Goal: Task Accomplishment & Management: Use online tool/utility

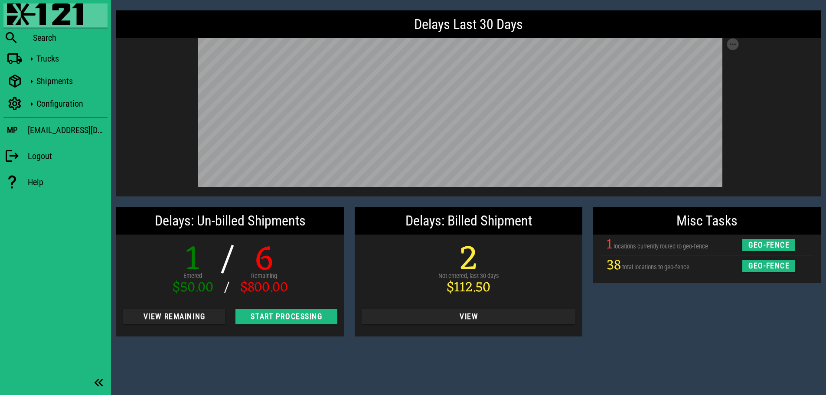
click at [645, 329] on div "Misc Tasks 1 locations currently routed to geo-fence geo-fence 38 total locatio…" at bounding box center [706, 272] width 238 height 140
click at [674, 324] on div "Misc Tasks 1 locations currently routed to geo-fence geo-fence 38 total locatio…" at bounding box center [706, 272] width 238 height 140
click at [653, 313] on div "Misc Tasks 1 locations currently routed to geo-fence geo-fence 38 total locatio…" at bounding box center [706, 272] width 238 height 140
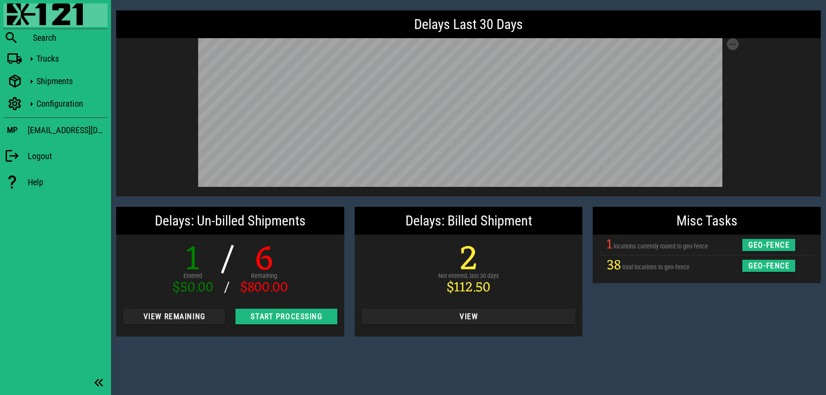
click at [706, 317] on div "Misc Tasks 1 locations currently routed to geo-fence geo-fence 38 total locatio…" at bounding box center [706, 272] width 238 height 140
click at [217, 366] on div "Delays Last 30 Days Save as SVG Save as PNG Delays: Un-billed Shipments 1 Enter…" at bounding box center [468, 197] width 715 height 395
click at [667, 325] on div "Misc Tasks 1 locations currently routed to geo-fence geo-fence 38 total locatio…" at bounding box center [706, 272] width 238 height 140
click at [179, 316] on span "View Remaining" at bounding box center [174, 316] width 88 height 9
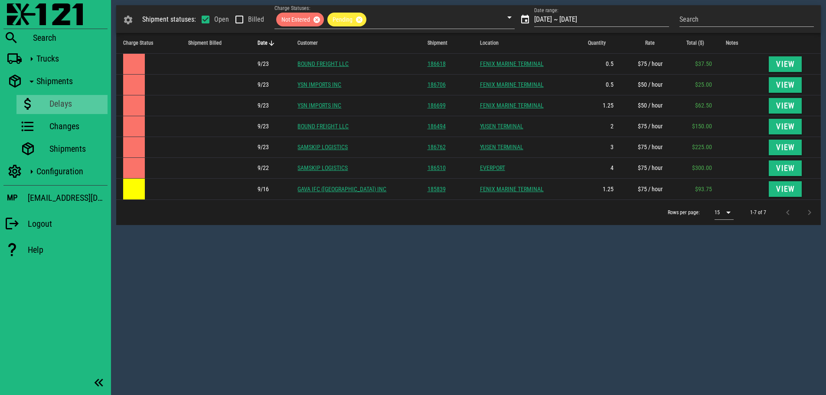
click at [302, 269] on div "Shipment statuses: Open Billed Charge Statuses: Not Entered Pending Date range:…" at bounding box center [468, 197] width 715 height 395
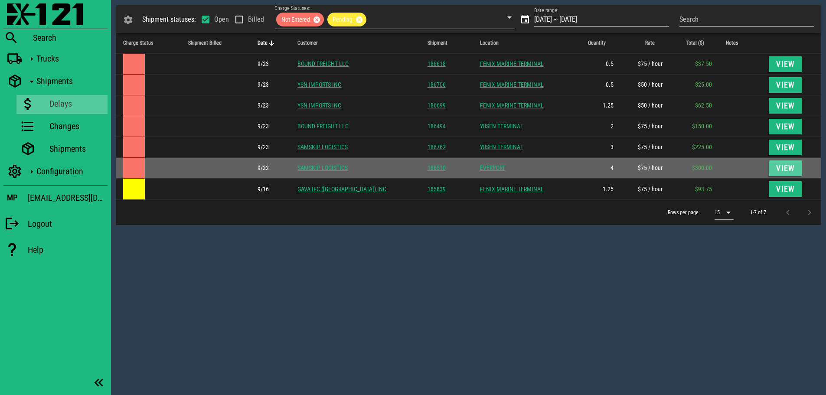
click at [784, 169] on span "View" at bounding box center [784, 168] width 19 height 9
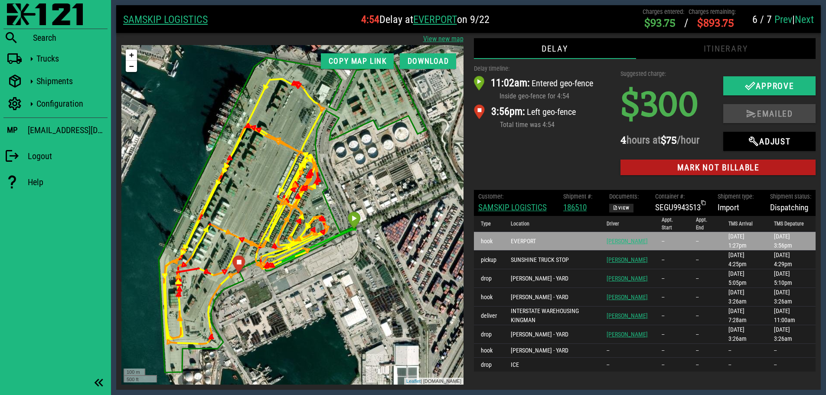
click at [544, 146] on div "Delay timeline: 11:02am: Entered geo-fence Inside geo-fence for 4:54 3:56pm: Le…" at bounding box center [542, 122] width 147 height 126
click at [158, 21] on link "SAMSKIP LOGISTICS" at bounding box center [165, 19] width 85 height 12
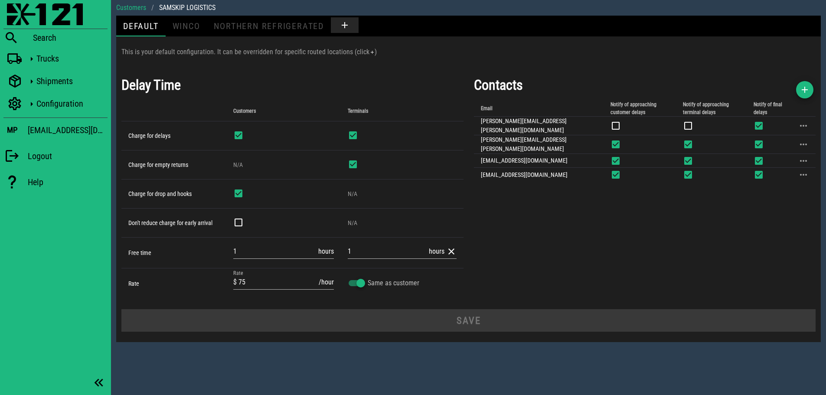
click at [661, 231] on div "Contacts Email Notify of approaching customer delays Notify of approaching term…" at bounding box center [645, 186] width 352 height 234
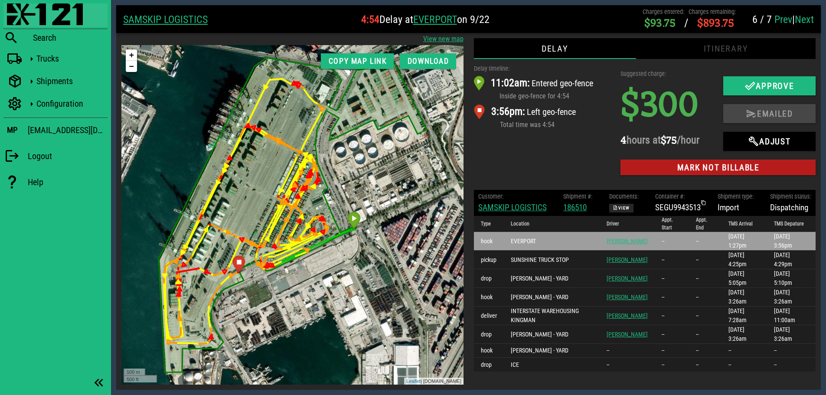
click at [16, 11] on img at bounding box center [45, 14] width 76 height 22
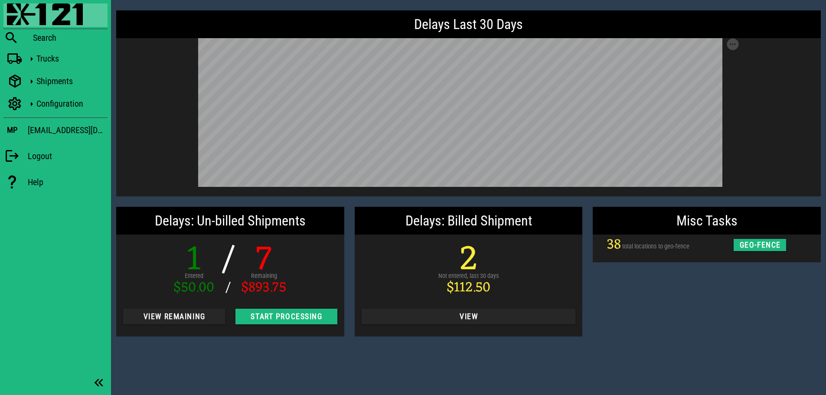
click at [700, 319] on div "Misc Tasks 38 total locations to geo-fence geo-fence" at bounding box center [706, 272] width 238 height 140
click at [686, 320] on div "Misc Tasks 38 total locations to geo-fence geo-fence" at bounding box center [706, 272] width 238 height 140
click at [709, 294] on div "Misc Tasks 38 total locations to geo-fence geo-fence" at bounding box center [706, 272] width 238 height 140
click at [169, 320] on span "View Remaining" at bounding box center [174, 316] width 88 height 9
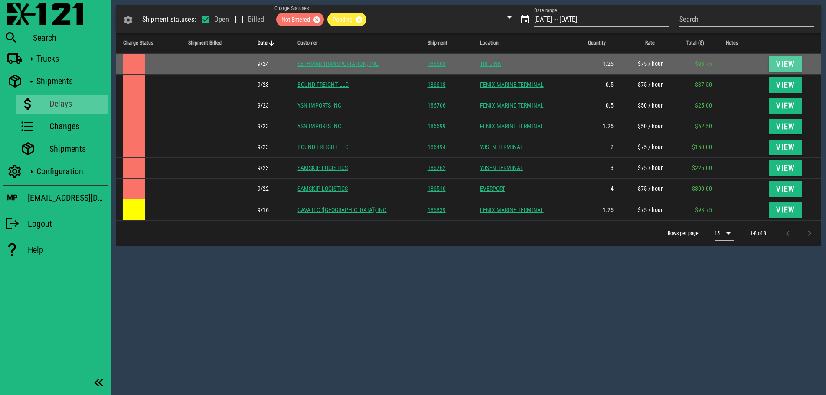
click at [782, 62] on span "View" at bounding box center [784, 64] width 19 height 9
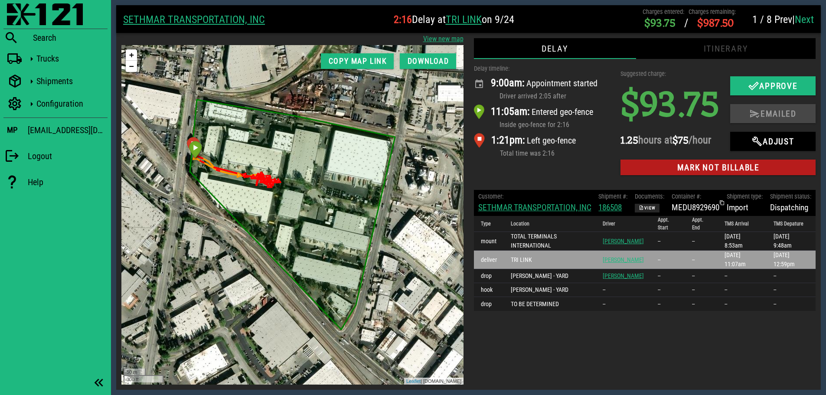
click at [565, 162] on div "Delay timeline: 9:00am: Appointment started Driver arrived 2:05 after 11:05am: …" at bounding box center [542, 122] width 147 height 126
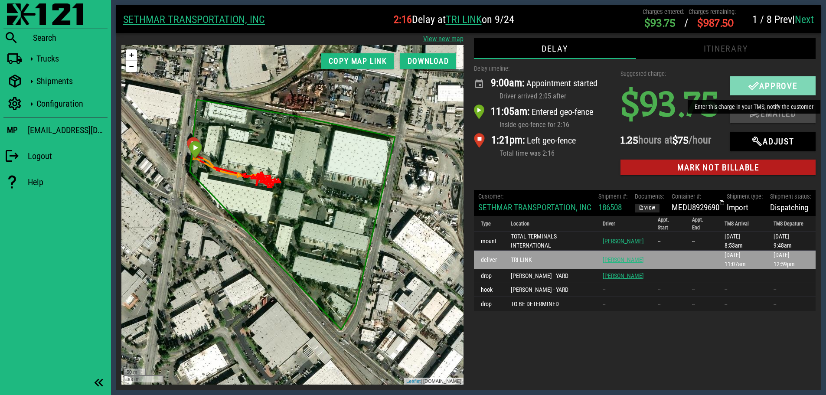
click at [752, 81] on icon "button" at bounding box center [753, 86] width 10 height 10
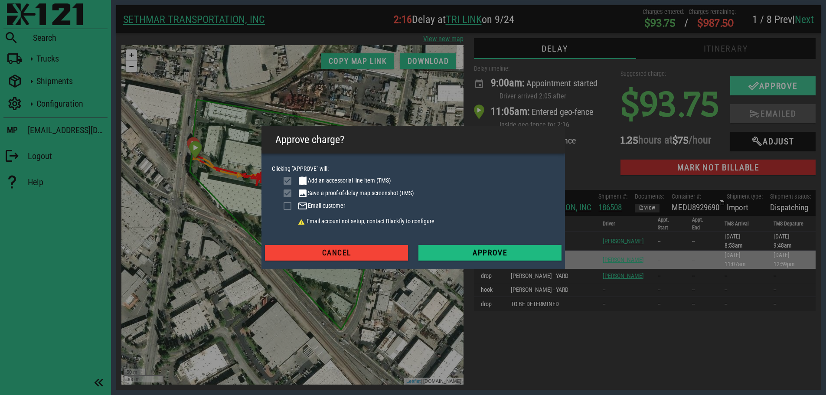
checkbox input "true"
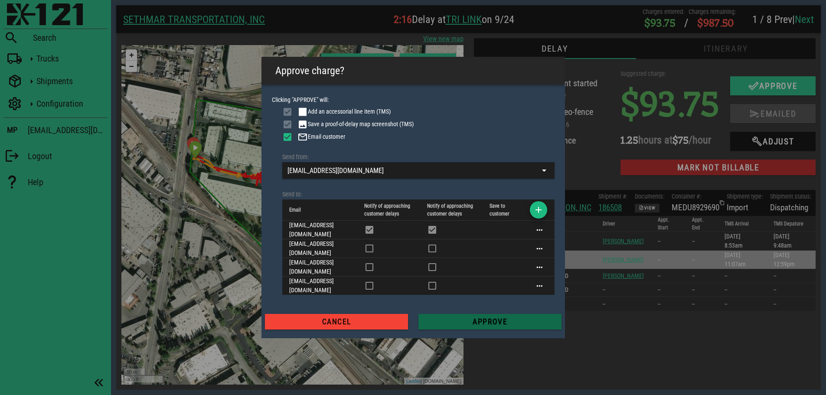
click at [507, 317] on span "Approve" at bounding box center [489, 321] width 129 height 9
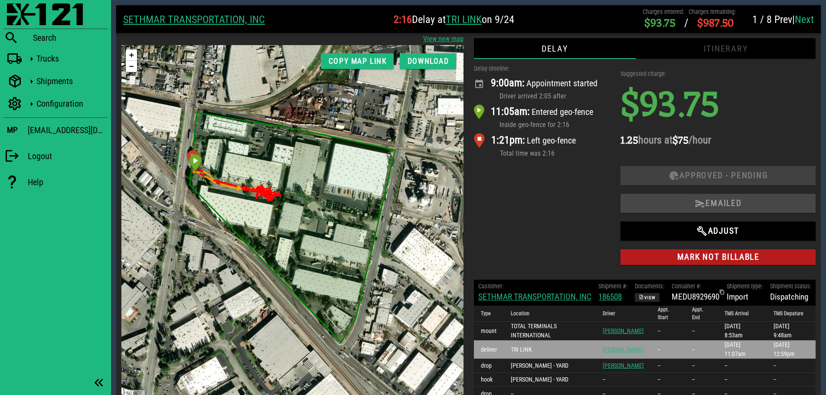
click at [776, 102] on h1 "$93.75" at bounding box center [717, 107] width 195 height 64
click at [521, 207] on div "Delay timeline: 9:00am: Appointment started Driver arrived 2:05 after 11:05am: …" at bounding box center [542, 166] width 147 height 215
click at [810, 22] on link "Next" at bounding box center [803, 19] width 19 height 12
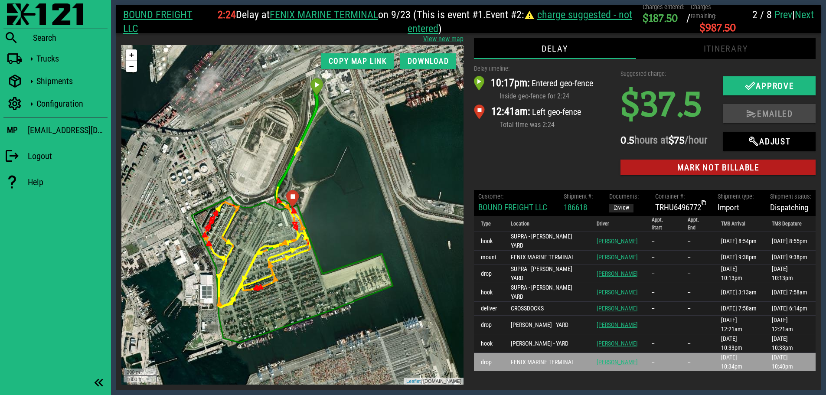
click at [522, 156] on div "Delay timeline: 10:17pm: Entered geo-fence Inside geo-fence for 2:24 12:41am: L…" at bounding box center [542, 122] width 147 height 126
click at [551, 160] on div "Delay timeline: 10:17pm: Entered geo-fence Inside geo-fence for 2:24 12:41am: L…" at bounding box center [542, 122] width 147 height 126
click at [513, 212] on link "BOUND FREIGHT LLC" at bounding box center [512, 207] width 69 height 10
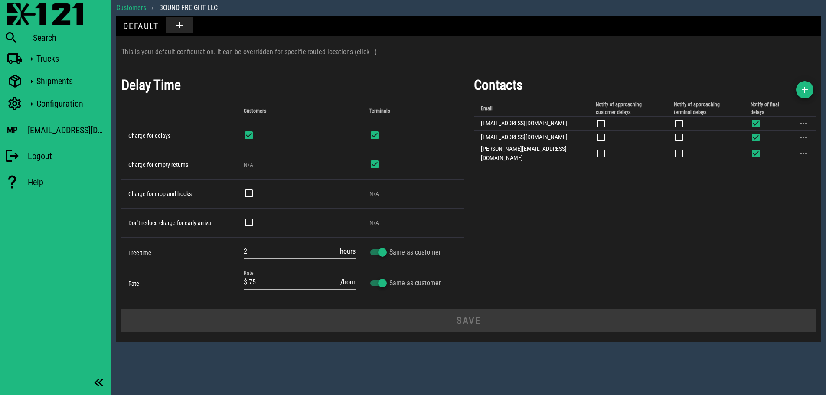
click at [705, 219] on div "Contacts Email Notify of approaching customer delays Notify of approaching term…" at bounding box center [645, 186] width 352 height 234
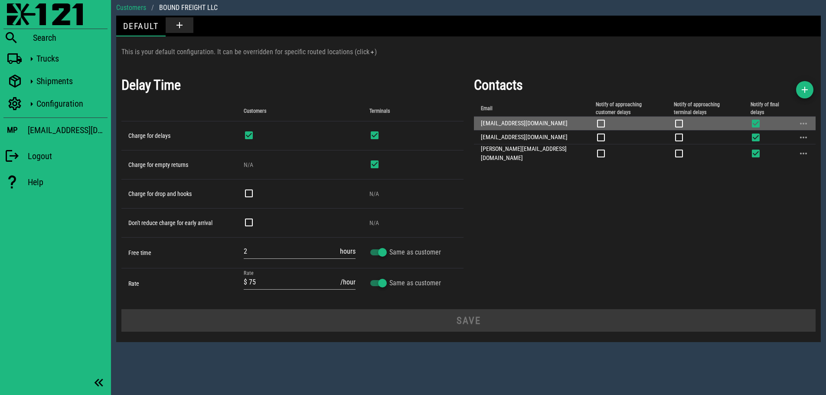
click at [750, 123] on icon at bounding box center [755, 123] width 10 height 10
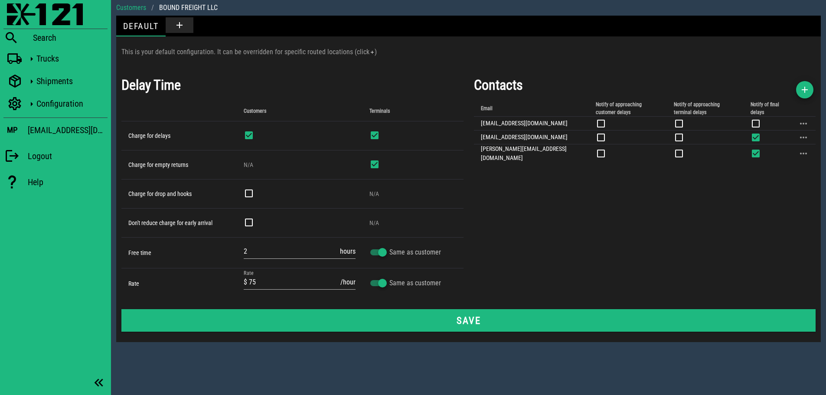
click at [621, 215] on div "Contacts Email Notify of approaching customer delays Notify of approaching term…" at bounding box center [645, 186] width 352 height 234
click at [804, 90] on icon "button" at bounding box center [804, 90] width 10 height 10
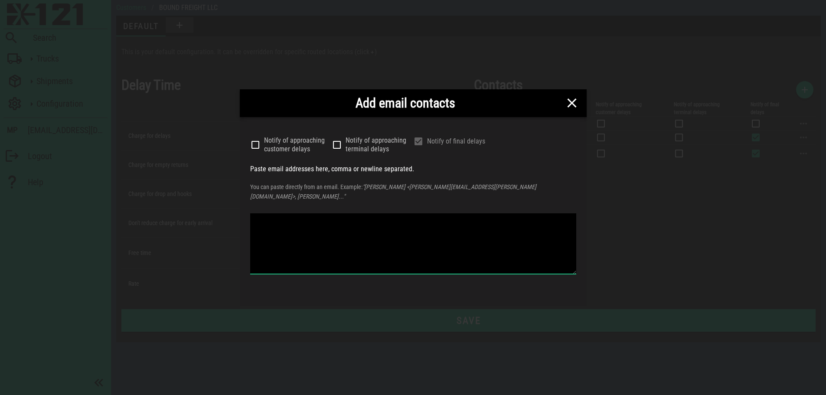
click at [374, 221] on textarea at bounding box center [413, 243] width 326 height 61
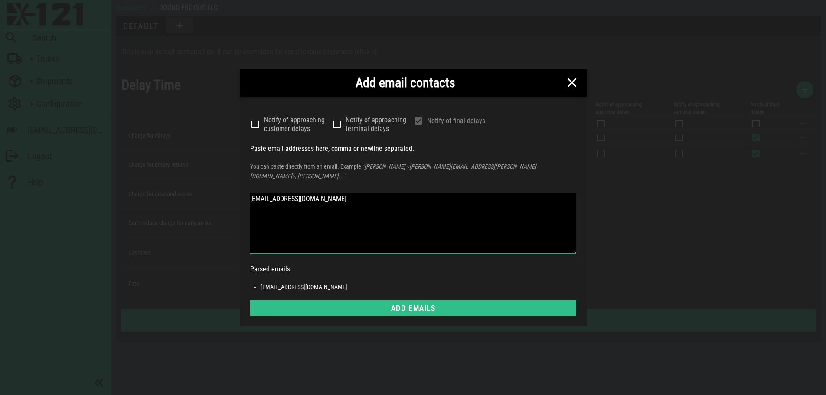
type textarea "[EMAIL_ADDRESS][DOMAIN_NAME]"
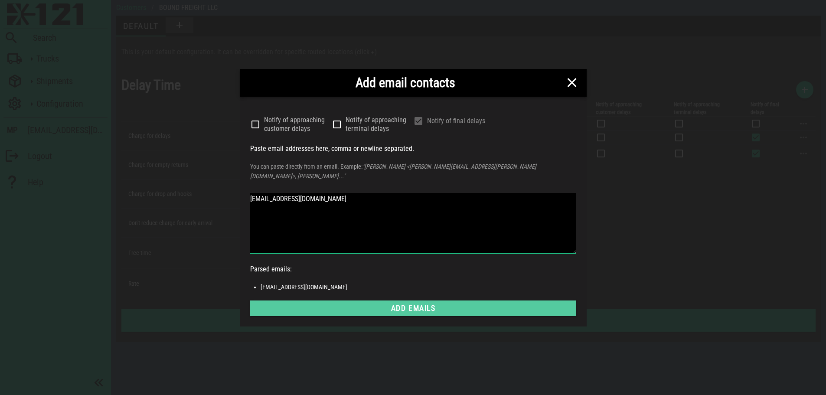
click at [418, 304] on span "Add emails" at bounding box center [413, 308] width 312 height 9
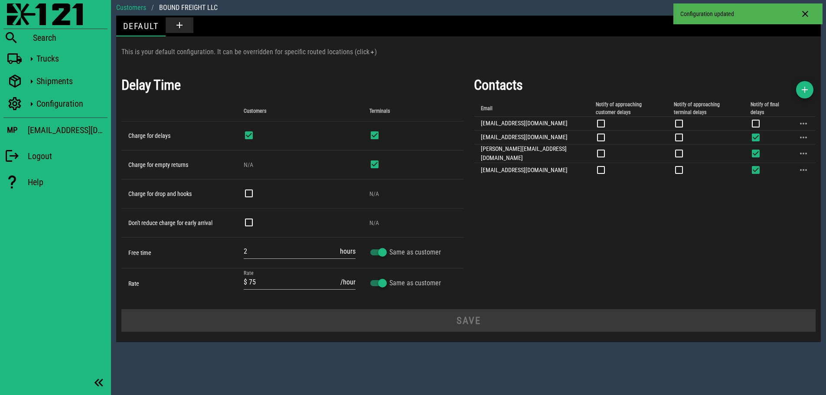
click at [651, 242] on div "Contacts Email Notify of approaching customer delays Notify of approaching term…" at bounding box center [645, 186] width 352 height 234
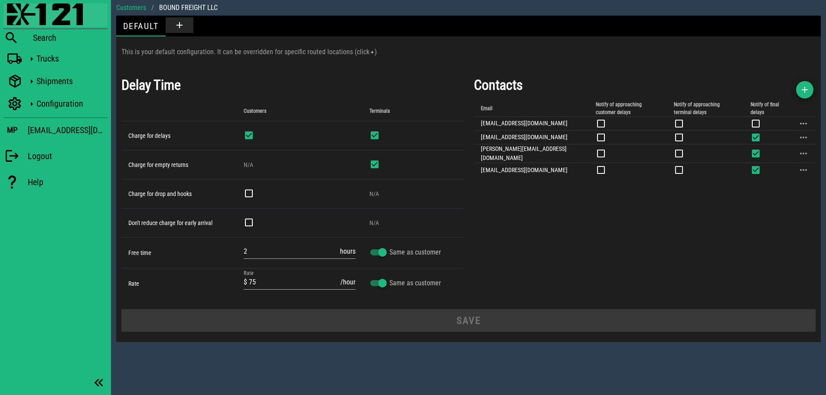
click at [20, 11] on img at bounding box center [45, 14] width 76 height 22
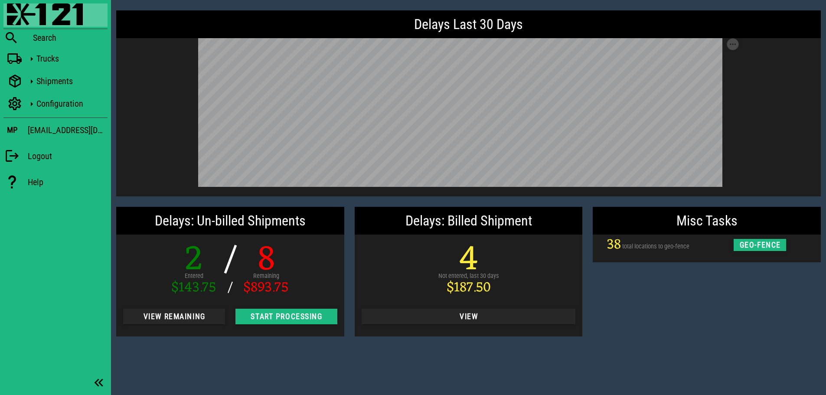
click at [700, 330] on div "Misc Tasks 38 total locations to geo-fence geo-fence" at bounding box center [706, 272] width 238 height 140
click at [162, 314] on span "View Remaining" at bounding box center [174, 316] width 88 height 9
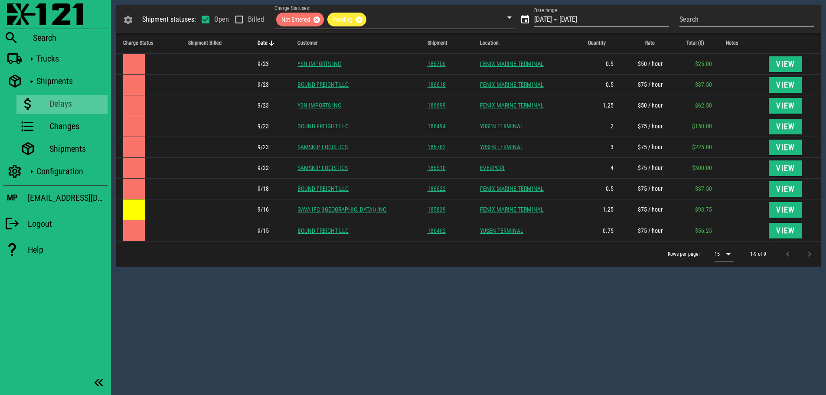
click at [384, 284] on div "Shipment statuses: Open Billed Charge Statuses: Not Entered Pending Date range:…" at bounding box center [468, 197] width 715 height 395
click at [392, 289] on div "Shipment statuses: Open Billed Charge Statuses: Not Entered Pending Date range:…" at bounding box center [468, 197] width 715 height 395
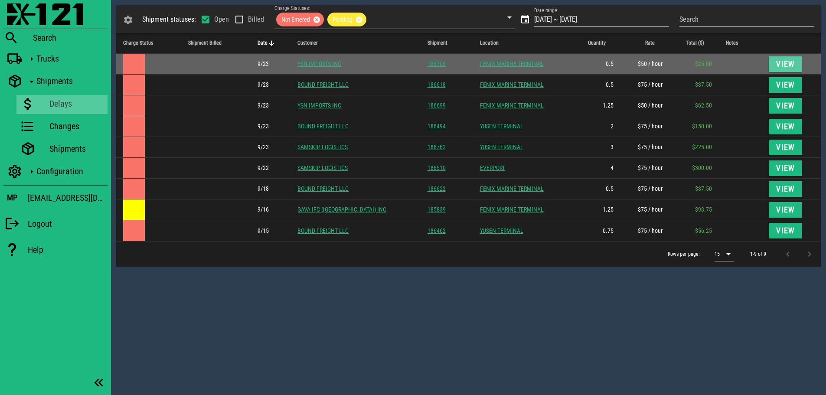
click at [778, 62] on span "View" at bounding box center [784, 64] width 19 height 9
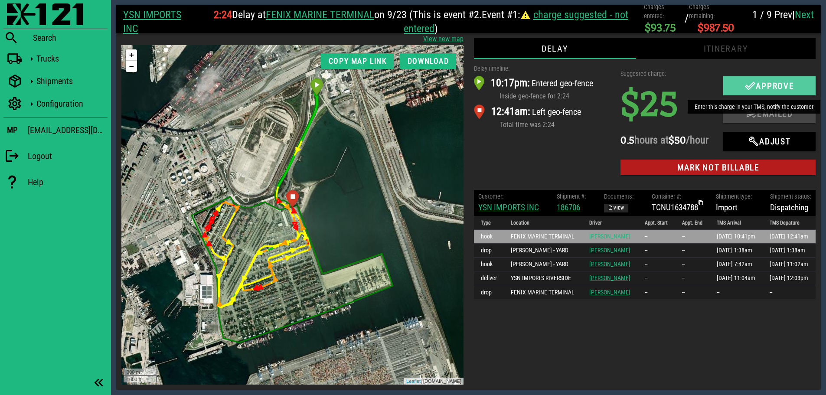
click at [747, 83] on icon "button" at bounding box center [750, 86] width 10 height 10
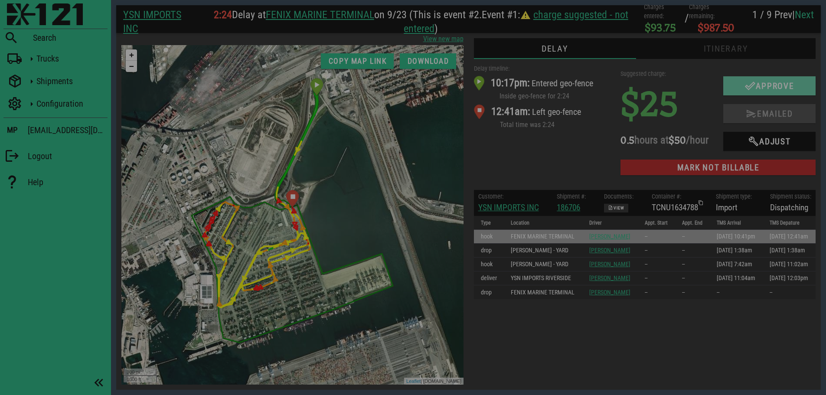
checkbox input "true"
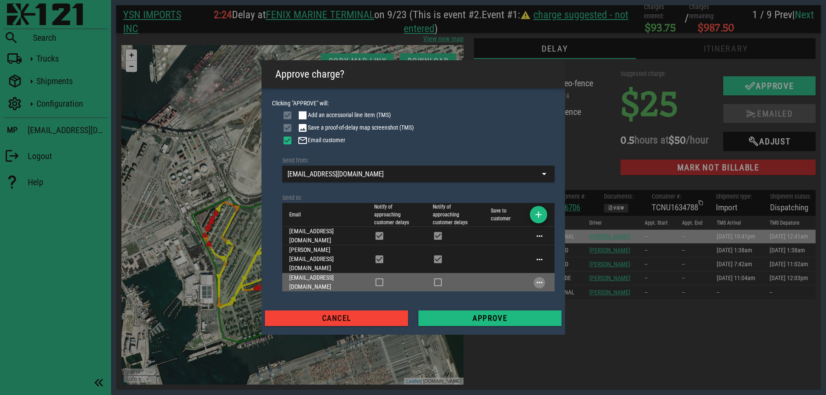
click at [542, 278] on button "button" at bounding box center [539, 282] width 9 height 9
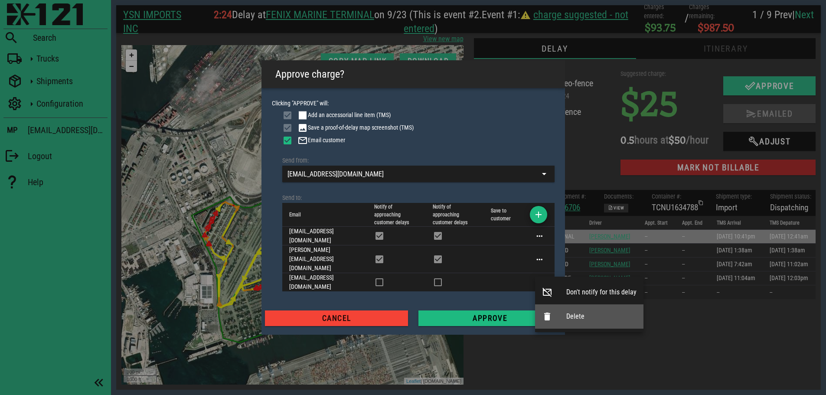
click at [548, 316] on icon at bounding box center [547, 316] width 10 height 10
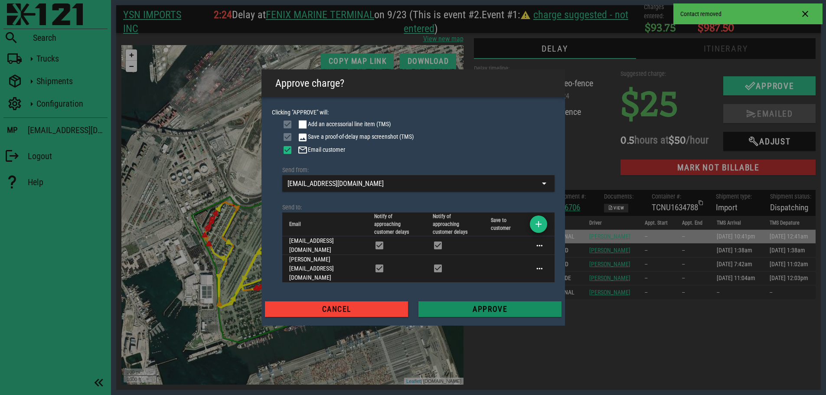
click at [488, 305] on span "Approve" at bounding box center [489, 309] width 129 height 9
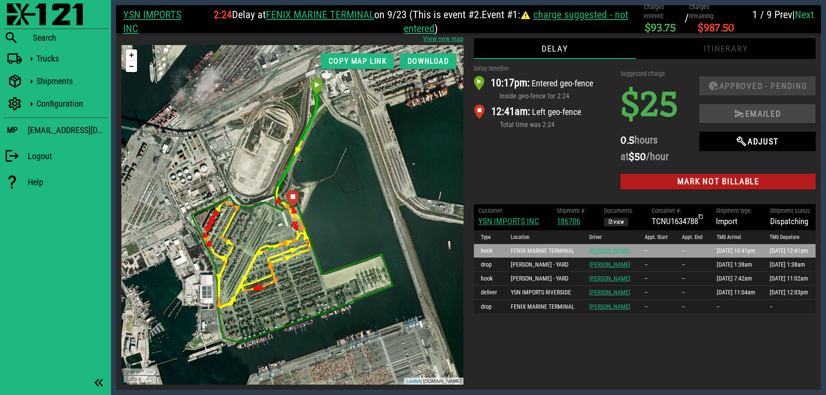
click at [806, 13] on link "Next" at bounding box center [803, 15] width 19 height 12
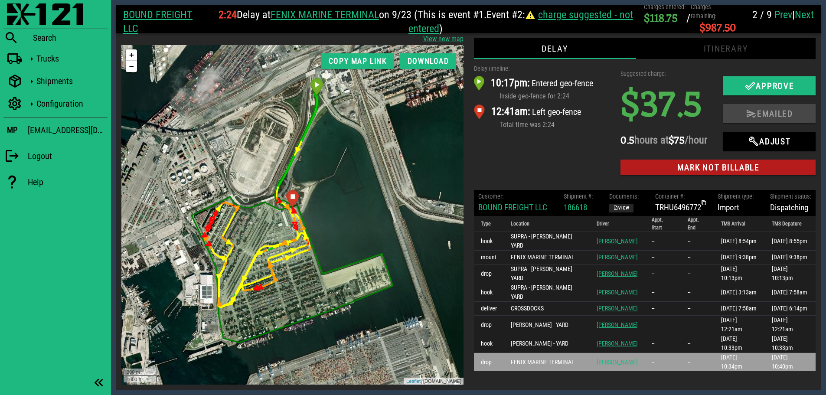
click at [808, 14] on link "Next" at bounding box center [803, 15] width 19 height 12
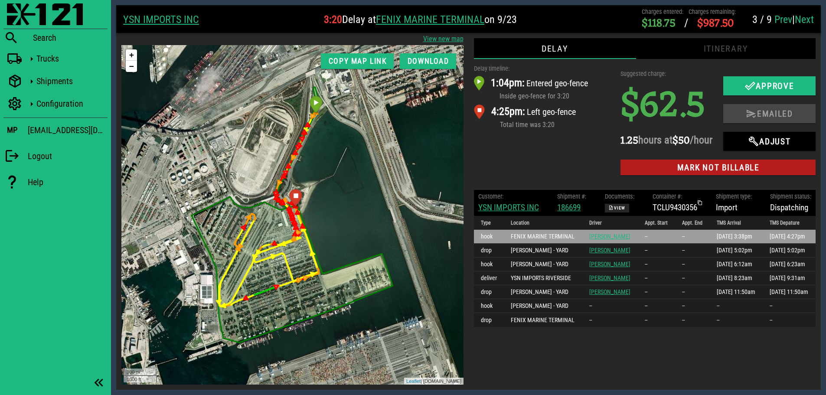
click at [545, 162] on div "Delay timeline: 1:04pm: Entered geo-fence Inside geo-fence for 3:20 4:25pm: Lef…" at bounding box center [542, 122] width 147 height 126
click at [520, 180] on div "Delay timeline: 1:04pm: Entered geo-fence Inside geo-fence for 3:20 4:25pm: Lef…" at bounding box center [542, 122] width 147 height 126
click at [561, 150] on div "Delay timeline: 1:04pm: Entered geo-fence Inside geo-fence for 3:20 4:25pm: Lef…" at bounding box center [542, 122] width 147 height 126
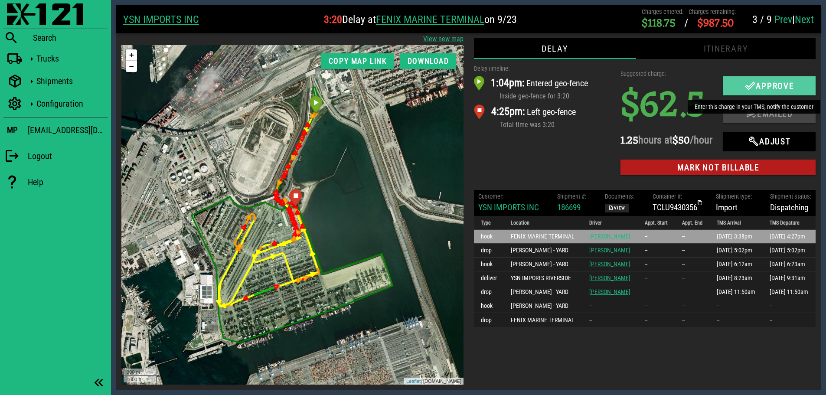
click at [748, 86] on icon "button" at bounding box center [750, 86] width 10 height 10
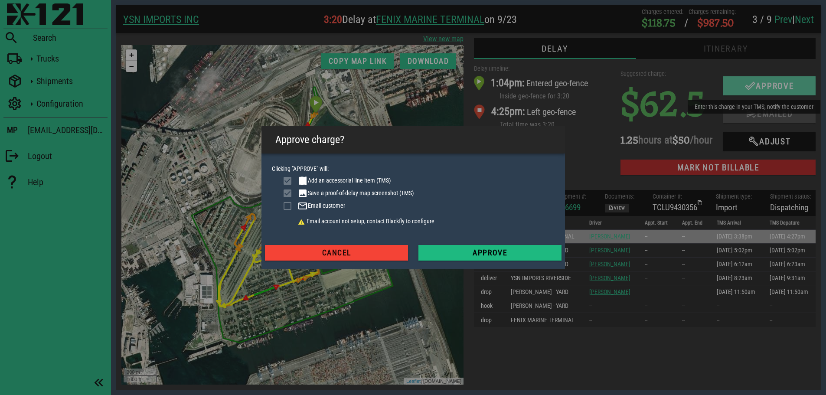
checkbox input "true"
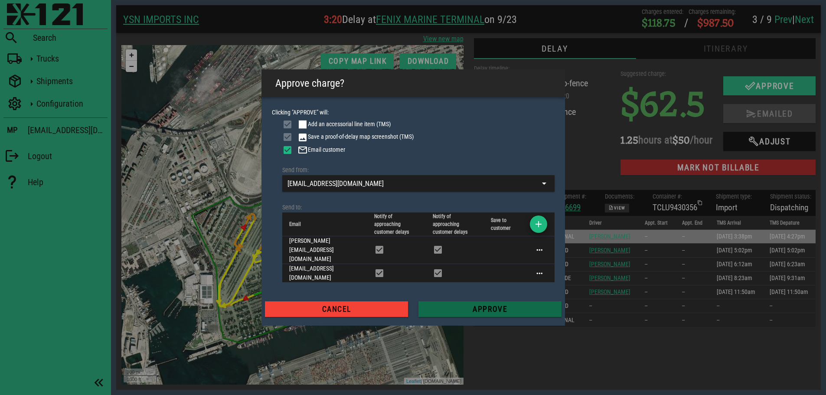
click at [517, 305] on span "Approve" at bounding box center [489, 309] width 129 height 9
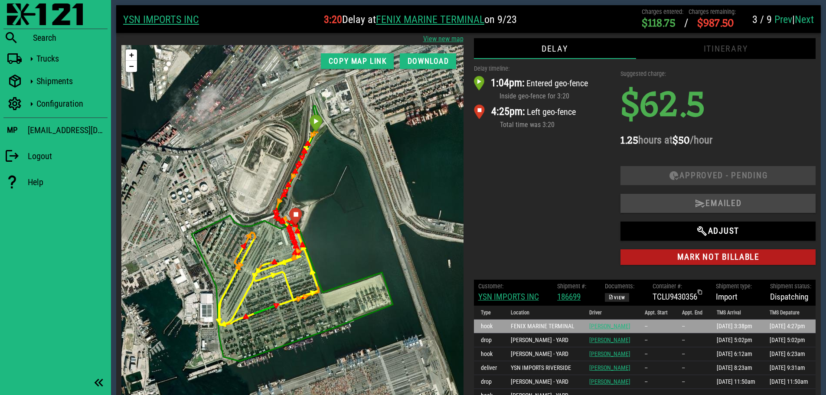
click at [807, 16] on link "Next" at bounding box center [803, 19] width 19 height 12
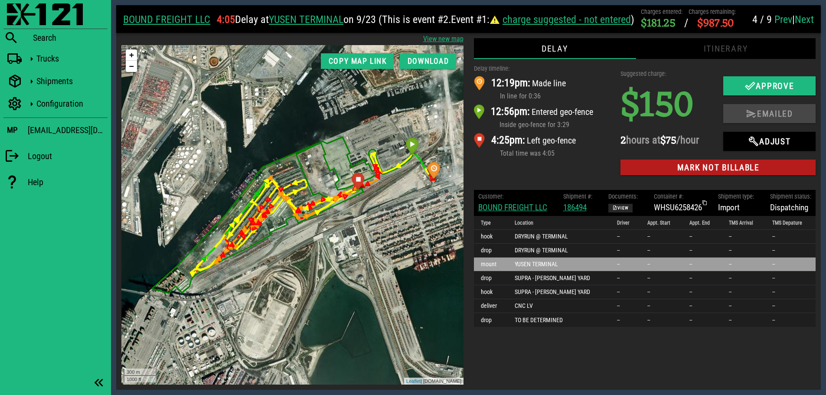
click at [807, 21] on link "Next" at bounding box center [803, 19] width 19 height 12
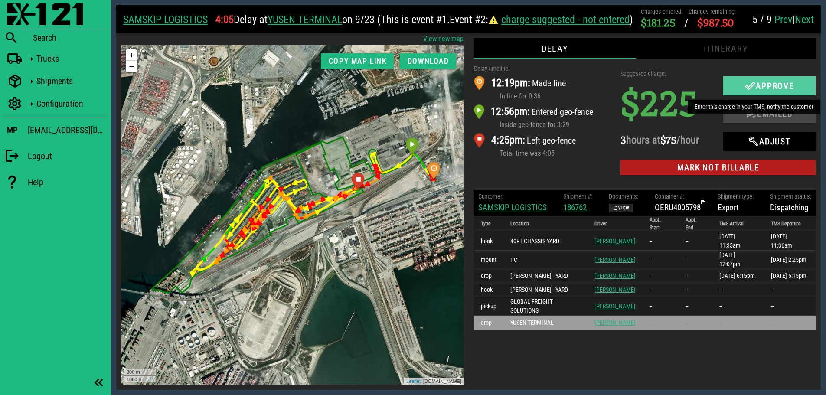
click at [747, 83] on icon "button" at bounding box center [750, 86] width 10 height 10
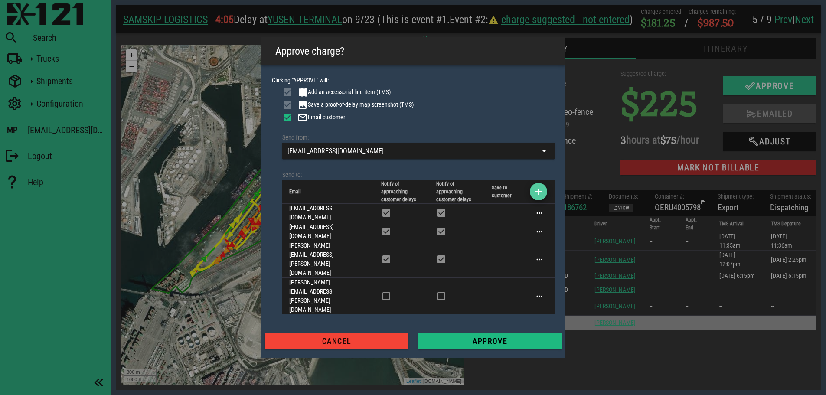
click at [540, 197] on icon "button" at bounding box center [538, 191] width 10 height 10
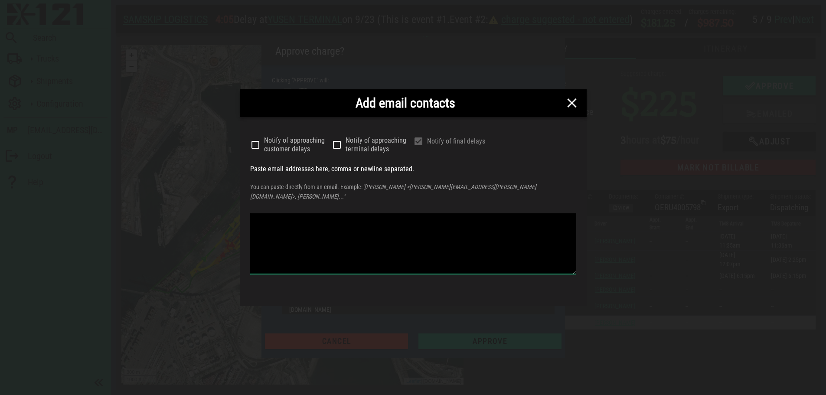
click at [366, 228] on textarea at bounding box center [413, 243] width 326 height 61
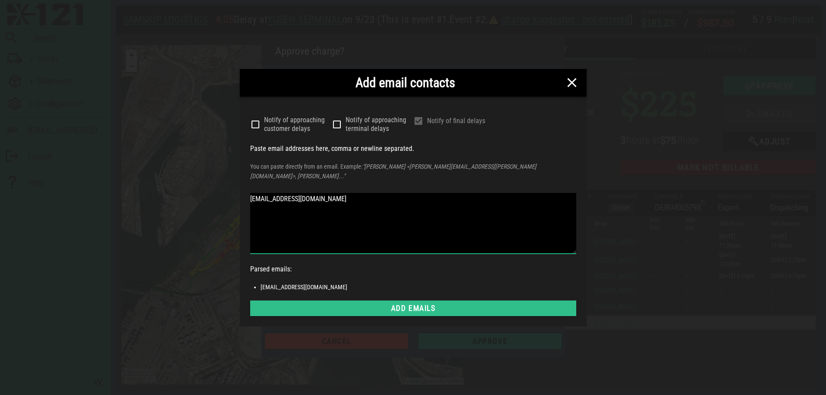
type textarea "[EMAIL_ADDRESS][DOMAIN_NAME]"
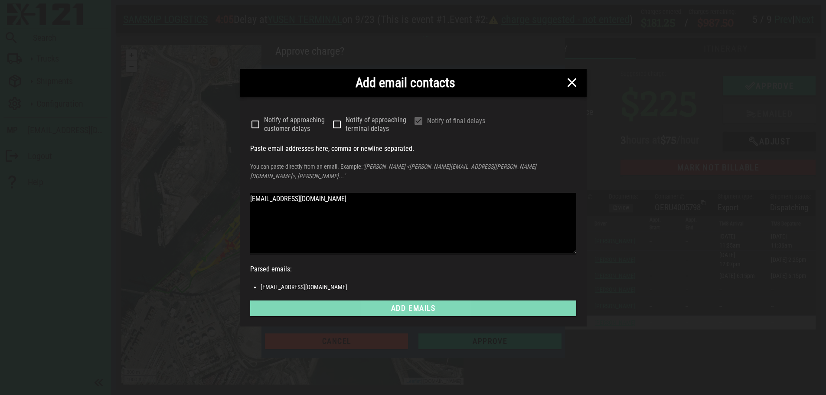
click at [407, 304] on span "Add emails" at bounding box center [413, 308] width 312 height 9
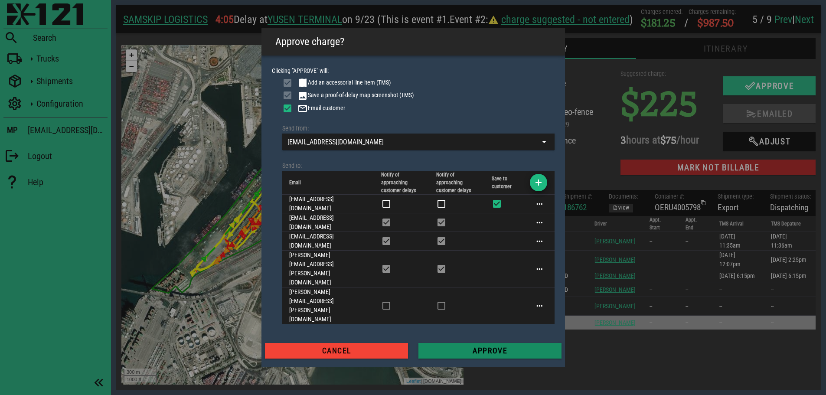
click at [505, 346] on span "Approve" at bounding box center [489, 350] width 129 height 9
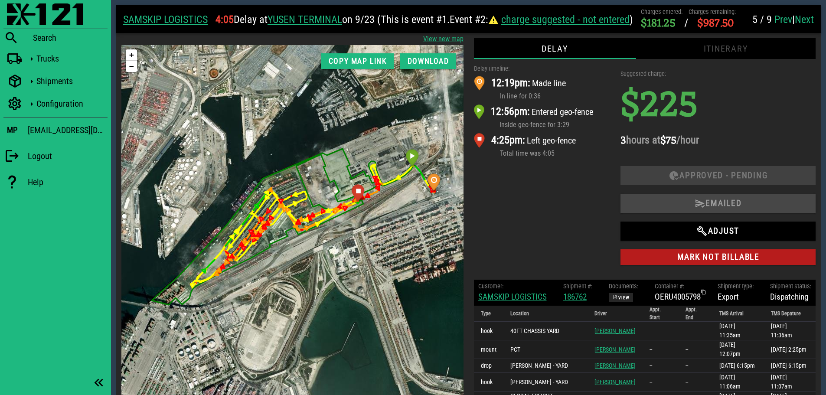
click at [802, 16] on link "Next" at bounding box center [803, 19] width 19 height 12
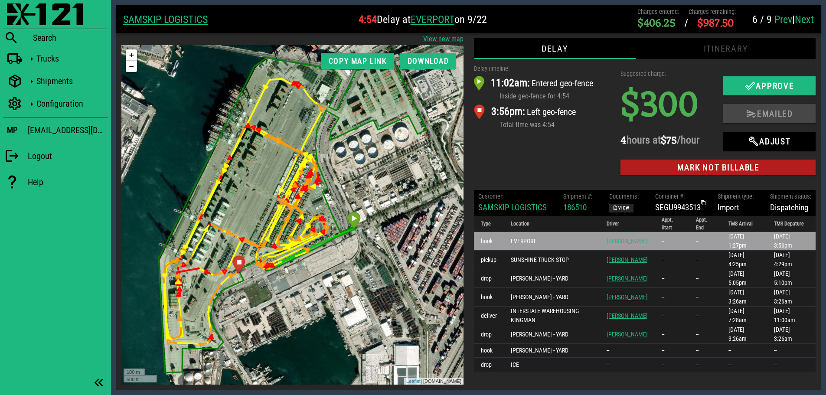
click at [538, 145] on div "Delay timeline: 11:02am: Entered geo-fence Inside geo-fence for 4:54 3:56pm: Le…" at bounding box center [542, 122] width 147 height 126
click at [548, 154] on div "Delay timeline: 11:02am: Entered geo-fence Inside geo-fence for 4:54 3:56pm: Le…" at bounding box center [542, 122] width 147 height 126
click at [517, 205] on link "SAMSKIP LOGISTICS" at bounding box center [512, 207] width 68 height 10
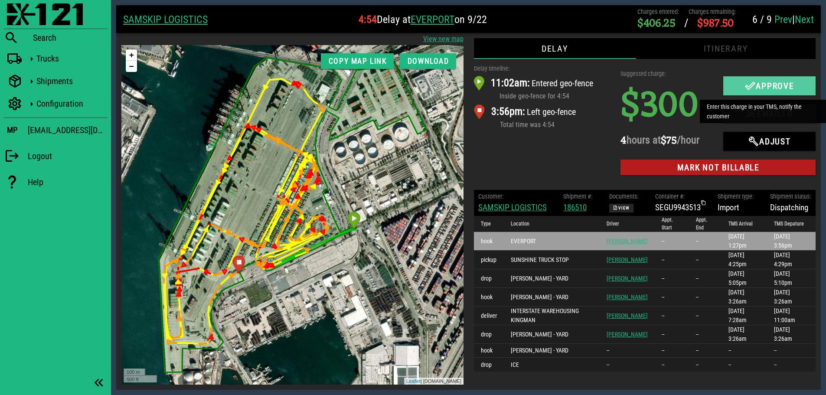
click at [745, 85] on icon "button" at bounding box center [750, 86] width 10 height 10
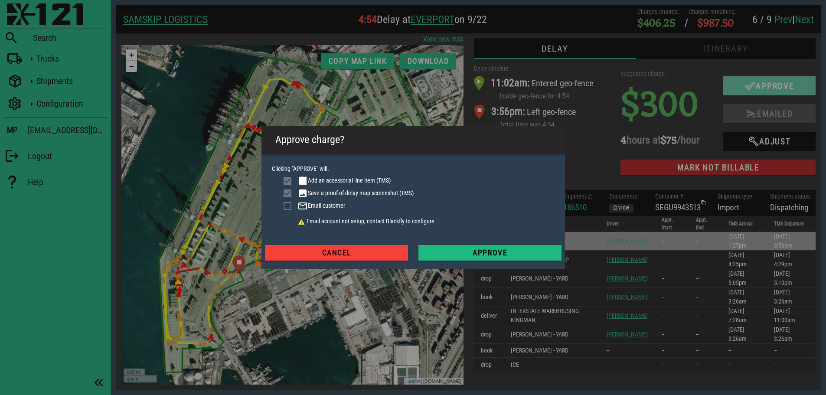
checkbox input "true"
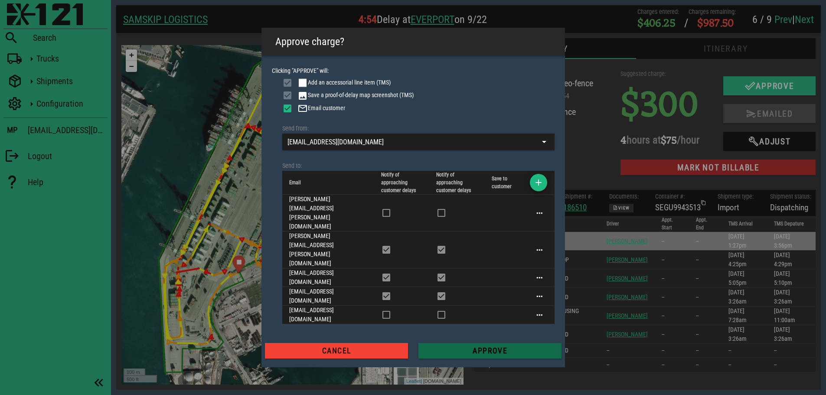
click at [474, 346] on span "Approve" at bounding box center [489, 350] width 129 height 9
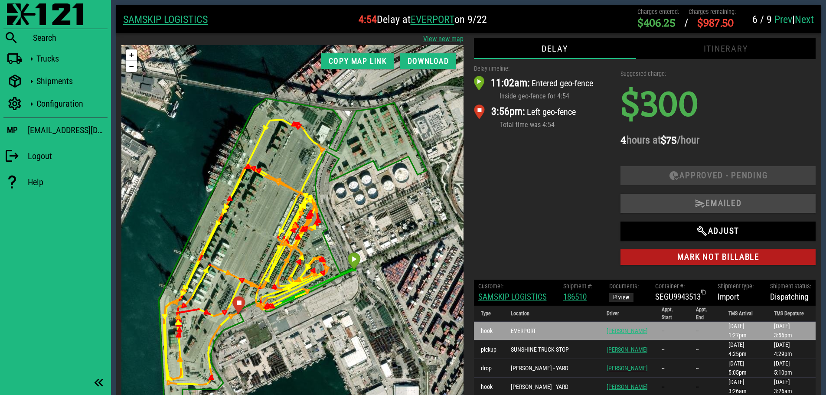
click at [807, 20] on link "Next" at bounding box center [803, 19] width 19 height 12
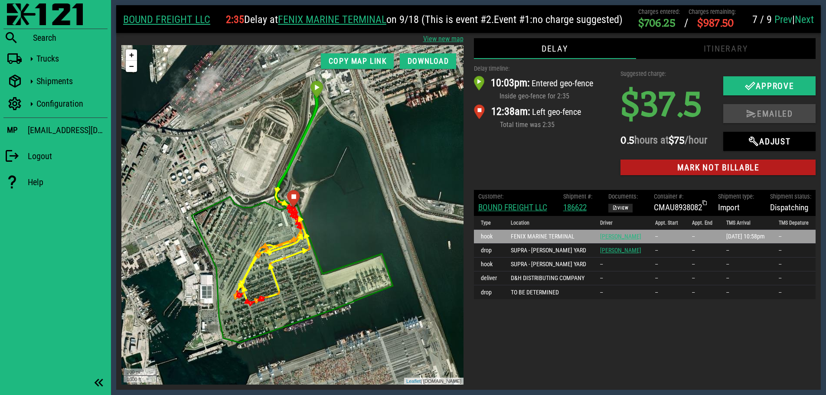
click at [547, 159] on div "Delay timeline: 10:03pm: Entered geo-fence Inside geo-fence for 2:35 12:38am: L…" at bounding box center [542, 122] width 147 height 126
click at [809, 20] on link "Next" at bounding box center [803, 19] width 19 height 12
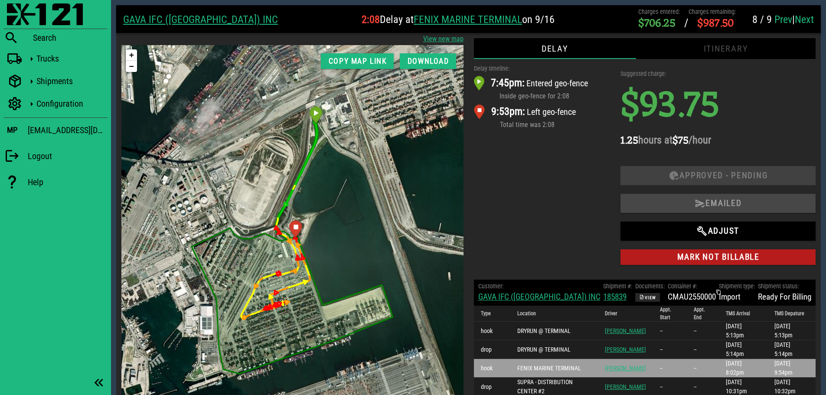
click at [544, 206] on div "Delay timeline: 7:45pm: Entered geo-fence Inside geo-fence for 2:08 9:53pm: Lef…" at bounding box center [542, 166] width 147 height 215
click at [540, 188] on div "Delay timeline: 7:45pm: Entered geo-fence Inside geo-fence for 2:08 9:53pm: Lef…" at bounding box center [542, 166] width 147 height 215
drag, startPoint x: 526, startPoint y: 178, endPoint x: 470, endPoint y: 103, distance: 93.4
click at [526, 178] on div "Delay timeline: 7:45pm: Entered geo-fence Inside geo-fence for 2:08 9:53pm: Lef…" at bounding box center [542, 166] width 147 height 215
click at [427, 61] on span "Download" at bounding box center [428, 61] width 42 height 9
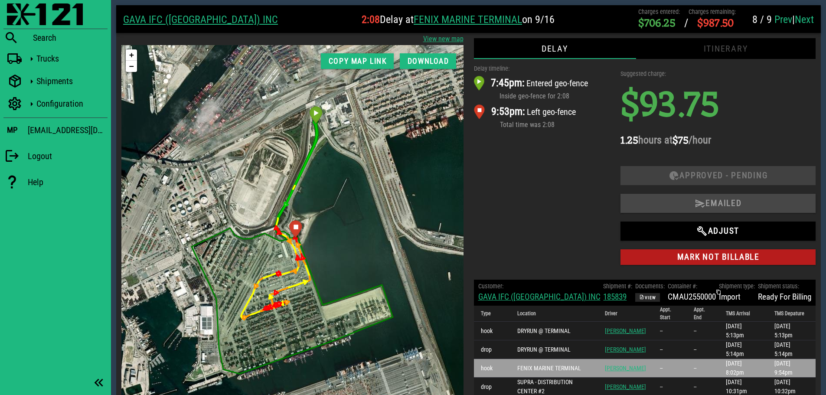
click at [535, 167] on div "Delay timeline: 7:45pm: Entered geo-fence Inside geo-fence for 2:08 9:53pm: Lef…" at bounding box center [542, 166] width 147 height 215
click at [801, 21] on link "Next" at bounding box center [803, 19] width 19 height 12
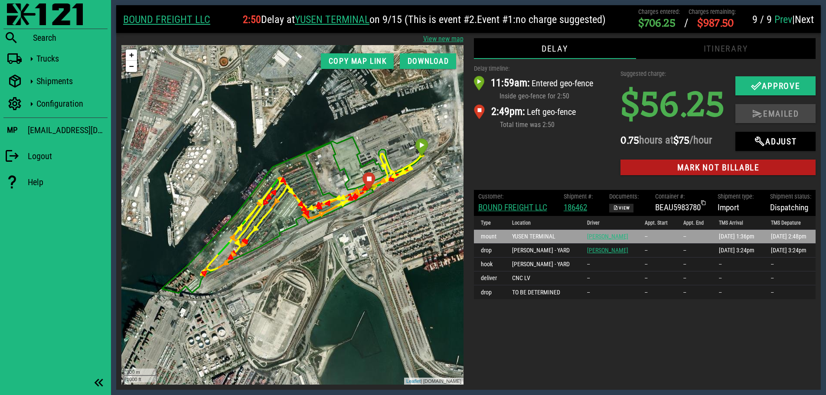
click at [551, 163] on div "Delay timeline: 11:59am: Entered geo-fence Inside geo-fence for 2:50 2:49pm: Le…" at bounding box center [542, 122] width 147 height 126
click at [145, 18] on link "BOUND FREIGHT LLC" at bounding box center [166, 19] width 87 height 12
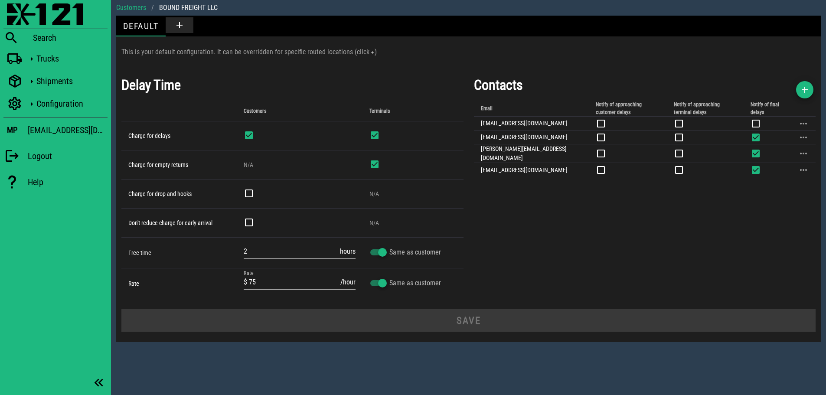
click at [637, 235] on div "Contacts Email Notify of approaching customer delays Notify of approaching term…" at bounding box center [645, 186] width 352 height 234
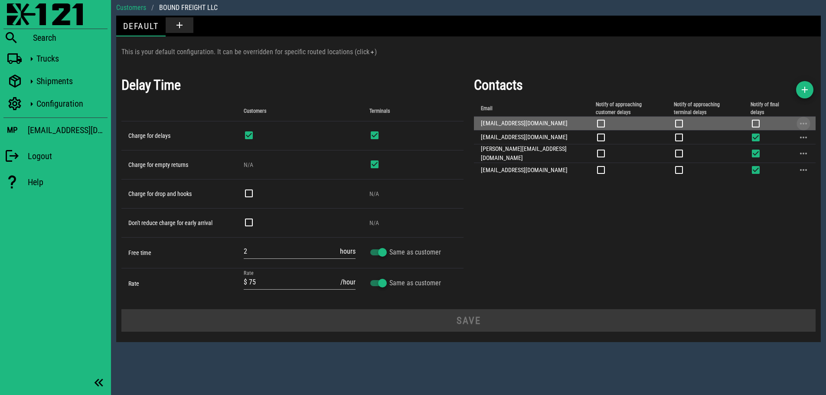
click at [806, 123] on button "button" at bounding box center [803, 123] width 10 height 10
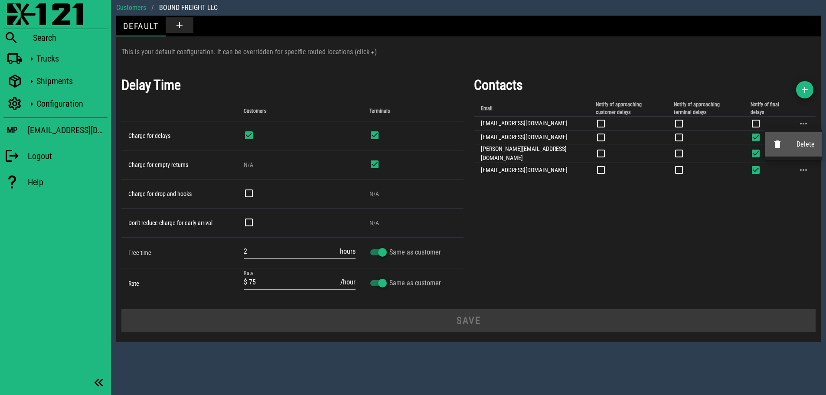
click at [778, 144] on icon at bounding box center [777, 144] width 10 height 10
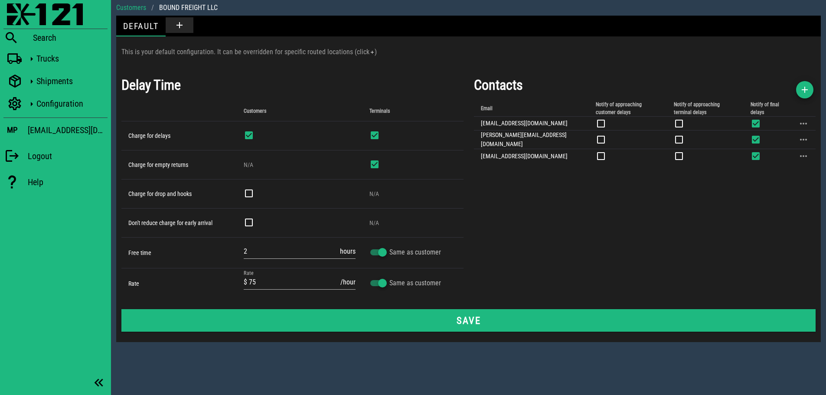
click at [590, 240] on div "Contacts Email Notify of approaching customer delays Notify of approaching term…" at bounding box center [645, 186] width 352 height 234
click at [807, 87] on icon "button" at bounding box center [804, 90] width 10 height 10
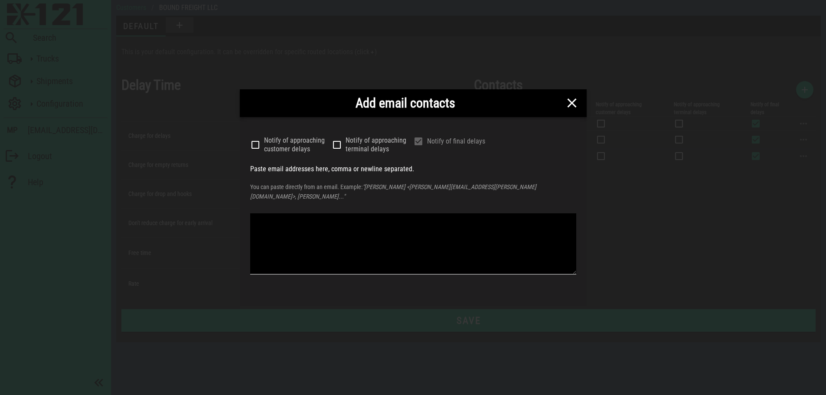
click at [391, 235] on textarea at bounding box center [413, 243] width 326 height 61
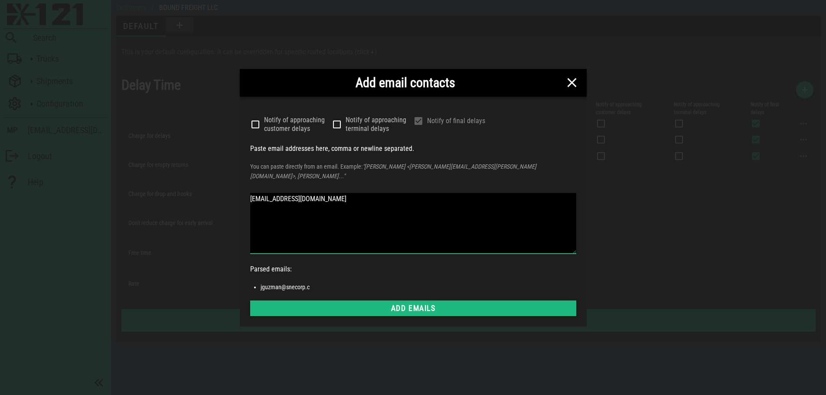
type textarea "[EMAIL_ADDRESS][DOMAIN_NAME]"
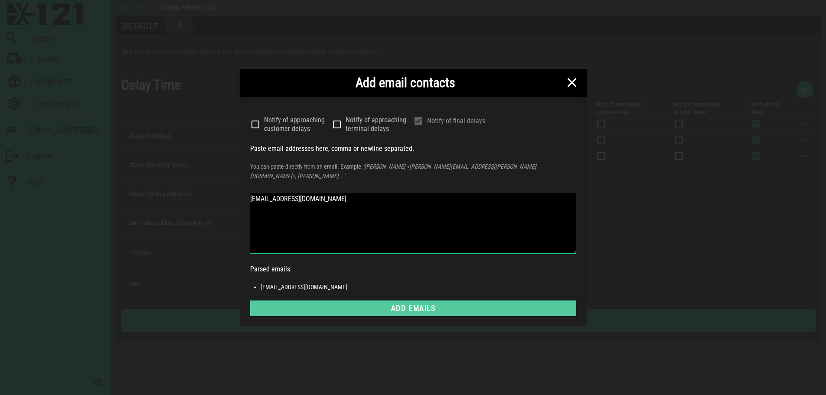
click at [423, 304] on span "Add emails" at bounding box center [413, 308] width 312 height 9
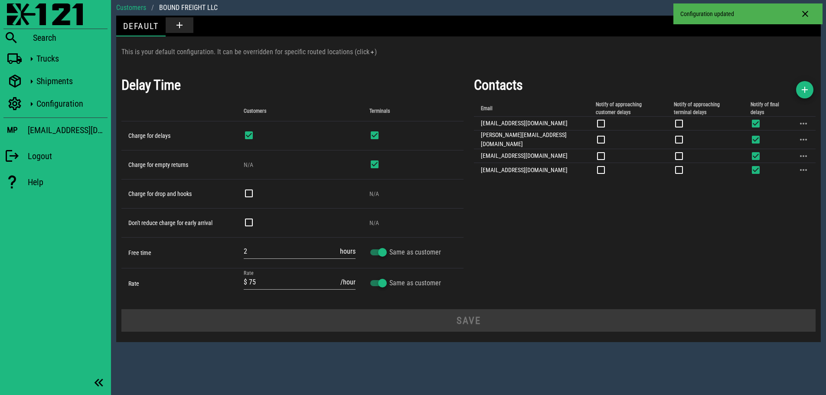
click at [612, 234] on div "Contacts Email Notify of approaching customer delays Notify of approaching term…" at bounding box center [645, 186] width 352 height 234
click at [17, 18] on img at bounding box center [45, 14] width 76 height 22
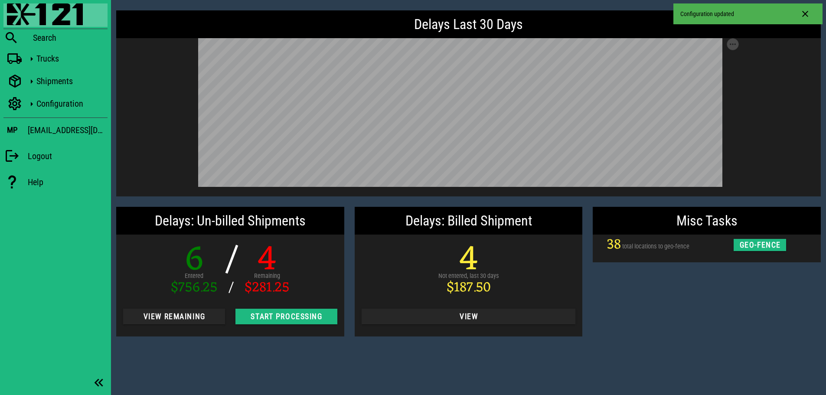
click at [717, 333] on div "Misc Tasks 38 total locations to geo-fence geo-fence" at bounding box center [706, 272] width 238 height 140
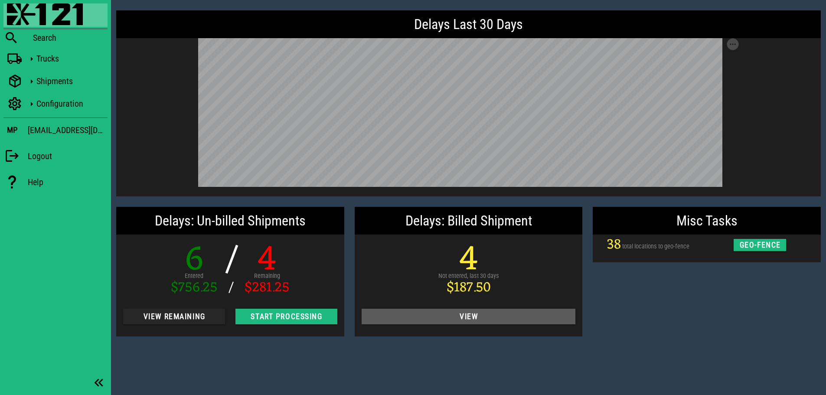
click at [496, 319] on span "View" at bounding box center [468, 316] width 200 height 9
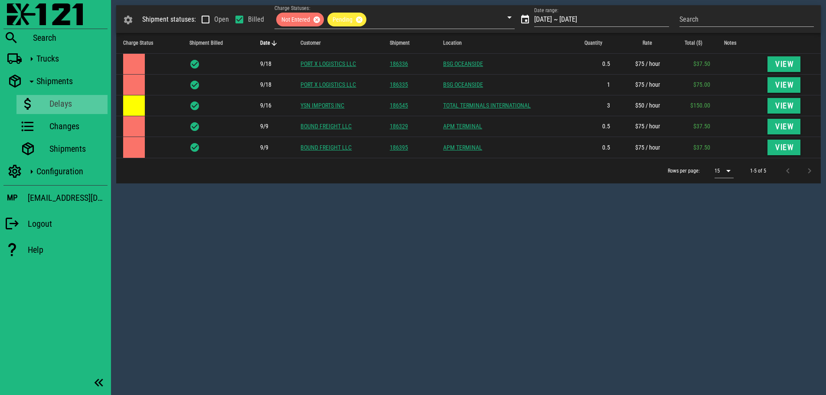
click at [474, 239] on div "Shipment statuses: Open Billed Charge Statuses: Not Entered Pending Date range:…" at bounding box center [468, 197] width 715 height 395
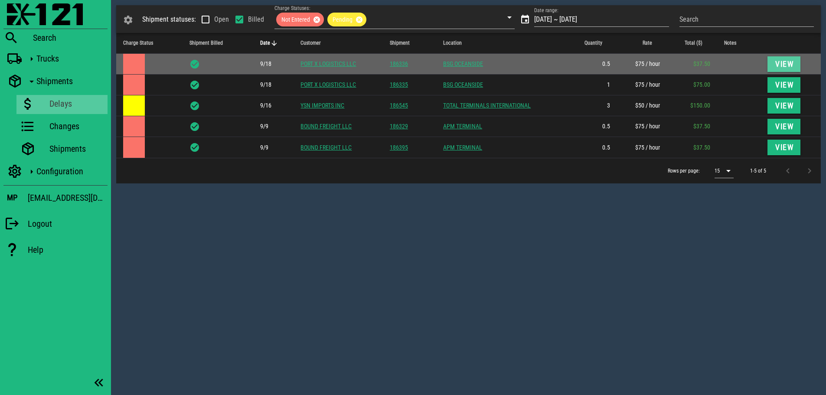
click at [782, 62] on span "View" at bounding box center [783, 64] width 19 height 9
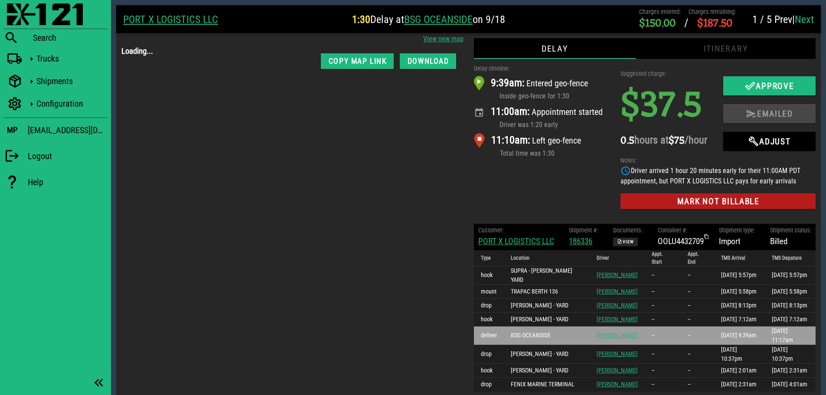
click at [551, 200] on div "Delay timeline: 9:39am: Entered geo-fence Inside geo-fence for 1:30 11:00am: Ap…" at bounding box center [542, 138] width 147 height 159
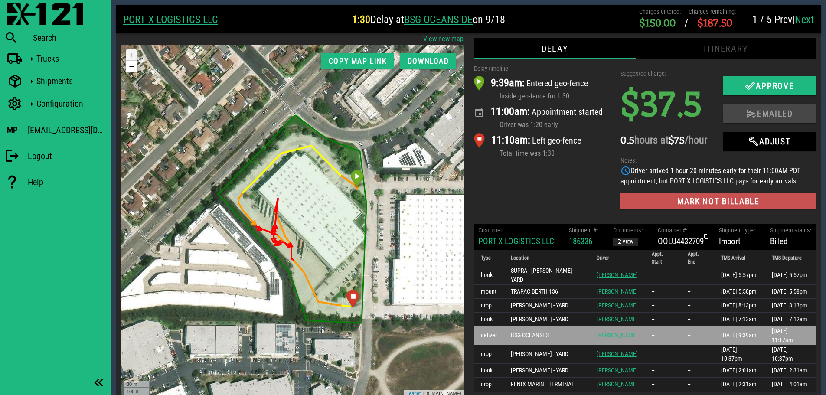
click at [708, 206] on span "Mark not billable" at bounding box center [717, 201] width 181 height 10
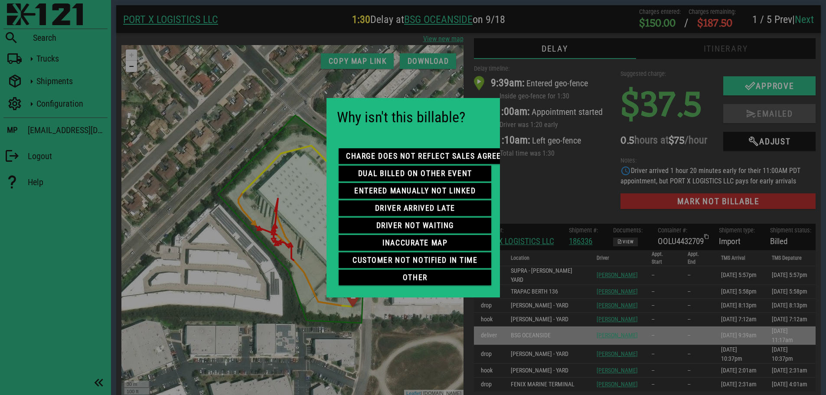
click at [546, 186] on div at bounding box center [413, 197] width 826 height 395
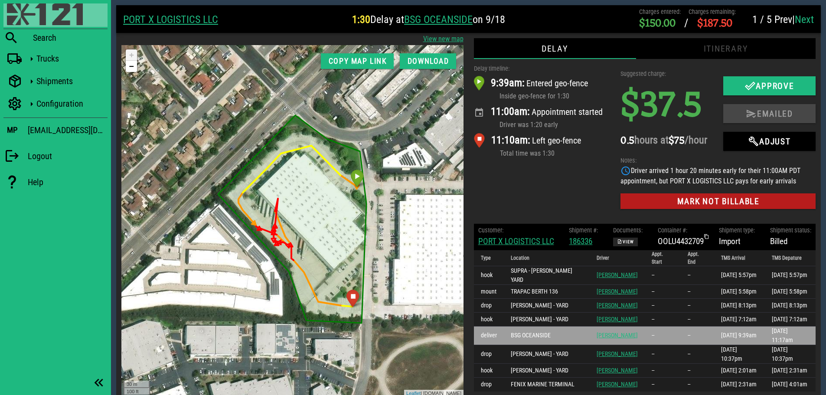
click at [21, 10] on img at bounding box center [45, 14] width 76 height 22
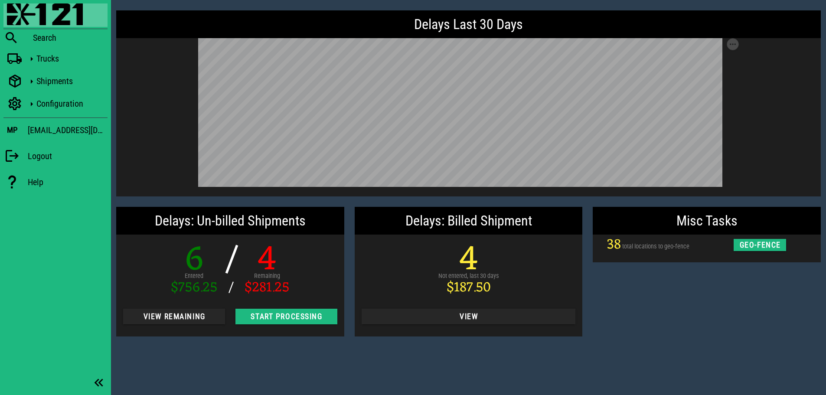
click at [721, 328] on div "Misc Tasks 38 total locations to geo-fence geo-fence" at bounding box center [706, 272] width 238 height 140
click at [718, 326] on div "Misc Tasks 38 total locations to geo-fence geo-fence" at bounding box center [706, 272] width 238 height 140
click at [696, 319] on div "Misc Tasks 38 total locations to geo-fence geo-fence" at bounding box center [706, 272] width 238 height 140
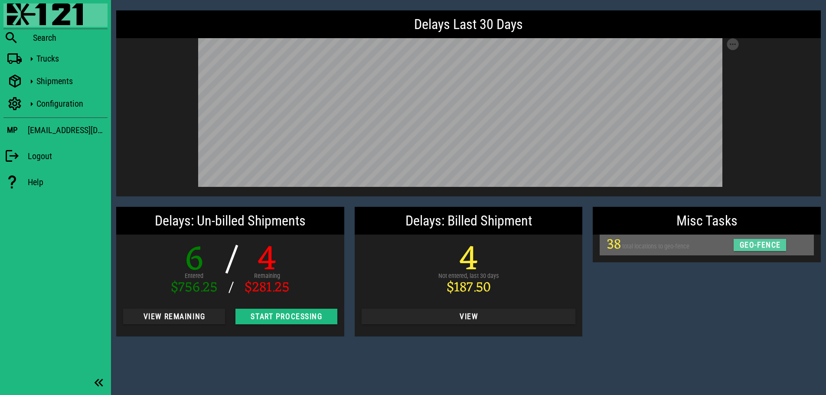
click at [762, 247] on span "geo-fence" at bounding box center [760, 245] width 42 height 9
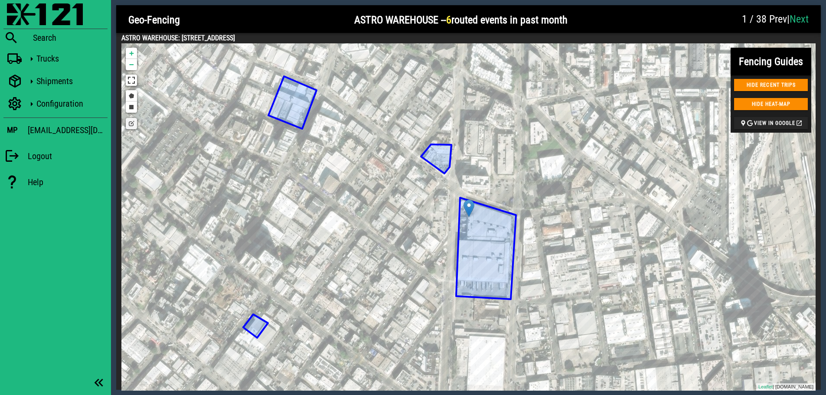
click at [641, 17] on div at bounding box center [655, 20] width 164 height 26
click at [133, 122] on link "Edit layers" at bounding box center [131, 123] width 11 height 11
click at [130, 123] on link "Edit layers" at bounding box center [131, 123] width 11 height 11
click at [475, 235] on icon at bounding box center [486, 248] width 60 height 101
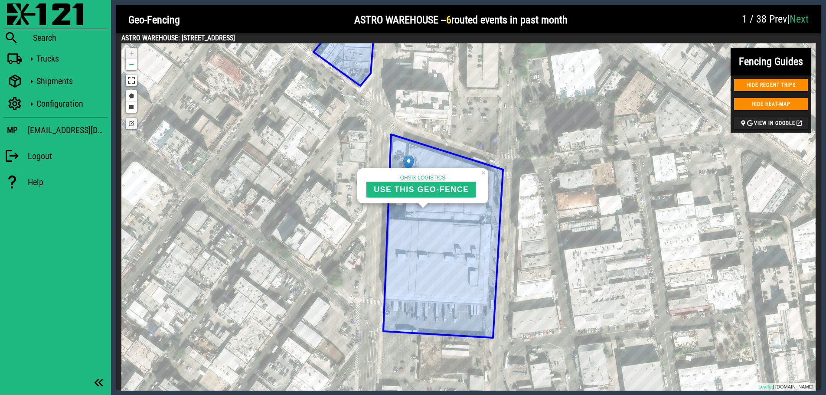
drag, startPoint x: 346, startPoint y: 36, endPoint x: 181, endPoint y: 39, distance: 165.6
click at [181, 39] on h4 "ASTRO WAREHOUSE: [STREET_ADDRESS]" at bounding box center [468, 38] width 694 height 10
copy h4 "[STREET_ADDRESS]"
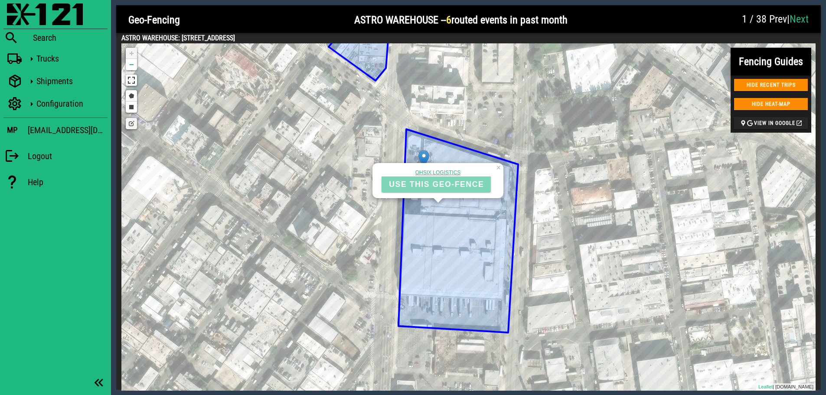
click at [407, 186] on span "USE THIS GEO-FENCE" at bounding box center [435, 183] width 95 height 9
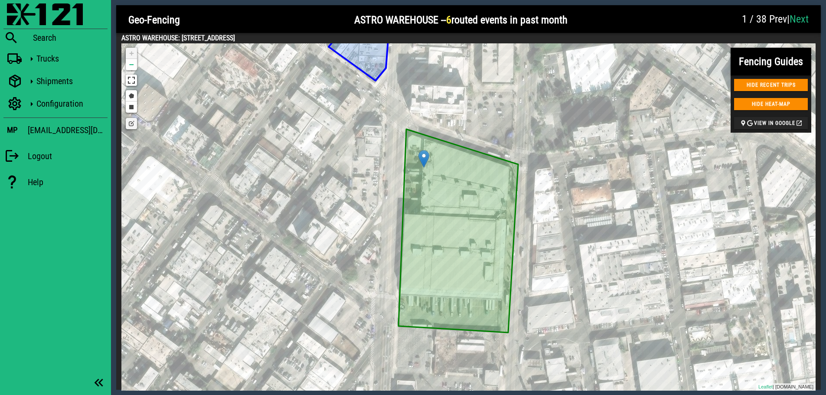
click at [132, 128] on link "Edit layers" at bounding box center [131, 123] width 11 height 11
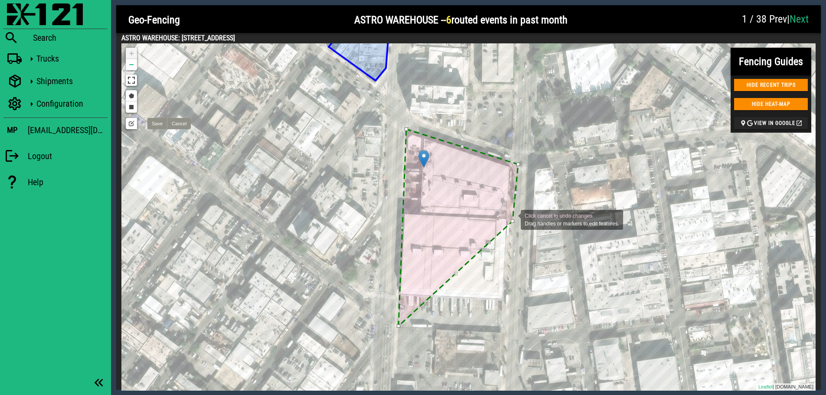
drag, startPoint x: 507, startPoint y: 331, endPoint x: 512, endPoint y: 219, distance: 112.4
click at [512, 219] on div at bounding box center [512, 220] width 3 height 3
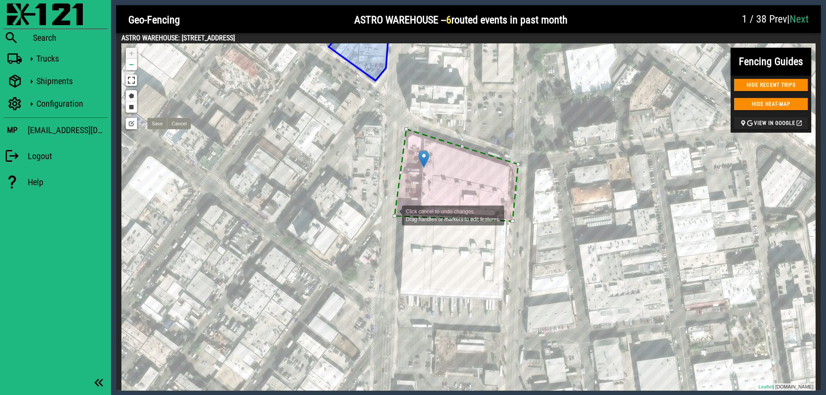
drag, startPoint x: 397, startPoint y: 327, endPoint x: 393, endPoint y: 215, distance: 112.3
click at [393, 215] on div at bounding box center [394, 215] width 3 height 3
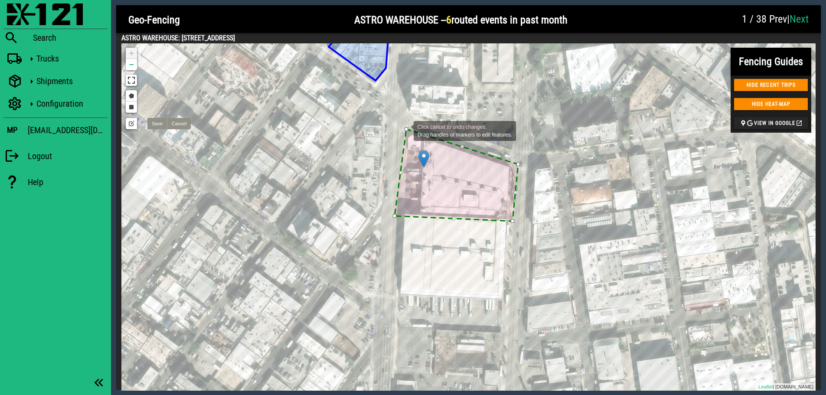
click at [405, 130] on div at bounding box center [405, 128] width 3 height 3
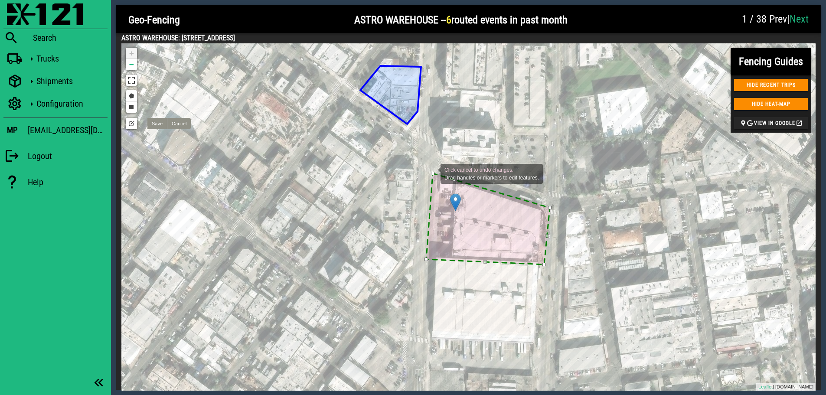
drag, startPoint x: 488, startPoint y: 234, endPoint x: 432, endPoint y: 173, distance: 82.5
click at [432, 173] on div at bounding box center [432, 173] width 3 height 3
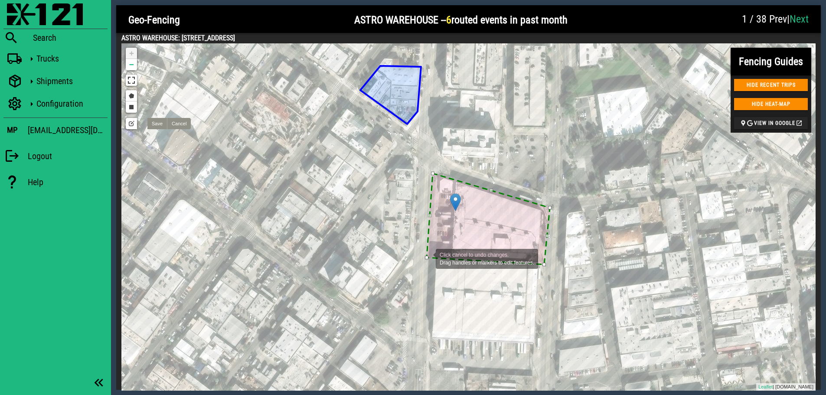
click at [427, 258] on div at bounding box center [426, 257] width 3 height 3
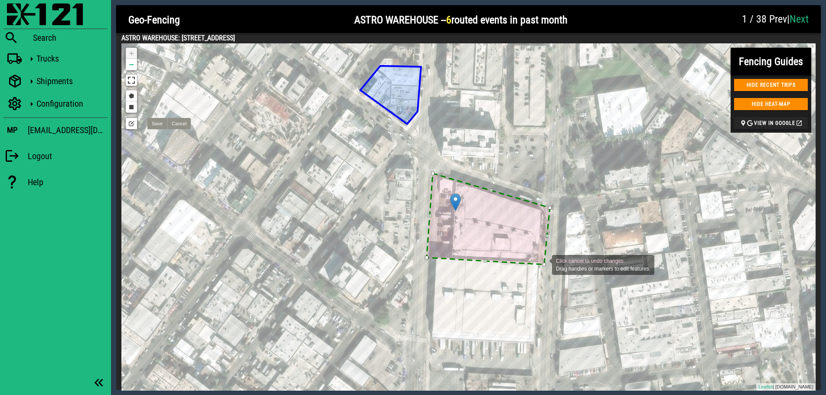
click at [543, 264] on div at bounding box center [543, 264] width 3 height 3
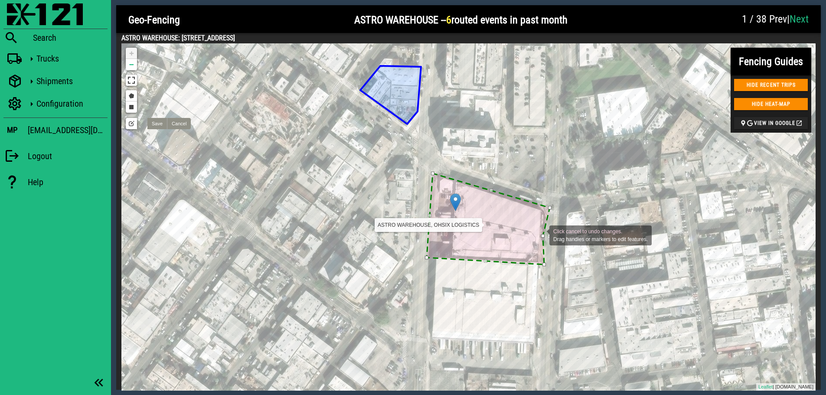
drag, startPoint x: 546, startPoint y: 235, endPoint x: 540, endPoint y: 234, distance: 5.7
click at [202, 79] on div "ASTRO WAREHOUSE, OHSIX LOGISTICS Click cancel to undo changes. Drag handles or …" at bounding box center [202, 79] width 0 height 0
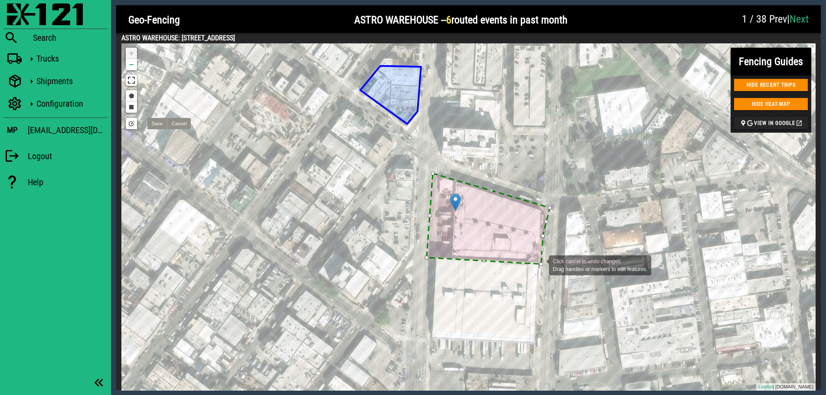
click at [540, 264] on div at bounding box center [540, 263] width 3 height 3
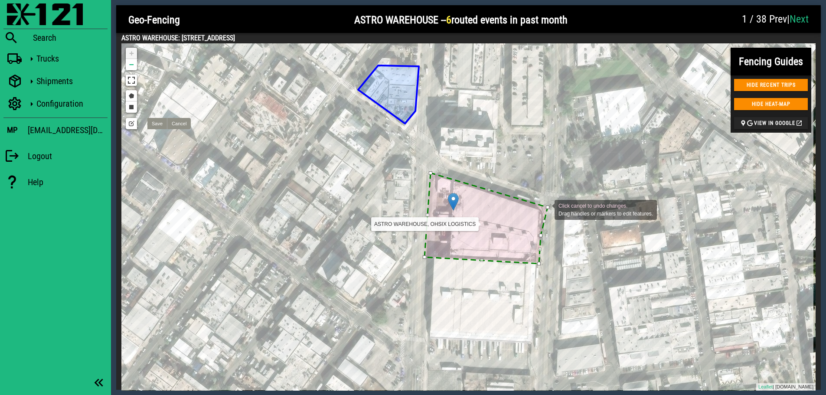
click at [547, 209] on icon at bounding box center [485, 218] width 123 height 91
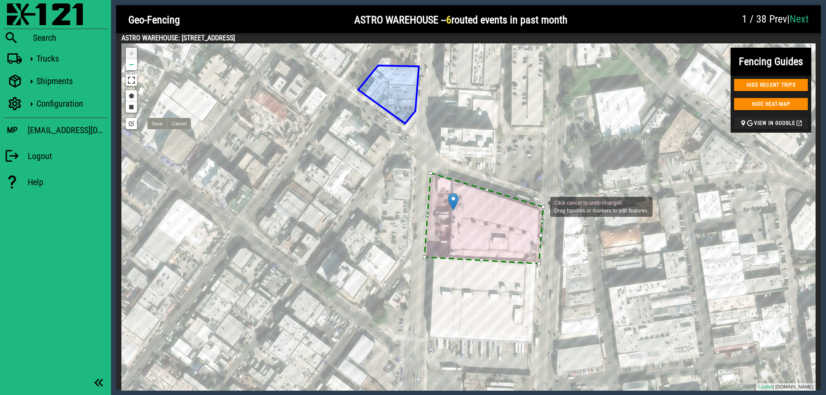
drag, startPoint x: 547, startPoint y: 207, endPoint x: 541, endPoint y: 206, distance: 5.3
click at [541, 206] on div at bounding box center [542, 206] width 3 height 3
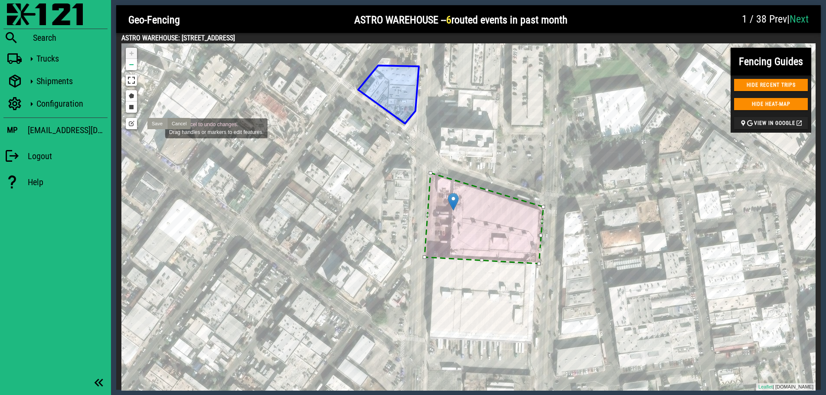
click at [156, 127] on link "Save" at bounding box center [157, 123] width 20 height 11
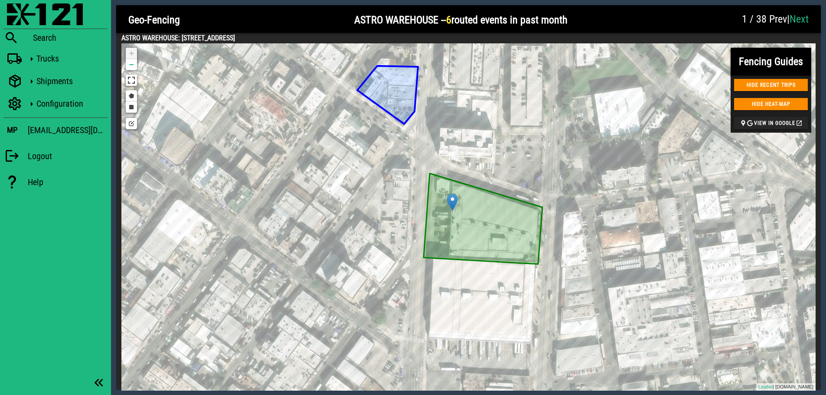
click at [646, 28] on div at bounding box center [655, 20] width 164 height 26
click at [799, 17] on link "Next" at bounding box center [798, 19] width 19 height 12
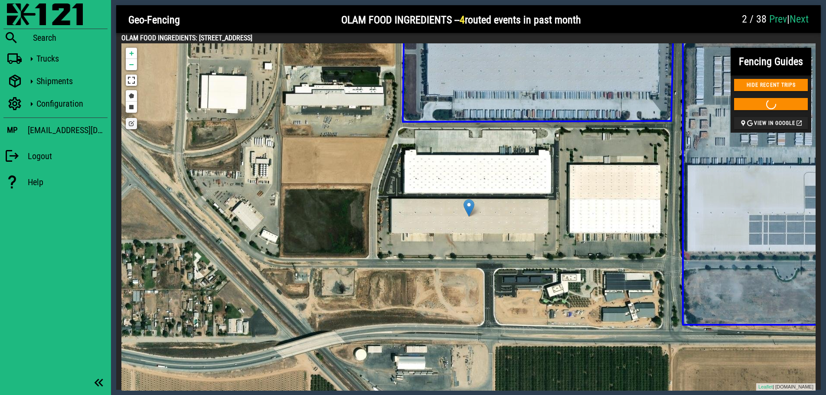
drag, startPoint x: 318, startPoint y: 38, endPoint x: 199, endPoint y: 37, distance: 119.2
click at [199, 37] on h4 "OLAM FOOD INGREDIENTS: [STREET_ADDRESS]" at bounding box center [468, 38] width 694 height 10
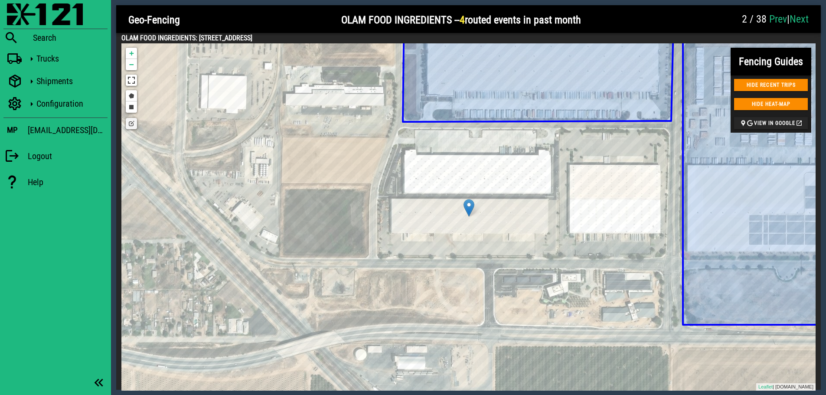
copy h4 "[STREET_ADDRESS]"
click at [131, 109] on link "Draw a rectangle" at bounding box center [131, 106] width 11 height 11
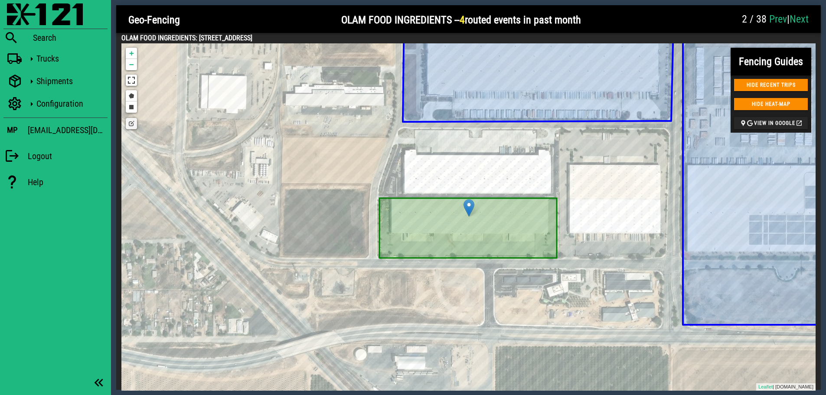
click at [130, 125] on link "Edit layers" at bounding box center [131, 123] width 11 height 11
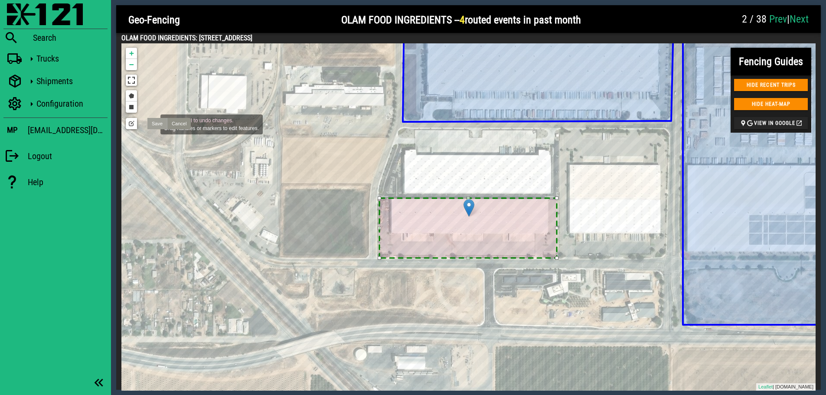
click at [152, 124] on link "Save" at bounding box center [157, 123] width 20 height 11
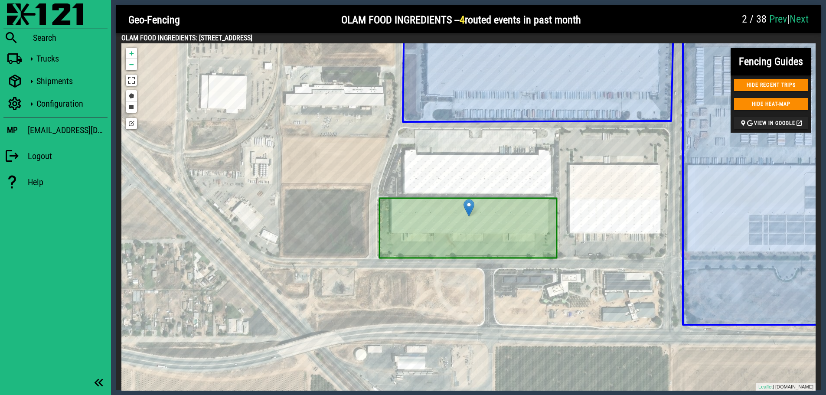
click at [798, 17] on link "Next" at bounding box center [798, 19] width 19 height 12
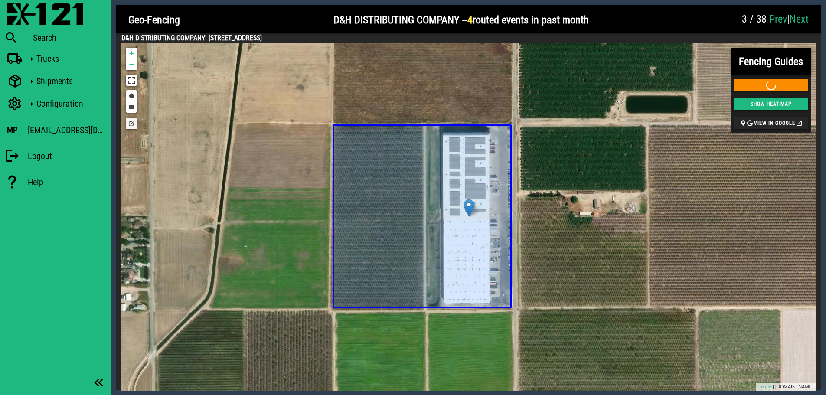
click at [473, 256] on icon at bounding box center [421, 216] width 177 height 182
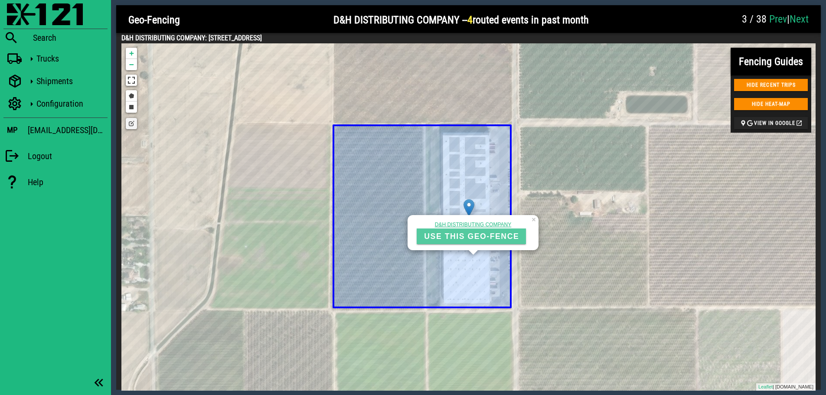
click at [471, 237] on span "USE THIS GEO-FENCE" at bounding box center [470, 236] width 95 height 9
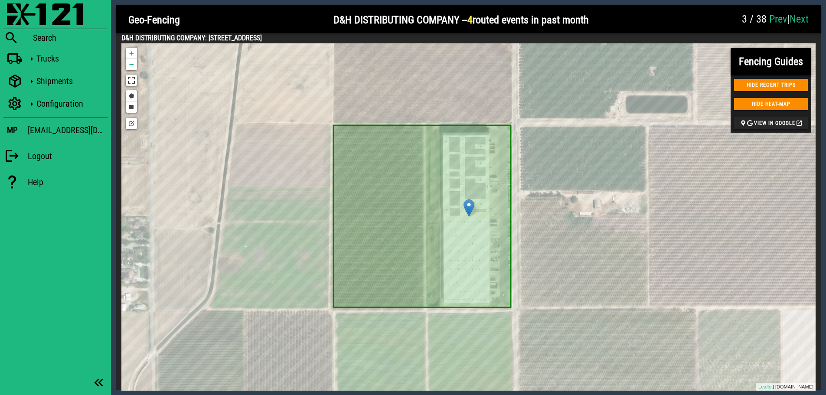
drag, startPoint x: 373, startPoint y: 39, endPoint x: 233, endPoint y: 39, distance: 140.0
click at [233, 39] on h4 "D&H DISTRIBUTING COMPANY: [STREET_ADDRESS]" at bounding box center [468, 38] width 694 height 10
click at [355, 38] on h4 "D&H DISTRIBUTING COMPANY: [STREET_ADDRESS]" at bounding box center [468, 38] width 694 height 10
drag, startPoint x: 359, startPoint y: 37, endPoint x: 208, endPoint y: 37, distance: 151.7
click at [208, 37] on h4 "D&H DISTRIBUTING COMPANY: [STREET_ADDRESS]" at bounding box center [468, 38] width 694 height 10
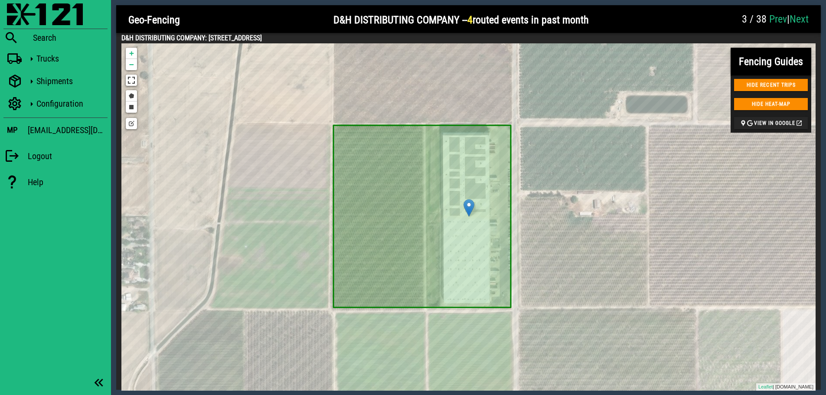
copy h4 "[STREET_ADDRESS]"
click at [647, 19] on div at bounding box center [665, 20] width 143 height 26
click at [133, 109] on link "Draw a rectangle" at bounding box center [131, 106] width 11 height 11
click at [128, 125] on link "Edit layers" at bounding box center [131, 123] width 11 height 11
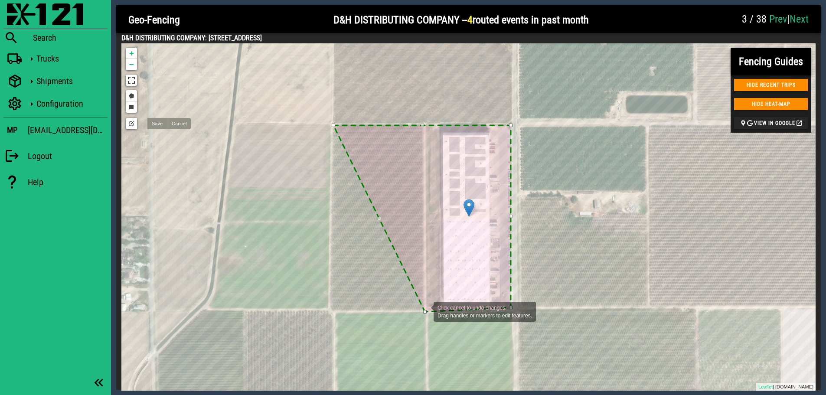
drag, startPoint x: 333, startPoint y: 307, endPoint x: 425, endPoint y: 311, distance: 91.9
click at [425, 311] on div at bounding box center [424, 311] width 3 height 3
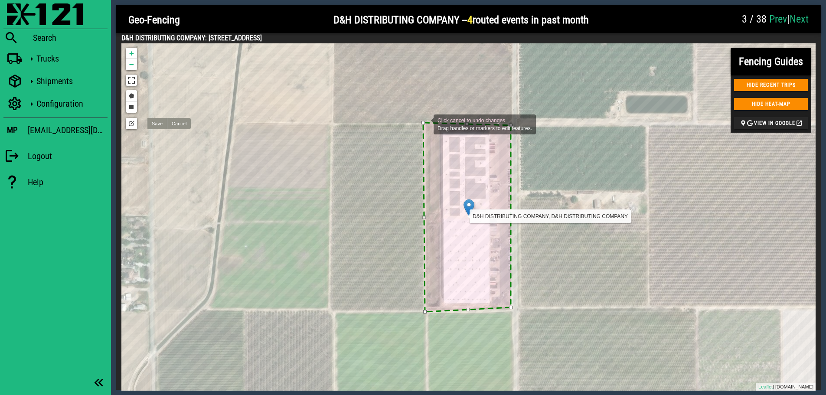
drag, startPoint x: 333, startPoint y: 126, endPoint x: 425, endPoint y: 124, distance: 91.9
click at [121, 43] on div "D&H DISTRIBUTING COMPANY, D&H DISTRIBUTING COMPANY Click cancel to undo changes…" at bounding box center [121, 43] width 0 height 0
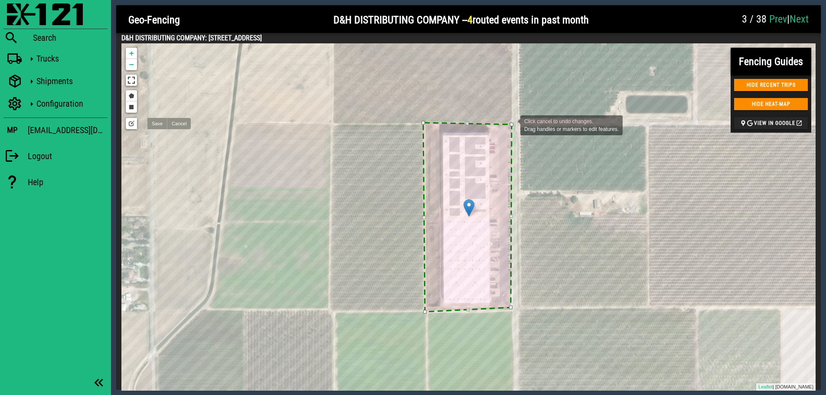
click at [511, 124] on div at bounding box center [511, 124] width 3 height 3
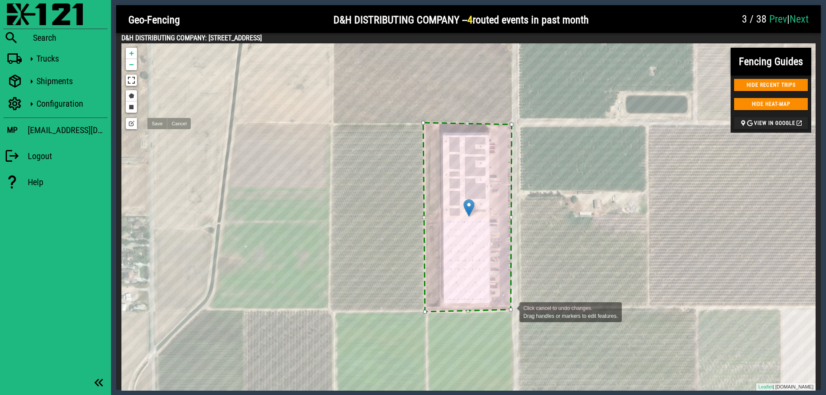
click at [511, 311] on div at bounding box center [510, 309] width 3 height 3
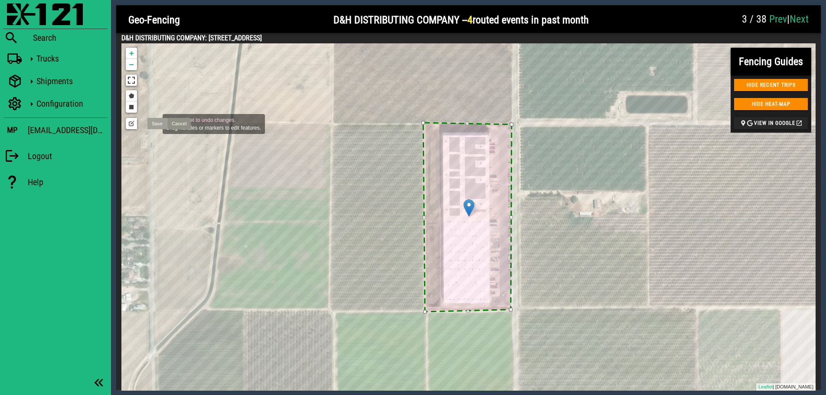
click at [154, 123] on link "Save" at bounding box center [157, 123] width 20 height 11
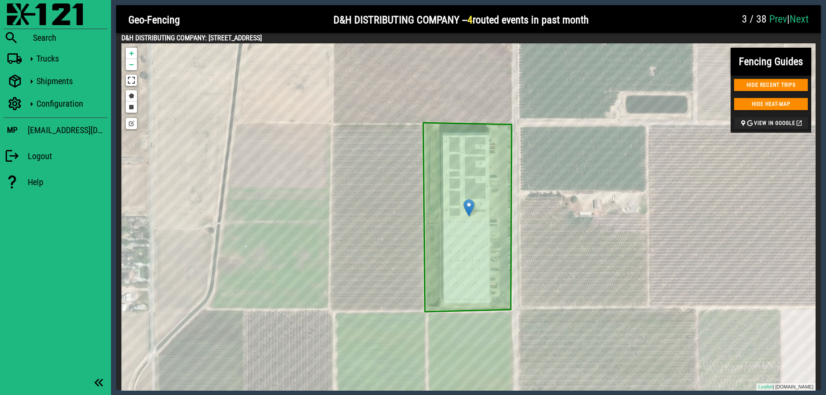
click at [797, 16] on link "Next" at bounding box center [798, 19] width 19 height 12
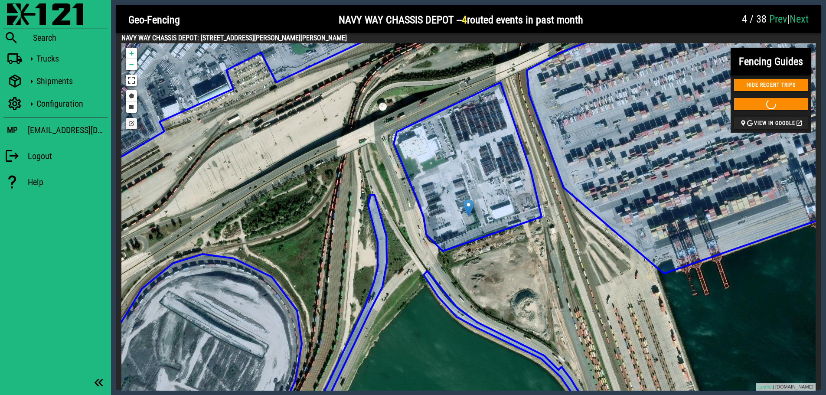
click at [478, 172] on icon at bounding box center [468, 166] width 148 height 169
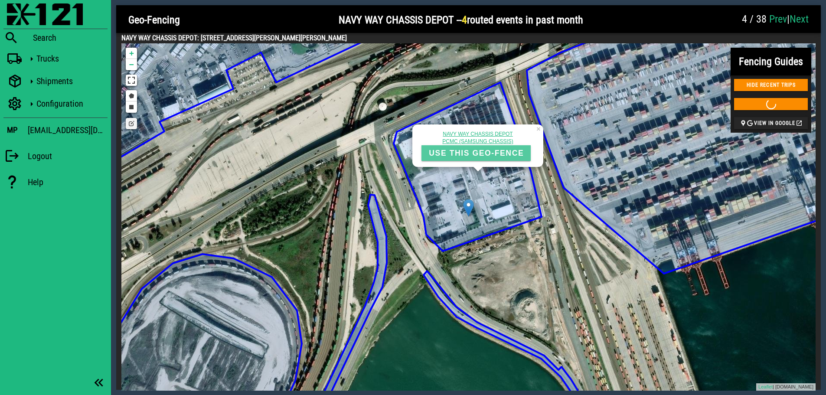
click at [486, 156] on span "USE THIS GEO-FENCE" at bounding box center [475, 153] width 95 height 9
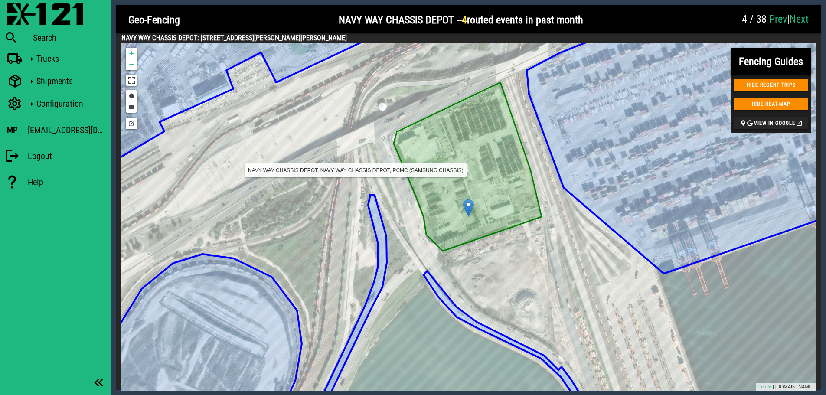
click at [488, 169] on icon at bounding box center [468, 166] width 148 height 169
click at [495, 176] on icon at bounding box center [468, 166] width 148 height 169
click at [804, 18] on link "Next" at bounding box center [798, 19] width 19 height 12
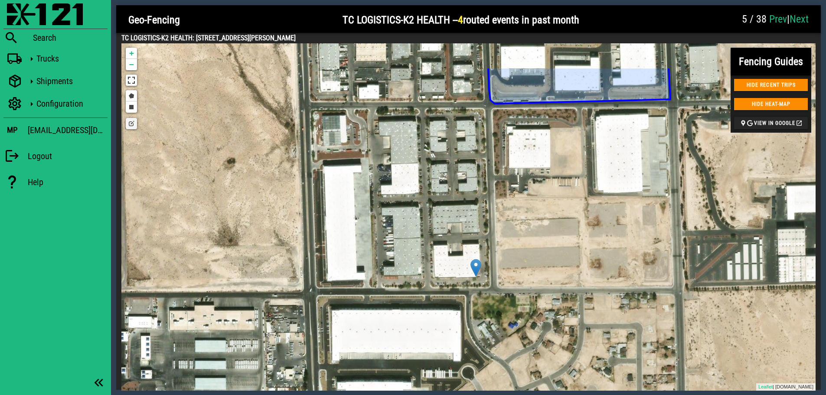
drag, startPoint x: 609, startPoint y: 130, endPoint x: 618, endPoint y: 193, distance: 63.0
click at [618, 193] on div "RSSN-NORTH USE THIS GEO-FENCE AUNT FLOW ARROWHEAD ENGINEERED INC SHIPMONK #3 ST…" at bounding box center [468, 216] width 694 height 347
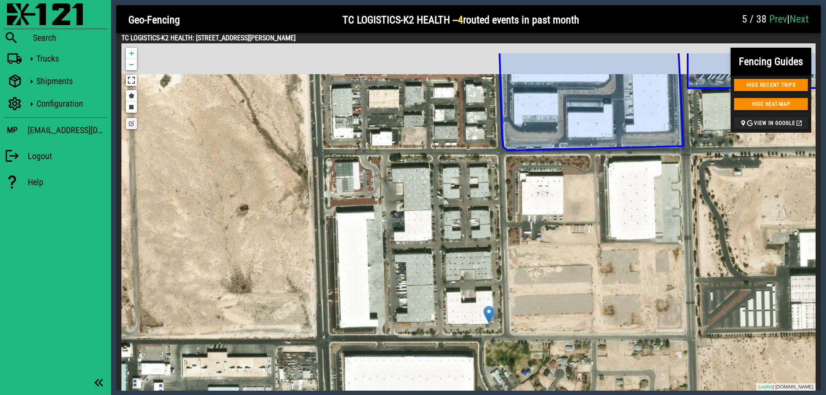
drag, startPoint x: 615, startPoint y: 187, endPoint x: 627, endPoint y: 233, distance: 47.6
click at [627, 233] on div "RSSN-NORTH USE THIS GEO-FENCE AUNT FLOW ARROWHEAD ENGINEERED INC SHIPMONK #3 ST…" at bounding box center [468, 216] width 694 height 347
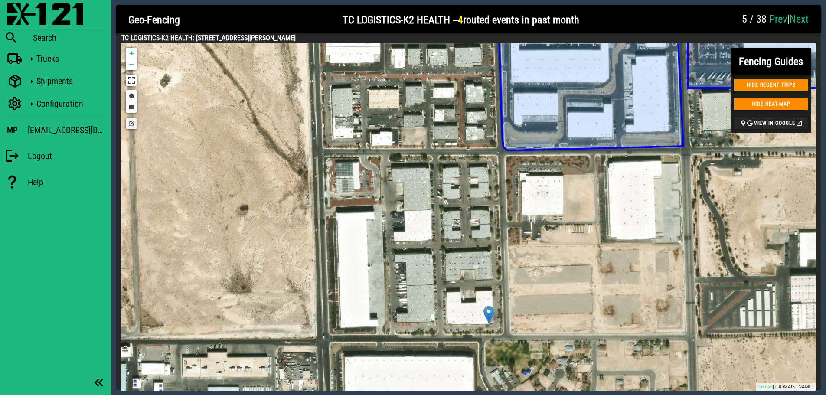
drag, startPoint x: 332, startPoint y: 36, endPoint x: 195, endPoint y: 39, distance: 137.0
click at [195, 39] on h4 "TC LOGISTICS-K2 HEALTH: [STREET_ADDRESS][PERSON_NAME]" at bounding box center [468, 38] width 694 height 10
copy h4 "[STREET_ADDRESS][PERSON_NAME]"
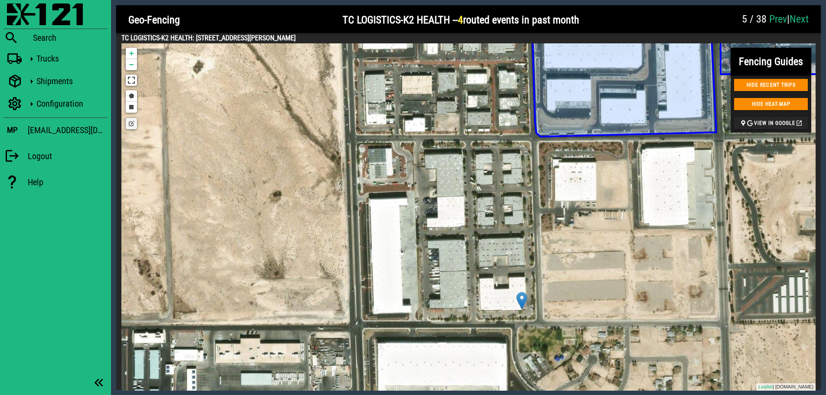
drag, startPoint x: 567, startPoint y: 246, endPoint x: 602, endPoint y: 231, distance: 37.8
click at [602, 231] on div "RSSN-NORTH USE THIS GEO-FENCE AUNT FLOW ARROWHEAD ENGINEERED INC SHIPMONK #3 ST…" at bounding box center [468, 216] width 694 height 347
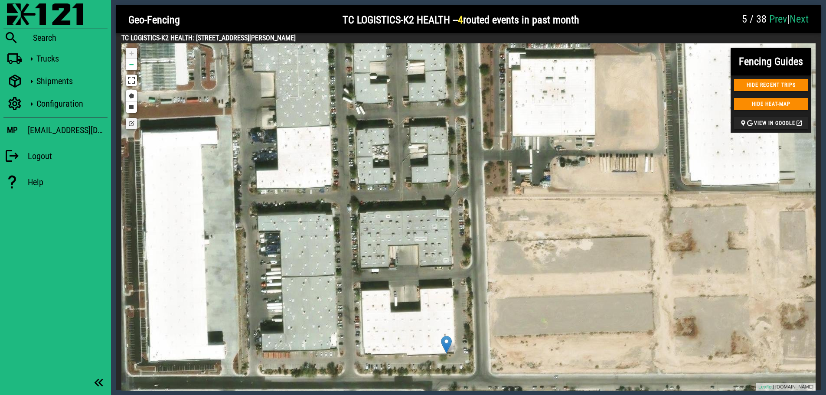
drag, startPoint x: 580, startPoint y: 245, endPoint x: 619, endPoint y: 230, distance: 41.4
click at [619, 230] on div "RSSN-NORTH USE THIS GEO-FENCE AUNT FLOW ARROWHEAD ENGINEERED INC SHIPMONK #3 ST…" at bounding box center [468, 216] width 694 height 347
click at [130, 107] on link "Draw a rectangle" at bounding box center [131, 106] width 11 height 11
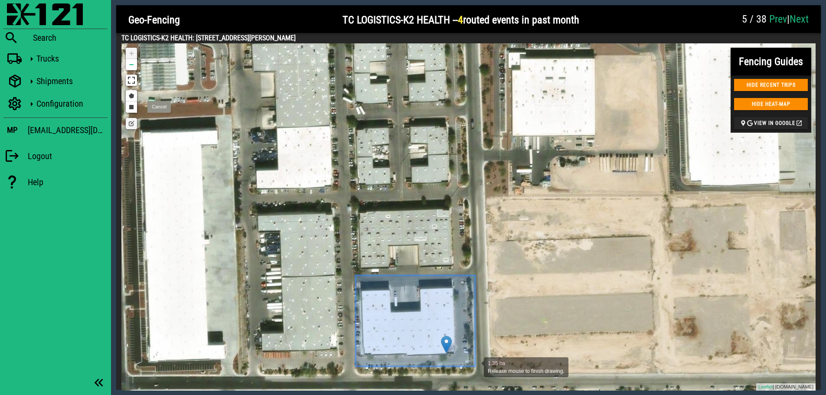
drag, startPoint x: 355, startPoint y: 275, endPoint x: 475, endPoint y: 366, distance: 150.3
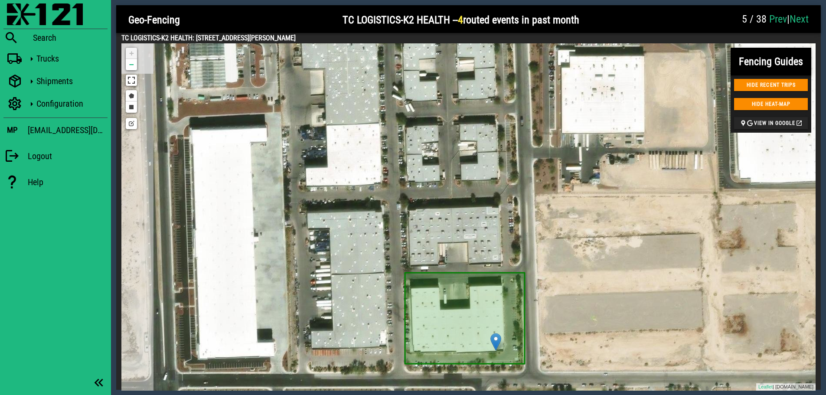
drag, startPoint x: 531, startPoint y: 207, endPoint x: 579, endPoint y: 205, distance: 47.7
click at [579, 205] on div "RSSN-NORTH USE THIS GEO-FENCE AUNT FLOW ARROWHEAD ENGINEERED INC SHIPMONK #3 ST…" at bounding box center [468, 216] width 694 height 347
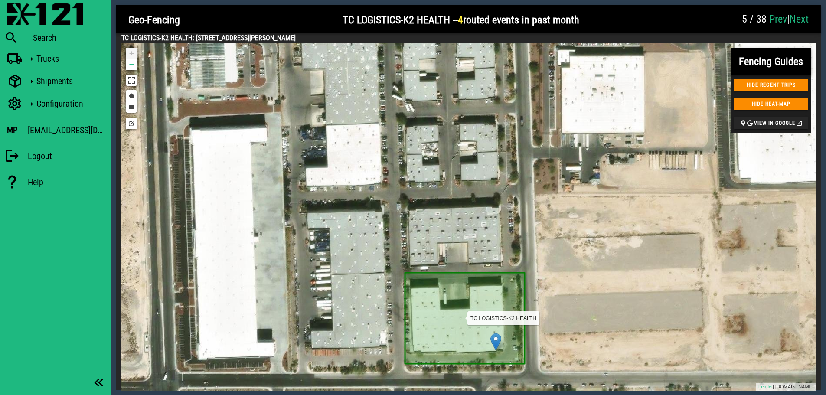
click at [453, 292] on icon at bounding box center [465, 318] width 120 height 91
click at [134, 127] on link "Edit layers" at bounding box center [131, 123] width 11 height 11
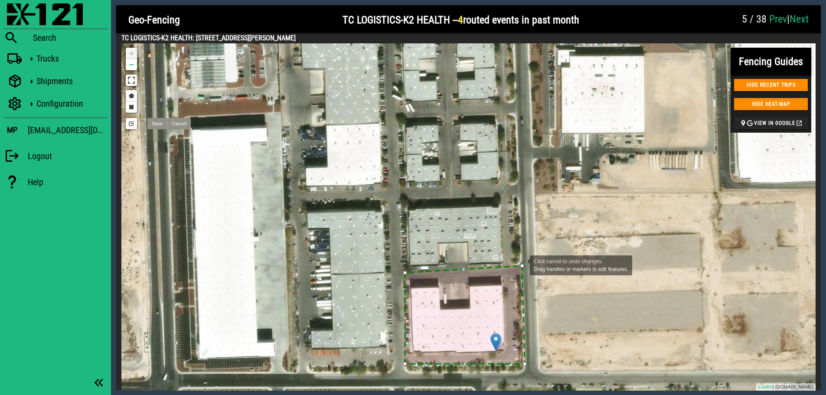
drag, startPoint x: 524, startPoint y: 273, endPoint x: 521, endPoint y: 264, distance: 8.6
click at [521, 264] on div at bounding box center [521, 265] width 3 height 3
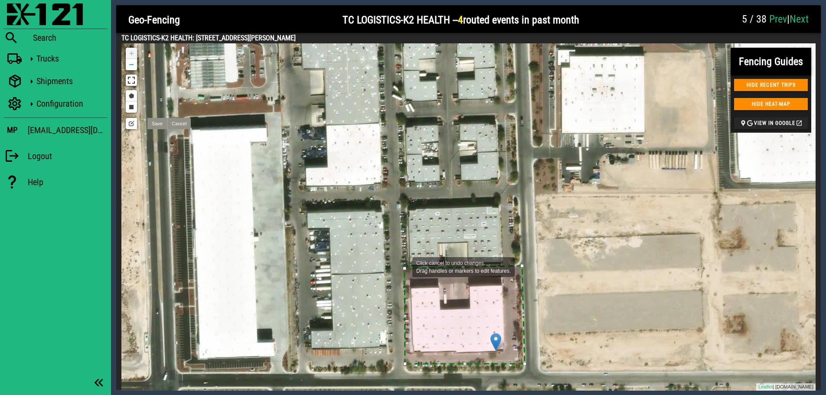
drag, startPoint x: 404, startPoint y: 271, endPoint x: 404, endPoint y: 266, distance: 5.3
click at [404, 266] on div "RSSN-NORTH USE THIS GEO-FENCE AUNT FLOW ARROWHEAD ENGINEERED INC SHIPMONK #3 ST…" at bounding box center [468, 216] width 694 height 347
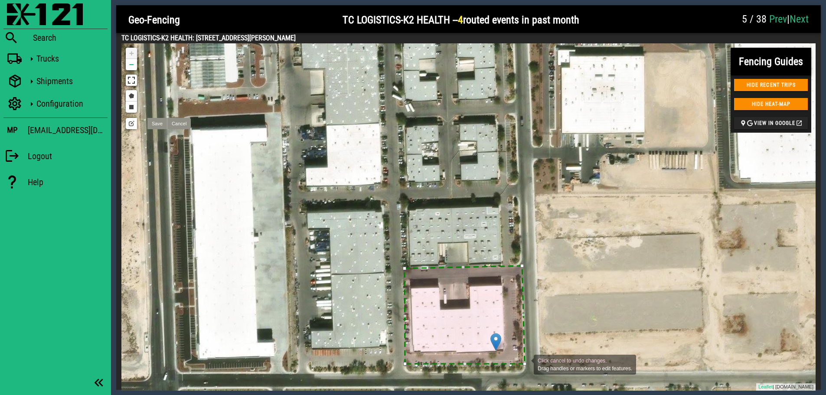
click at [525, 364] on div at bounding box center [524, 363] width 3 height 3
drag, startPoint x: 463, startPoint y: 316, endPoint x: 527, endPoint y: 367, distance: 81.7
click at [527, 367] on div "RSSN-NORTH USE THIS GEO-FENCE AUNT FLOW ARROWHEAD ENGINEERED INC SHIPMONK #3 ST…" at bounding box center [468, 216] width 694 height 347
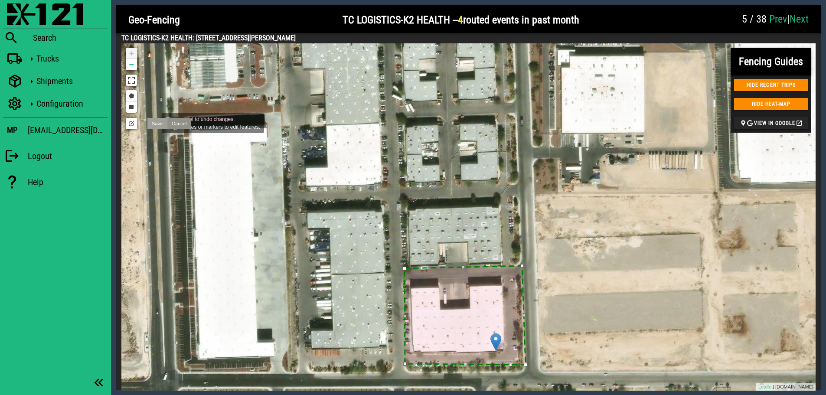
click at [153, 122] on link "Save" at bounding box center [157, 123] width 20 height 11
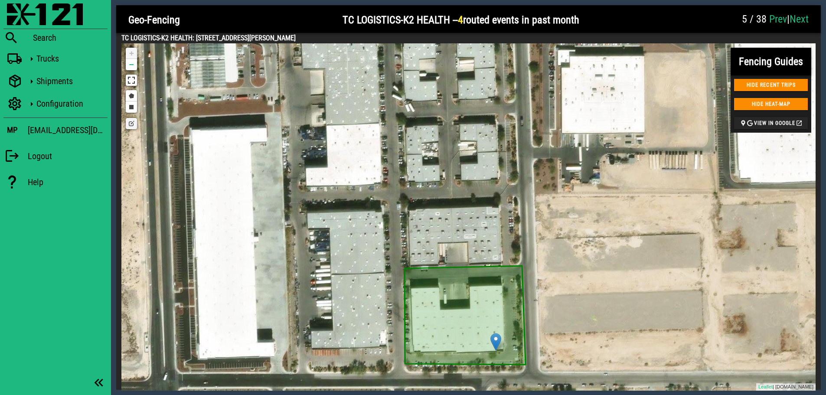
click at [130, 124] on link "Edit layers" at bounding box center [131, 123] width 11 height 11
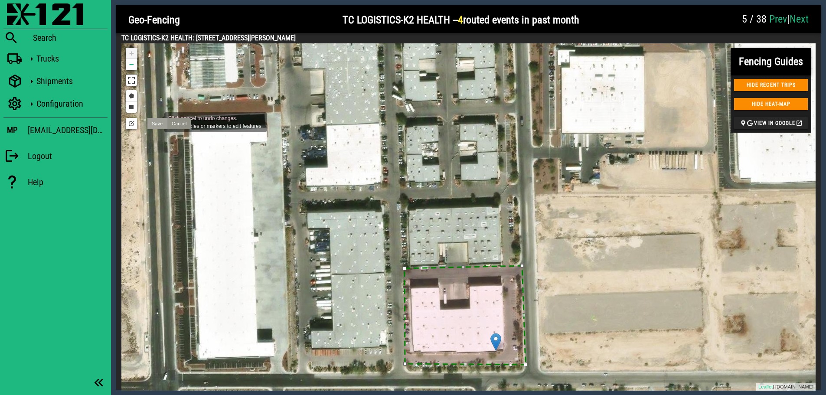
click at [156, 121] on link "Save" at bounding box center [157, 123] width 20 height 11
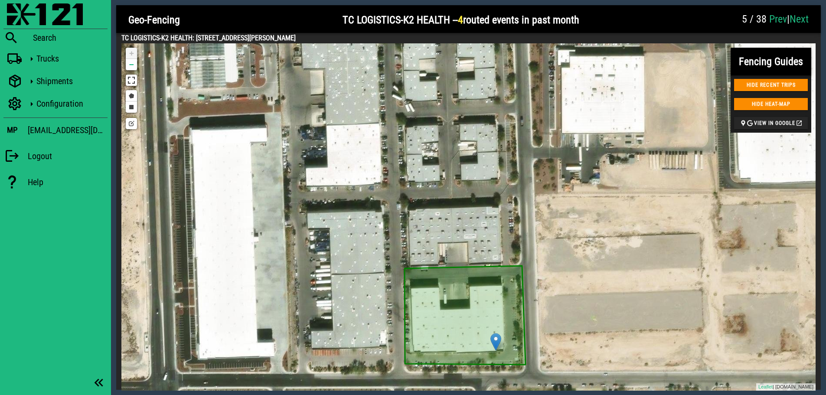
click at [672, 14] on div at bounding box center [660, 20] width 152 height 26
click at [808, 19] on div "5 / 38 Prev | Next" at bounding box center [774, 20] width 77 height 26
click at [801, 19] on link "Next" at bounding box center [798, 19] width 19 height 12
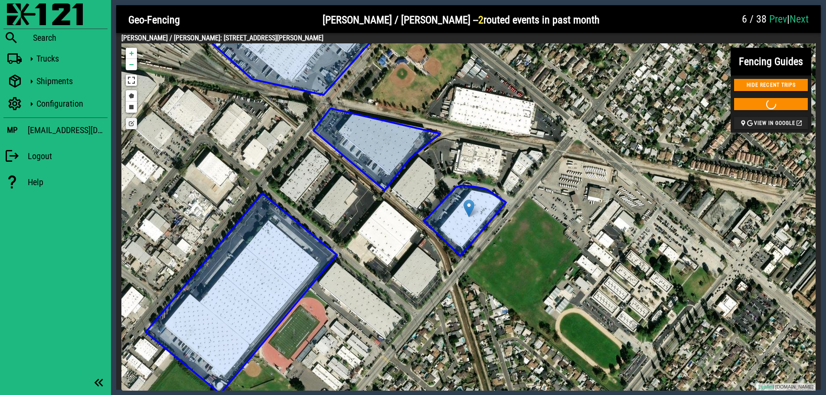
click at [457, 221] on icon at bounding box center [464, 221] width 82 height 70
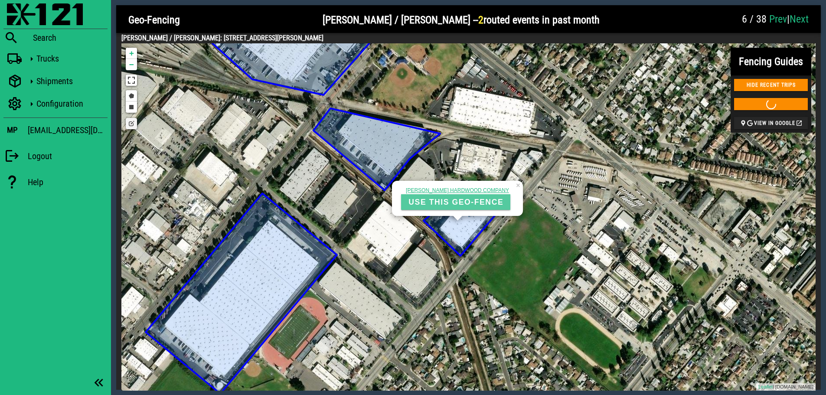
click at [447, 205] on span "USE THIS GEO-FENCE" at bounding box center [455, 202] width 95 height 9
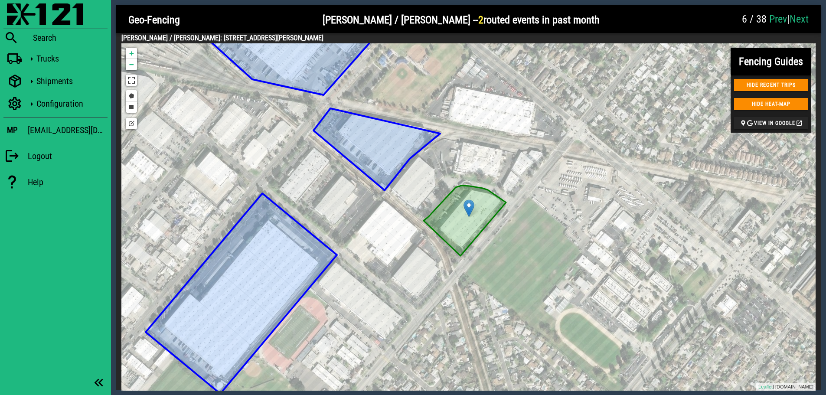
click at [287, 39] on h4 "[PERSON_NAME] / [PERSON_NAME]: [STREET_ADDRESS][PERSON_NAME]" at bounding box center [468, 38] width 694 height 10
drag, startPoint x: 323, startPoint y: 38, endPoint x: 176, endPoint y: 36, distance: 146.5
click at [176, 36] on h4 "[PERSON_NAME] / [PERSON_NAME]: [STREET_ADDRESS][PERSON_NAME]" at bounding box center [468, 38] width 694 height 10
copy h4 "[STREET_ADDRESS][PERSON_NAME]"
click at [793, 14] on link "Next" at bounding box center [798, 19] width 19 height 12
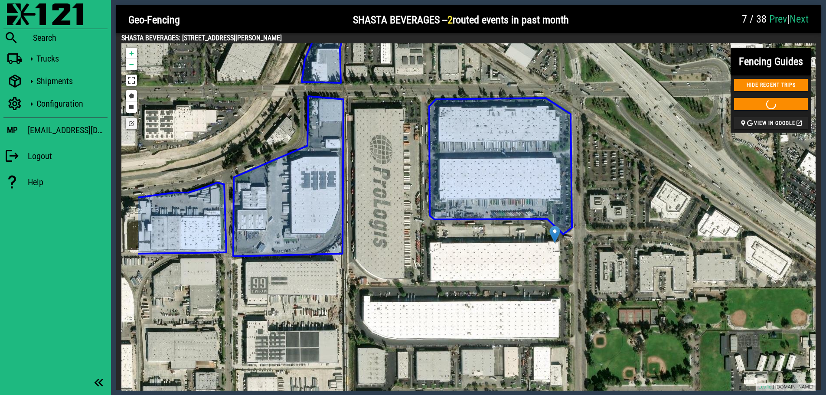
drag, startPoint x: 577, startPoint y: 179, endPoint x: 664, endPoint y: 205, distance: 91.5
click at [664, 205] on div "GREEN WAVE INGREDIENTS INC USE THIS GEO-FENCE RBDC LA MIRADA USE THIS GEO-FENCE…" at bounding box center [468, 216] width 694 height 347
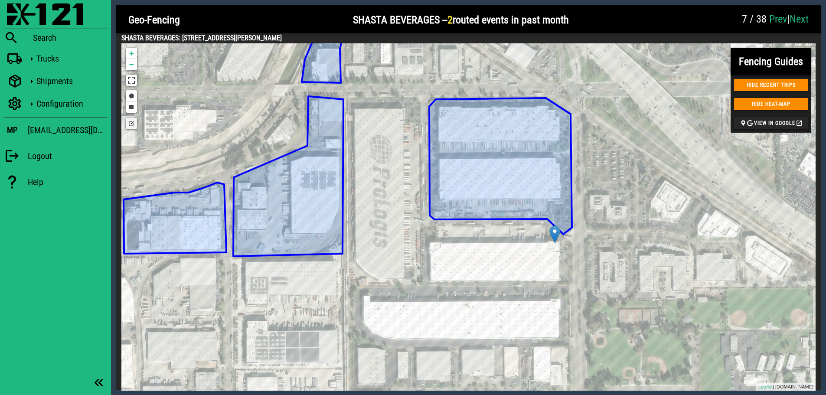
drag, startPoint x: 296, startPoint y: 37, endPoint x: 183, endPoint y: 35, distance: 113.6
click at [183, 35] on h4 "SHASTA BEVERAGES: [STREET_ADDRESS][PERSON_NAME]" at bounding box center [468, 38] width 694 height 10
copy h4 "[STREET_ADDRESS][PERSON_NAME]"
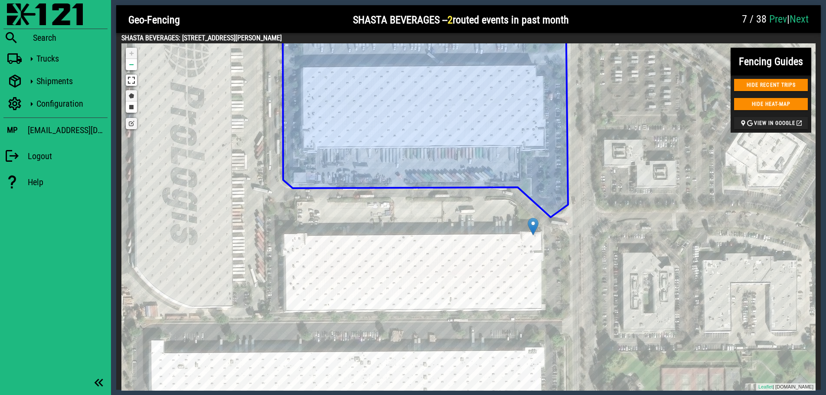
click at [132, 94] on link "Draw a polygon" at bounding box center [131, 95] width 11 height 11
click at [270, 315] on div at bounding box center [269, 314] width 17 height 17
click at [560, 316] on div at bounding box center [559, 316] width 17 height 17
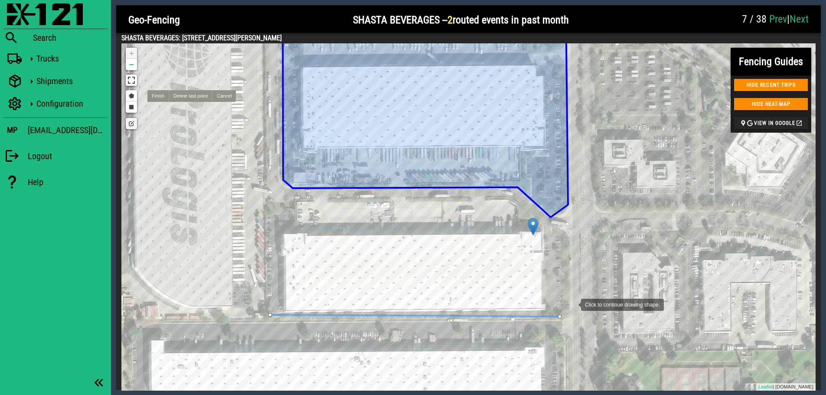
click at [572, 304] on div at bounding box center [571, 303] width 17 height 17
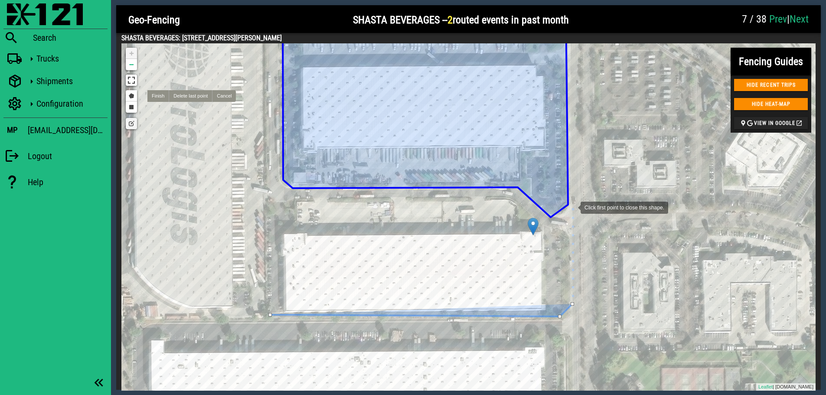
click at [572, 207] on div at bounding box center [571, 206] width 17 height 17
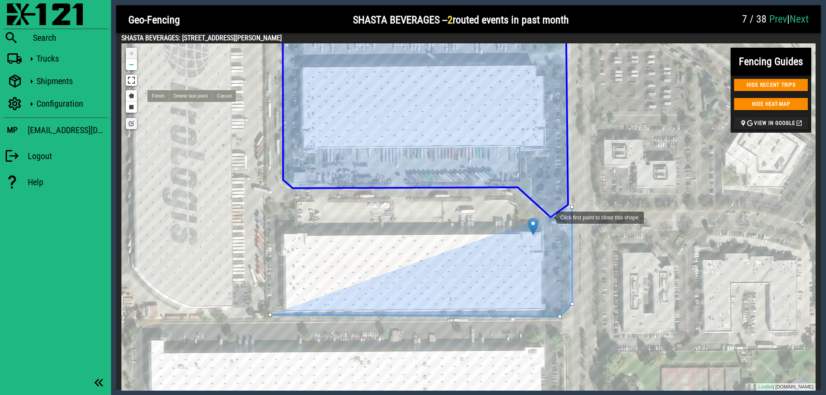
click at [547, 217] on div at bounding box center [547, 216] width 17 height 17
click at [514, 188] on div at bounding box center [514, 187] width 17 height 17
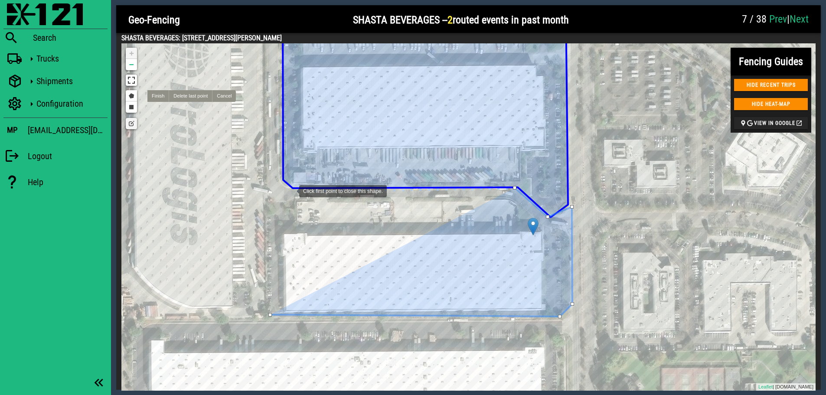
click at [290, 190] on div at bounding box center [290, 190] width 17 height 17
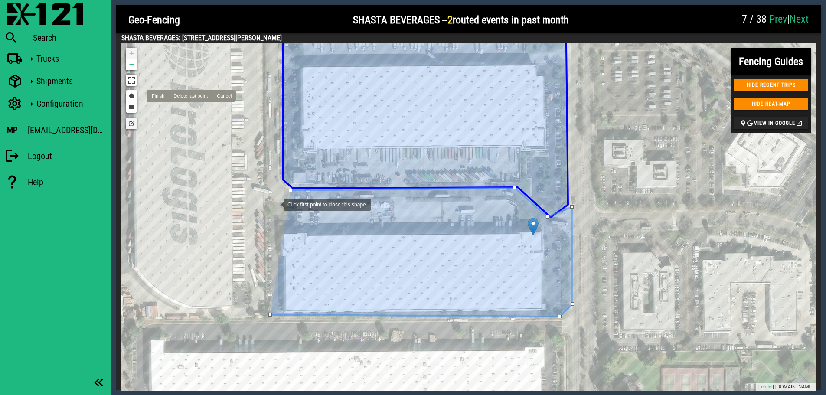
click at [275, 204] on div at bounding box center [274, 203] width 17 height 17
click at [270, 314] on div at bounding box center [269, 314] width 3 height 3
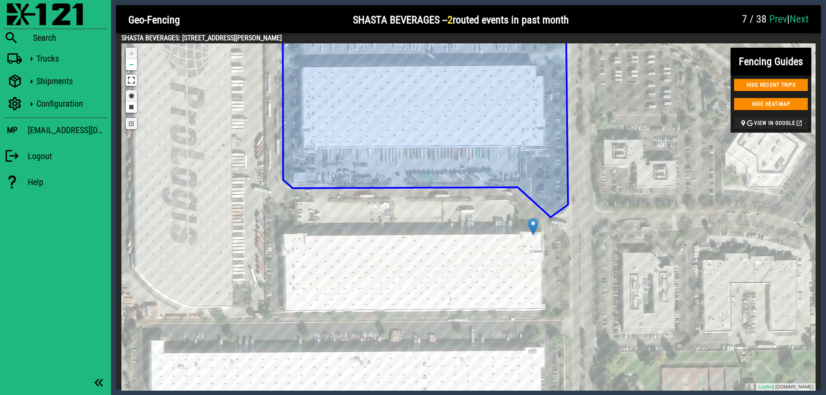
click at [131, 95] on link "Draw a polygon" at bounding box center [131, 95] width 11 height 11
click at [271, 313] on div at bounding box center [271, 313] width 17 height 17
click at [562, 316] on div at bounding box center [561, 315] width 17 height 17
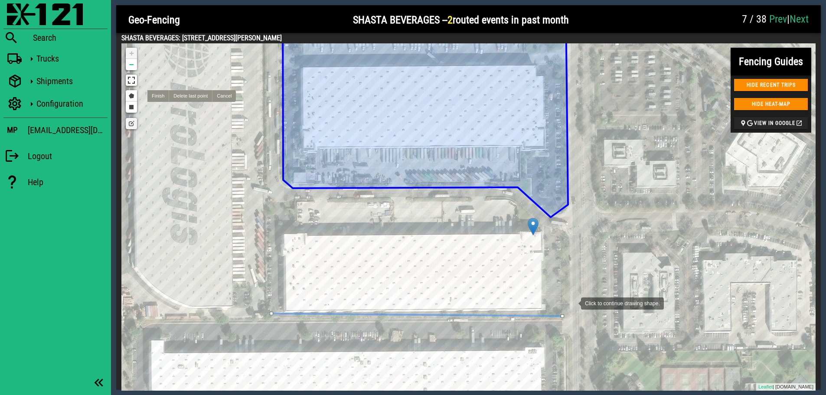
click at [572, 303] on div at bounding box center [571, 302] width 17 height 17
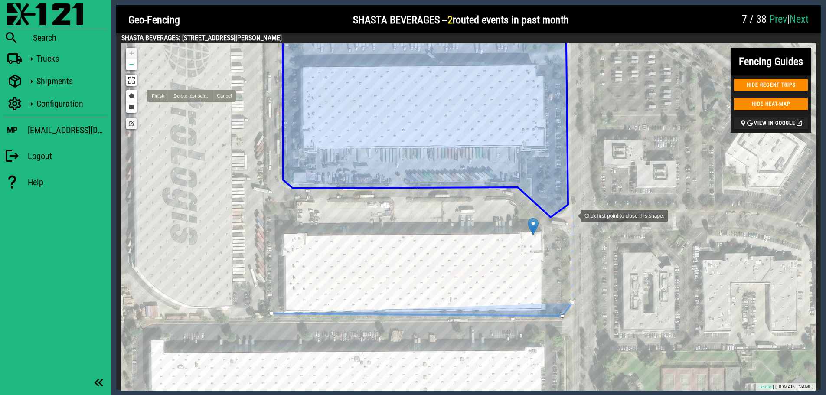
click at [572, 215] on div at bounding box center [571, 214] width 17 height 17
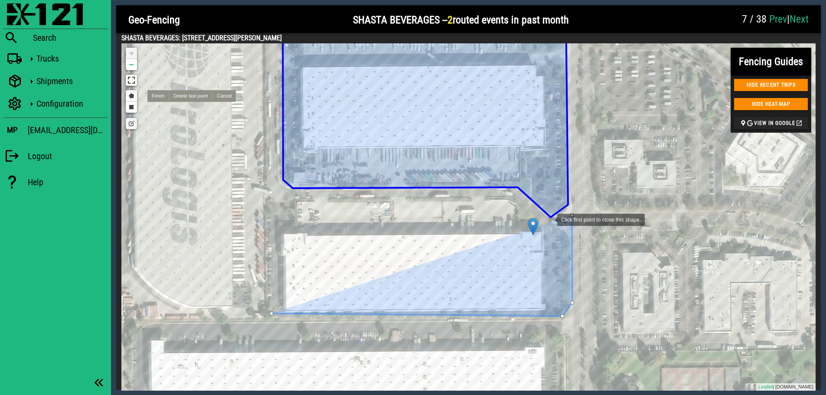
click at [548, 219] on div at bounding box center [548, 218] width 17 height 17
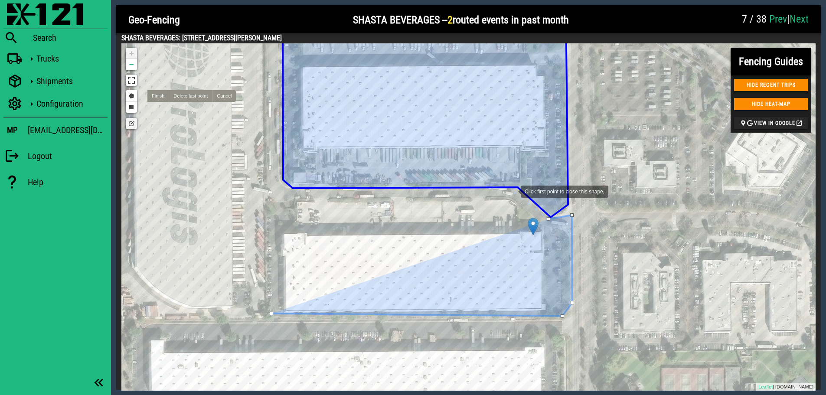
click at [512, 191] on div at bounding box center [511, 190] width 17 height 17
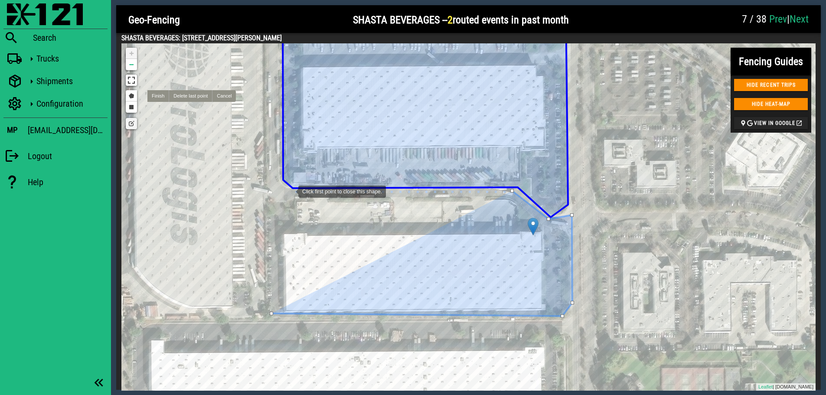
click at [290, 191] on div at bounding box center [289, 190] width 17 height 17
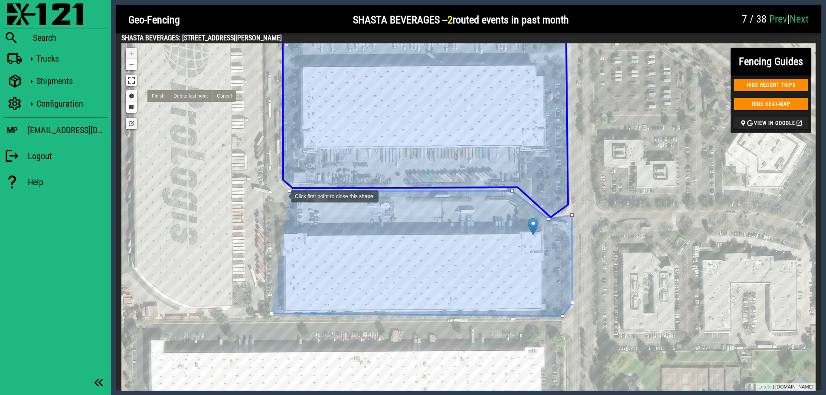
click at [282, 195] on div at bounding box center [281, 195] width 17 height 17
click at [270, 312] on div at bounding box center [271, 313] width 3 height 3
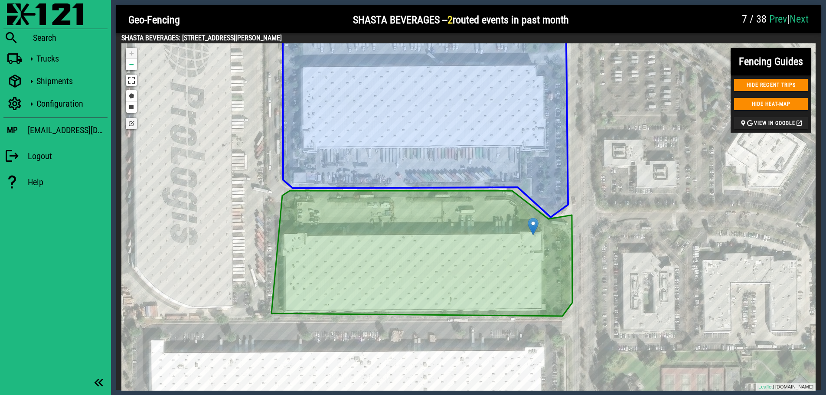
click at [132, 126] on link "Edit layers" at bounding box center [131, 123] width 11 height 11
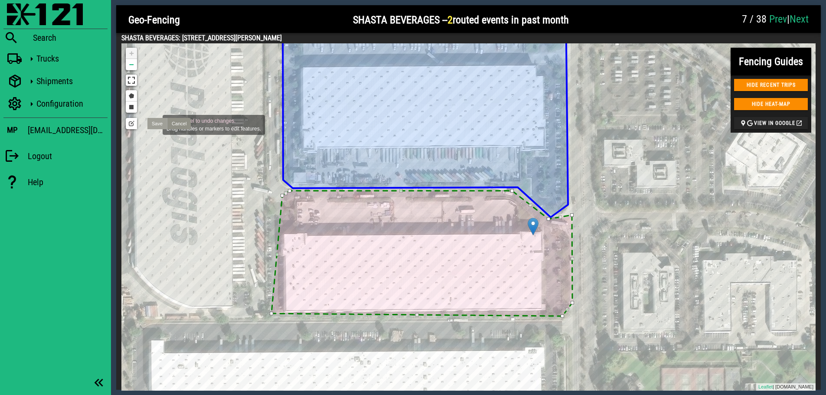
click at [154, 124] on link "Save" at bounding box center [157, 123] width 20 height 11
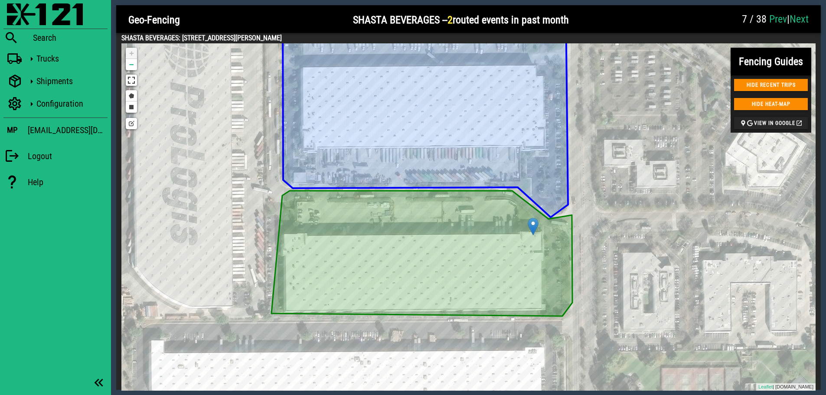
click at [680, 16] on div at bounding box center [655, 20] width 163 height 26
click at [802, 21] on link "Next" at bounding box center [798, 19] width 19 height 12
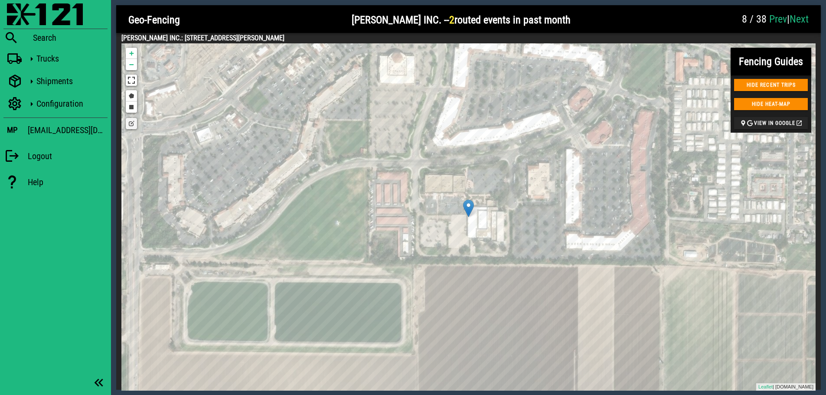
drag, startPoint x: 319, startPoint y: 38, endPoint x: 185, endPoint y: 35, distance: 133.5
click at [185, 35] on h4 "[PERSON_NAME] INC.: [STREET_ADDRESS][PERSON_NAME]" at bounding box center [468, 38] width 694 height 10
copy h4 "[STREET_ADDRESS][PERSON_NAME]"
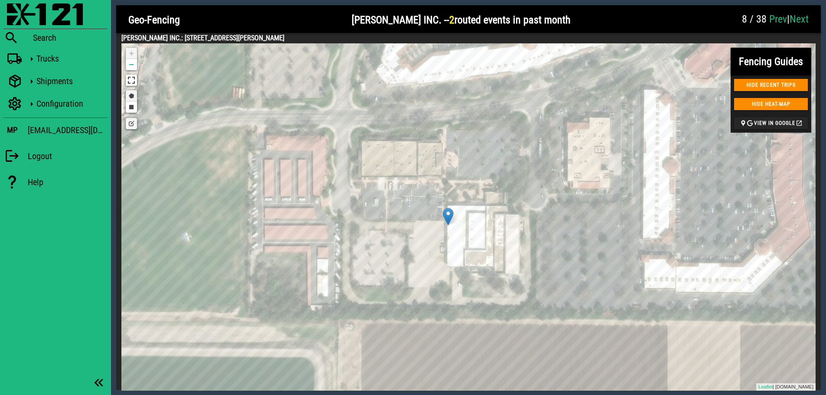
click at [128, 94] on link "Draw a polygon" at bounding box center [131, 95] width 11 height 11
click at [443, 204] on div at bounding box center [442, 203] width 17 height 17
click at [519, 205] on div at bounding box center [519, 204] width 17 height 17
click at [521, 273] on div at bounding box center [520, 272] width 17 height 17
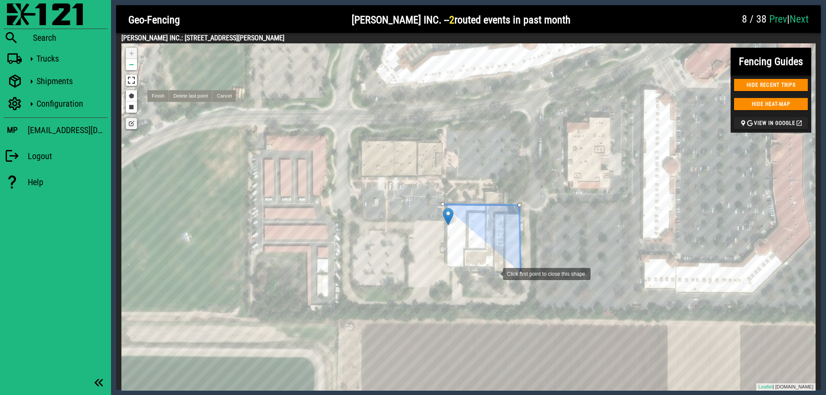
click at [494, 273] on div at bounding box center [493, 272] width 17 height 17
click at [493, 266] on div at bounding box center [493, 265] width 17 height 17
click at [447, 267] on div at bounding box center [447, 266] width 17 height 17
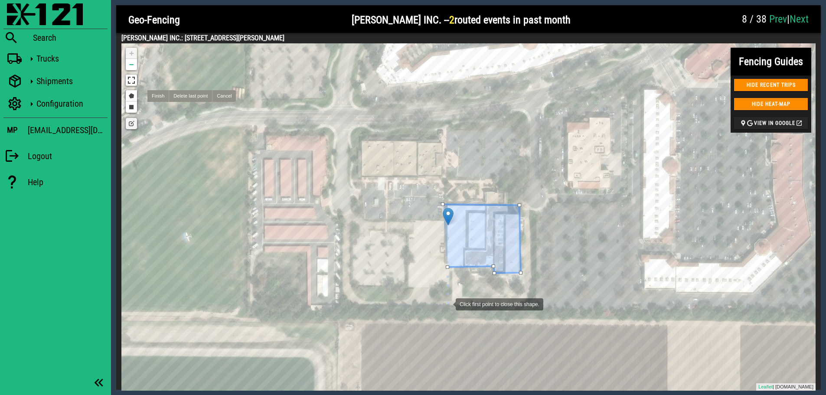
click at [447, 303] on div at bounding box center [446, 303] width 17 height 17
click at [446, 303] on div at bounding box center [446, 303] width 3 height 3
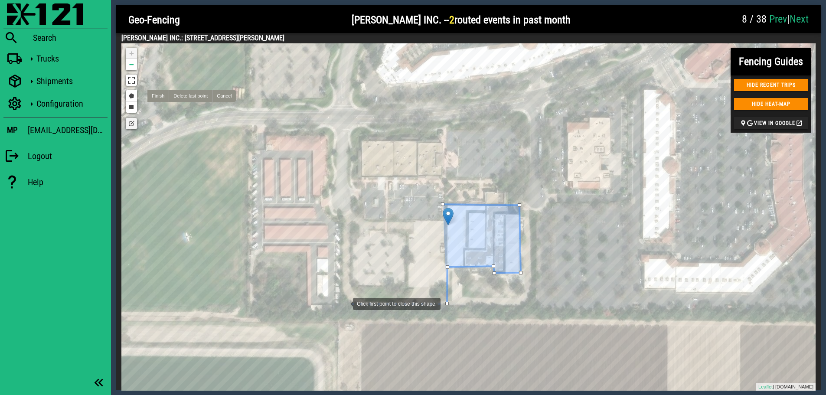
click at [344, 303] on div at bounding box center [343, 302] width 17 height 17
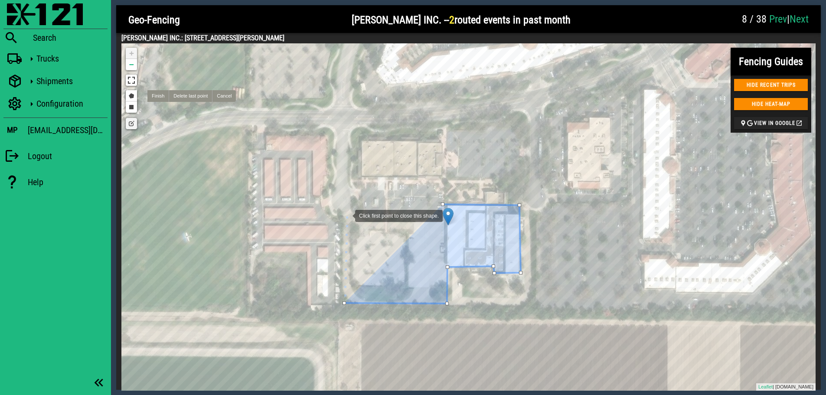
click at [346, 215] on div at bounding box center [346, 214] width 17 height 17
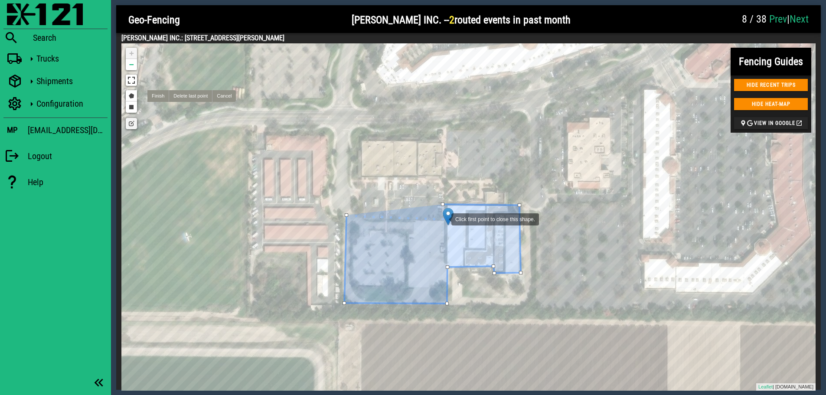
click at [443, 218] on div at bounding box center [442, 218] width 17 height 17
click at [442, 205] on div at bounding box center [442, 203] width 3 height 3
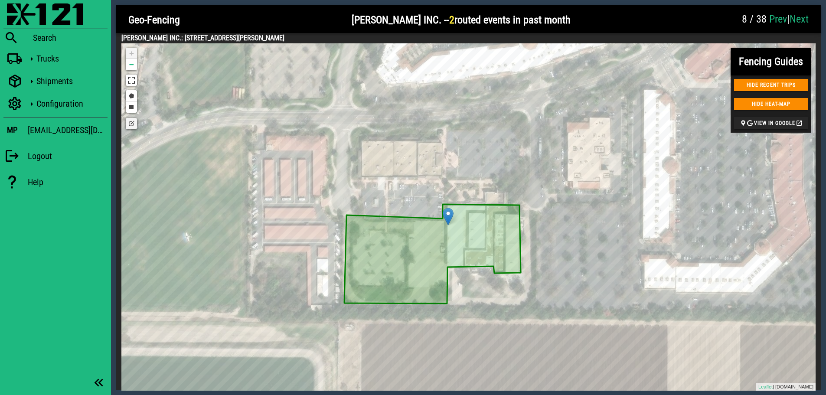
click at [130, 127] on link "Edit layers" at bounding box center [131, 123] width 11 height 11
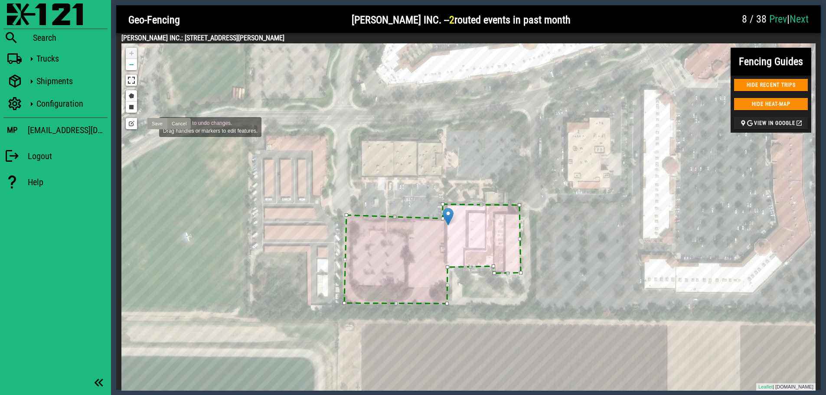
click at [150, 124] on link "Save" at bounding box center [157, 123] width 20 height 11
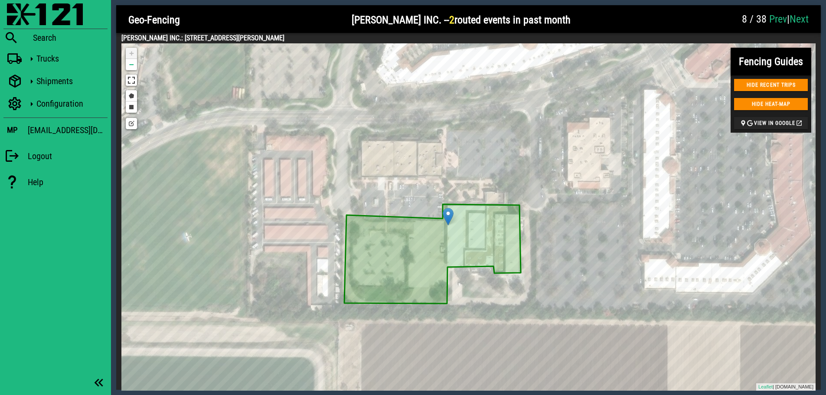
click at [651, 23] on div at bounding box center [656, 20] width 161 height 26
click at [800, 20] on link "Next" at bounding box center [798, 19] width 19 height 12
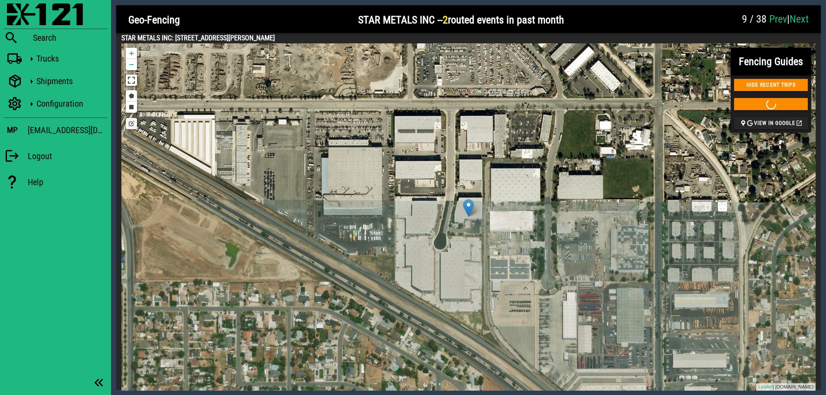
drag, startPoint x: 289, startPoint y: 37, endPoint x: 175, endPoint y: 37, distance: 113.6
click at [175, 37] on h4 "STAR METALS INC: [STREET_ADDRESS][PERSON_NAME]" at bounding box center [468, 38] width 694 height 10
copy h4 "[STREET_ADDRESS][PERSON_NAME]"
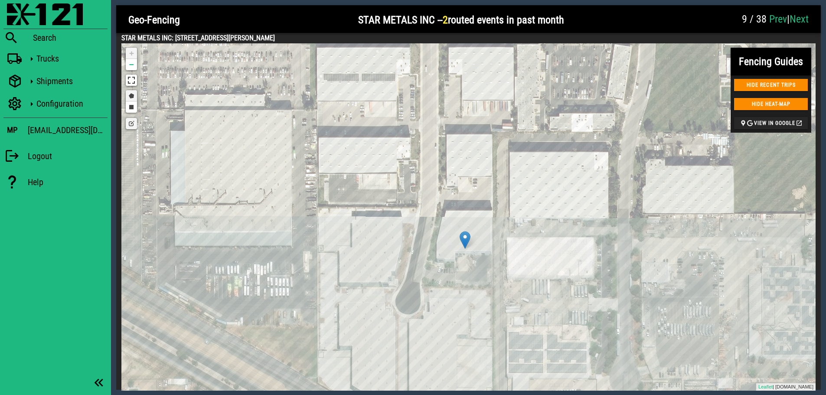
click at [130, 95] on link "Draw a polygon" at bounding box center [131, 95] width 11 height 11
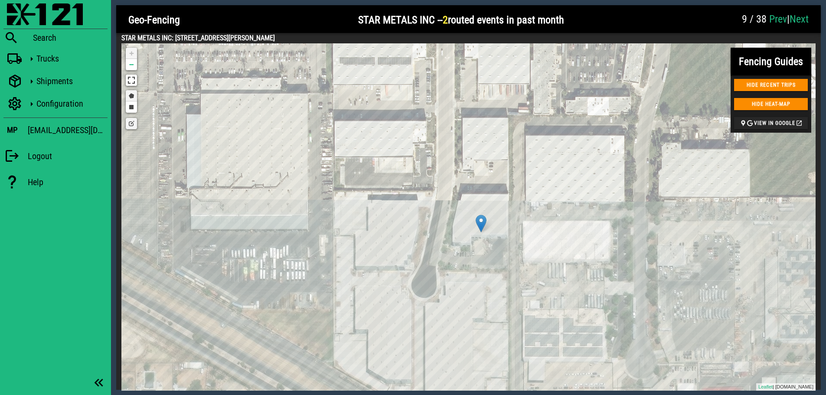
click at [131, 94] on link "Draw a polygon" at bounding box center [131, 95] width 11 height 11
click at [455, 192] on div at bounding box center [454, 191] width 17 height 17
click at [511, 192] on div at bounding box center [510, 191] width 17 height 17
click at [508, 271] on div at bounding box center [508, 270] width 17 height 17
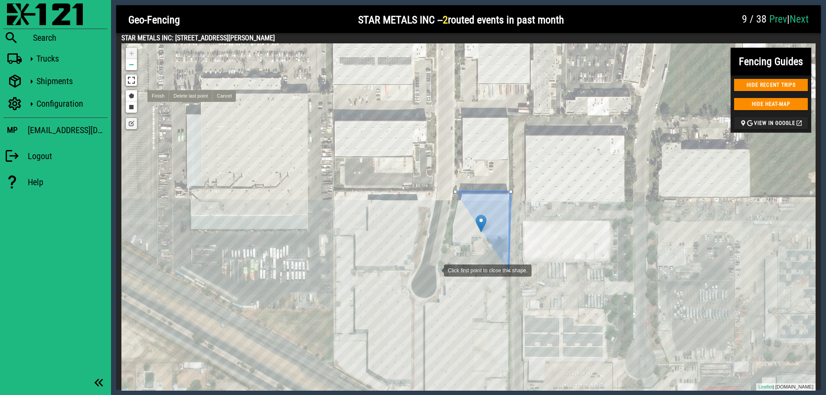
click at [435, 270] on div at bounding box center [434, 269] width 17 height 17
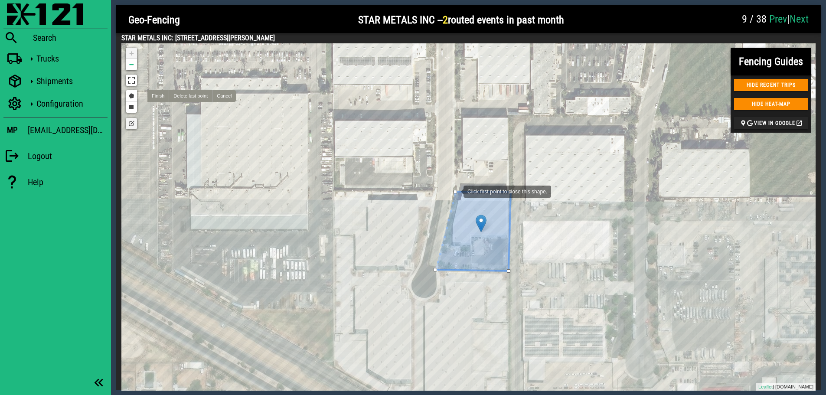
click at [455, 191] on div at bounding box center [454, 191] width 3 height 3
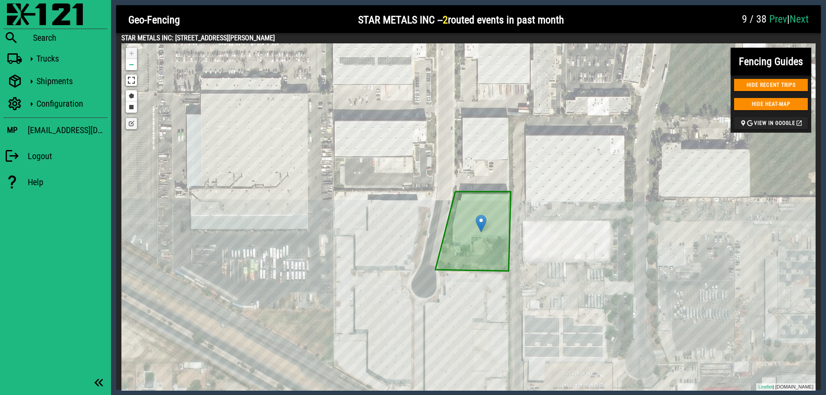
click at [130, 125] on link "Edit layers" at bounding box center [131, 123] width 11 height 11
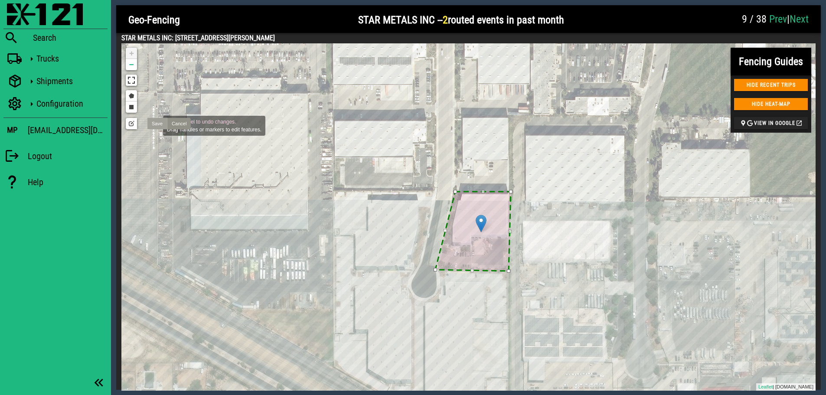
click at [154, 125] on link "Save" at bounding box center [157, 123] width 20 height 11
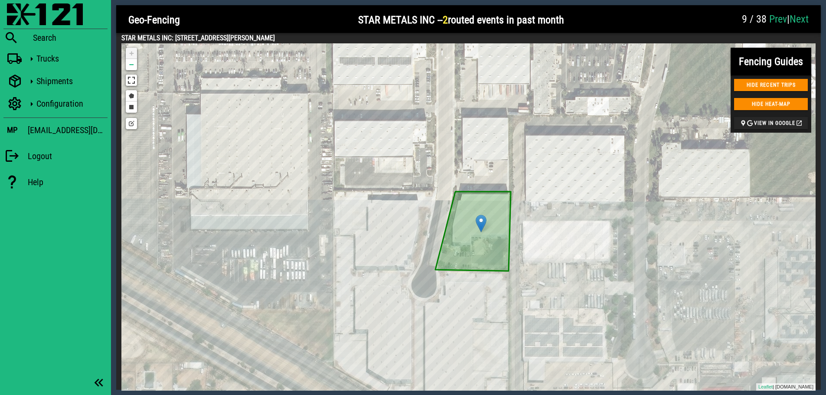
click at [700, 13] on div at bounding box center [653, 20] width 168 height 26
click at [804, 17] on link "Next" at bounding box center [798, 19] width 19 height 12
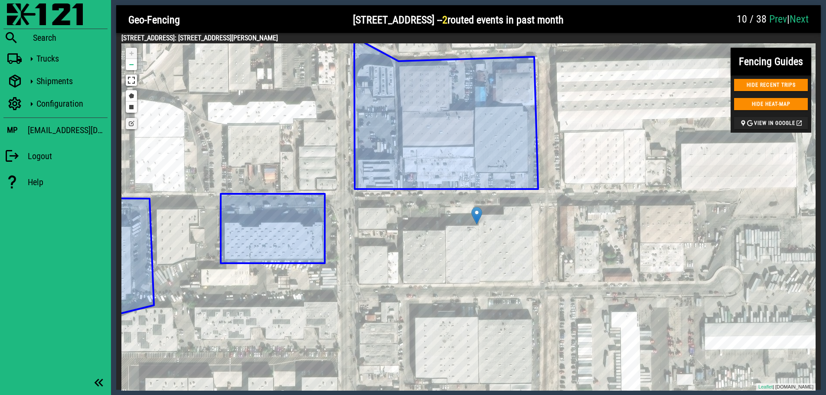
click at [279, 16] on div at bounding box center [266, 20] width 163 height 26
drag, startPoint x: 295, startPoint y: 37, endPoint x: 182, endPoint y: 40, distance: 113.2
click at [182, 40] on h4 "[STREET_ADDRESS]: [STREET_ADDRESS][PERSON_NAME]" at bounding box center [468, 38] width 694 height 10
copy h4 "[STREET_ADDRESS][PERSON_NAME]"
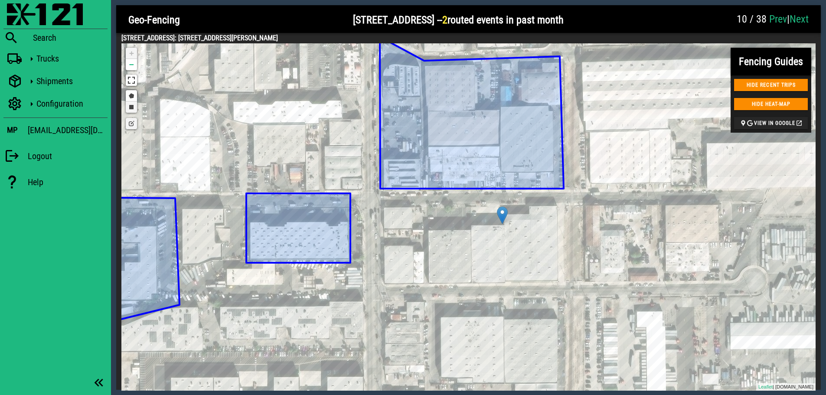
click at [132, 110] on link "Draw a rectangle" at bounding box center [131, 106] width 11 height 11
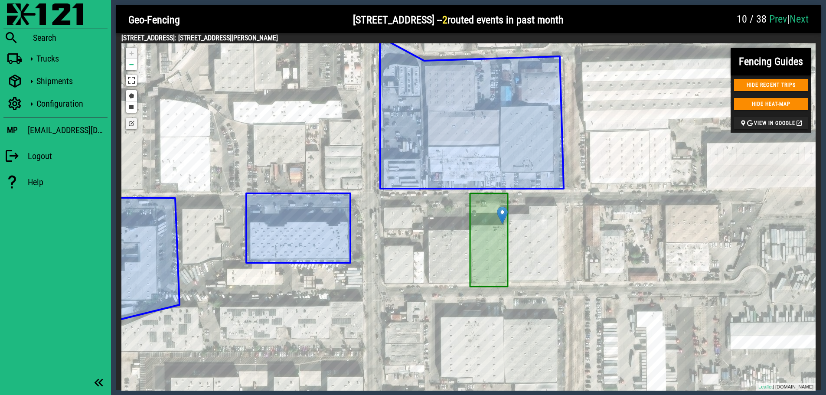
click at [130, 123] on link "Edit layers" at bounding box center [131, 123] width 11 height 11
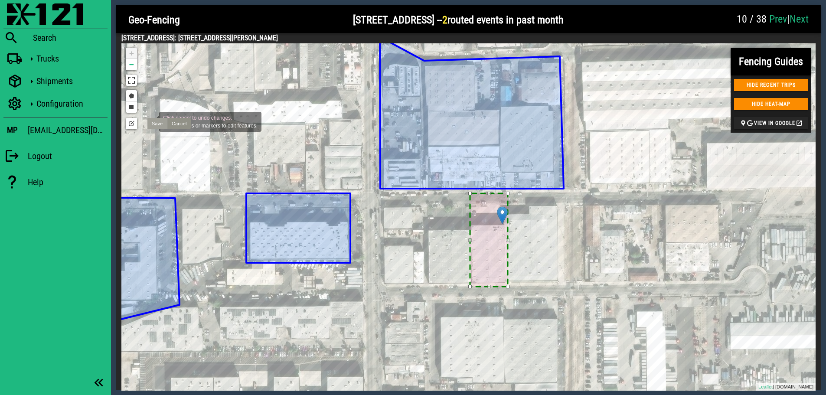
click at [150, 121] on link "Save" at bounding box center [157, 123] width 20 height 11
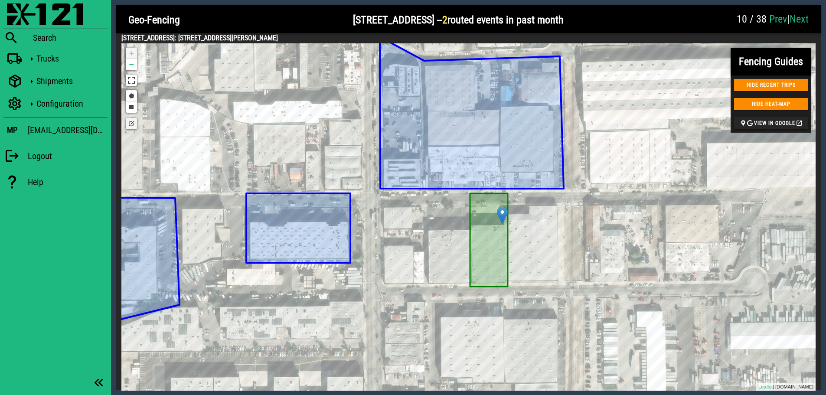
click at [129, 122] on link "Edit layers" at bounding box center [131, 123] width 11 height 11
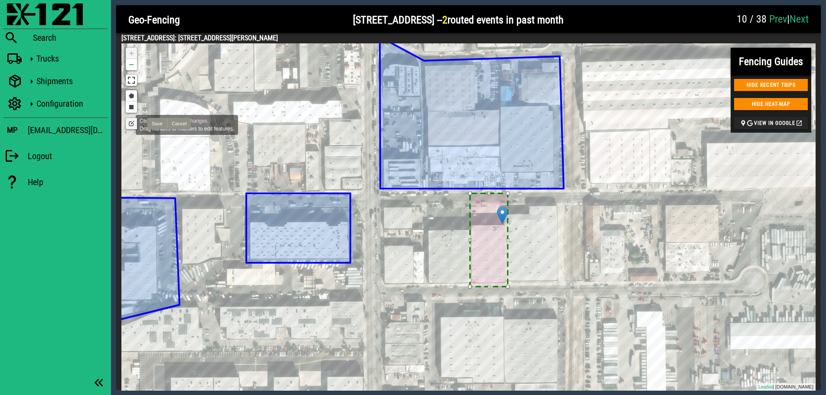
click at [127, 124] on link "Edit layers" at bounding box center [131, 123] width 11 height 11
click at [153, 122] on link "Save" at bounding box center [157, 123] width 20 height 11
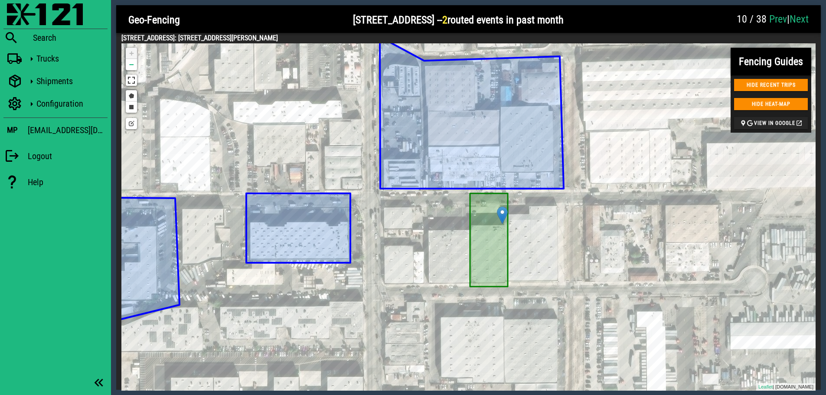
click at [658, 25] on div at bounding box center [650, 20] width 163 height 26
click at [807, 16] on link "Next" at bounding box center [798, 19] width 19 height 12
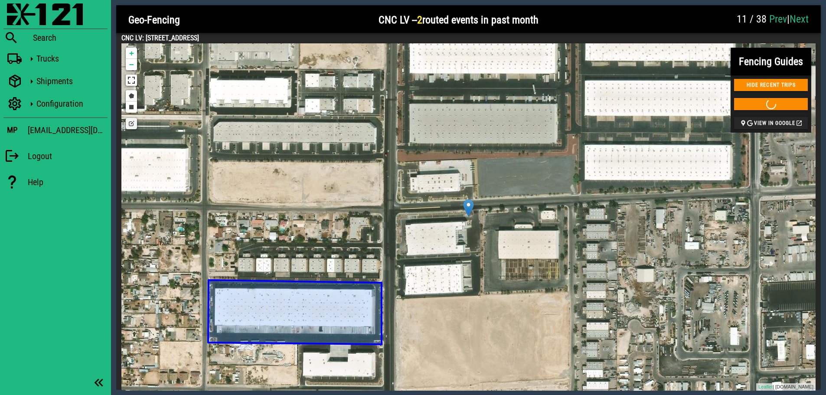
drag, startPoint x: 296, startPoint y: 35, endPoint x: 145, endPoint y: 39, distance: 151.3
click at [145, 39] on h4 "CNC LV: [STREET_ADDRESS]" at bounding box center [468, 38] width 694 height 10
copy h4 "[STREET_ADDRESS]"
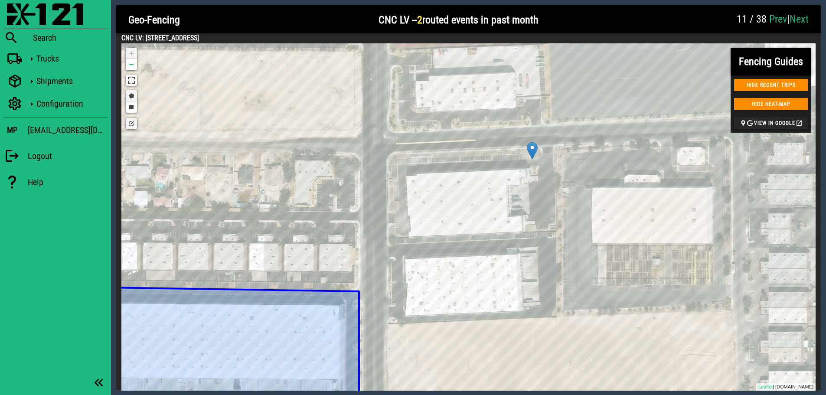
click at [130, 96] on link "Draw a polygon" at bounding box center [131, 95] width 11 height 11
click at [391, 238] on div at bounding box center [390, 237] width 17 height 17
click at [559, 231] on div at bounding box center [558, 231] width 17 height 17
click at [552, 143] on div at bounding box center [551, 142] width 17 height 17
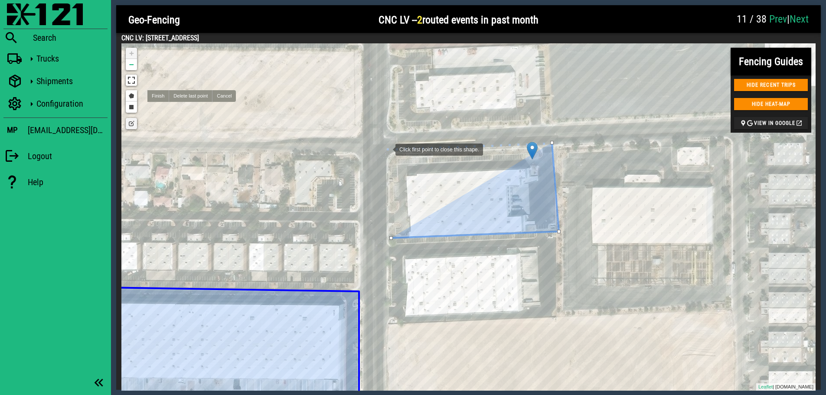
click at [387, 149] on div at bounding box center [386, 148] width 17 height 17
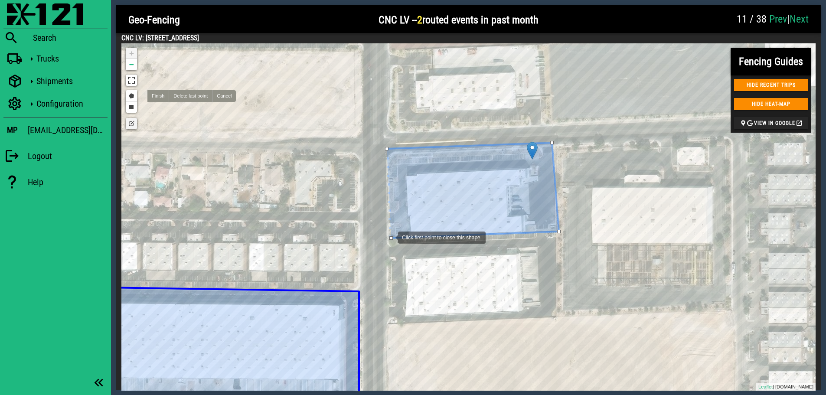
click at [389, 237] on div at bounding box center [390, 237] width 3 height 3
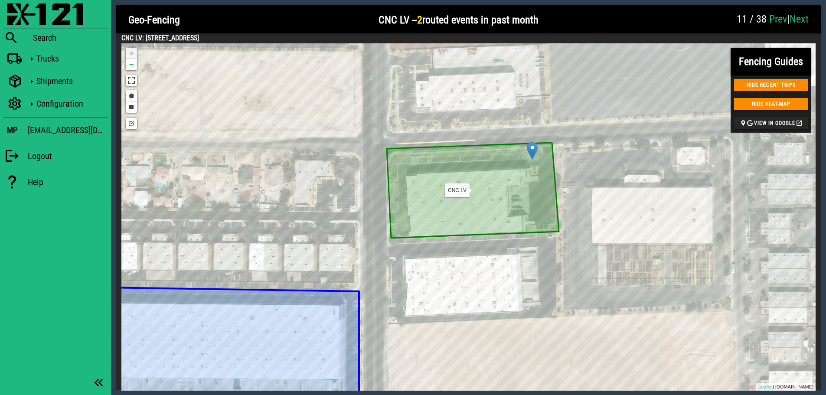
click at [402, 222] on icon at bounding box center [473, 190] width 172 height 95
click at [133, 125] on link "Edit layers" at bounding box center [131, 123] width 11 height 11
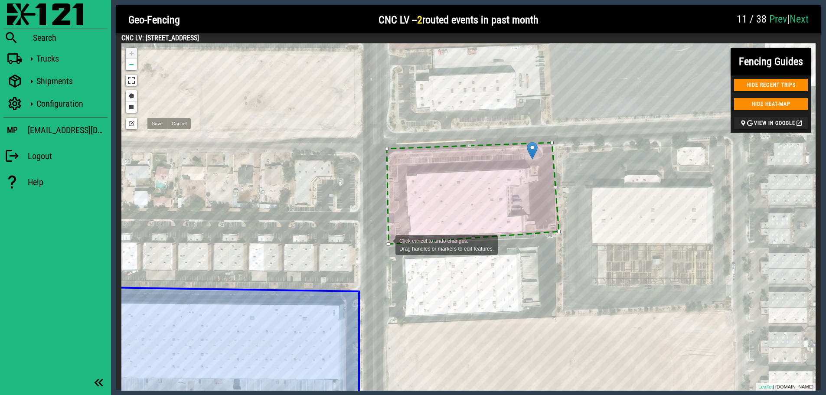
drag, startPoint x: 390, startPoint y: 238, endPoint x: 387, endPoint y: 244, distance: 6.6
click at [387, 244] on div at bounding box center [388, 243] width 3 height 3
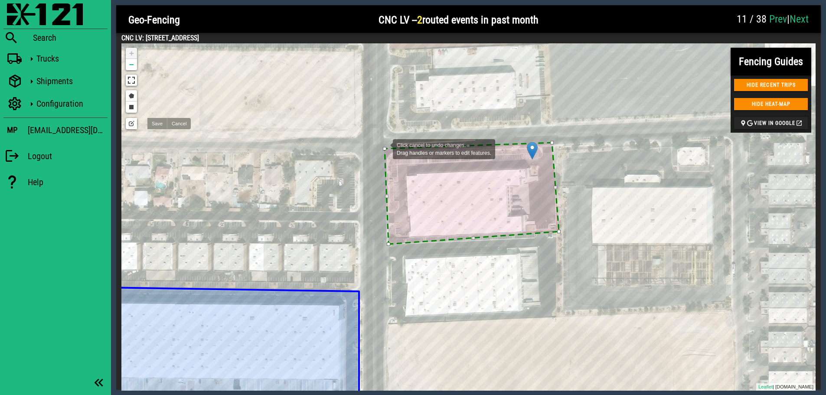
click at [384, 148] on div at bounding box center [384, 148] width 3 height 3
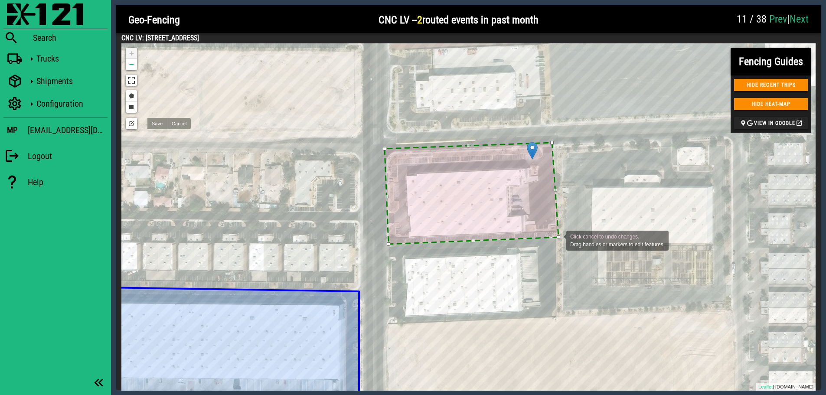
click at [274, 54] on div "Click cancel to undo changes. Drag handles or markers to edit features." at bounding box center [274, 54] width 0 height 0
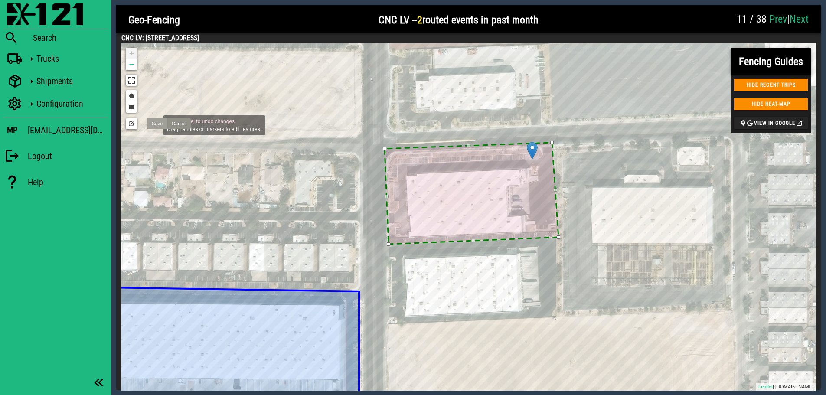
click at [154, 124] on link "Save" at bounding box center [157, 123] width 20 height 11
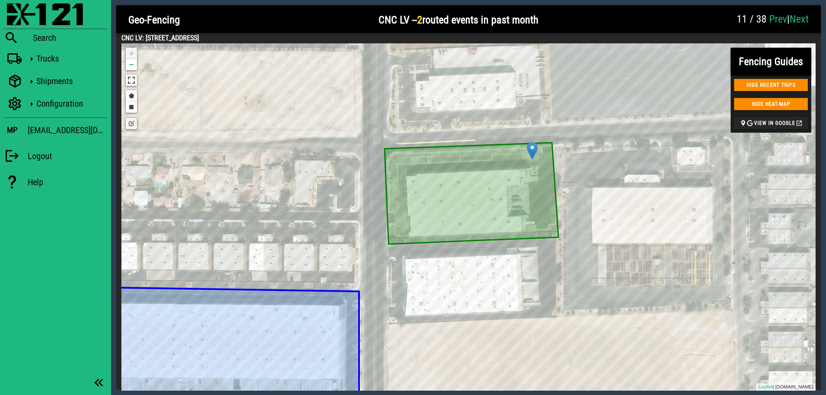
click at [131, 123] on link "Edit layers" at bounding box center [131, 123] width 11 height 11
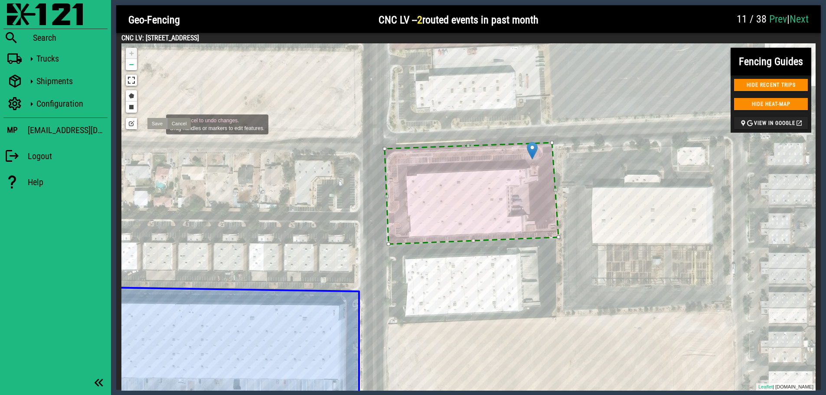
click at [157, 124] on link "Save" at bounding box center [157, 123] width 20 height 11
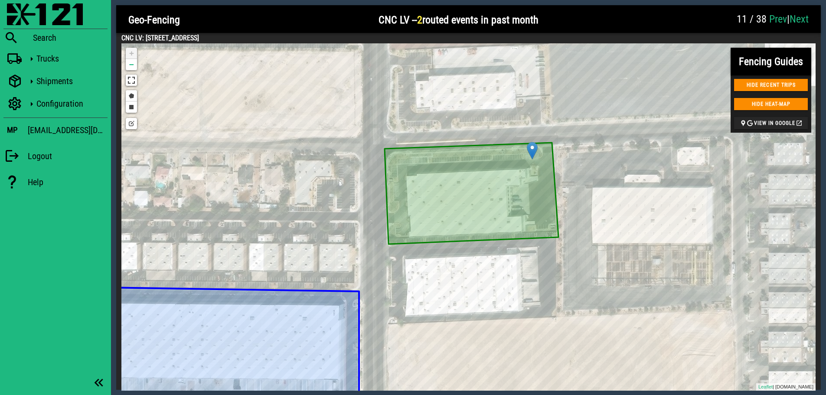
click at [702, 27] on div at bounding box center [638, 20] width 188 height 26
click at [802, 20] on link "Next" at bounding box center [798, 19] width 19 height 12
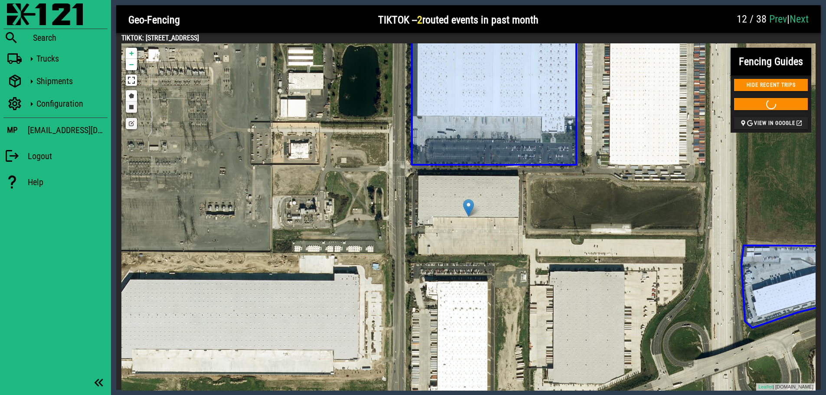
click at [133, 107] on link "Draw a rectangle" at bounding box center [131, 106] width 11 height 11
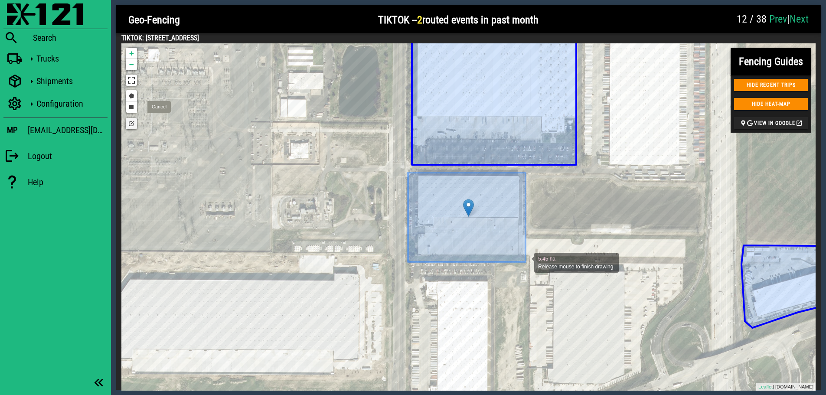
drag, startPoint x: 408, startPoint y: 172, endPoint x: 525, endPoint y: 262, distance: 147.5
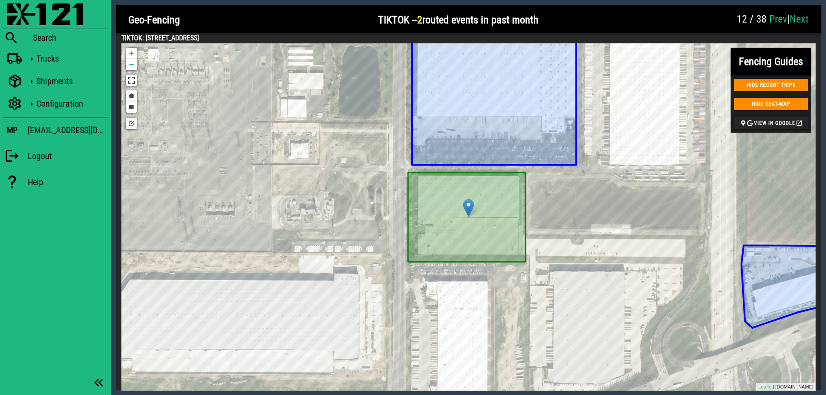
click at [130, 124] on link "Edit layers" at bounding box center [131, 123] width 11 height 11
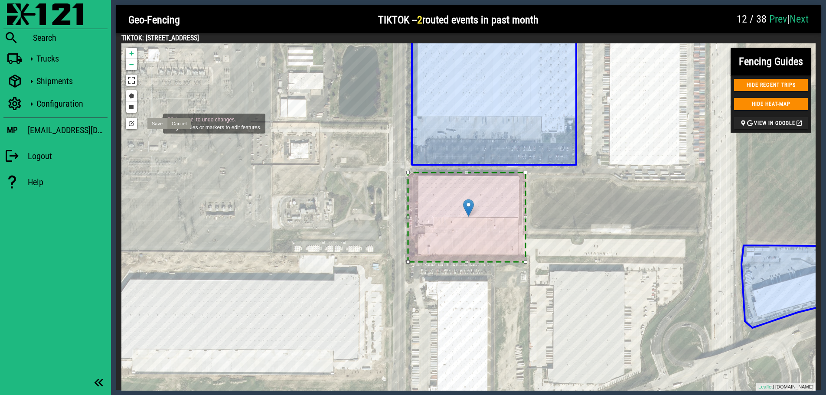
click at [154, 123] on link "Save" at bounding box center [157, 123] width 20 height 11
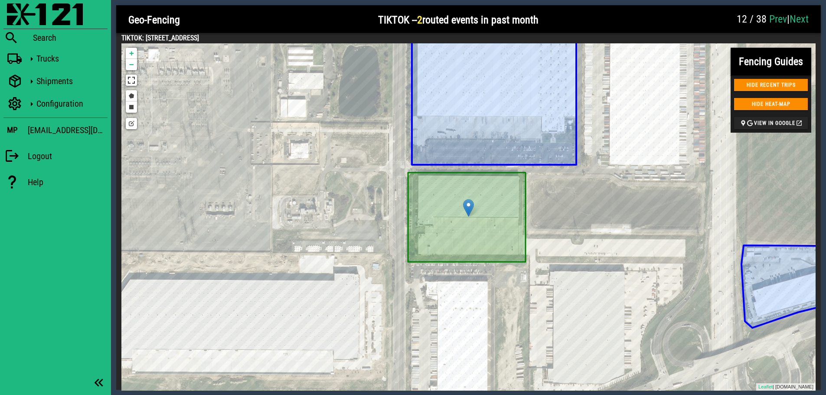
click at [697, 13] on div at bounding box center [638, 20] width 188 height 26
click at [803, 23] on link "Next" at bounding box center [798, 19] width 19 height 12
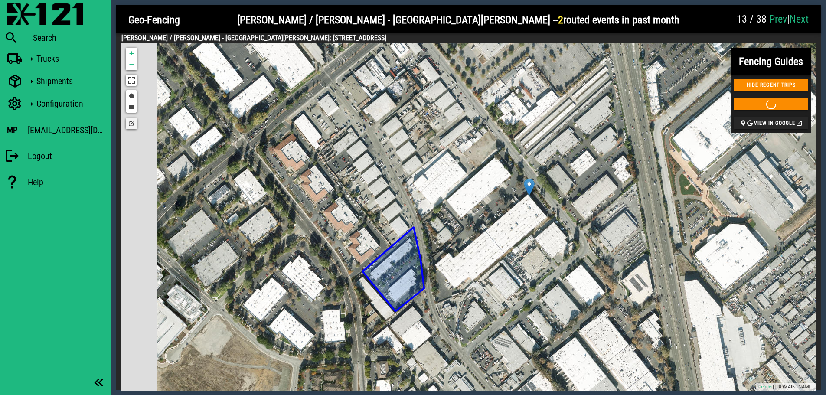
drag, startPoint x: 514, startPoint y: 238, endPoint x: 576, endPoint y: 216, distance: 65.5
click at [576, 216] on div "[PERSON_NAME] GLASS USE THIS GEO-FENCE TOTAL GLASS SERVICES USE THIS GEO-FENCE …" at bounding box center [468, 216] width 694 height 347
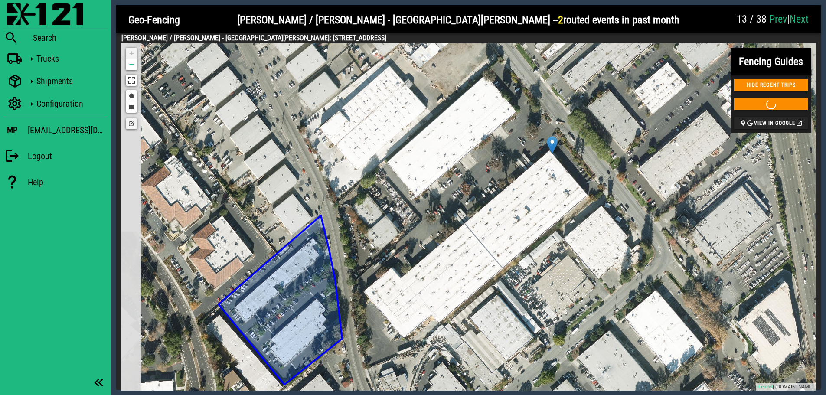
drag, startPoint x: 547, startPoint y: 220, endPoint x: 615, endPoint y: 199, distance: 70.7
click at [615, 199] on div "[PERSON_NAME] GLASS USE THIS GEO-FENCE TOTAL GLASS SERVICES USE THIS GEO-FENCE …" at bounding box center [468, 216] width 694 height 347
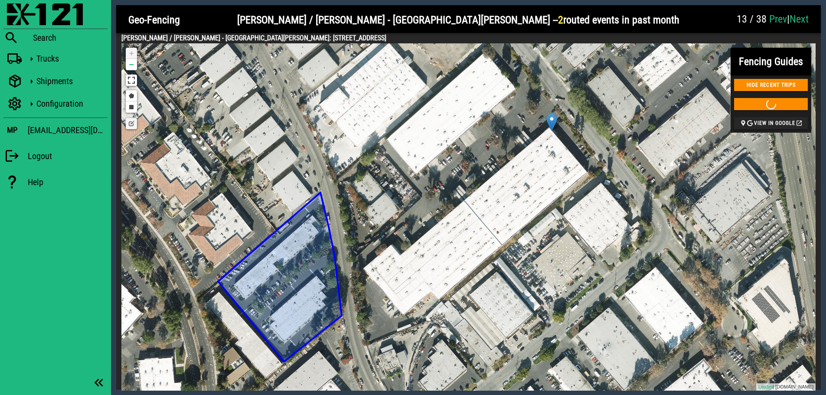
drag, startPoint x: 611, startPoint y: 227, endPoint x: 610, endPoint y: 202, distance: 24.3
click at [610, 202] on div "[PERSON_NAME] GLASS USE THIS GEO-FENCE TOTAL GLASS SERVICES USE THIS GEO-FENCE …" at bounding box center [468, 216] width 694 height 347
click at [130, 111] on link "Draw a rectangle" at bounding box center [131, 106] width 11 height 11
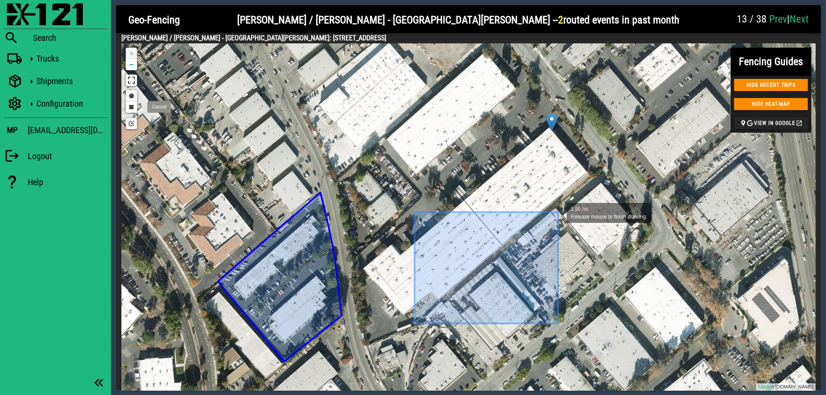
drag, startPoint x: 414, startPoint y: 323, endPoint x: 558, endPoint y: 212, distance: 181.6
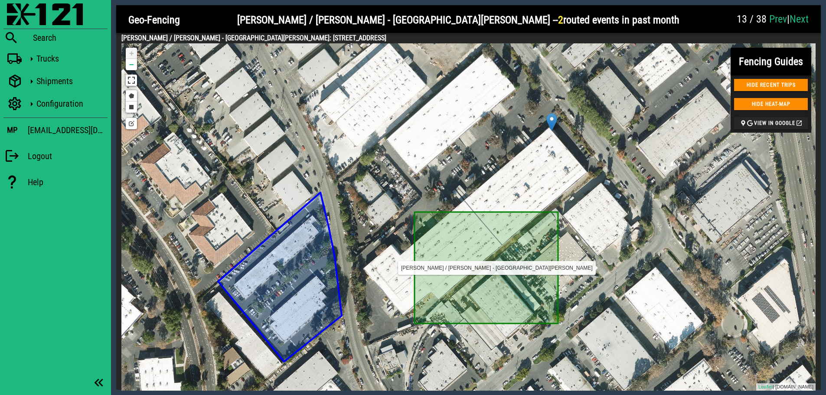
click at [475, 273] on icon at bounding box center [485, 267] width 143 height 111
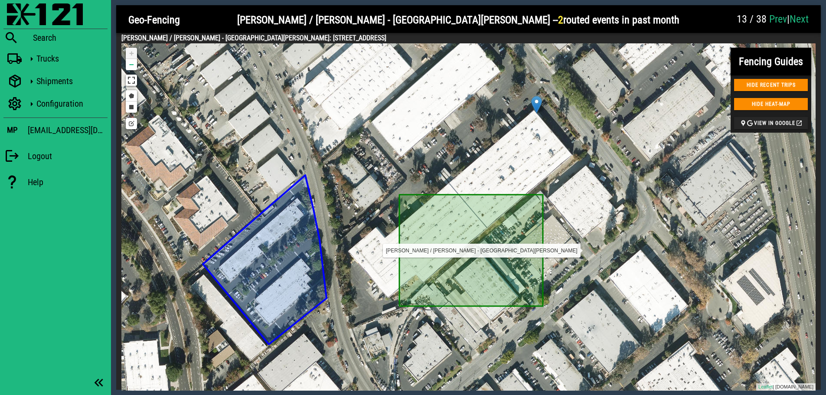
drag, startPoint x: 488, startPoint y: 229, endPoint x: 470, endPoint y: 208, distance: 28.0
click at [470, 208] on icon at bounding box center [470, 250] width 143 height 111
drag, startPoint x: 465, startPoint y: 225, endPoint x: 465, endPoint y: 241, distance: 16.5
click at [493, 255] on icon at bounding box center [470, 250] width 143 height 111
click at [134, 130] on div "[PERSON_NAME] GLASS USE THIS GEO-FENCE TOTAL GLASS SERVICES USE THIS GEO-FENCE …" at bounding box center [468, 216] width 694 height 347
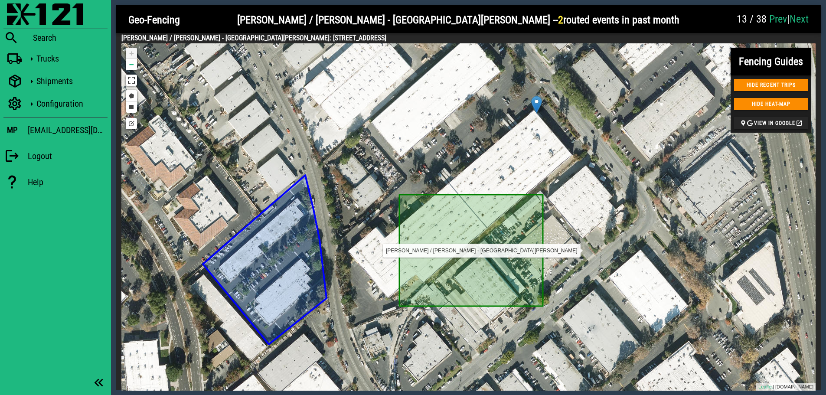
click at [492, 252] on icon at bounding box center [470, 250] width 143 height 111
drag, startPoint x: 492, startPoint y: 252, endPoint x: 476, endPoint y: 276, distance: 28.5
click at [476, 276] on icon at bounding box center [470, 250] width 143 height 111
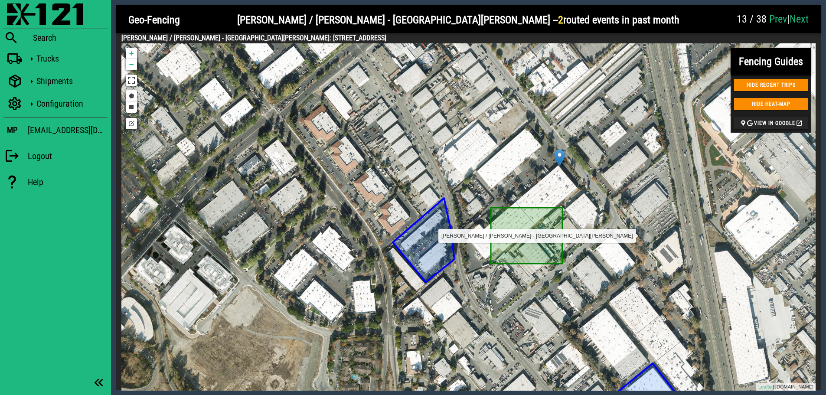
click at [531, 237] on icon at bounding box center [527, 236] width 72 height 56
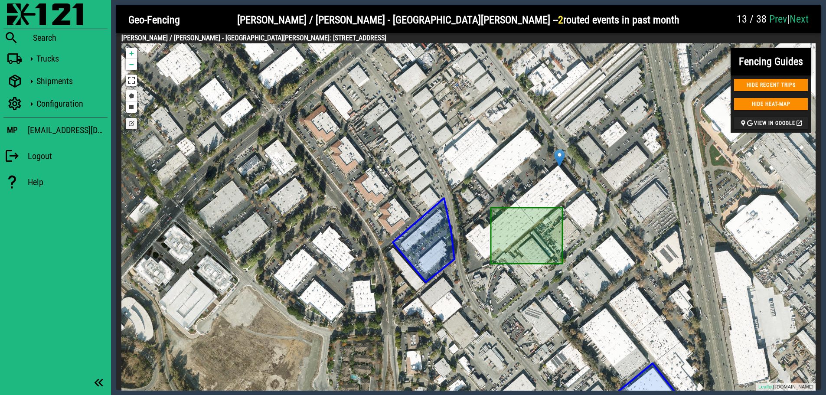
click at [130, 123] on link "Edit layers" at bounding box center [131, 123] width 11 height 11
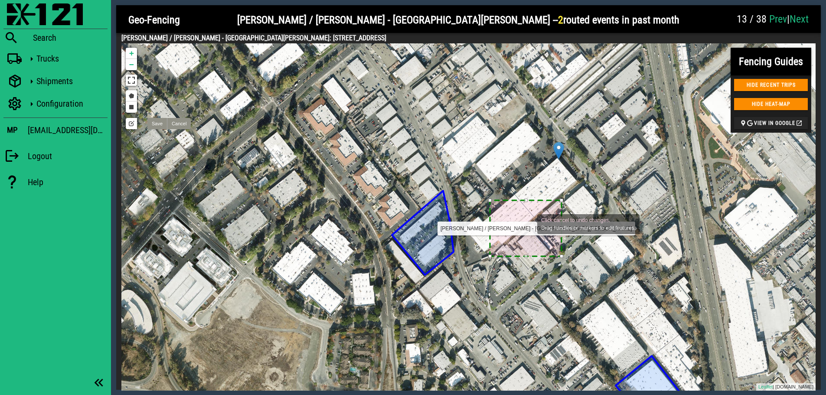
drag, startPoint x: 530, startPoint y: 234, endPoint x: 527, endPoint y: 218, distance: 15.5
click at [527, 218] on icon at bounding box center [526, 228] width 72 height 56
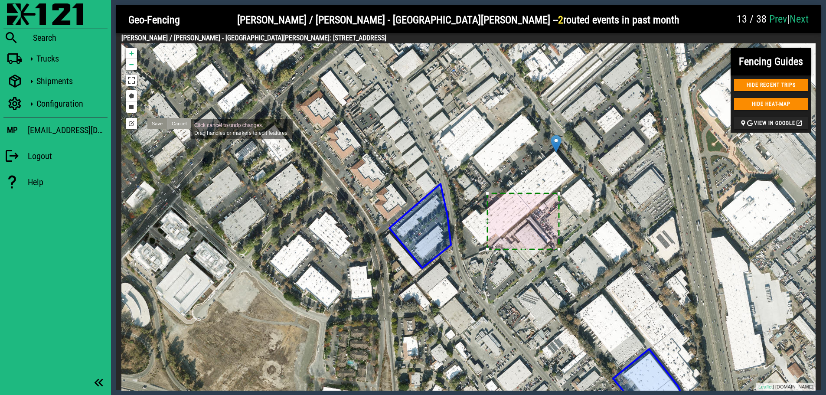
click at [179, 126] on link "Cancel" at bounding box center [179, 123] width 24 height 11
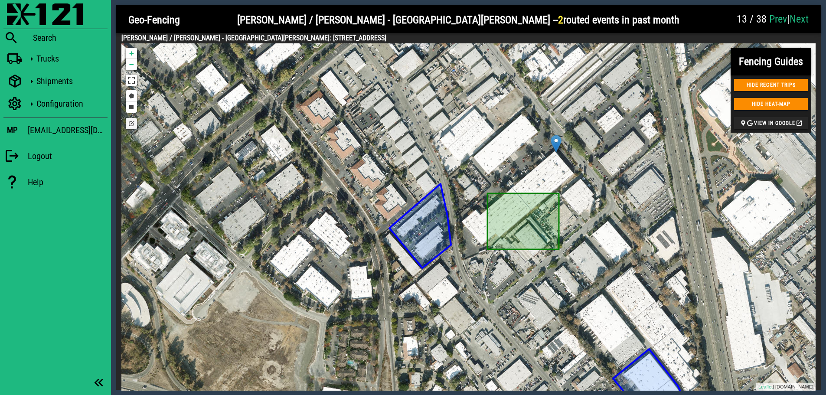
click at [131, 126] on link "Edit layers" at bounding box center [131, 123] width 11 height 11
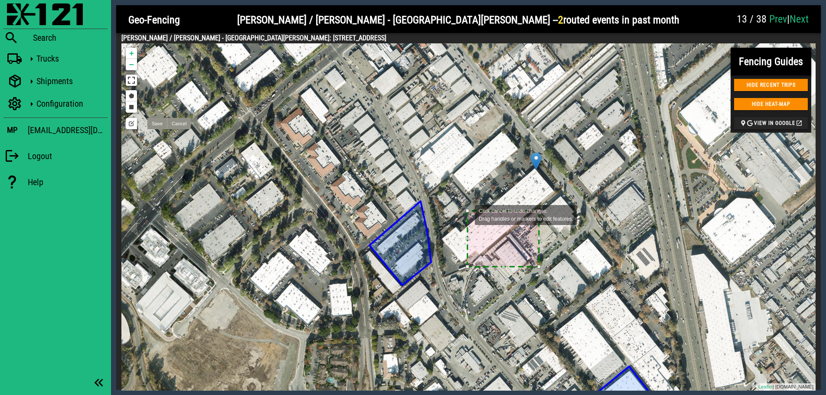
drag, startPoint x: 488, startPoint y: 195, endPoint x: 467, endPoint y: 214, distance: 27.6
click at [467, 214] on icon at bounding box center [503, 239] width 72 height 56
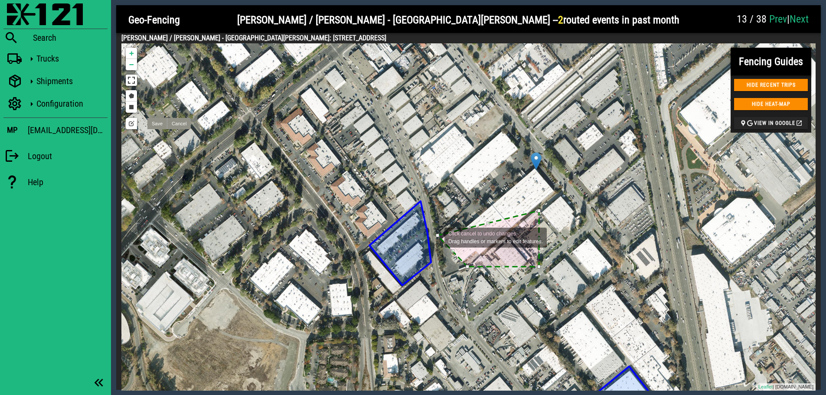
drag, startPoint x: 466, startPoint y: 210, endPoint x: 436, endPoint y: 237, distance: 40.6
click at [436, 237] on div at bounding box center [437, 235] width 3 height 3
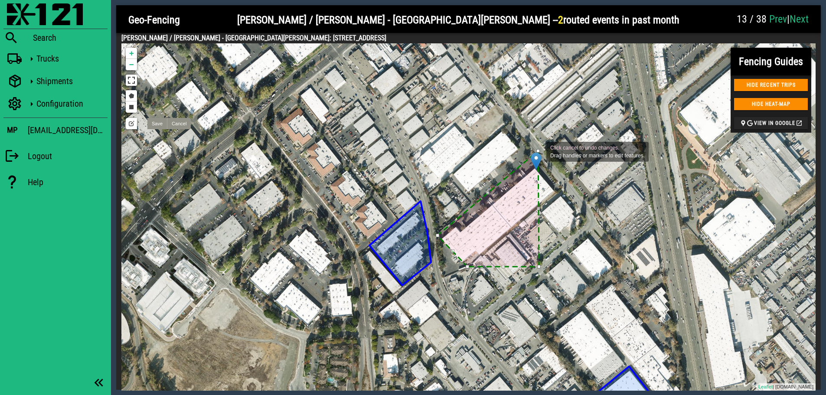
drag, startPoint x: 538, startPoint y: 212, endPoint x: 537, endPoint y: 151, distance: 60.7
click at [537, 151] on div at bounding box center [537, 150] width 3 height 3
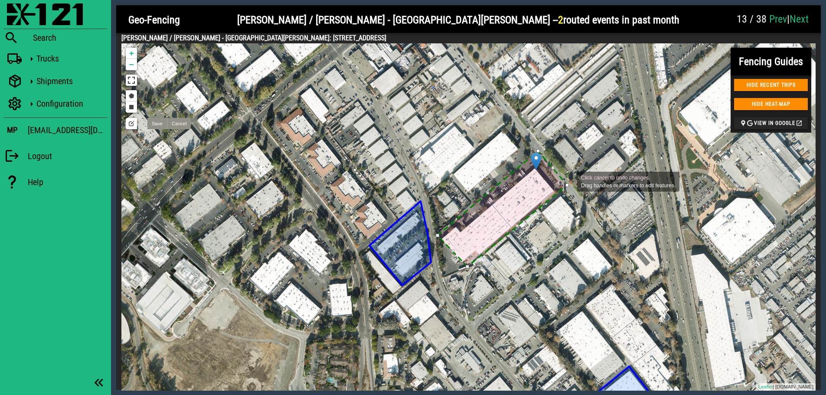
drag, startPoint x: 540, startPoint y: 267, endPoint x: 568, endPoint y: 181, distance: 90.9
click at [568, 181] on div "[PERSON_NAME] GLASS USE THIS GEO-FENCE TOTAL GLASS SERVICES USE THIS GEO-FENCE …" at bounding box center [468, 216] width 694 height 347
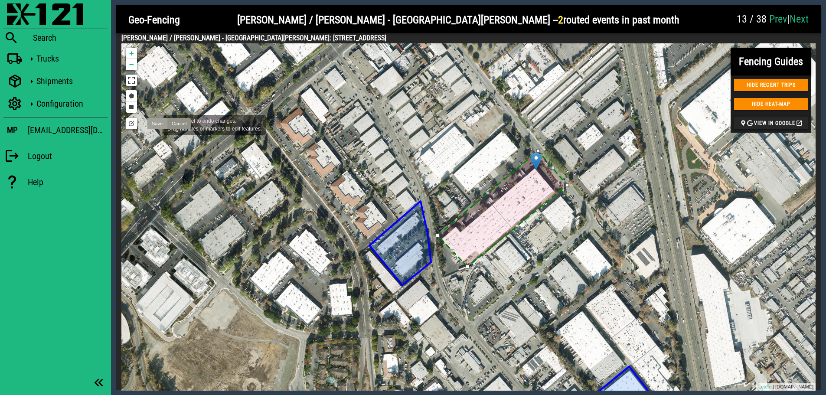
click at [155, 124] on link "Save" at bounding box center [157, 123] width 20 height 11
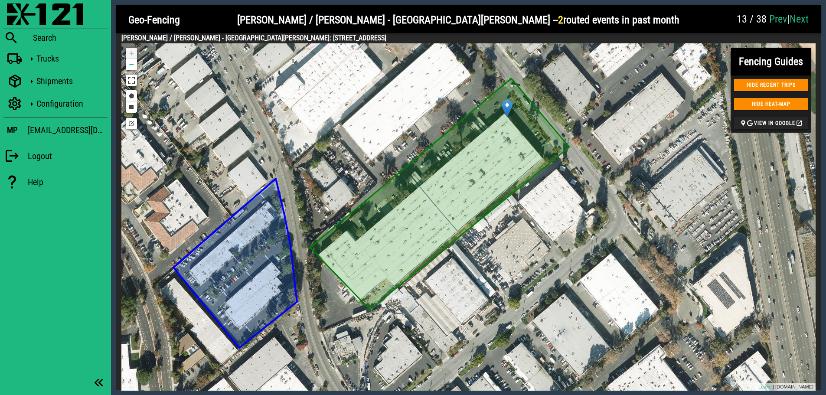
drag, startPoint x: 517, startPoint y: 212, endPoint x: 598, endPoint y: 221, distance: 81.6
click at [598, 221] on div "[PERSON_NAME] GLASS USE THIS GEO-FENCE TOTAL GLASS SERVICES USE THIS GEO-FENCE …" at bounding box center [468, 216] width 694 height 347
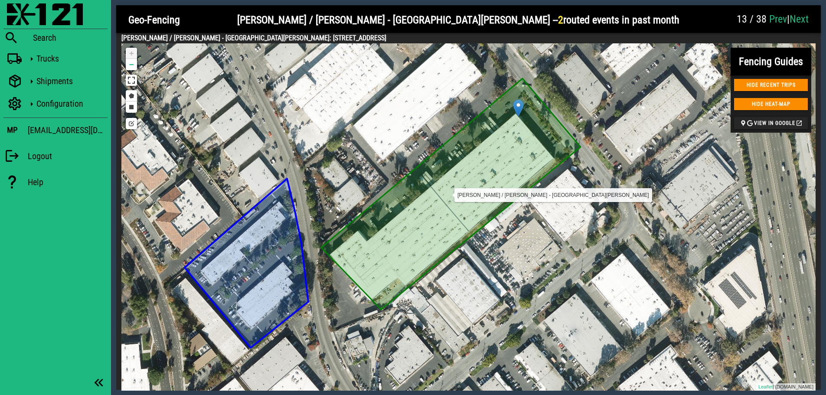
click at [399, 223] on icon at bounding box center [450, 193] width 259 height 231
click at [130, 128] on link "Edit layers" at bounding box center [131, 123] width 11 height 11
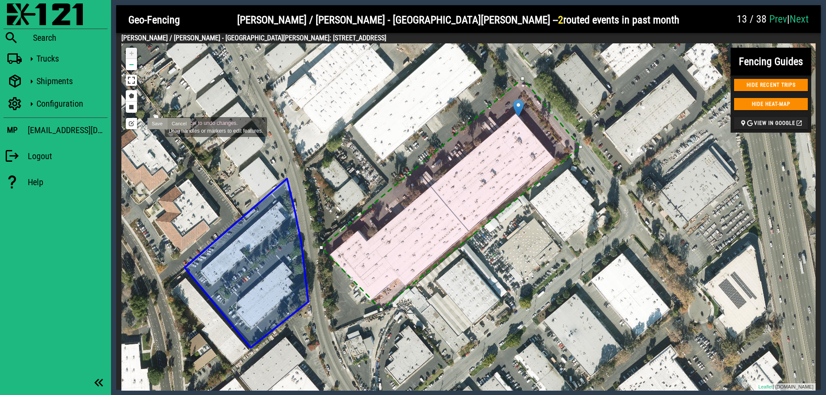
click at [156, 126] on link "Save" at bounding box center [157, 123] width 20 height 11
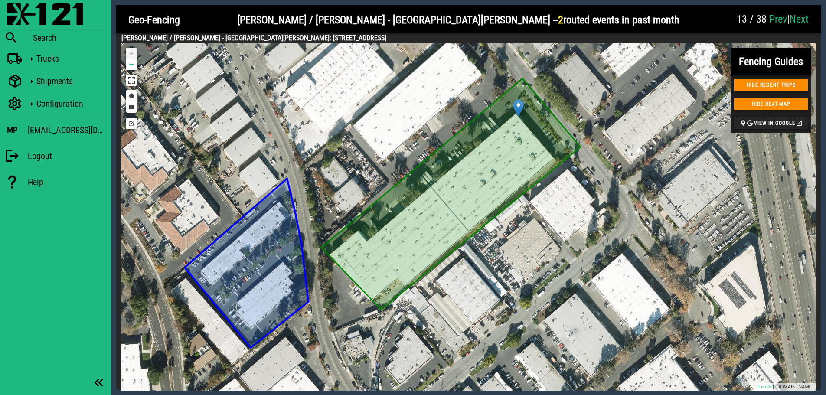
click at [803, 19] on link "Next" at bounding box center [798, 19] width 19 height 12
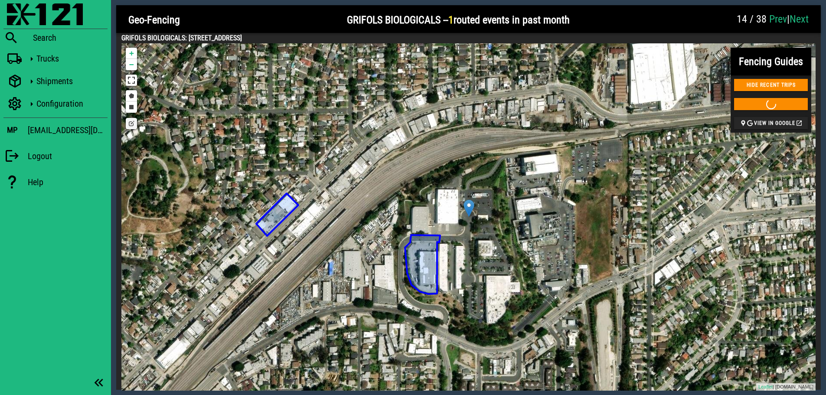
drag, startPoint x: 186, startPoint y: 36, endPoint x: 339, endPoint y: 38, distance: 152.6
click at [339, 38] on h4 "GRIFOLS BIOLOGICALS: [STREET_ADDRESS]" at bounding box center [468, 38] width 694 height 10
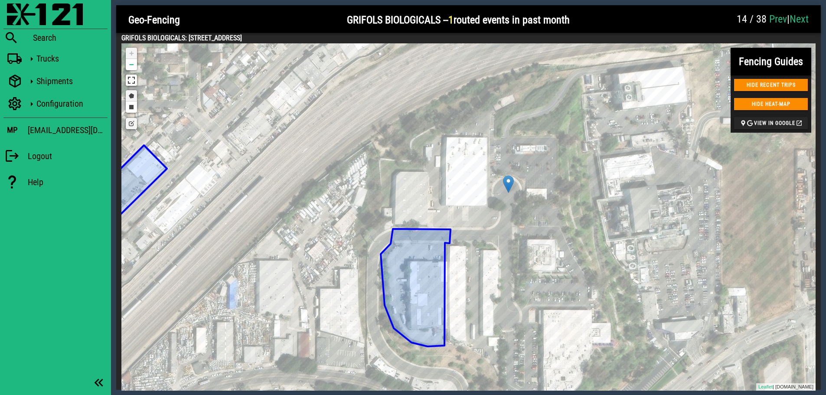
click at [129, 94] on link "Draw a polygon" at bounding box center [131, 95] width 11 height 11
click at [130, 97] on link "Draw a polygon" at bounding box center [131, 95] width 11 height 11
click at [441, 225] on div at bounding box center [440, 225] width 17 height 17
click at [518, 226] on div at bounding box center [517, 225] width 17 height 17
click at [519, 176] on div at bounding box center [519, 176] width 17 height 17
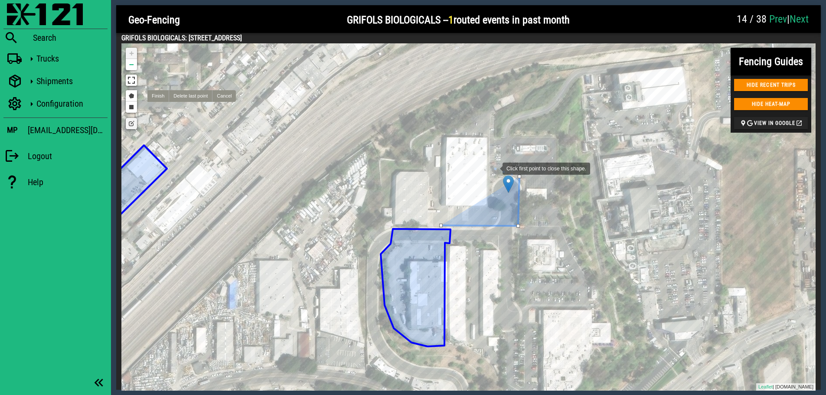
click at [494, 168] on div at bounding box center [493, 167] width 17 height 17
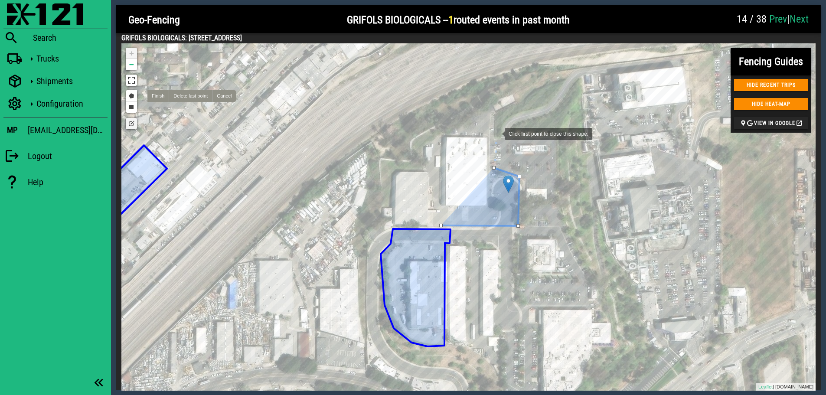
click at [496, 133] on div at bounding box center [495, 132] width 17 height 17
click at [442, 134] on div at bounding box center [441, 133] width 17 height 17
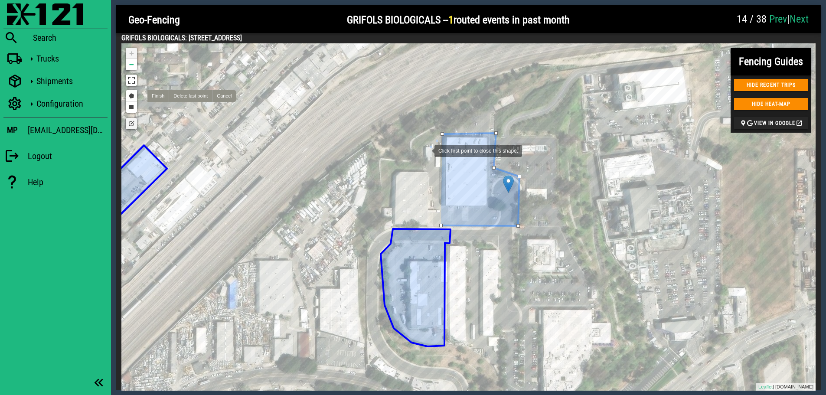
click at [426, 150] on div at bounding box center [425, 149] width 17 height 17
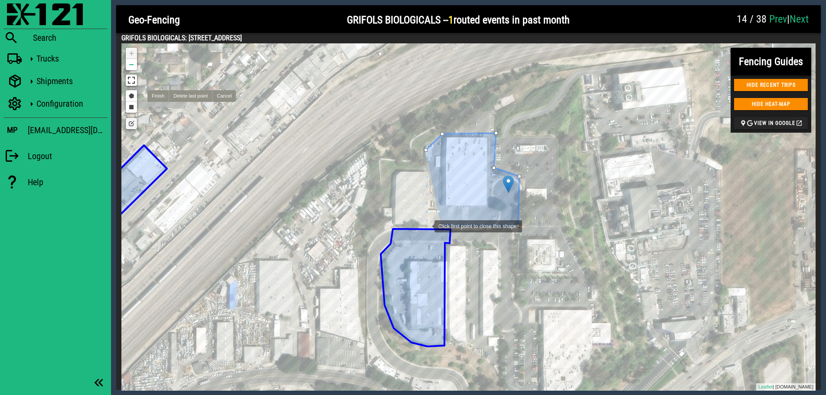
click at [426, 225] on div at bounding box center [425, 225] width 17 height 17
click at [441, 225] on div at bounding box center [440, 225] width 3 height 3
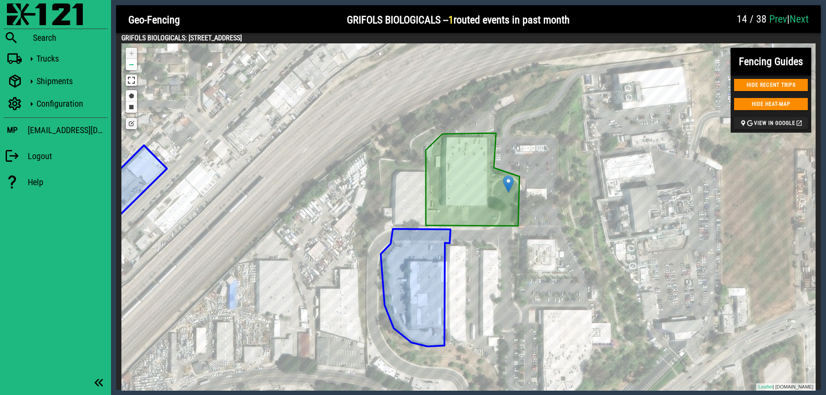
click at [132, 124] on link "Edit layers" at bounding box center [131, 123] width 11 height 11
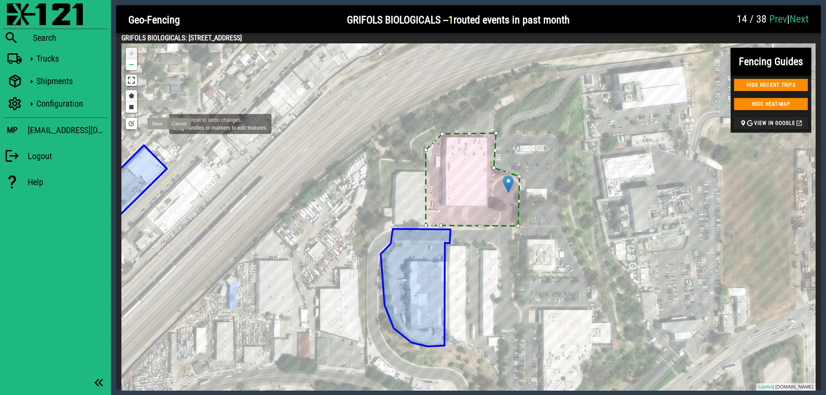
click at [160, 123] on link "Save" at bounding box center [157, 123] width 20 height 11
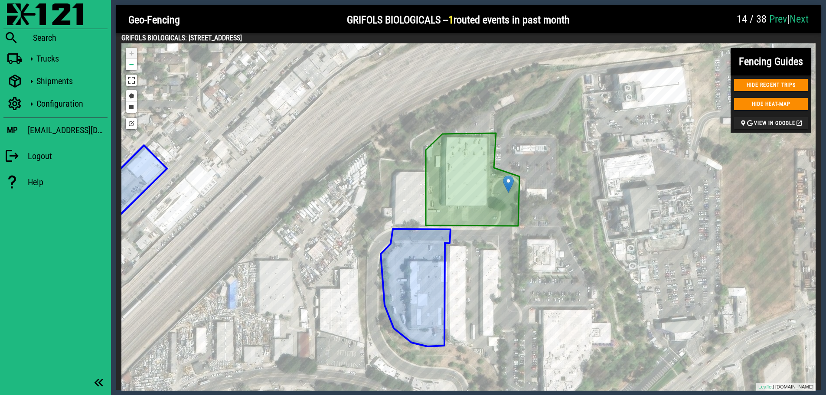
click at [647, 30] on div at bounding box center [653, 20] width 156 height 26
click at [798, 16] on link "Next" at bounding box center [798, 19] width 19 height 12
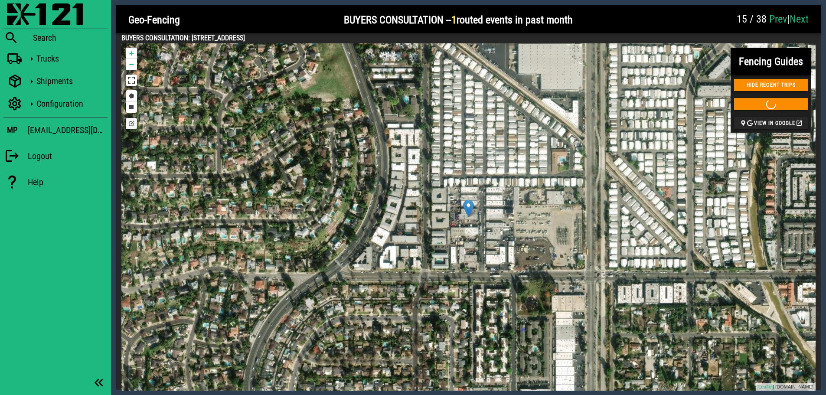
click at [798, 16] on link "Next" at bounding box center [798, 19] width 19 height 12
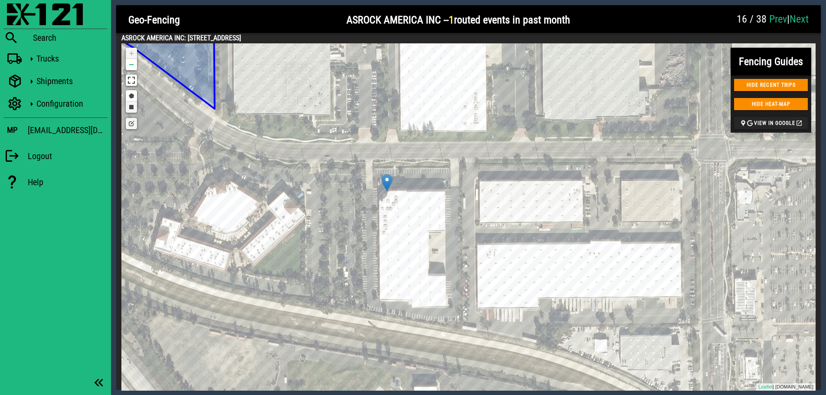
click at [131, 107] on link "Draw a rectangle" at bounding box center [131, 106] width 11 height 11
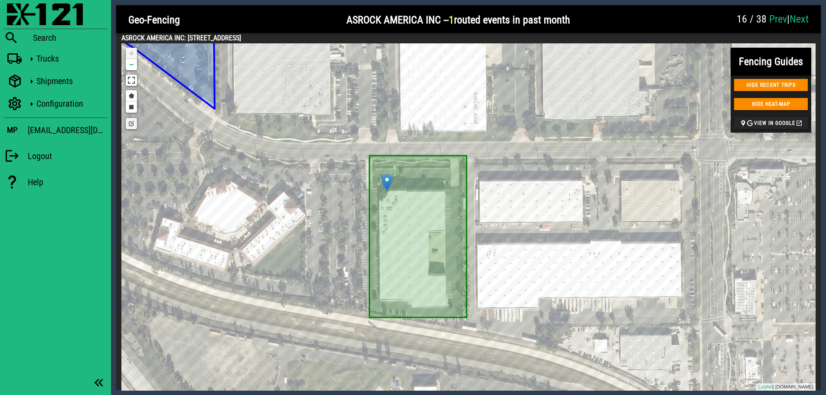
click at [129, 124] on link "Edit layers" at bounding box center [131, 123] width 11 height 11
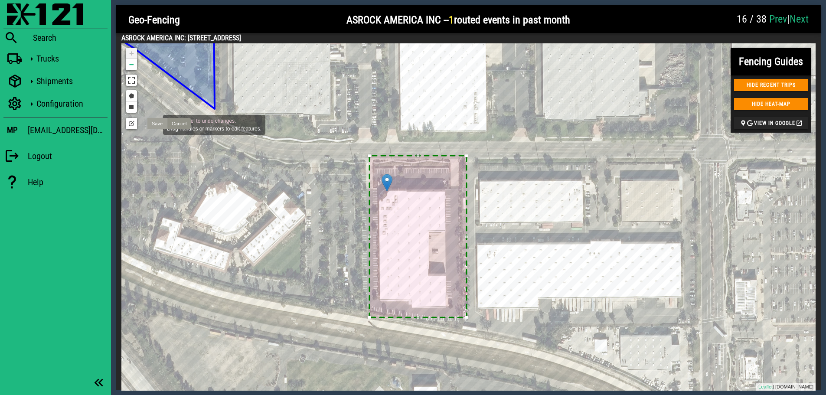
click at [154, 124] on link "Save" at bounding box center [157, 123] width 20 height 11
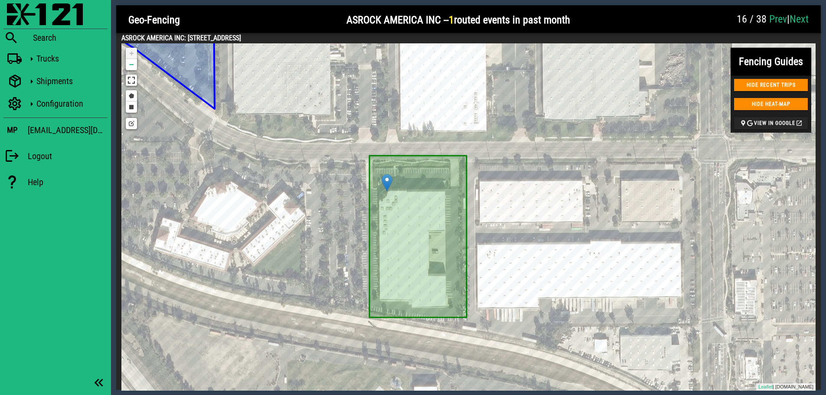
click at [794, 21] on link "Next" at bounding box center [798, 19] width 19 height 12
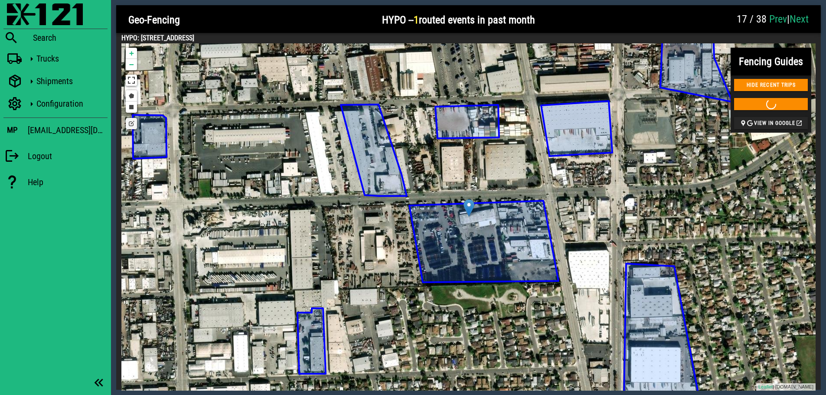
click at [462, 235] on icon at bounding box center [483, 241] width 149 height 81
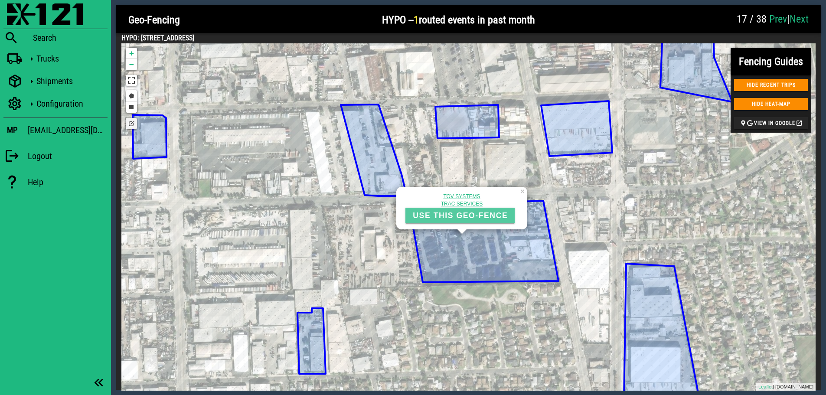
click at [476, 216] on span "USE THIS GEO-FENCE" at bounding box center [459, 215] width 95 height 9
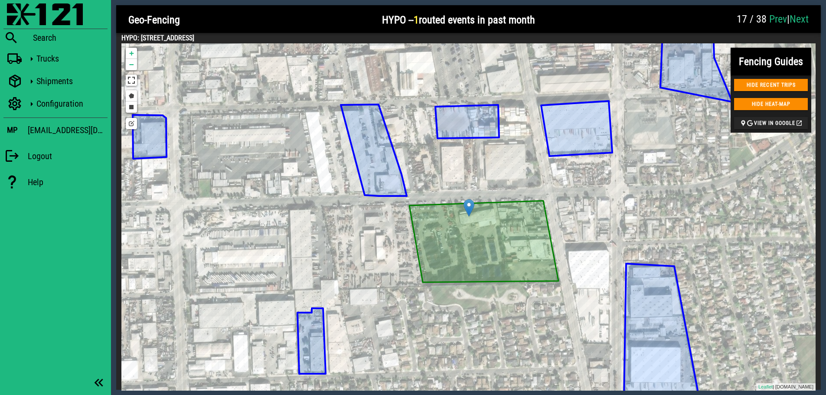
click at [805, 18] on link "Next" at bounding box center [798, 19] width 19 height 12
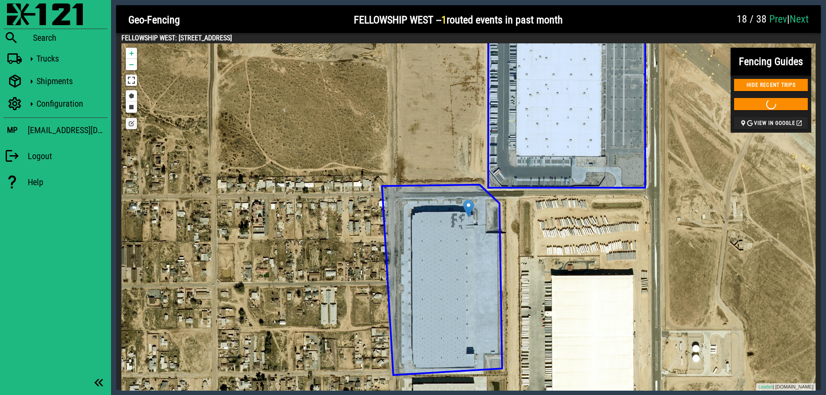
click at [459, 233] on icon at bounding box center [442, 280] width 120 height 190
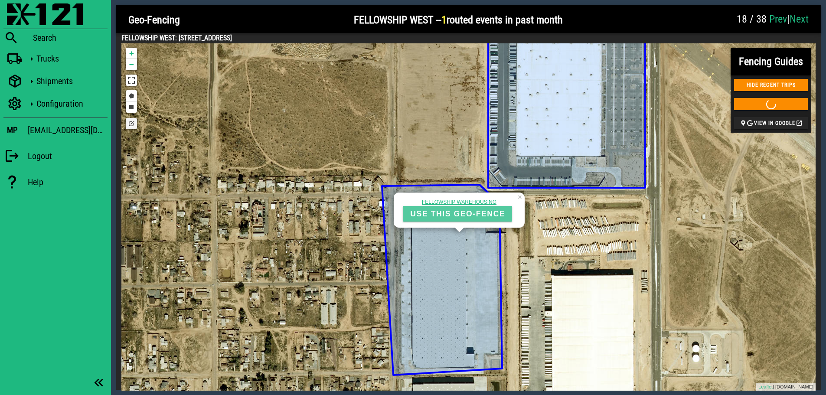
click at [446, 212] on span "USE THIS GEO-FENCE" at bounding box center [457, 213] width 95 height 9
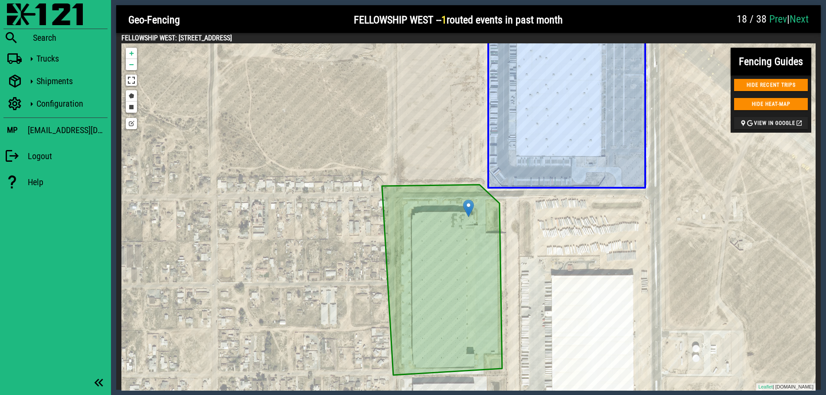
click at [806, 17] on link "Next" at bounding box center [798, 19] width 19 height 12
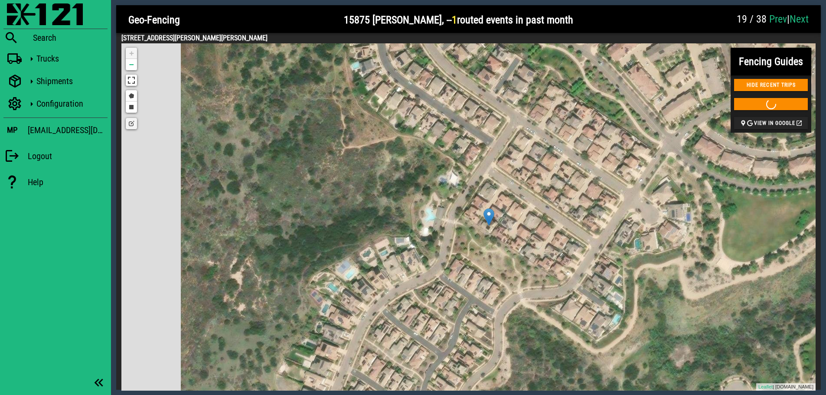
drag, startPoint x: 432, startPoint y: 224, endPoint x: 523, endPoint y: 242, distance: 92.3
click at [523, 242] on div "GRIFOLS DIAGNOSTIC SOLUTIONS INC USE THIS GEO-FENCE [PERSON_NAME]'S FURNITURE W…" at bounding box center [468, 216] width 694 height 347
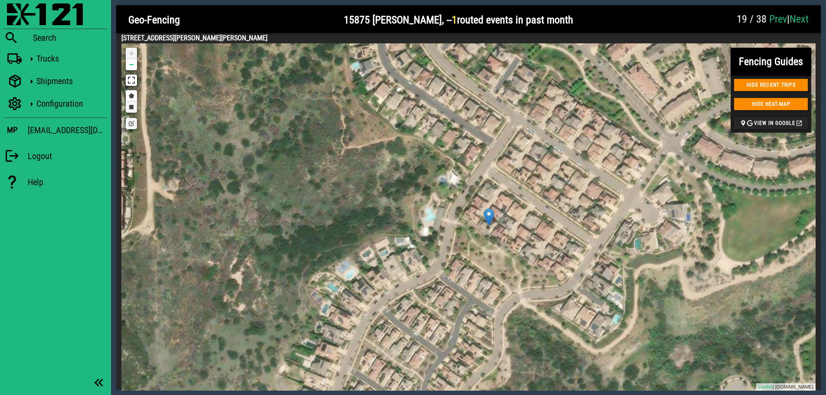
click at [133, 107] on link "Draw a rectangle" at bounding box center [131, 106] width 11 height 11
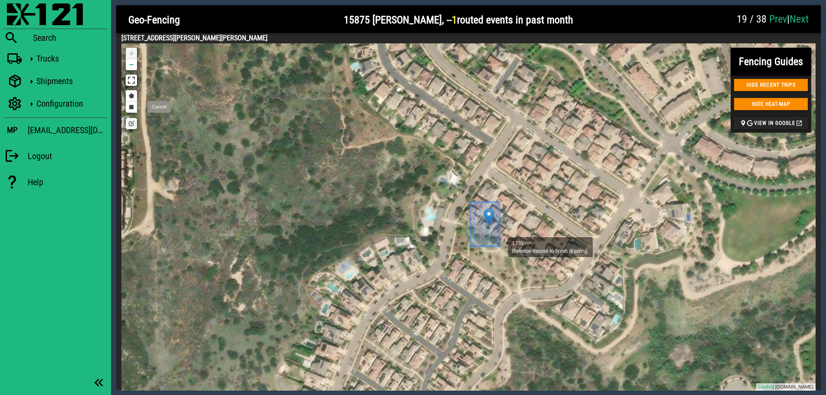
drag, startPoint x: 470, startPoint y: 202, endPoint x: 499, endPoint y: 246, distance: 52.9
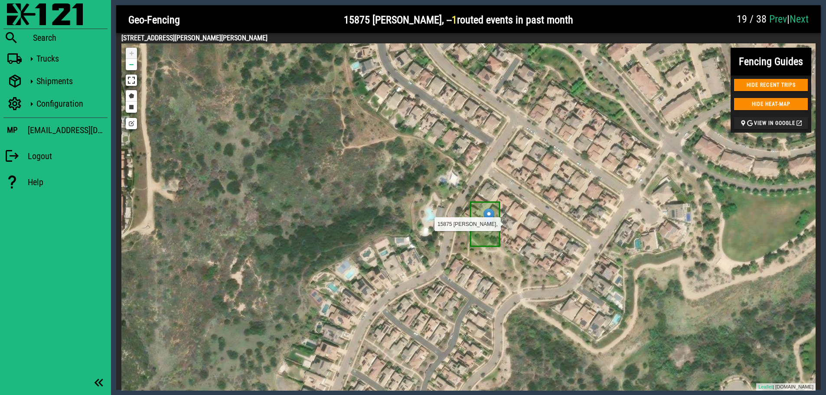
click at [491, 241] on icon at bounding box center [484, 224] width 29 height 44
click at [132, 127] on link "Edit layers" at bounding box center [131, 123] width 11 height 11
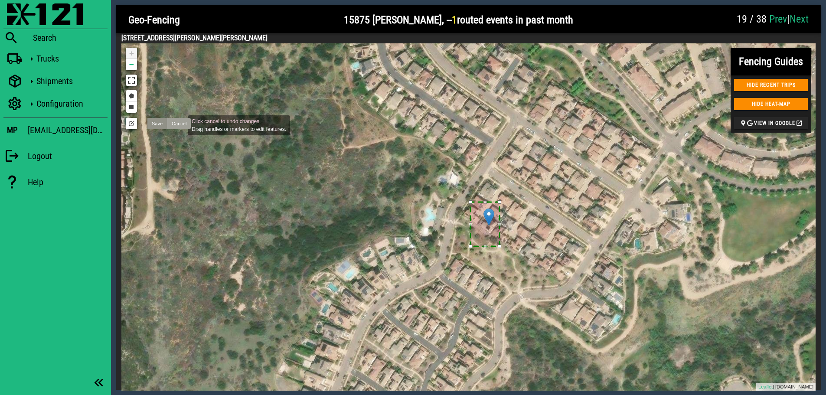
click at [179, 124] on link "Cancel" at bounding box center [179, 123] width 24 height 11
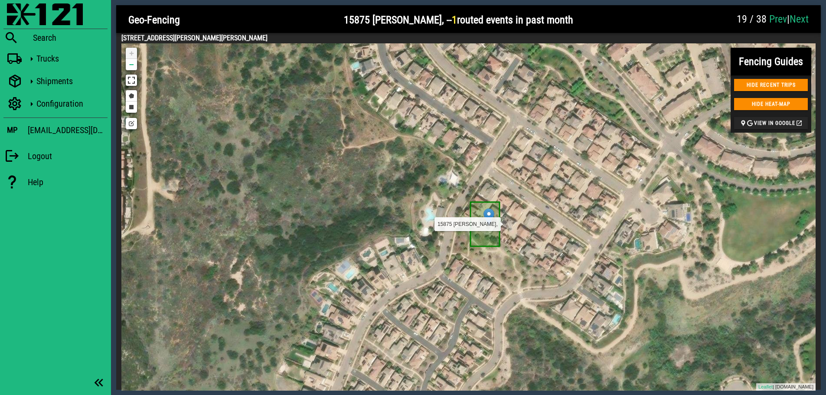
click at [486, 240] on icon at bounding box center [484, 224] width 29 height 44
click at [485, 238] on icon at bounding box center [484, 224] width 29 height 44
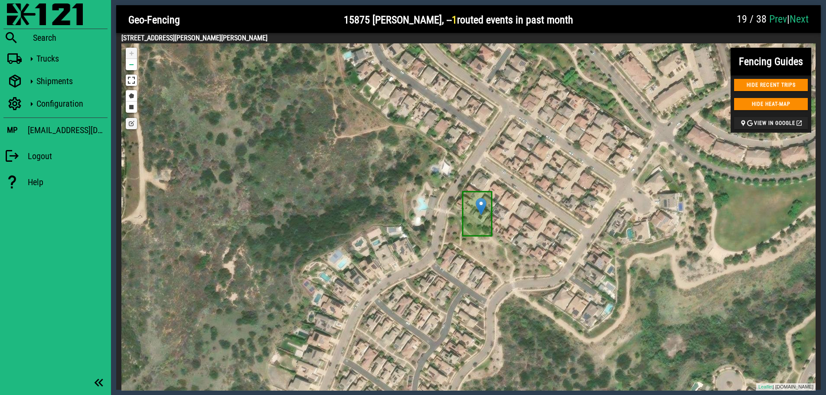
click at [130, 122] on link "Edit layers" at bounding box center [131, 123] width 11 height 11
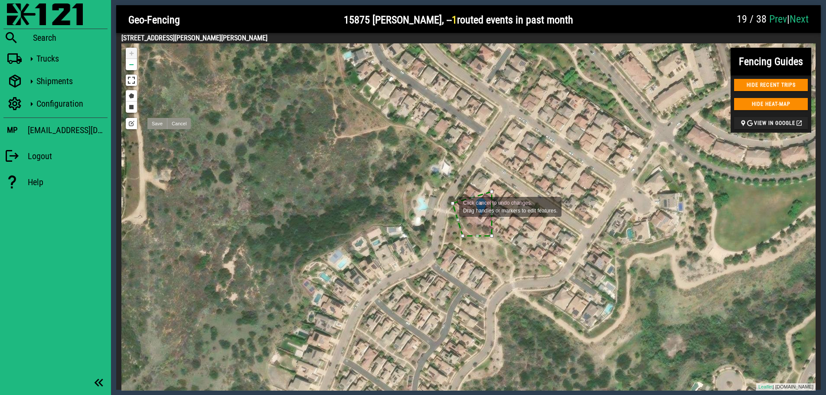
drag, startPoint x: 462, startPoint y: 192, endPoint x: 450, endPoint y: 206, distance: 18.1
click at [450, 206] on div "GRIFOLS DIAGNOSTIC SOLUTIONS INC USE THIS GEO-FENCE [PERSON_NAME]'S FURNITURE W…" at bounding box center [468, 216] width 694 height 347
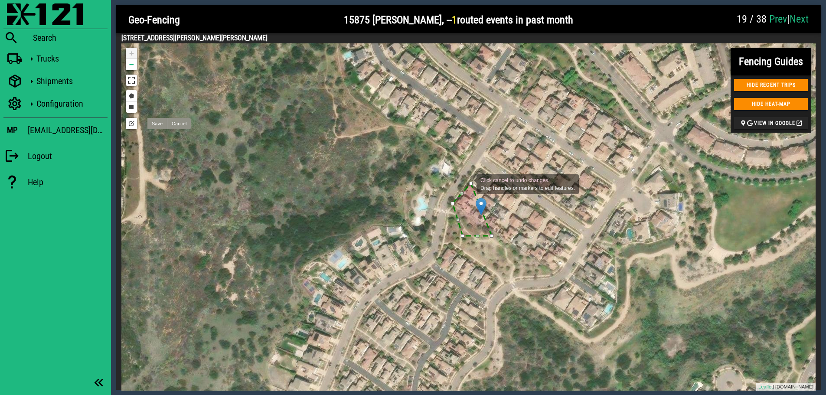
drag, startPoint x: 491, startPoint y: 192, endPoint x: 468, endPoint y: 183, distance: 24.4
click at [468, 183] on div "GRIFOLS DIAGNOSTIC SOLUTIONS INC USE THIS GEO-FENCE [PERSON_NAME]'S FURNITURE W…" at bounding box center [468, 216] width 694 height 347
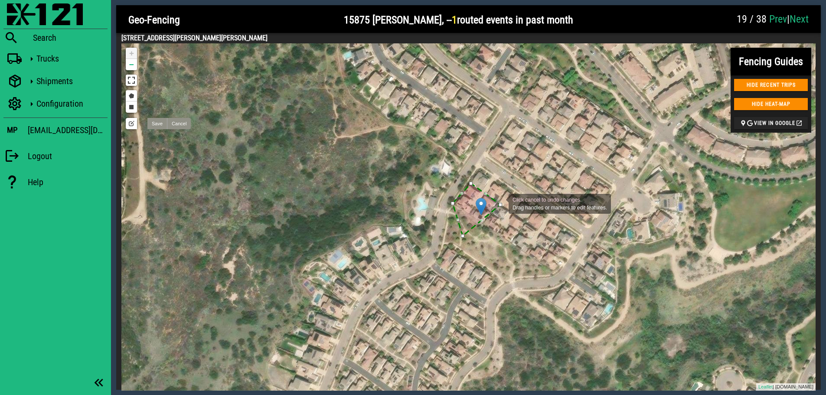
drag, startPoint x: 491, startPoint y: 236, endPoint x: 500, endPoint y: 203, distance: 34.1
click at [500, 203] on div at bounding box center [499, 204] width 3 height 3
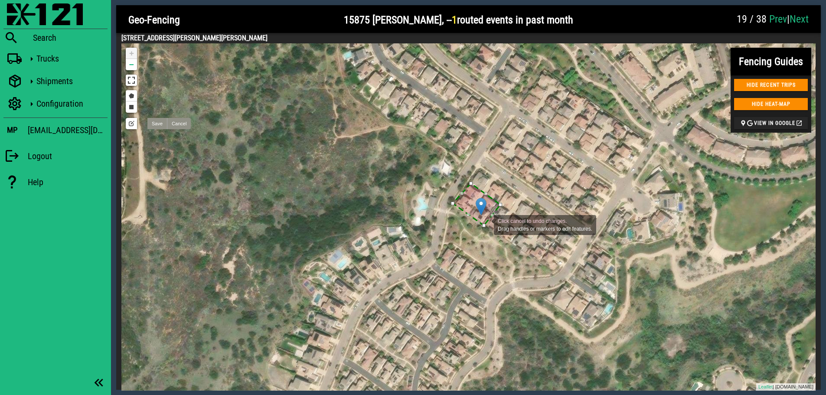
drag, startPoint x: 464, startPoint y: 234, endPoint x: 485, endPoint y: 225, distance: 23.5
click at [485, 225] on div at bounding box center [483, 225] width 3 height 3
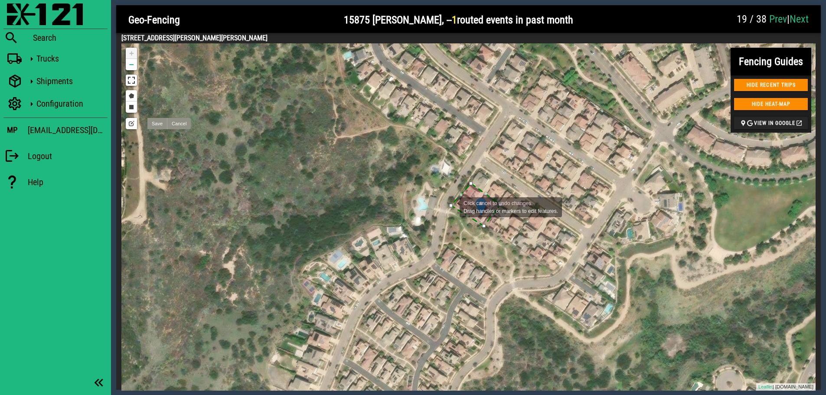
click at [451, 206] on div at bounding box center [450, 205] width 3 height 3
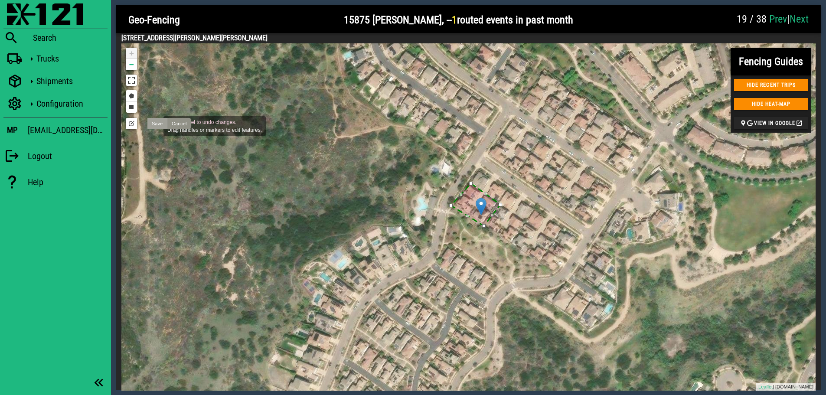
click at [155, 125] on link "Save" at bounding box center [157, 123] width 20 height 11
click at [803, 15] on link "Next" at bounding box center [798, 19] width 19 height 12
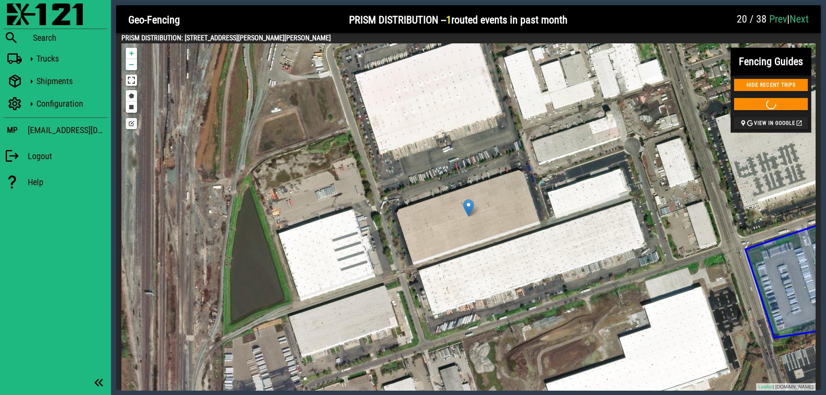
click at [499, 218] on div "[PERSON_NAME] & ASSOCIATES USE THIS GEO-FENCE ARDENT [PERSON_NAME] USE THIS GEO…" at bounding box center [468, 216] width 694 height 347
click at [132, 108] on link "Draw a rectangle" at bounding box center [131, 106] width 11 height 11
click at [131, 94] on link "Draw a polygon" at bounding box center [131, 95] width 11 height 11
click at [378, 197] on div at bounding box center [378, 196] width 17 height 17
click at [521, 150] on div at bounding box center [520, 149] width 17 height 17
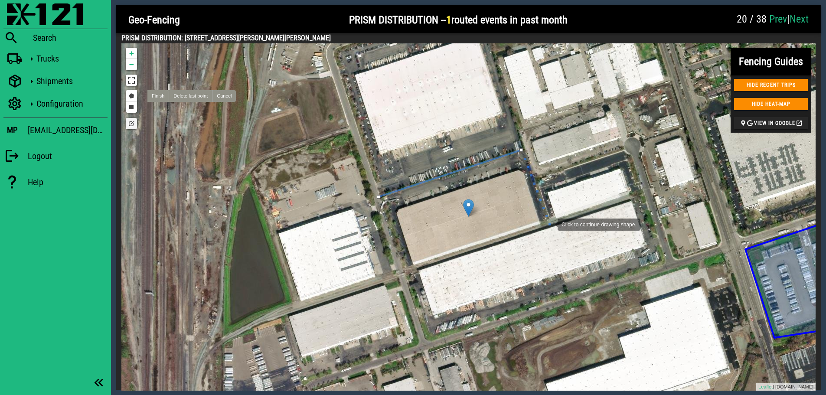
click at [549, 224] on div at bounding box center [548, 223] width 17 height 17
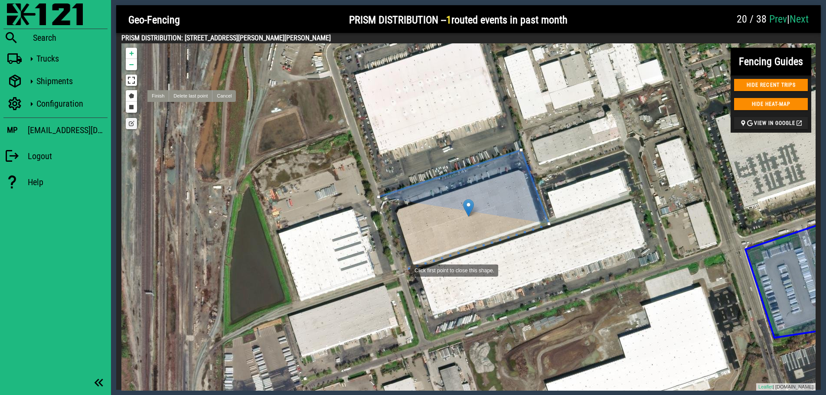
click at [402, 270] on div at bounding box center [401, 269] width 17 height 17
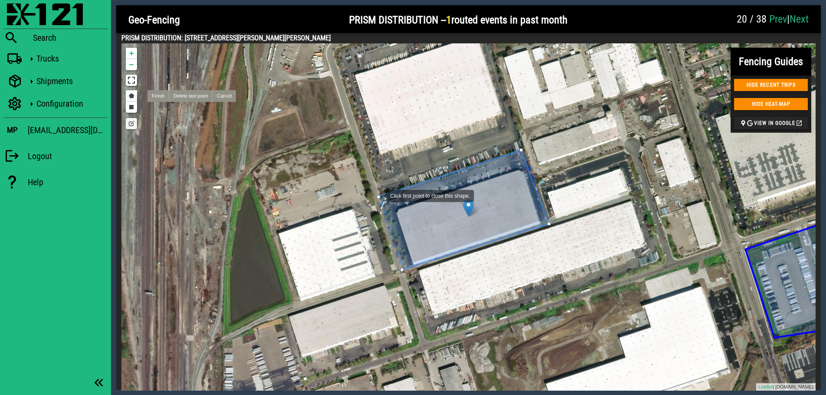
click at [378, 195] on div at bounding box center [378, 196] width 3 height 3
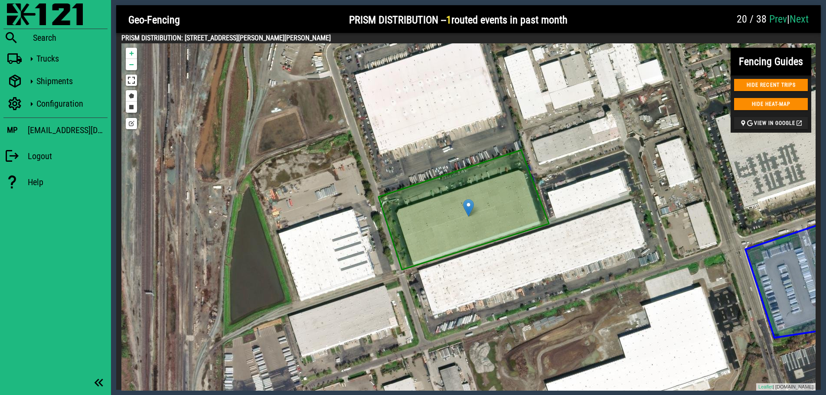
click at [797, 21] on link "Next" at bounding box center [798, 19] width 19 height 12
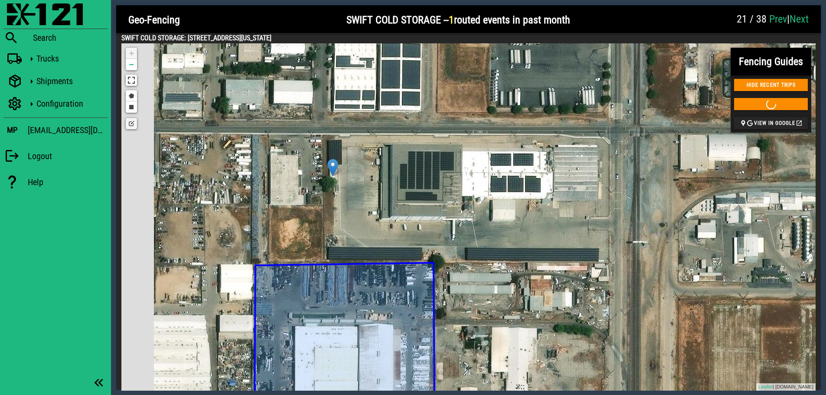
drag, startPoint x: 533, startPoint y: 244, endPoint x: 588, endPoint y: 213, distance: 62.9
click at [588, 213] on div "SCRIMCO INCORPORATED USE THIS GEO-FENCE KDR PET TREATS LLC CROSSDOCKS USE THIS …" at bounding box center [468, 216] width 694 height 347
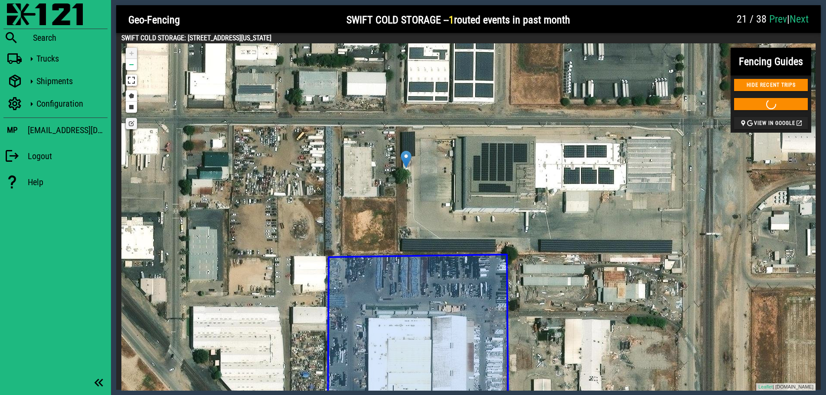
drag, startPoint x: 514, startPoint y: 210, endPoint x: 591, endPoint y: 208, distance: 77.2
click at [591, 208] on div "SCRIMCO INCORPORATED USE THIS GEO-FENCE KDR PET TREATS LLC CROSSDOCKS USE THIS …" at bounding box center [468, 216] width 694 height 347
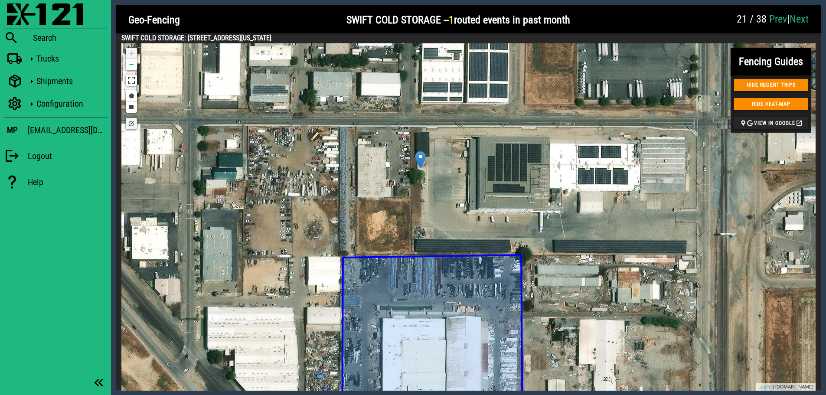
drag, startPoint x: 319, startPoint y: 36, endPoint x: 188, endPoint y: 36, distance: 130.9
click at [188, 36] on h4 "SWIFT COLD STORAGE: [STREET_ADDRESS][US_STATE]" at bounding box center [468, 38] width 694 height 10
click at [132, 107] on link "Draw a rectangle" at bounding box center [131, 106] width 11 height 11
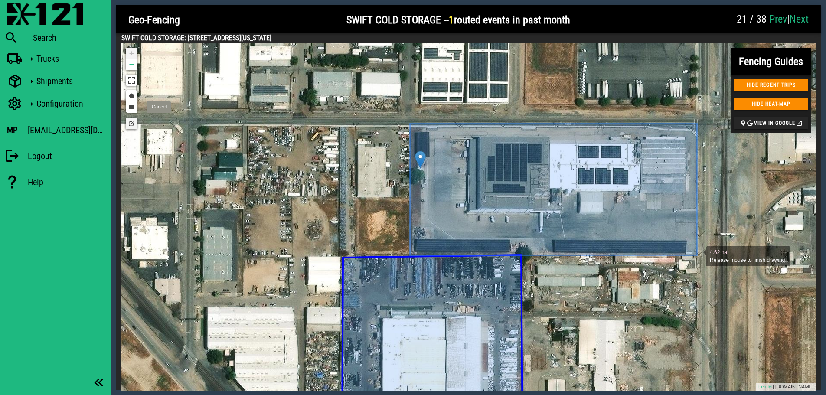
drag, startPoint x: 410, startPoint y: 124, endPoint x: 697, endPoint y: 255, distance: 315.7
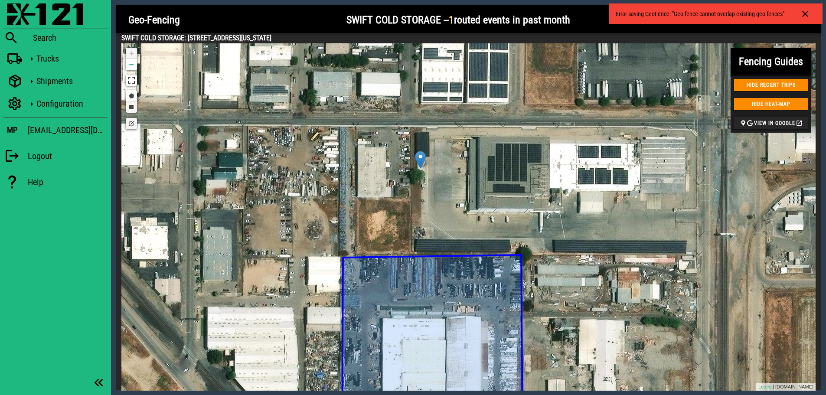
click at [132, 109] on link "Draw a rectangle" at bounding box center [131, 106] width 11 height 11
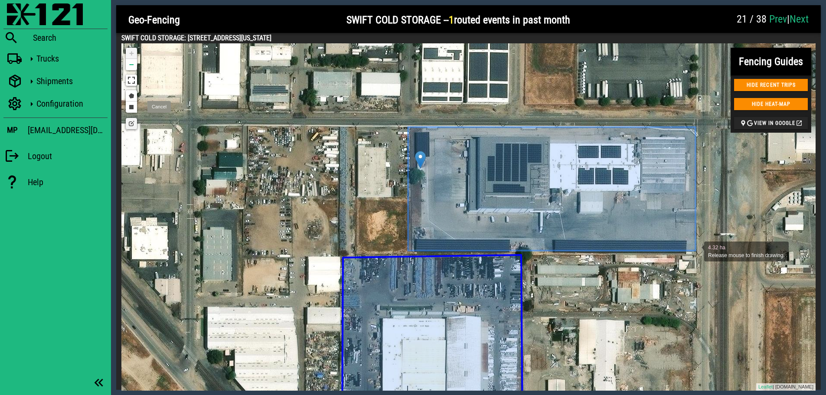
drag, startPoint x: 408, startPoint y: 127, endPoint x: 695, endPoint y: 251, distance: 312.8
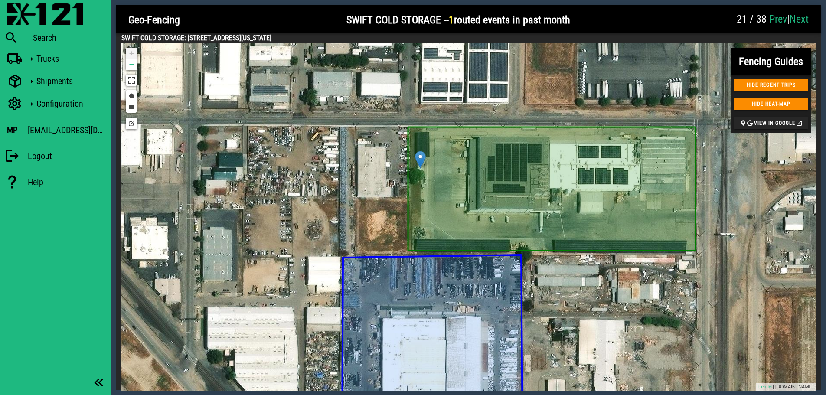
click at [135, 129] on div "SCRIMCO INCORPORATED USE THIS GEO-FENCE KDR PET TREATS LLC CROSSDOCKS USE THIS …" at bounding box center [468, 216] width 694 height 347
click at [679, 23] on div at bounding box center [653, 20] width 156 height 26
click at [798, 17] on link "Next" at bounding box center [798, 19] width 19 height 12
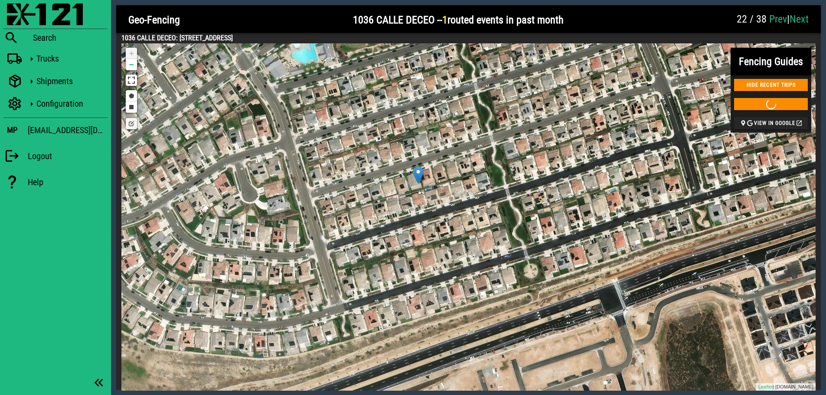
drag, startPoint x: 473, startPoint y: 207, endPoint x: 501, endPoint y: 212, distance: 29.1
click at [501, 212] on div "CHOSEN FOODS SESAJAL CORP USE THIS GEO-FENCE [GEOGRAPHIC_DATA] WHSE USE THIS GE…" at bounding box center [468, 216] width 694 height 347
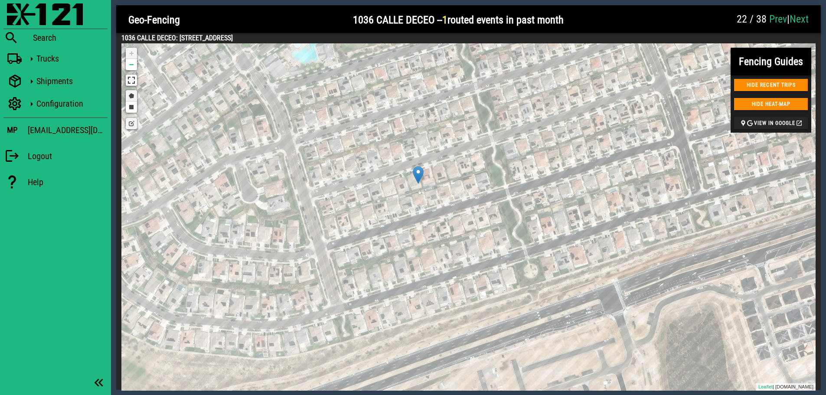
click at [131, 96] on link "Draw a polygon" at bounding box center [131, 95] width 11 height 11
click at [411, 192] on div at bounding box center [410, 191] width 17 height 17
click at [424, 188] on div at bounding box center [424, 187] width 17 height 17
click at [416, 159] on div at bounding box center [415, 158] width 17 height 17
click at [395, 164] on div at bounding box center [395, 163] width 17 height 17
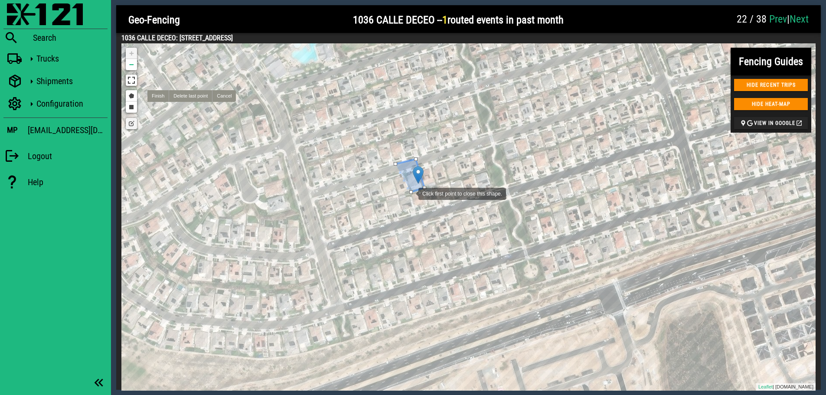
click at [410, 192] on div at bounding box center [410, 191] width 3 height 3
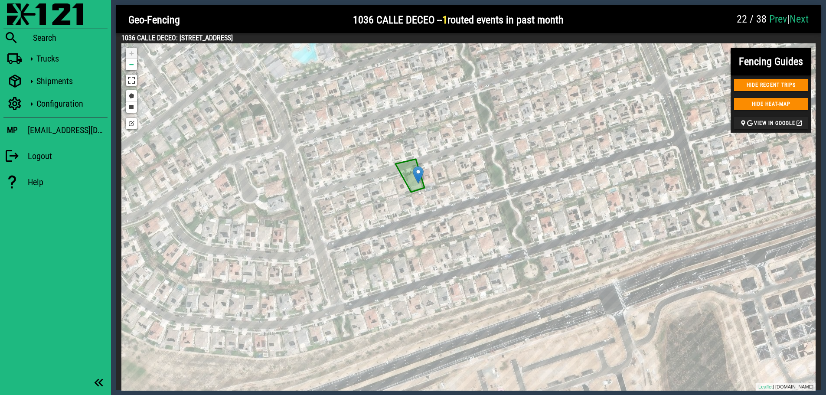
click at [800, 17] on link "Next" at bounding box center [798, 19] width 19 height 12
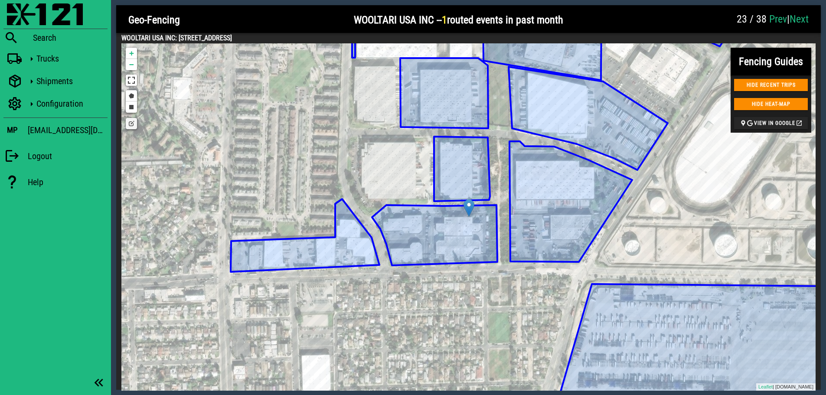
click at [438, 234] on icon at bounding box center [434, 235] width 125 height 60
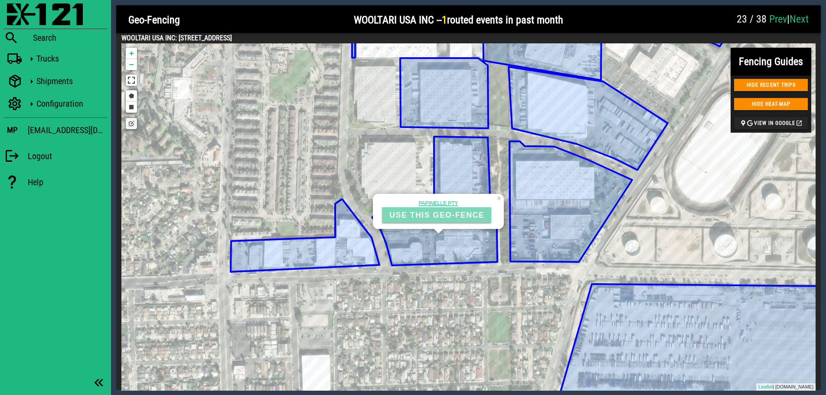
click at [439, 217] on span "USE THIS GEO-FENCE" at bounding box center [436, 215] width 95 height 9
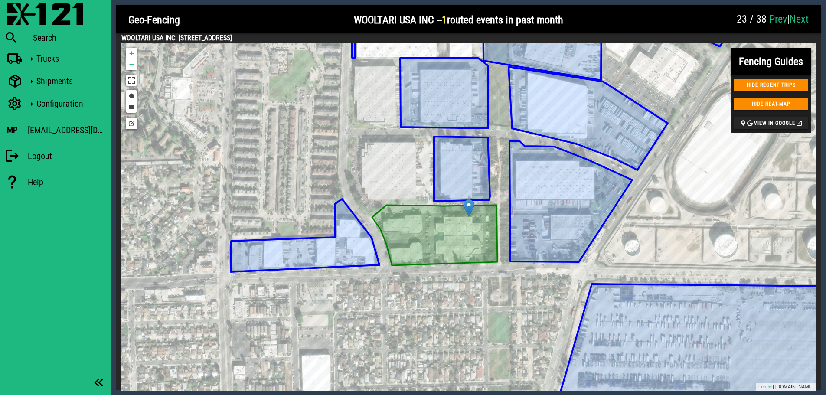
click at [805, 21] on link "Next" at bounding box center [798, 19] width 19 height 12
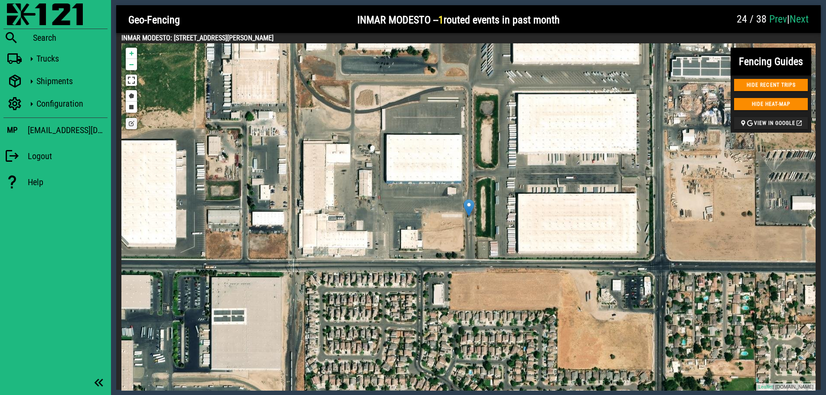
drag, startPoint x: 296, startPoint y: 38, endPoint x: 174, endPoint y: 36, distance: 122.2
click at [174, 36] on h4 "INMAR MODESTO: [STREET_ADDRESS][PERSON_NAME]" at bounding box center [468, 38] width 694 height 10
click at [626, 20] on div at bounding box center [648, 20] width 167 height 26
click at [615, 20] on div at bounding box center [648, 20] width 167 height 26
click at [129, 106] on link "Draw a rectangle" at bounding box center [131, 106] width 11 height 11
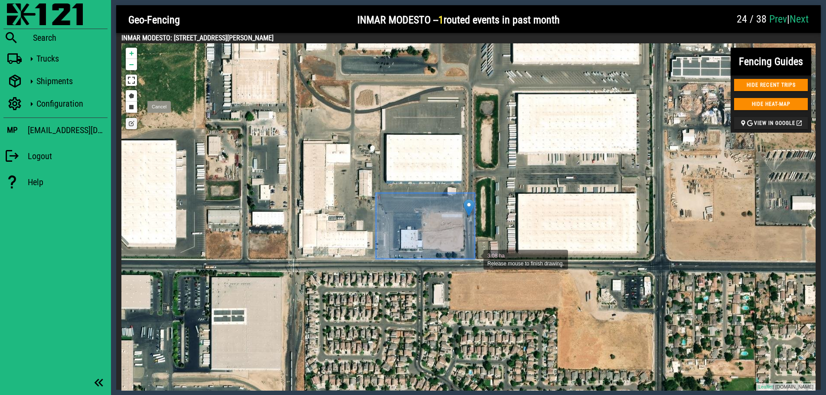
drag, startPoint x: 376, startPoint y: 193, endPoint x: 475, endPoint y: 259, distance: 118.8
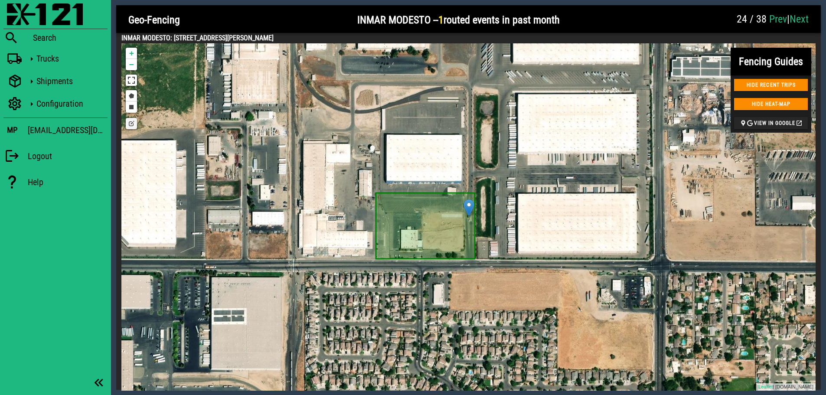
click at [131, 122] on link "Edit layers" at bounding box center [131, 123] width 11 height 11
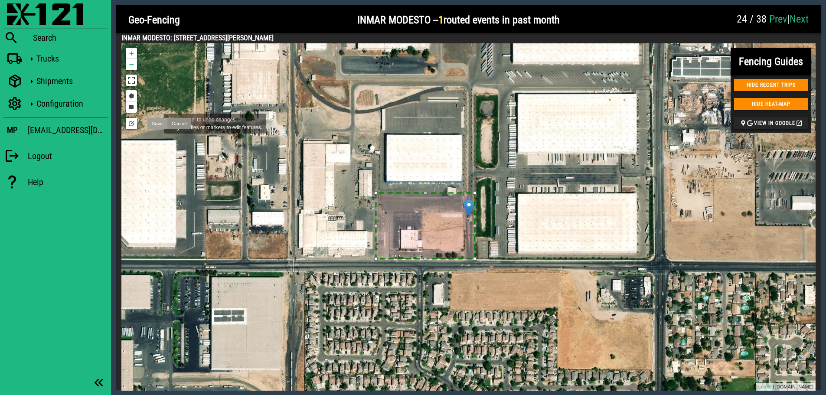
click at [155, 123] on link "Save" at bounding box center [157, 123] width 20 height 11
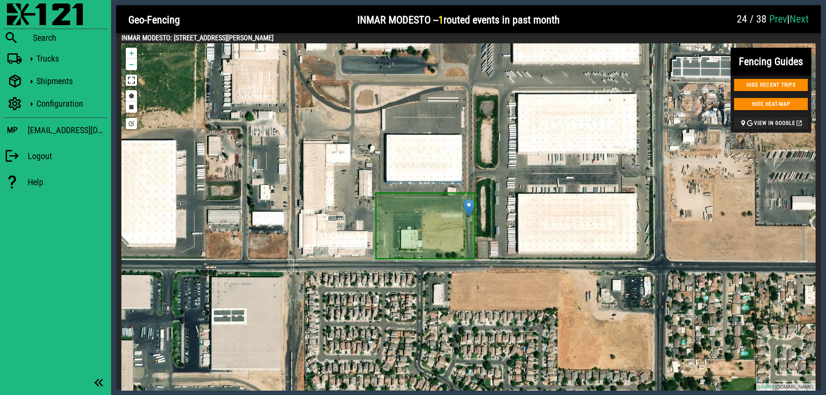
click at [628, 16] on div at bounding box center [648, 20] width 167 height 26
click at [793, 17] on link "Next" at bounding box center [798, 19] width 19 height 12
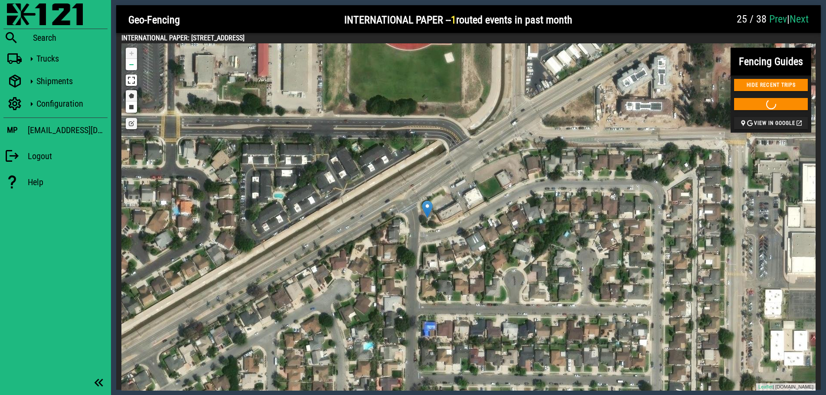
click at [128, 95] on link "Draw a polygon" at bounding box center [131, 95] width 11 height 11
click at [412, 205] on div at bounding box center [412, 204] width 17 height 17
click at [452, 181] on div at bounding box center [451, 180] width 17 height 17
click at [472, 216] on div at bounding box center [471, 215] width 17 height 17
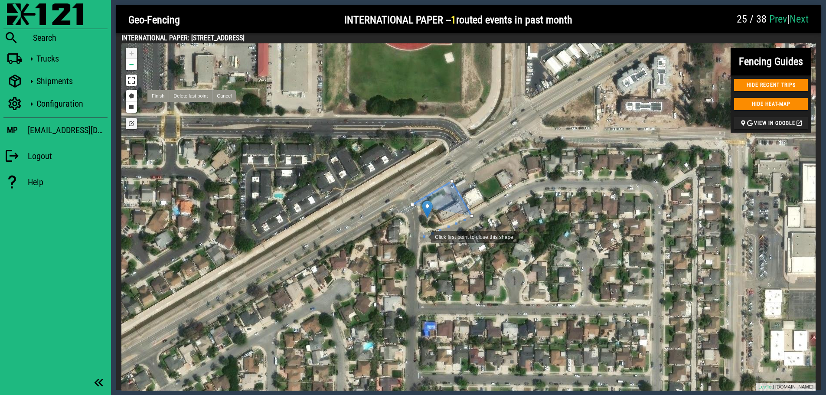
click at [422, 236] on div at bounding box center [421, 236] width 17 height 17
click at [411, 205] on div at bounding box center [411, 204] width 3 height 3
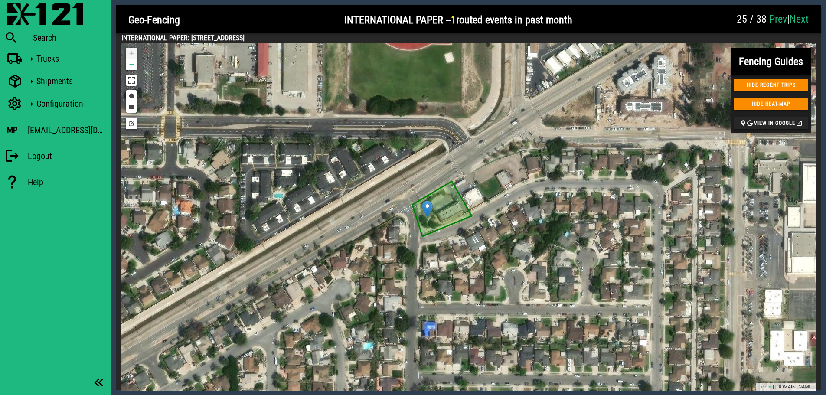
click at [802, 17] on link "Next" at bounding box center [798, 19] width 19 height 12
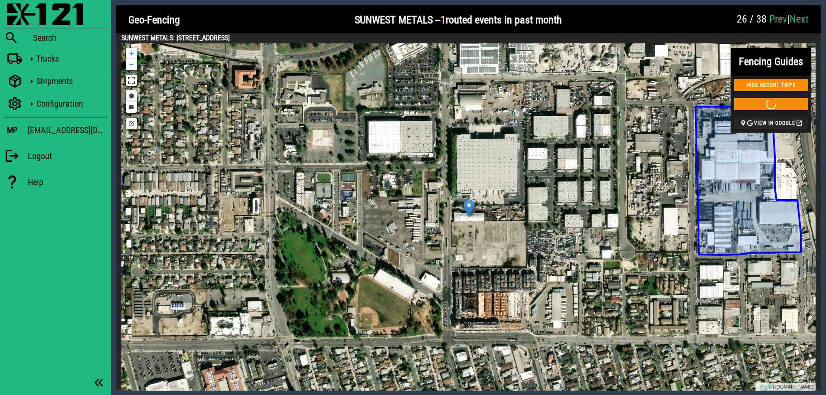
click at [131, 96] on link "Draw a polygon" at bounding box center [131, 95] width 11 height 11
click at [449, 202] on div at bounding box center [449, 201] width 17 height 17
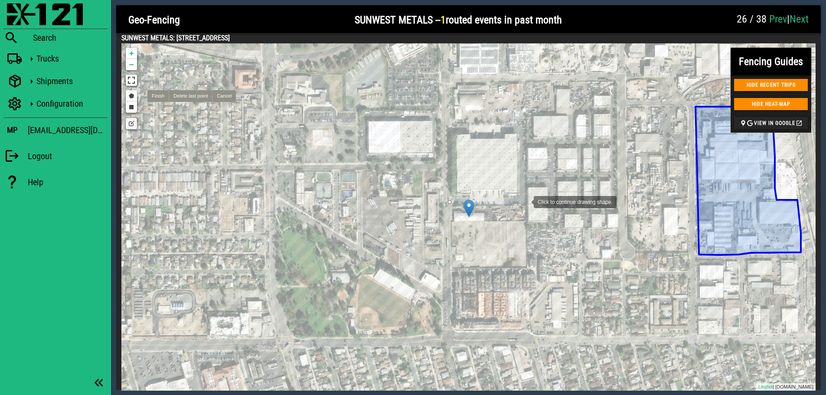
click at [525, 201] on div at bounding box center [524, 200] width 17 height 17
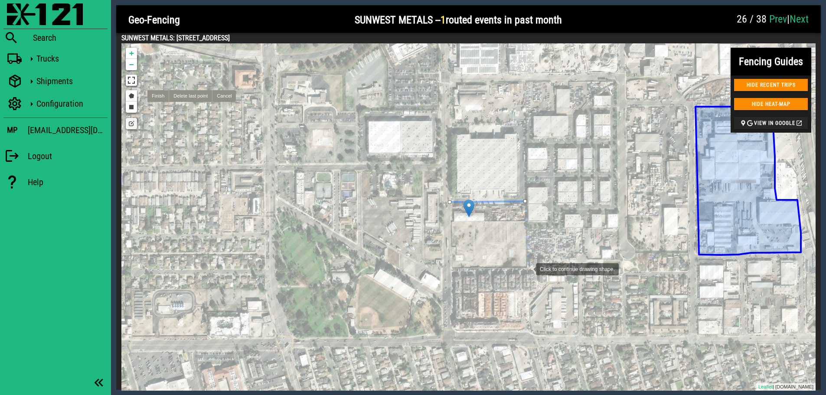
click at [527, 268] on div at bounding box center [526, 268] width 17 height 17
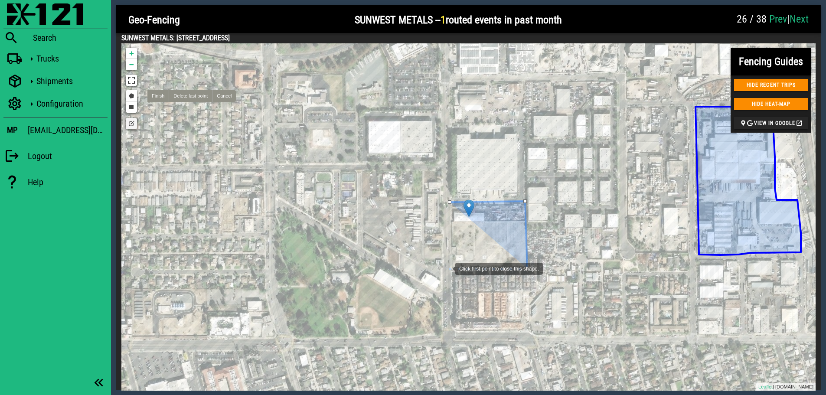
click at [446, 268] on div at bounding box center [446, 267] width 17 height 17
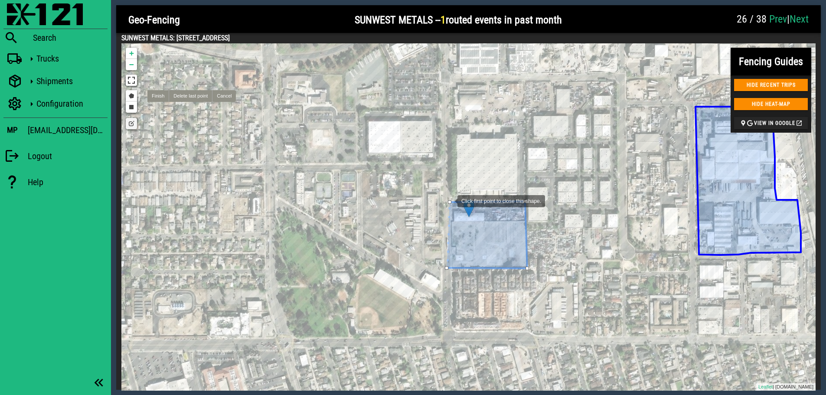
click at [449, 200] on div at bounding box center [449, 201] width 3 height 3
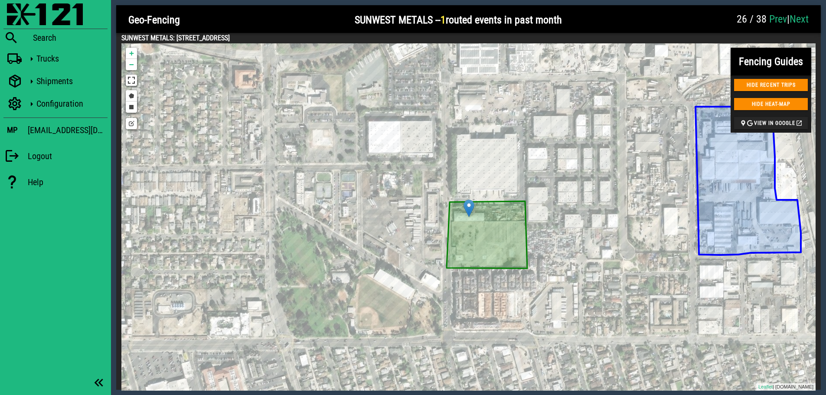
click at [617, 24] on div at bounding box center [649, 20] width 164 height 26
click at [805, 18] on link "Next" at bounding box center [798, 19] width 19 height 12
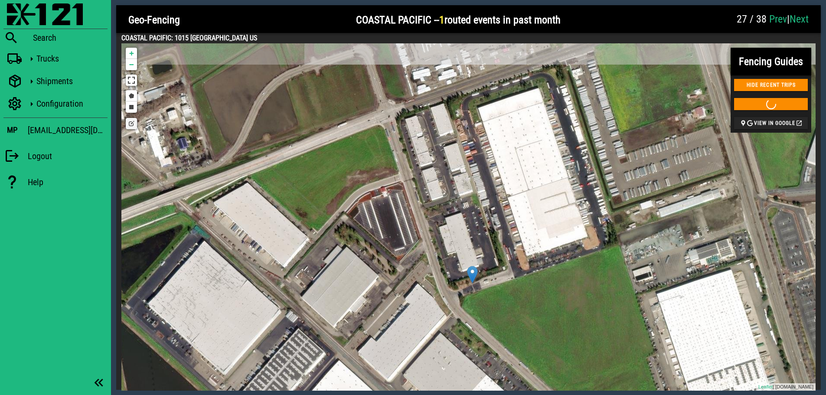
drag, startPoint x: 537, startPoint y: 179, endPoint x: 541, endPoint y: 264, distance: 85.0
click at [541, 264] on div "[PERSON_NAME] & ASSOCIATES USE THIS GEO-FENCE TIRE DIRECT STOCKTON USE THIS GEO…" at bounding box center [468, 216] width 694 height 347
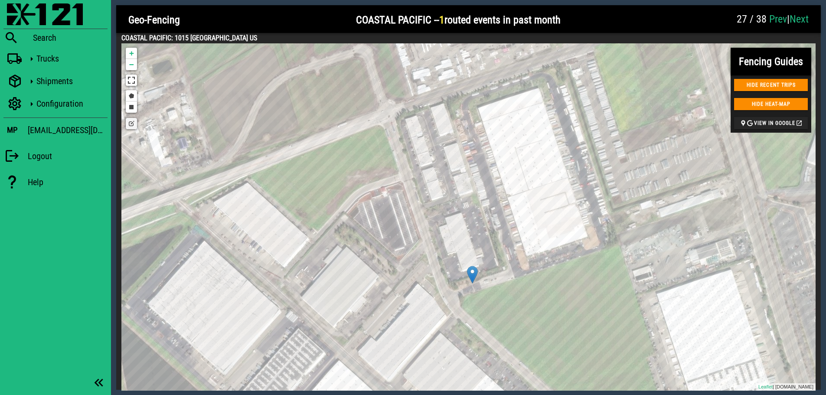
drag, startPoint x: 314, startPoint y: 38, endPoint x: 175, endPoint y: 39, distance: 139.1
click at [175, 39] on h4 "COASTAL PACIFIC: 1015 [GEOGRAPHIC_DATA] US" at bounding box center [468, 38] width 694 height 10
click at [129, 92] on link "Draw a polygon" at bounding box center [131, 95] width 11 height 11
click at [460, 305] on div at bounding box center [459, 304] width 17 height 17
click at [465, 295] on div at bounding box center [465, 294] width 17 height 17
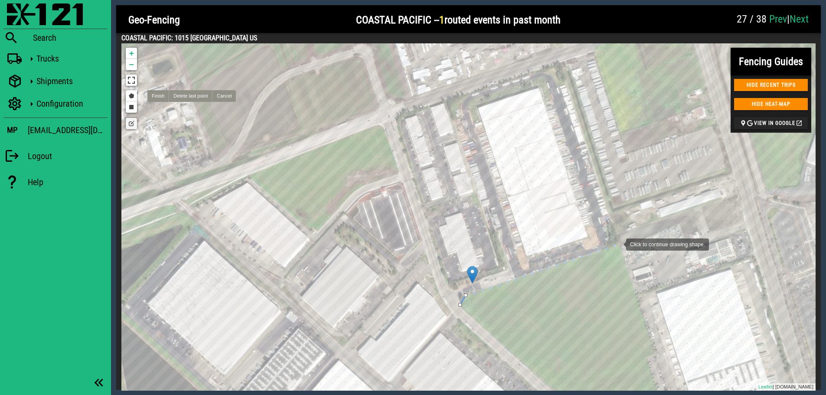
click at [617, 244] on div at bounding box center [617, 243] width 17 height 17
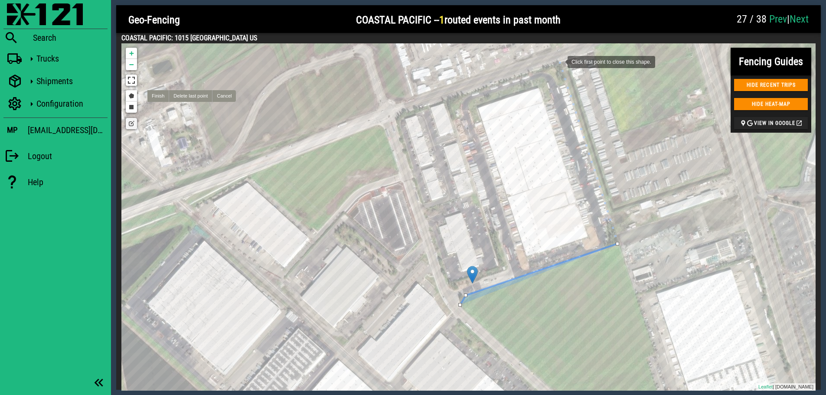
click at [559, 61] on div at bounding box center [558, 60] width 17 height 17
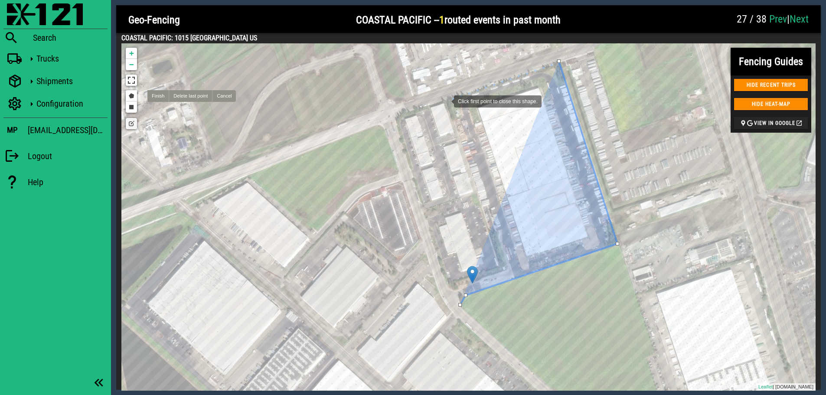
click at [445, 101] on div at bounding box center [444, 100] width 17 height 17
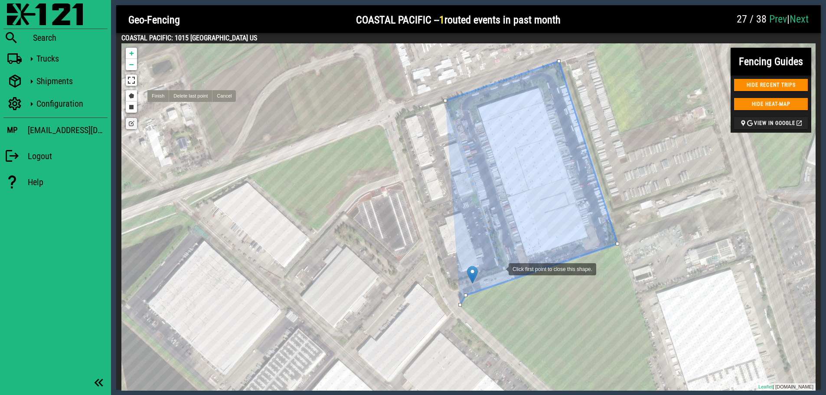
click at [500, 268] on div at bounding box center [499, 268] width 17 height 17
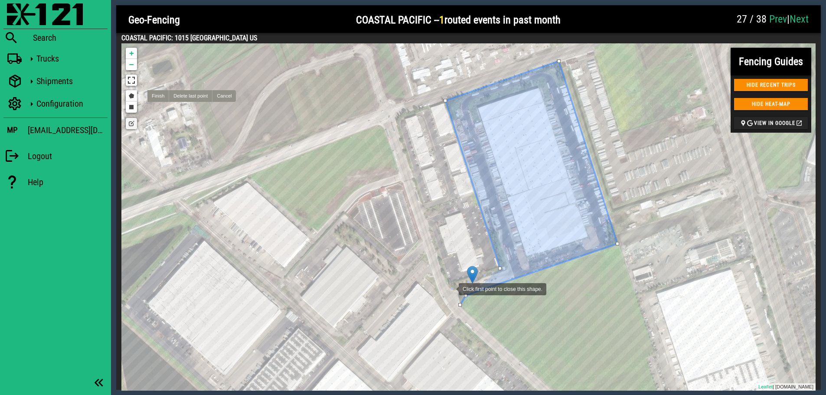
click at [450, 288] on div at bounding box center [449, 288] width 17 height 17
click at [459, 305] on div at bounding box center [459, 304] width 3 height 3
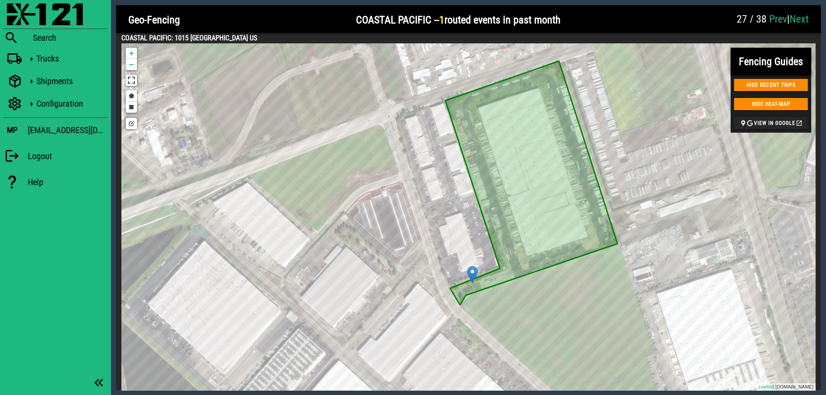
click at [646, 18] on div at bounding box center [649, 20] width 166 height 26
click at [804, 18] on link "Next" at bounding box center [798, 19] width 19 height 12
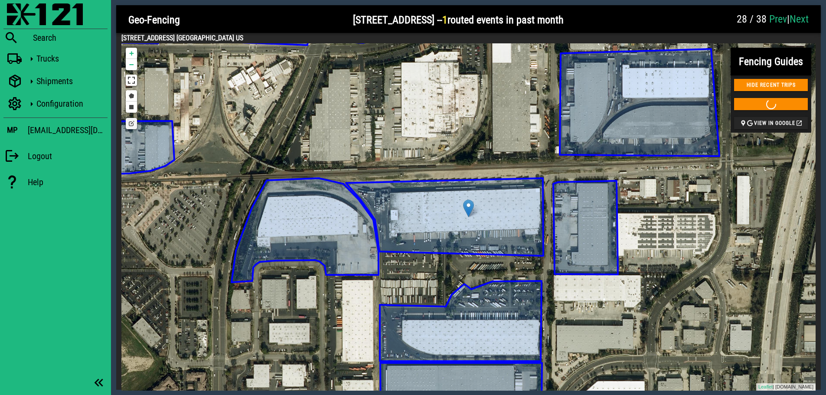
click at [472, 231] on icon at bounding box center [444, 217] width 197 height 78
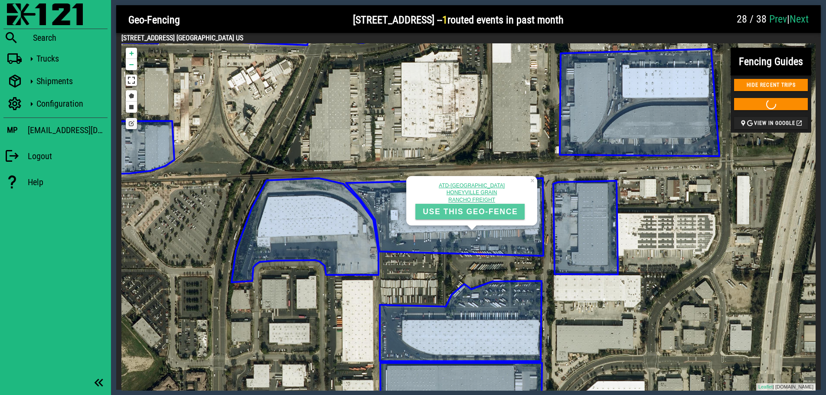
click at [475, 211] on span "USE THIS GEO-FENCE" at bounding box center [469, 211] width 95 height 9
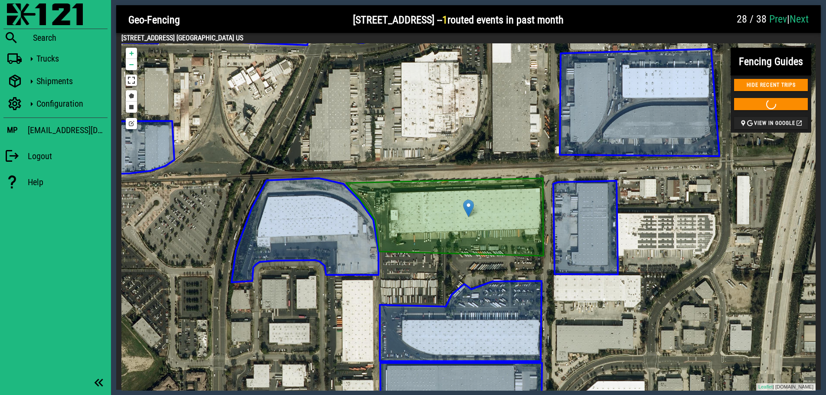
click at [797, 16] on link "Next" at bounding box center [798, 19] width 19 height 12
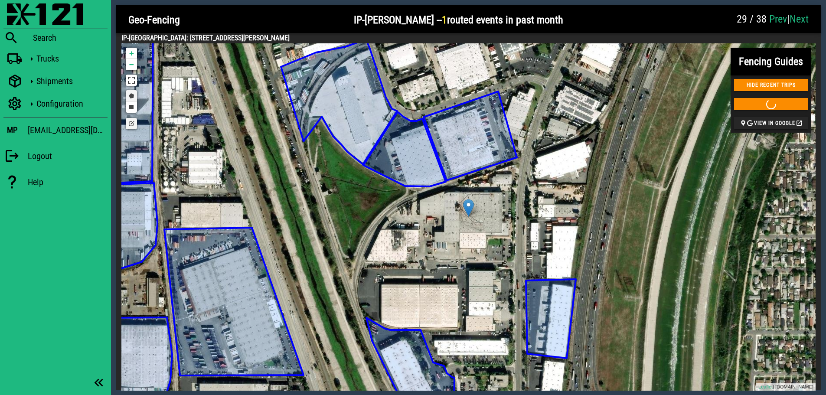
click at [130, 93] on link "Draw a polygon" at bounding box center [131, 95] width 11 height 11
click at [417, 198] on div at bounding box center [416, 197] width 17 height 17
click at [446, 186] on div at bounding box center [446, 186] width 17 height 17
click at [513, 186] on div at bounding box center [512, 186] width 17 height 17
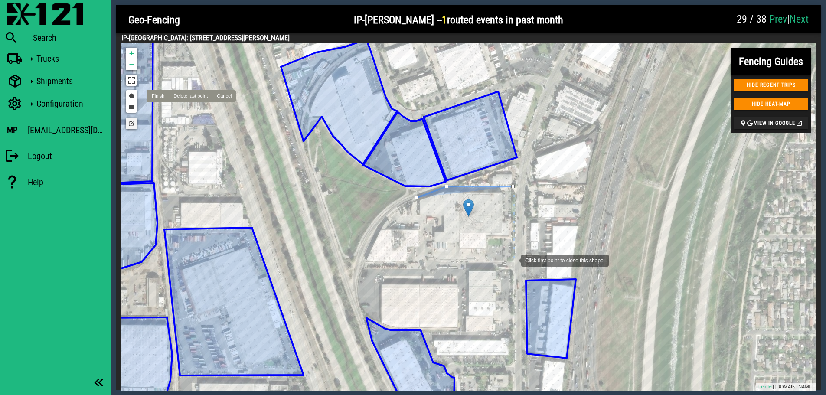
click at [512, 260] on div at bounding box center [512, 259] width 17 height 17
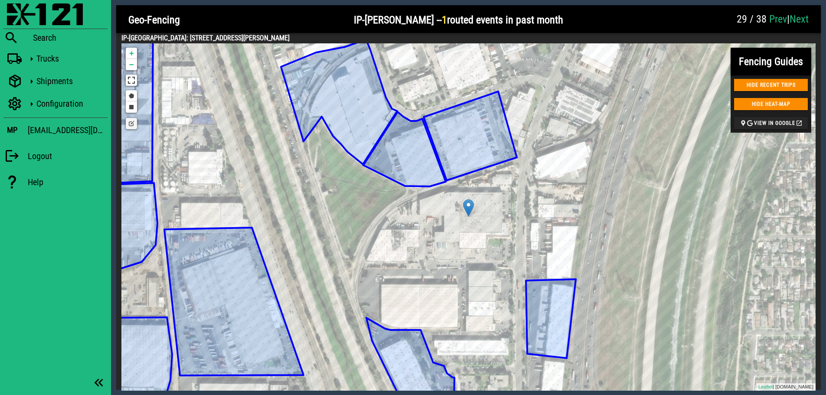
drag, startPoint x: 281, startPoint y: 38, endPoint x: 161, endPoint y: 38, distance: 120.5
click at [161, 38] on h4 "IP-[GEOGRAPHIC_DATA]: [STREET_ADDRESS][PERSON_NAME]" at bounding box center [468, 38] width 694 height 10
click at [130, 95] on link "Draw a polygon" at bounding box center [131, 95] width 11 height 11
click at [417, 197] on div at bounding box center [416, 196] width 17 height 17
click at [450, 185] on div at bounding box center [449, 184] width 17 height 17
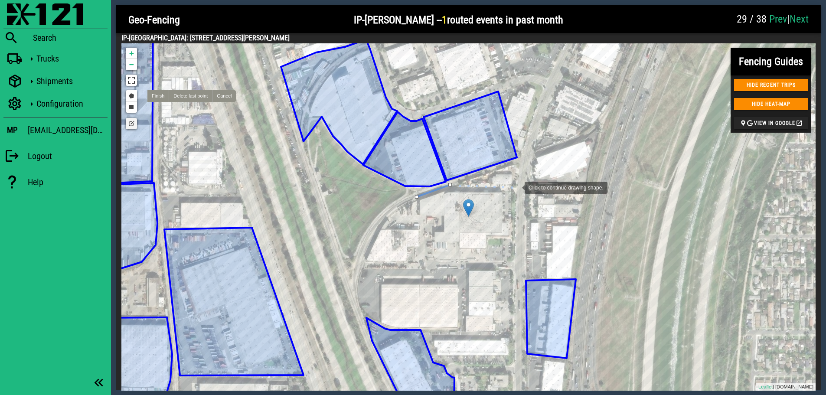
click at [516, 187] on div at bounding box center [515, 186] width 17 height 17
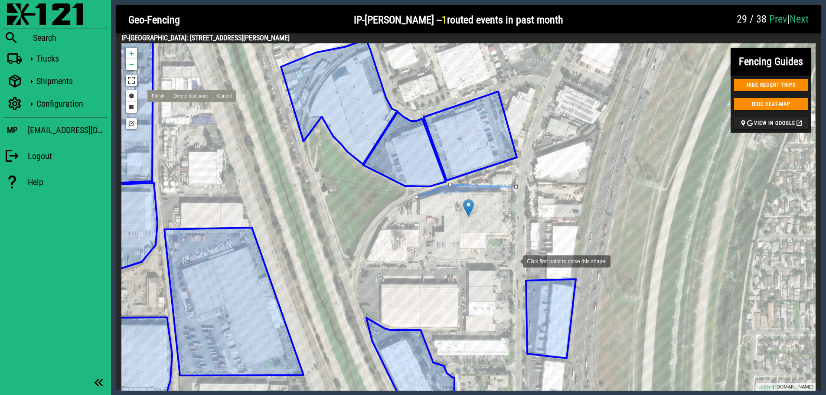
click at [514, 260] on div at bounding box center [513, 260] width 17 height 17
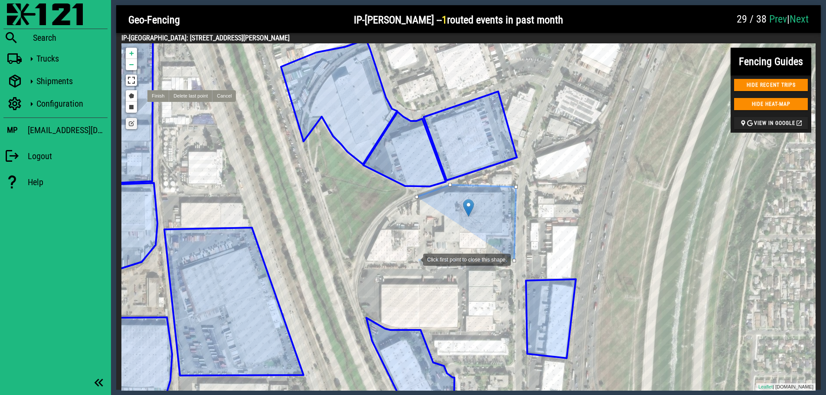
click at [414, 259] on div at bounding box center [414, 258] width 17 height 17
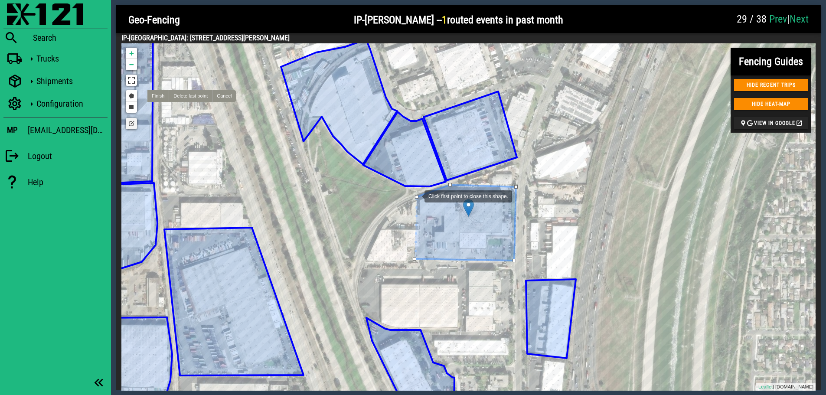
click at [416, 195] on div at bounding box center [416, 196] width 3 height 3
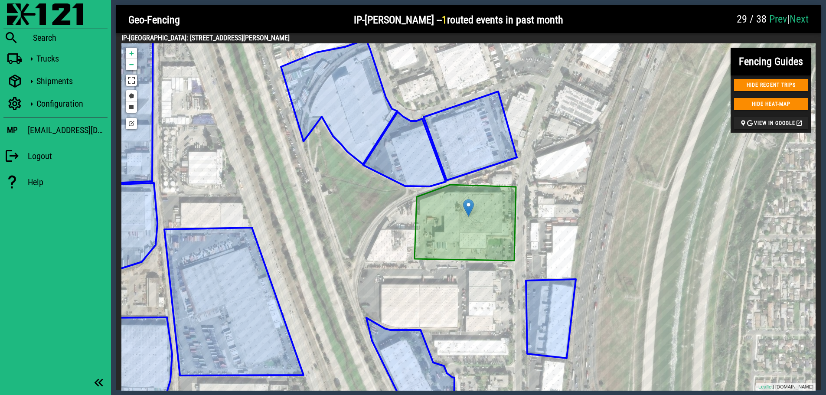
click at [798, 20] on link "Next" at bounding box center [798, 19] width 19 height 12
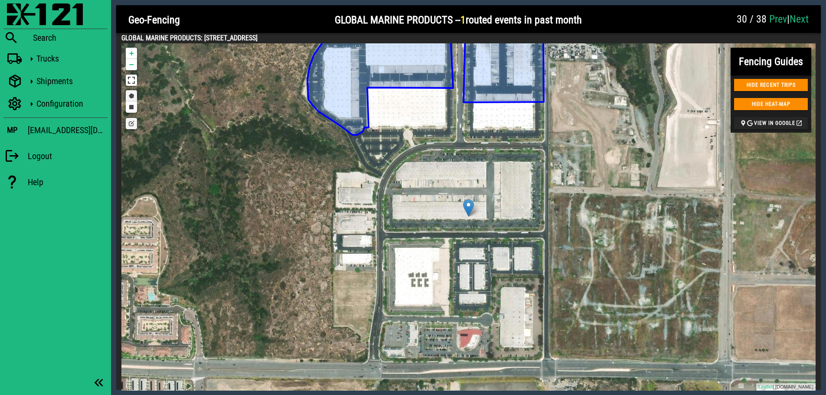
click at [130, 95] on link "Draw a polygon" at bounding box center [131, 95] width 11 height 11
click at [384, 231] on div at bounding box center [384, 231] width 17 height 17
click at [547, 232] on div at bounding box center [546, 231] width 17 height 17
click at [545, 147] on div at bounding box center [544, 147] width 17 height 17
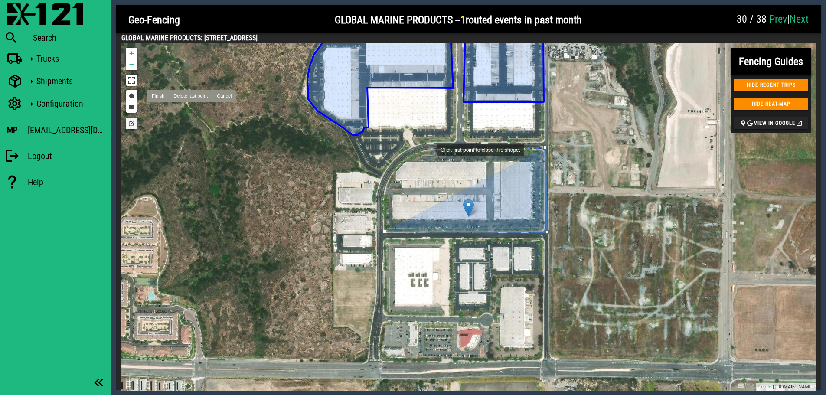
click at [428, 149] on div at bounding box center [427, 148] width 17 height 17
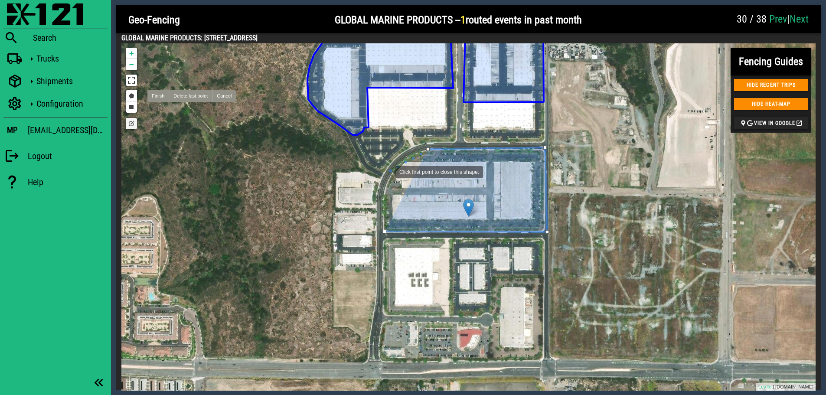
click at [387, 171] on div at bounding box center [386, 171] width 17 height 17
click at [384, 231] on div at bounding box center [384, 231] width 3 height 3
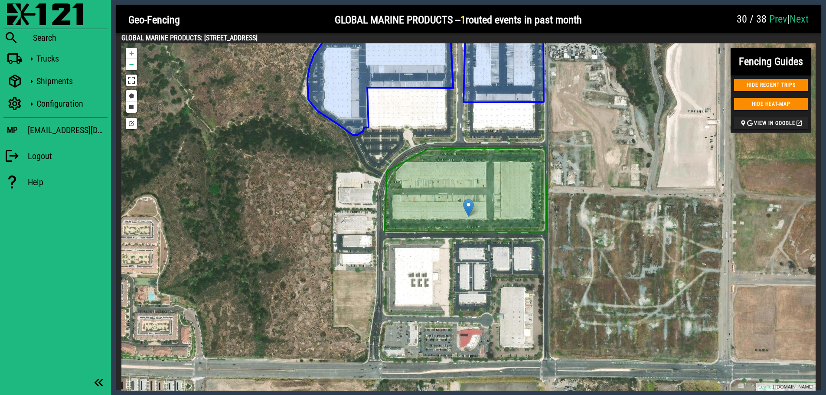
click at [801, 19] on link "Next" at bounding box center [798, 19] width 19 height 12
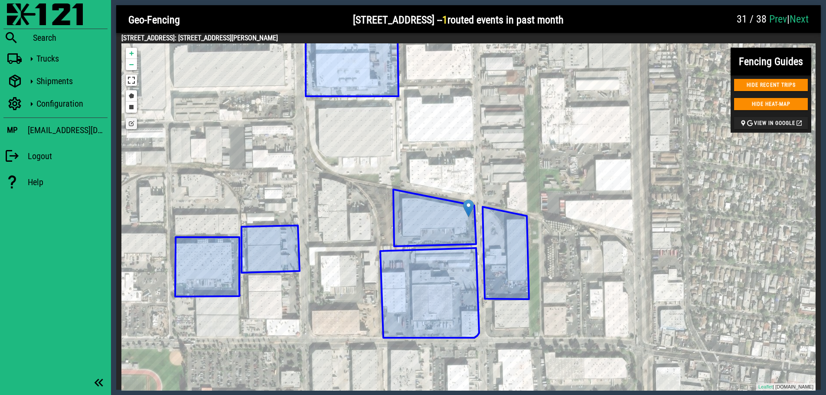
click at [413, 215] on icon at bounding box center [434, 217] width 83 height 57
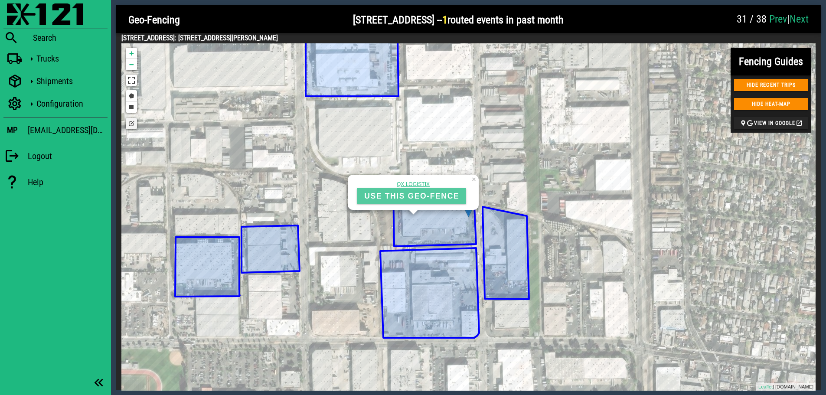
click at [408, 199] on span "USE THIS GEO-FENCE" at bounding box center [411, 196] width 95 height 9
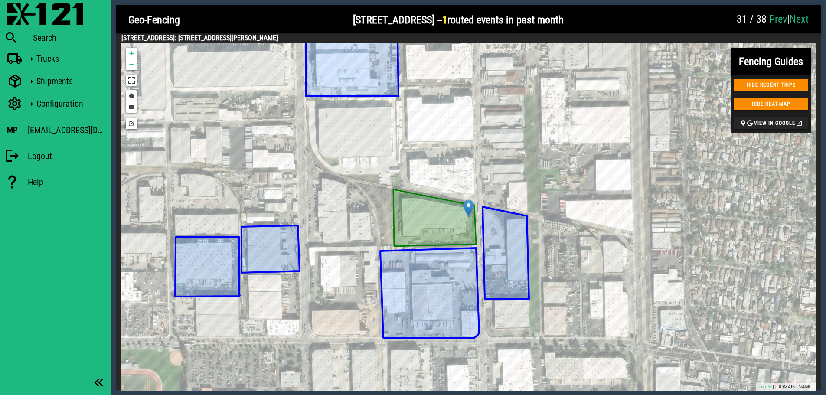
click at [800, 18] on link "Next" at bounding box center [798, 19] width 19 height 12
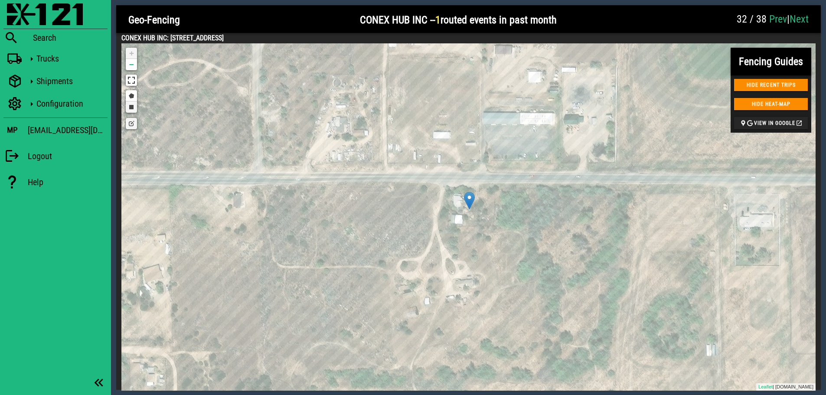
click at [131, 107] on link "Draw a rectangle" at bounding box center [131, 106] width 11 height 11
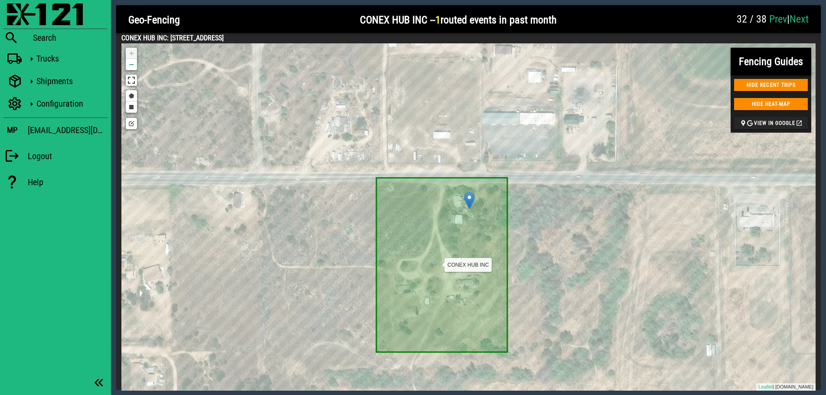
click at [410, 255] on icon at bounding box center [441, 265] width 131 height 174
click at [408, 247] on icon at bounding box center [441, 265] width 131 height 174
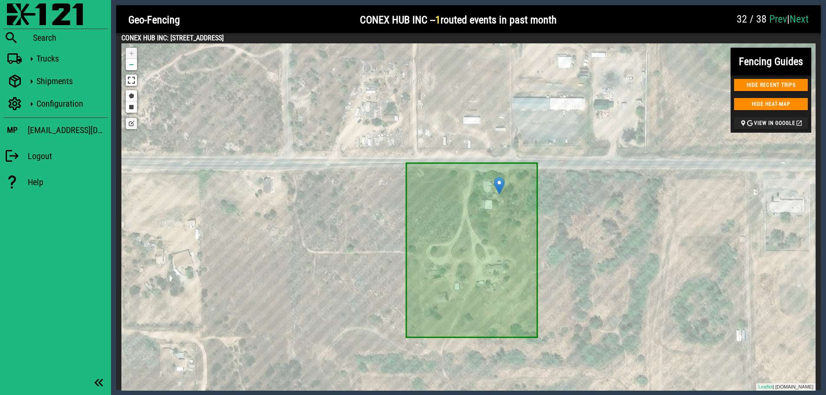
click at [133, 127] on link "Edit layers" at bounding box center [131, 123] width 11 height 11
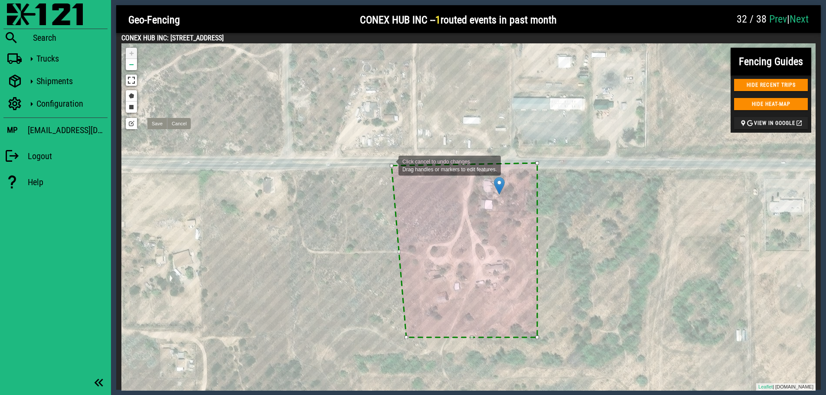
drag, startPoint x: 406, startPoint y: 162, endPoint x: 401, endPoint y: 163, distance: 4.8
click at [390, 165] on div at bounding box center [391, 165] width 3 height 3
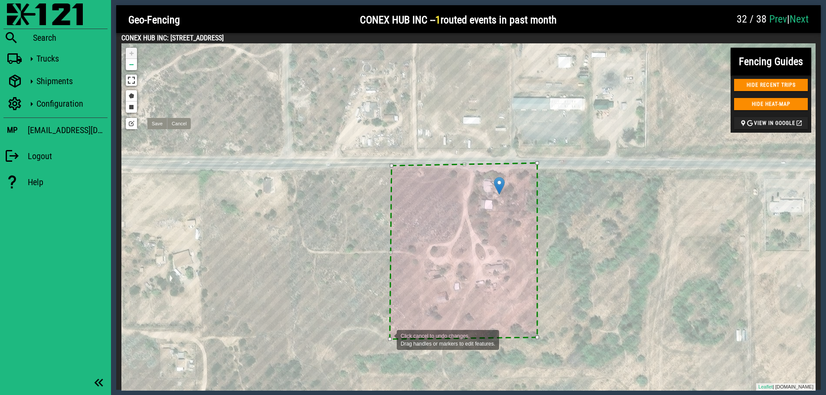
drag, startPoint x: 406, startPoint y: 337, endPoint x: 388, endPoint y: 339, distance: 17.9
click at [388, 339] on div at bounding box center [389, 338] width 3 height 3
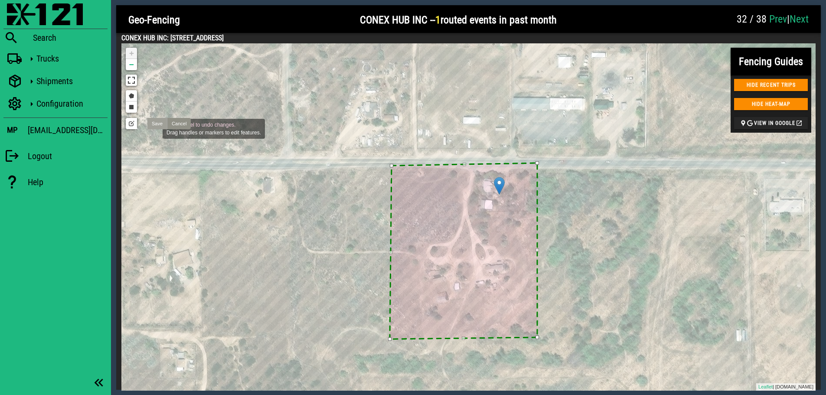
click at [154, 128] on link "Save" at bounding box center [157, 123] width 20 height 11
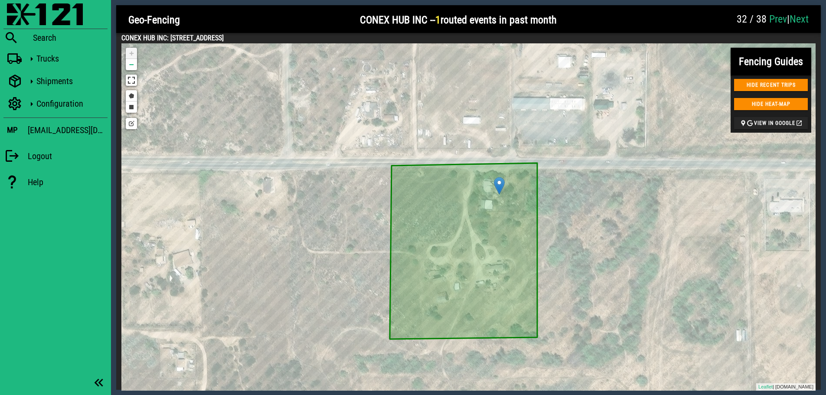
click at [802, 20] on link "Next" at bounding box center [798, 19] width 19 height 12
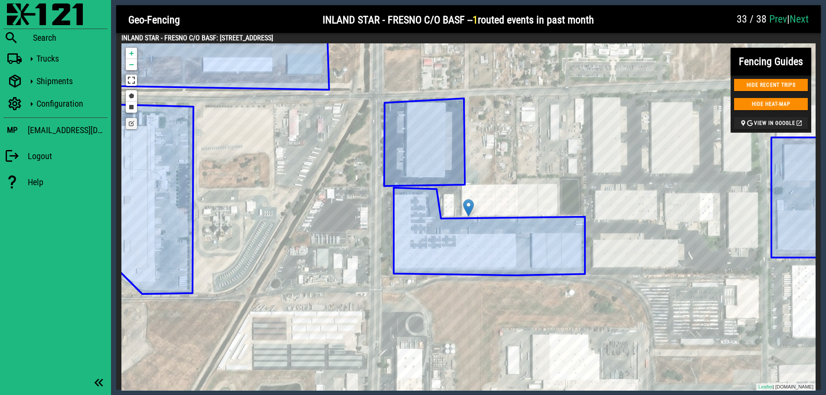
click at [498, 259] on icon at bounding box center [489, 232] width 191 height 88
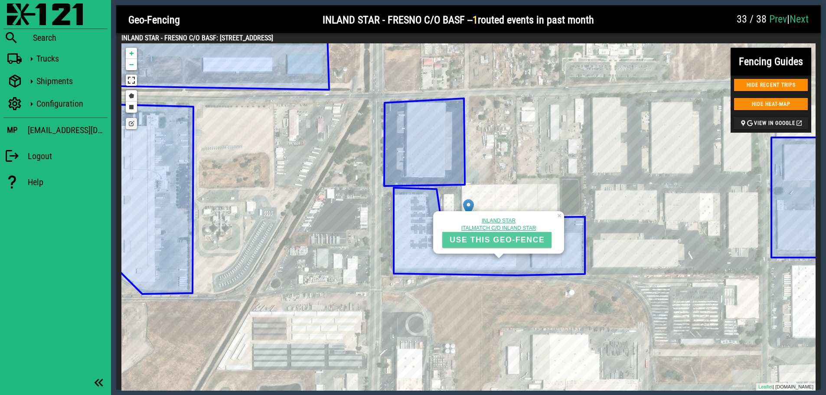
click at [498, 237] on span "USE THIS GEO-FENCE" at bounding box center [496, 239] width 95 height 9
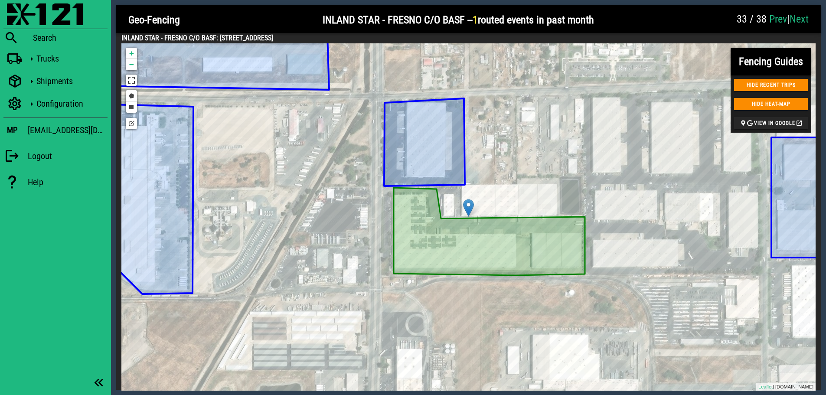
click at [796, 18] on link "Next" at bounding box center [798, 19] width 19 height 12
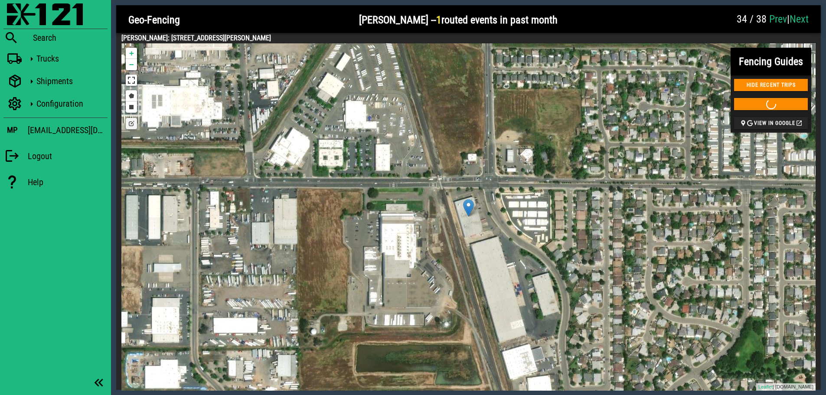
click at [131, 123] on link "Edit layers" at bounding box center [131, 123] width 11 height 11
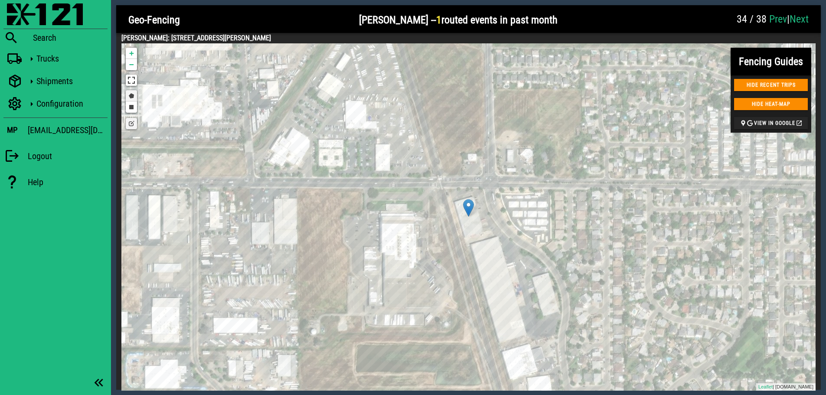
click at [132, 96] on link "Draw a polygon" at bounding box center [131, 95] width 11 height 11
click at [446, 187] on div at bounding box center [445, 187] width 17 height 17
click at [131, 99] on link "Draw a polygon" at bounding box center [131, 95] width 11 height 11
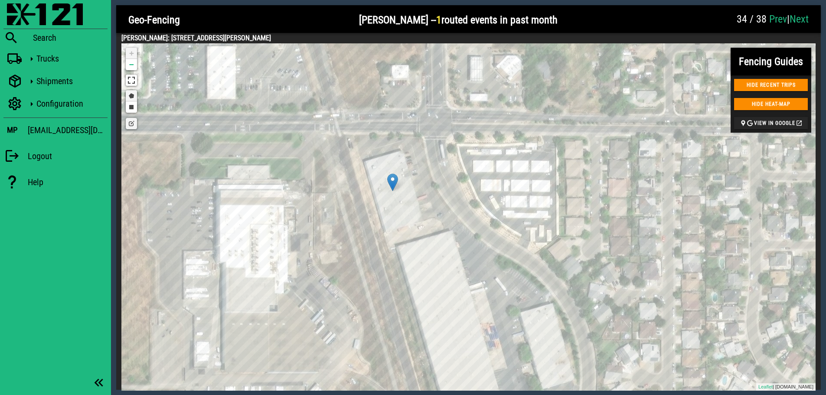
click at [132, 97] on link "Draw a polygon" at bounding box center [131, 95] width 11 height 11
click at [387, 247] on div at bounding box center [387, 246] width 17 height 17
click at [462, 224] on div at bounding box center [462, 223] width 17 height 17
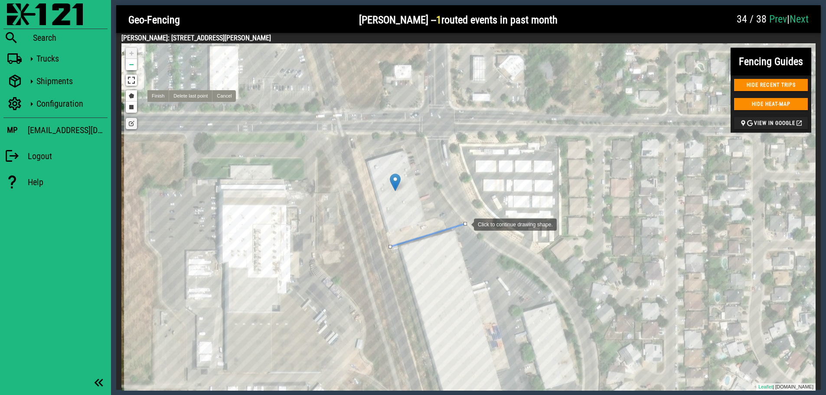
drag, startPoint x: 461, startPoint y: 224, endPoint x: 466, endPoint y: 223, distance: 5.7
click at [466, 223] on div at bounding box center [464, 223] width 3 height 3
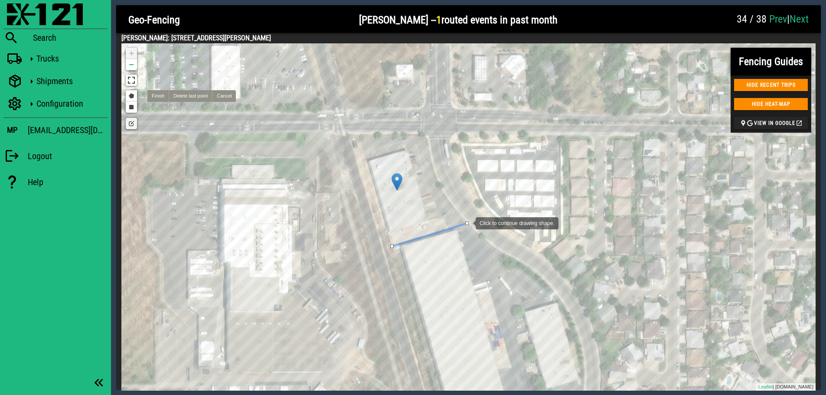
click at [467, 222] on div at bounding box center [466, 222] width 3 height 3
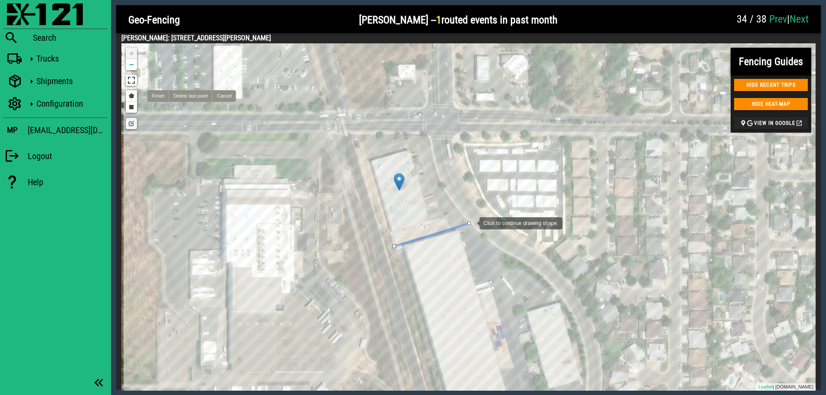
drag, startPoint x: 467, startPoint y: 222, endPoint x: 472, endPoint y: 222, distance: 5.2
click at [471, 222] on div at bounding box center [468, 222] width 3 height 3
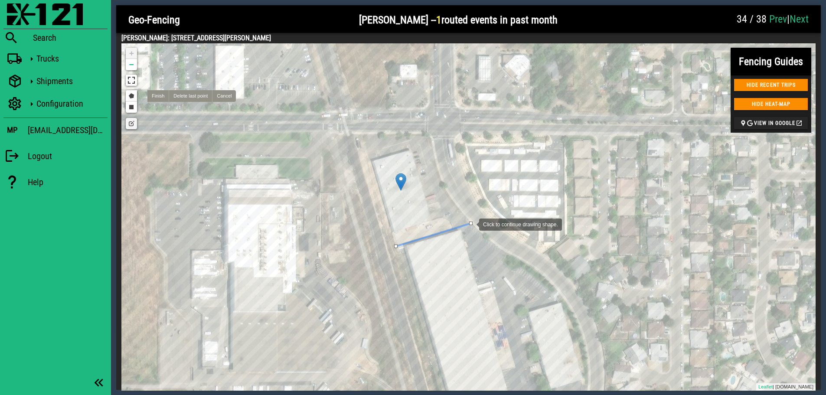
click at [470, 224] on div at bounding box center [470, 222] width 3 height 3
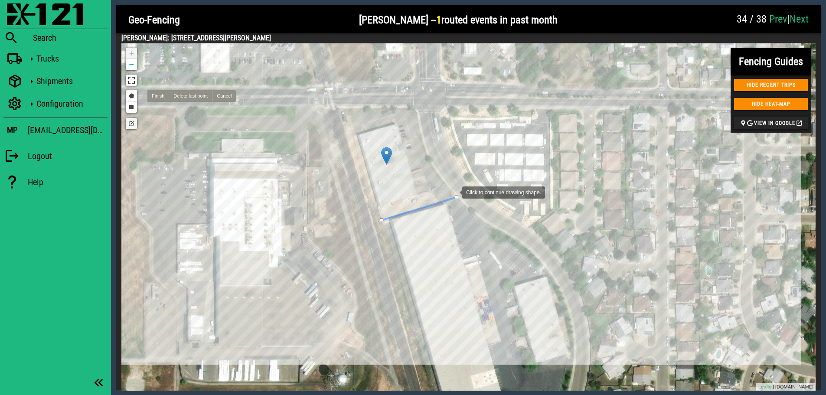
drag, startPoint x: 470, startPoint y: 224, endPoint x: 454, endPoint y: 192, distance: 35.7
click at [136, 1] on div at bounding box center [136, 1] width 0 height 0
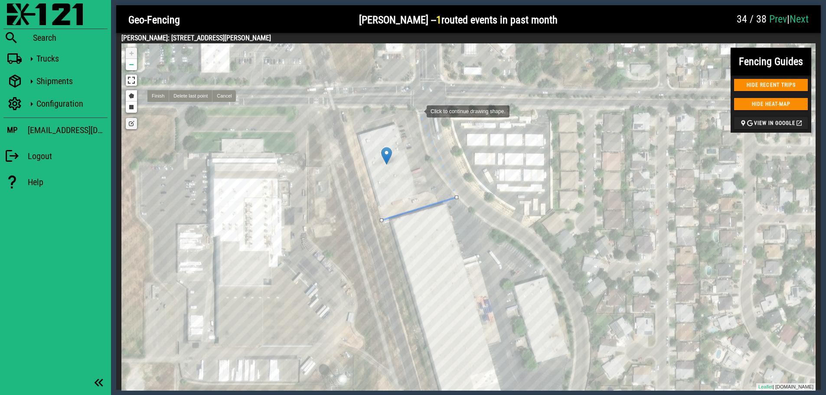
click at [418, 111] on div at bounding box center [417, 110] width 17 height 17
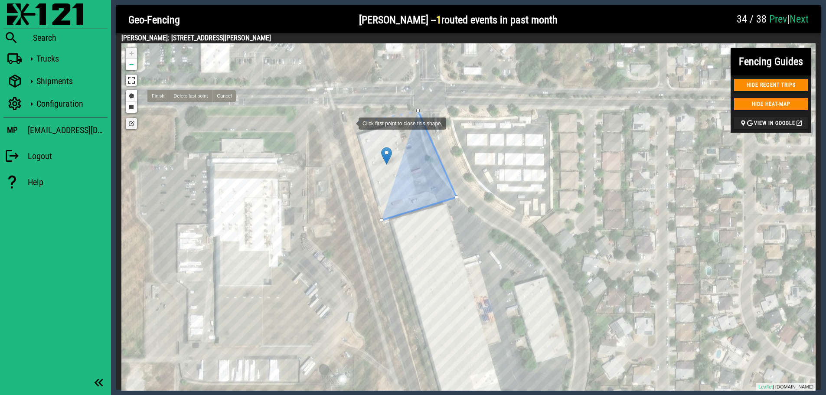
click at [350, 123] on div at bounding box center [349, 122] width 17 height 17
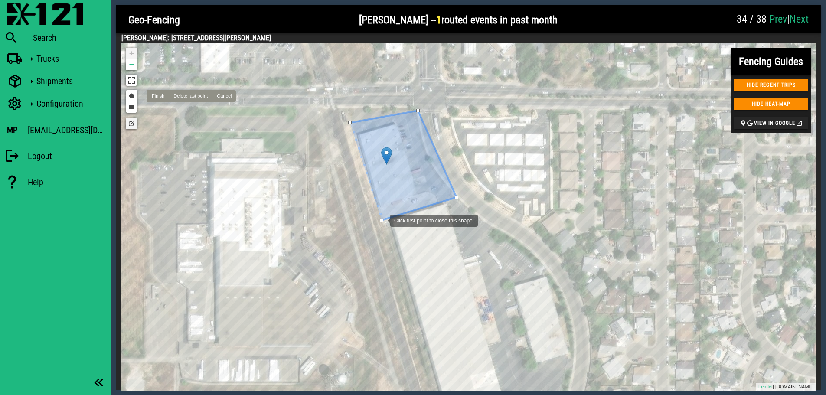
click at [381, 220] on div at bounding box center [381, 219] width 3 height 3
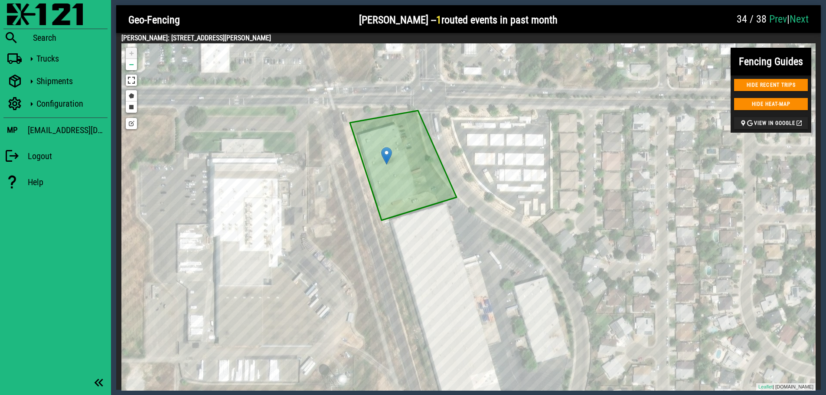
click at [803, 20] on link "Next" at bounding box center [798, 19] width 19 height 12
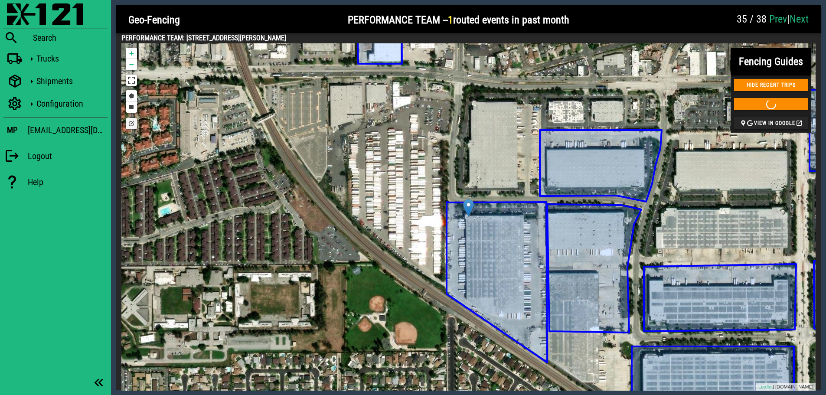
click at [480, 251] on icon at bounding box center [496, 282] width 101 height 160
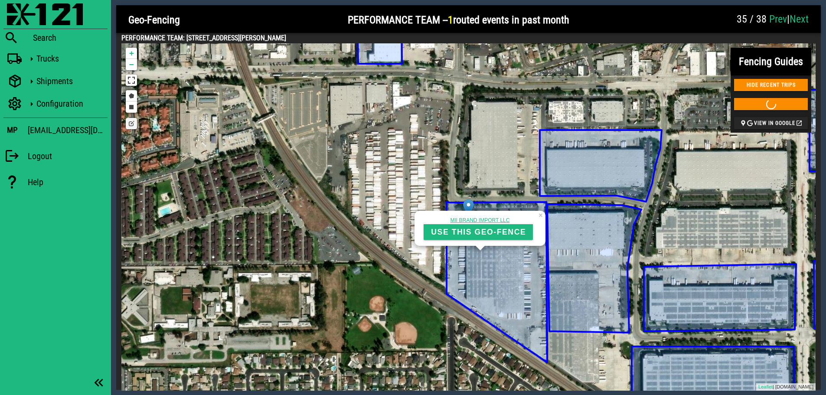
click at [630, 21] on div at bounding box center [652, 20] width 157 height 26
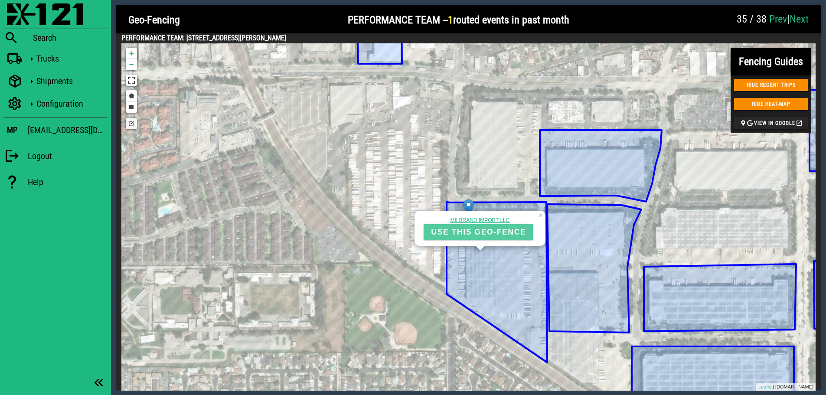
click at [488, 234] on span "USE THIS GEO-FENCE" at bounding box center [477, 232] width 95 height 9
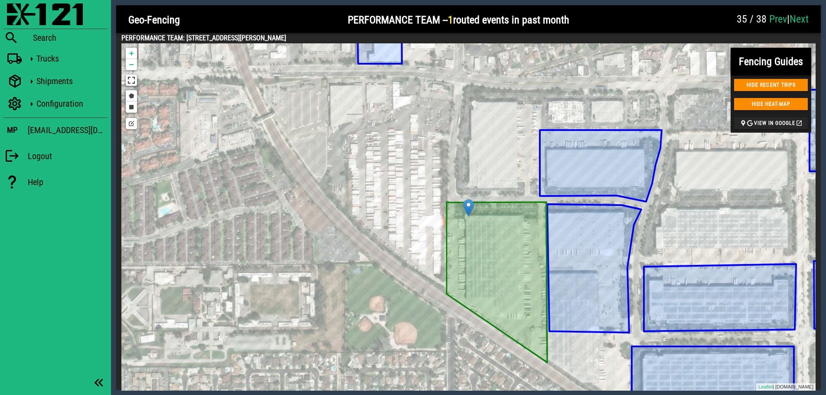
click at [788, 16] on h2 "35 / 38 Prev | Next" at bounding box center [772, 19] width 72 height 14
click at [793, 18] on link "Next" at bounding box center [798, 19] width 19 height 12
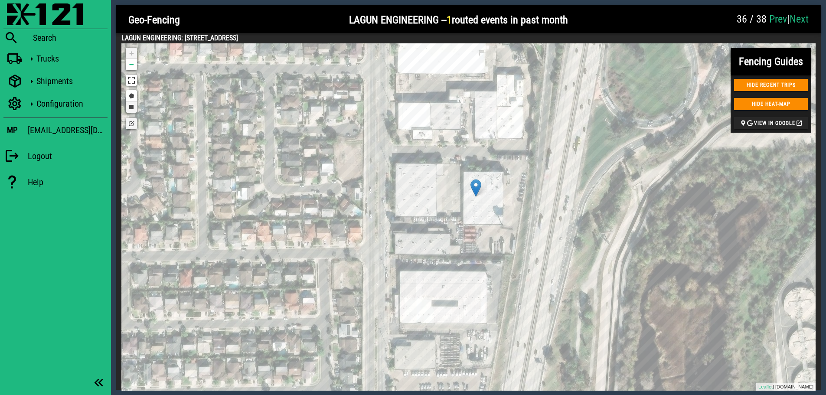
click at [129, 109] on link "Draw a rectangle" at bounding box center [131, 106] width 11 height 11
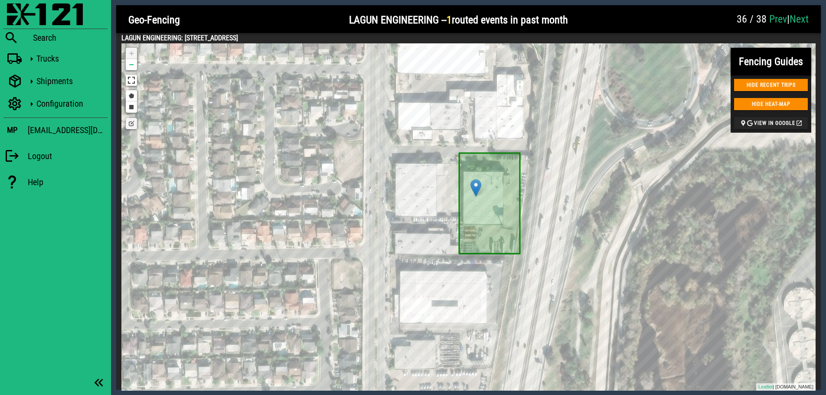
click at [133, 126] on link "Edit layers" at bounding box center [131, 123] width 11 height 11
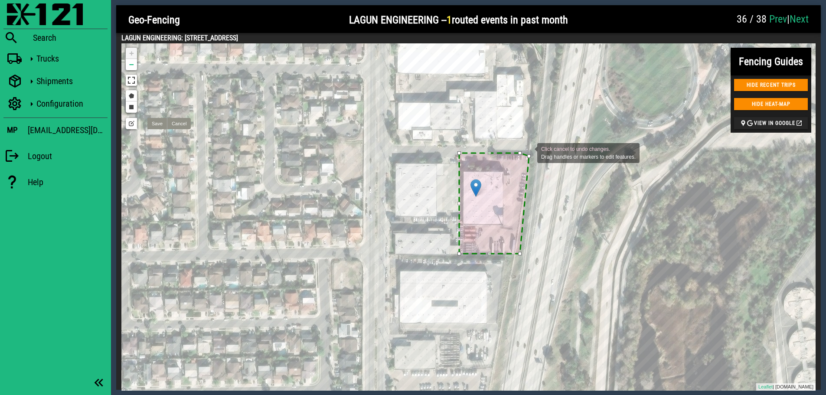
click at [229, 59] on div "Click cancel to undo changes. Drag handles or markers to edit features." at bounding box center [229, 59] width 0 height 0
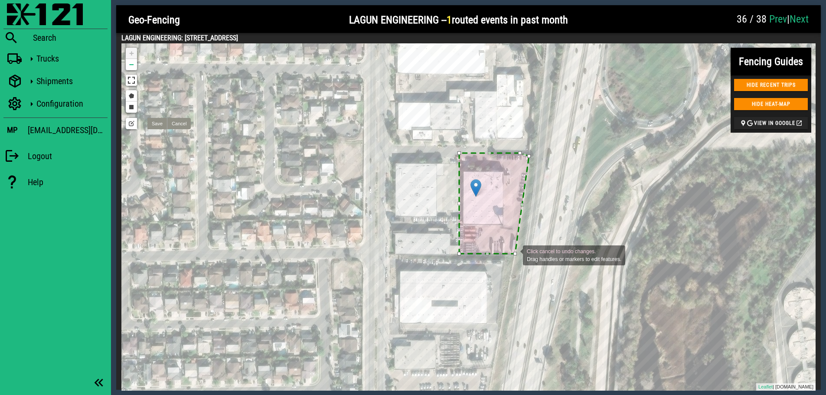
drag, startPoint x: 520, startPoint y: 254, endPoint x: 514, endPoint y: 254, distance: 5.7
click at [514, 254] on div at bounding box center [514, 253] width 3 height 3
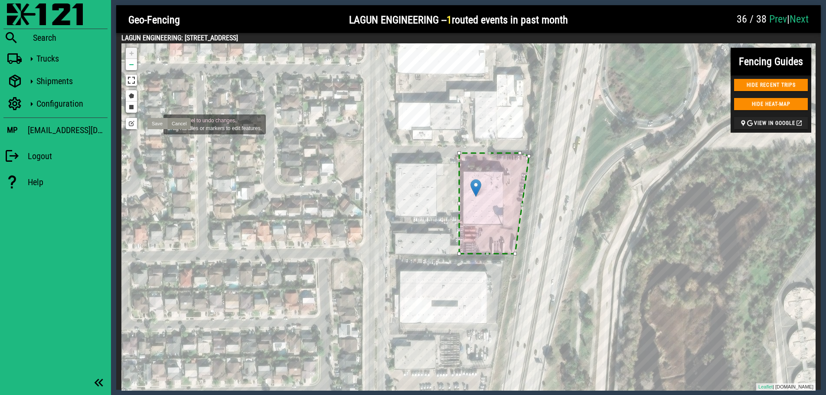
click at [155, 124] on link "Save" at bounding box center [157, 123] width 20 height 11
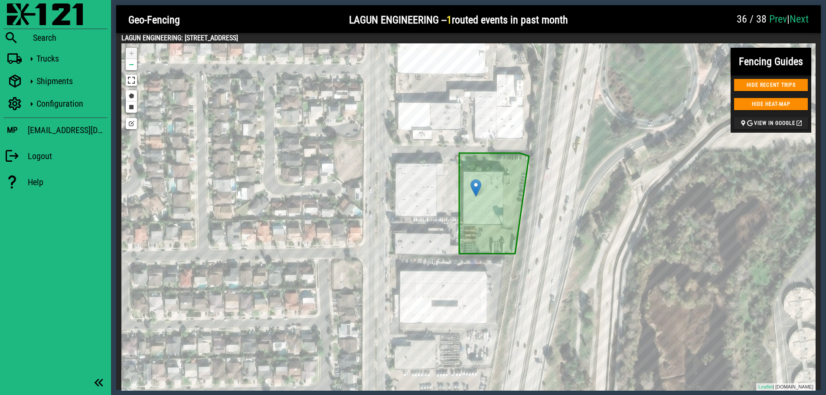
click at [803, 20] on link "Next" at bounding box center [798, 19] width 19 height 12
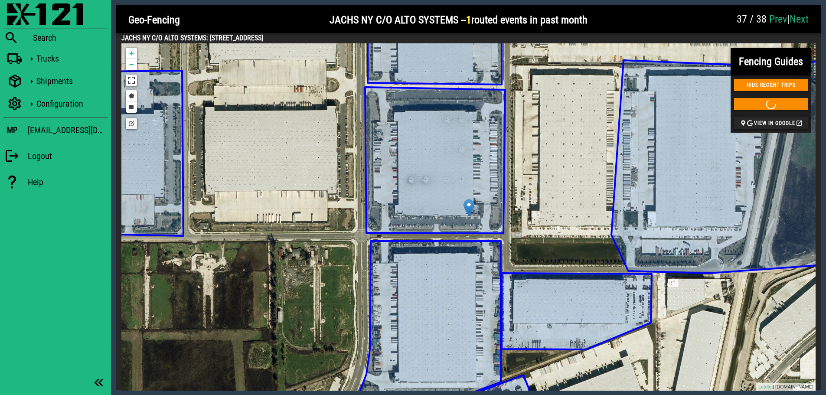
click at [432, 147] on icon at bounding box center [435, 160] width 140 height 146
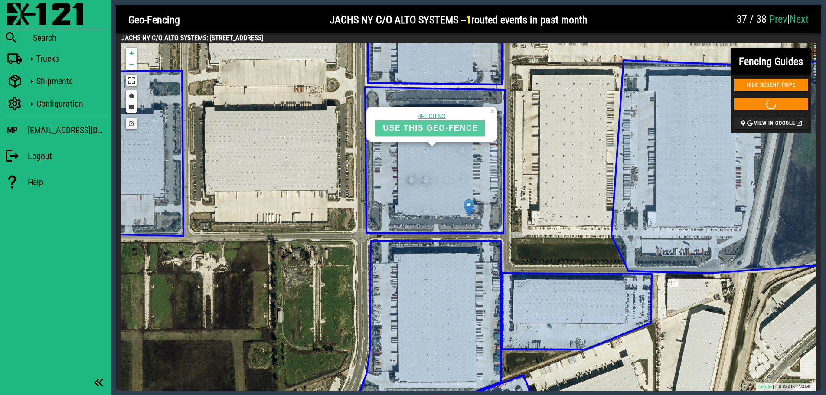
click at [436, 125] on span "USE THIS GEO-FENCE" at bounding box center [429, 128] width 95 height 9
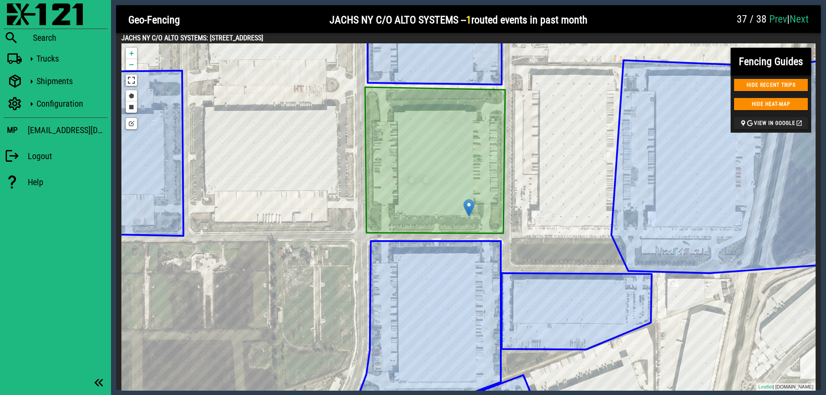
click at [806, 20] on link "Next" at bounding box center [798, 19] width 19 height 12
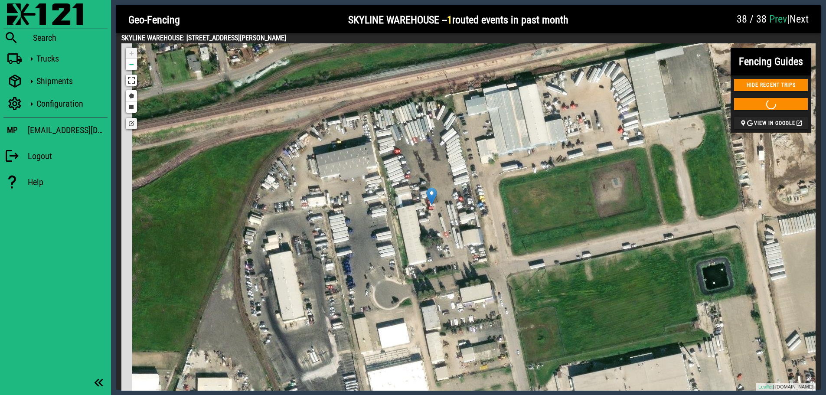
drag, startPoint x: 473, startPoint y: 219, endPoint x: 534, endPoint y: 228, distance: 60.8
click at [534, 228] on div "GOOD GUYS WHOLESALE USE THIS GEO-FENCE HIGHLAND FOODS USE THIS GEO-FENCE CARAUS…" at bounding box center [468, 216] width 694 height 347
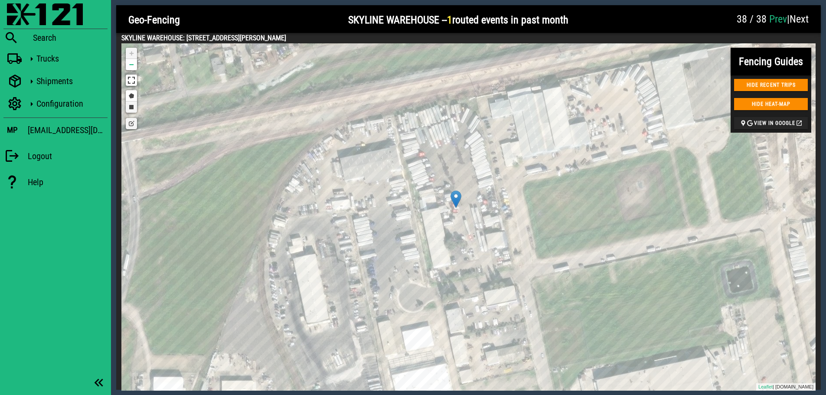
click at [129, 107] on link "Draw a rectangle" at bounding box center [131, 106] width 11 height 11
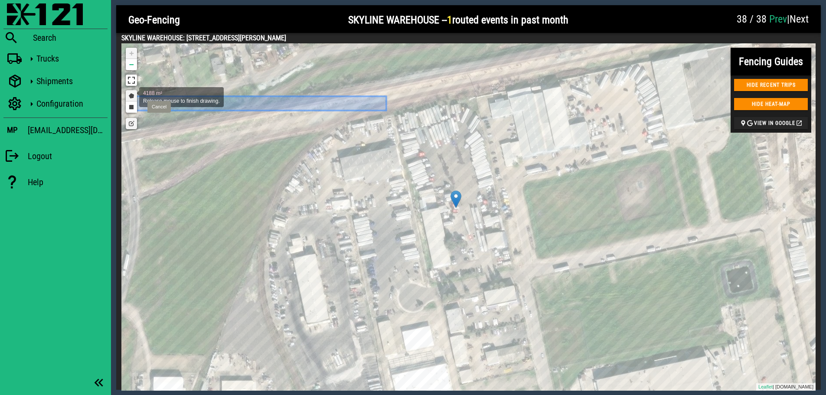
click at [130, 96] on link "Draw a polygon" at bounding box center [131, 95] width 11 height 11
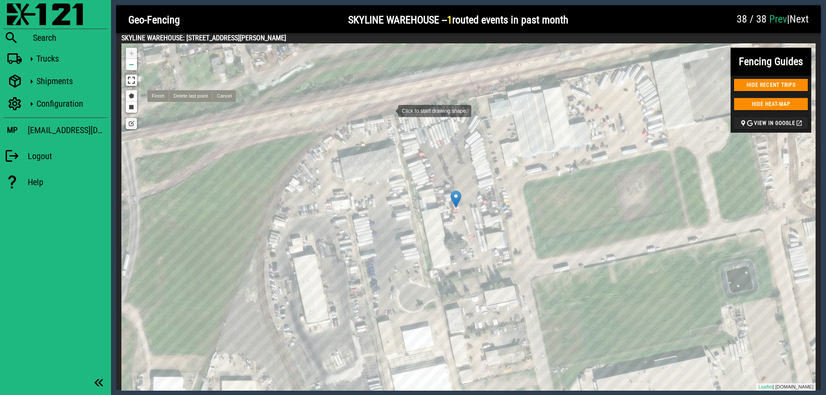
click at [389, 110] on div at bounding box center [389, 109] width 17 height 17
click at [477, 98] on div at bounding box center [477, 97] width 17 height 17
click at [514, 265] on div at bounding box center [513, 264] width 17 height 17
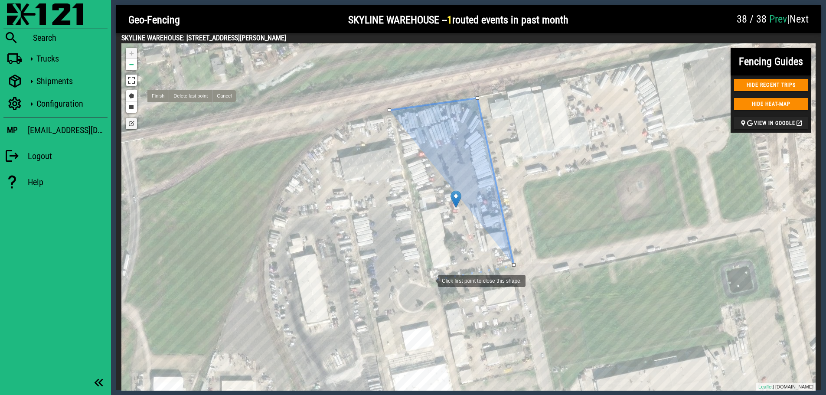
click at [429, 280] on div at bounding box center [428, 279] width 17 height 17
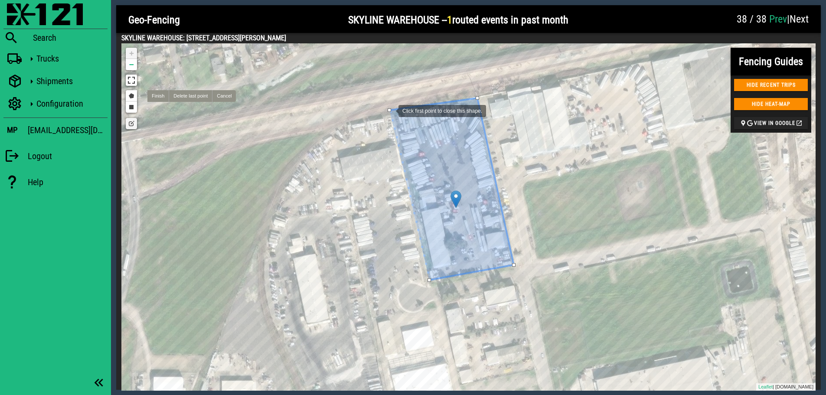
click at [390, 110] on div at bounding box center [388, 109] width 3 height 3
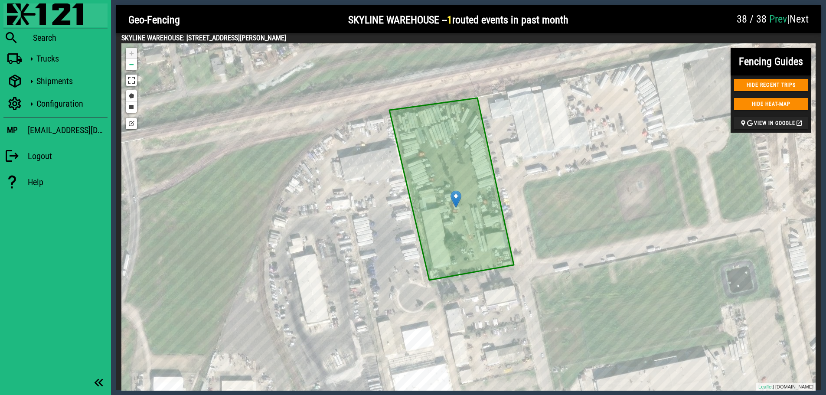
click at [19, 15] on img at bounding box center [45, 14] width 76 height 22
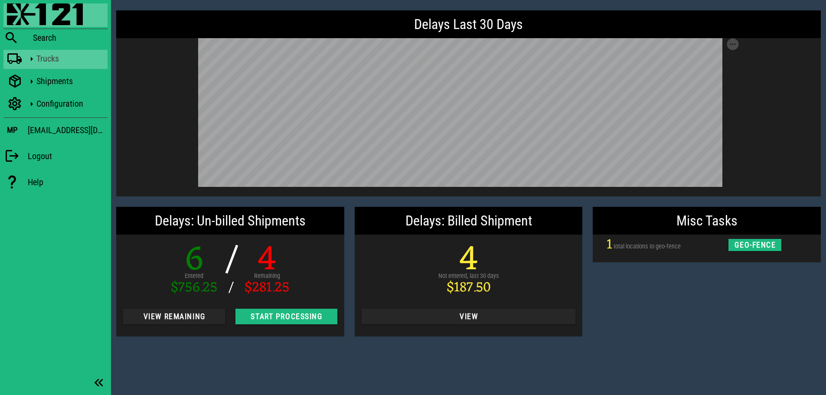
click at [20, 62] on icon at bounding box center [15, 58] width 16 height 11
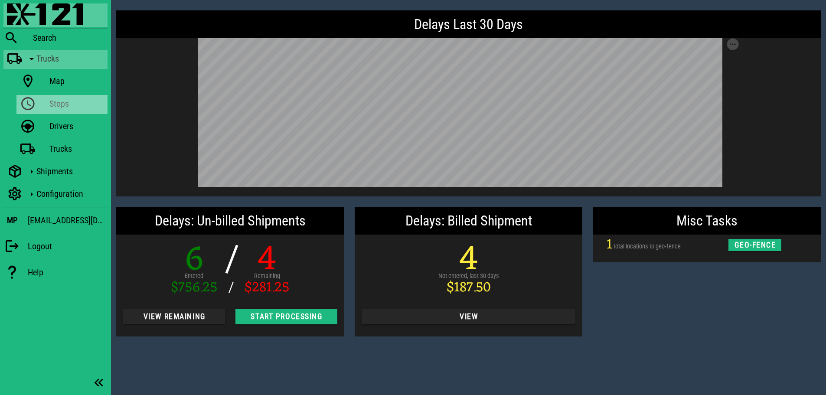
click at [32, 101] on icon at bounding box center [28, 103] width 16 height 11
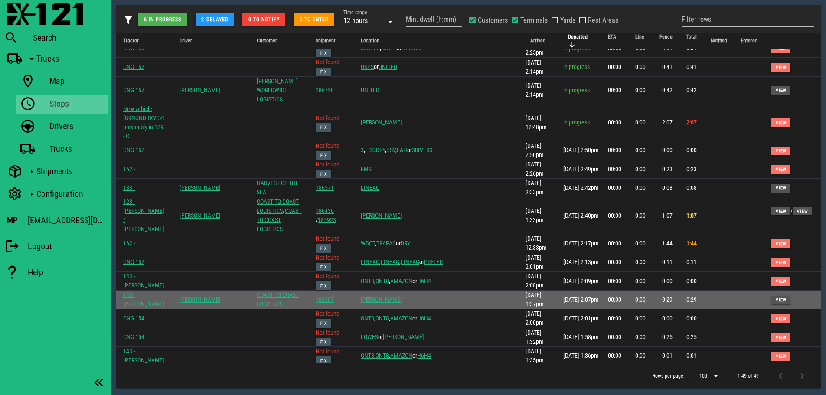
scroll to position [87, 0]
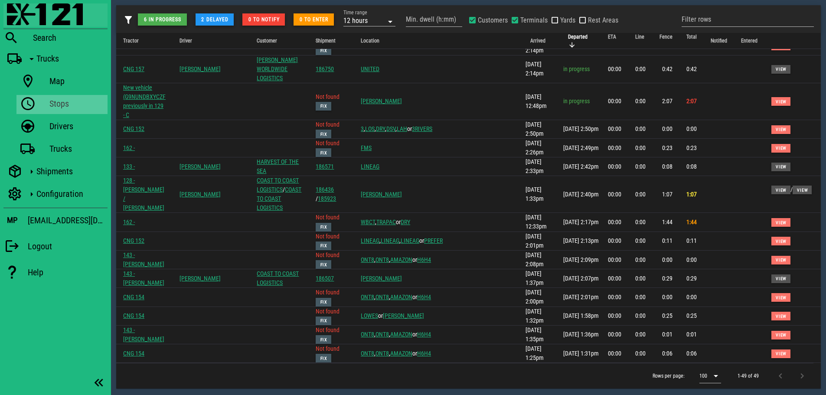
click at [19, 15] on img at bounding box center [45, 14] width 76 height 22
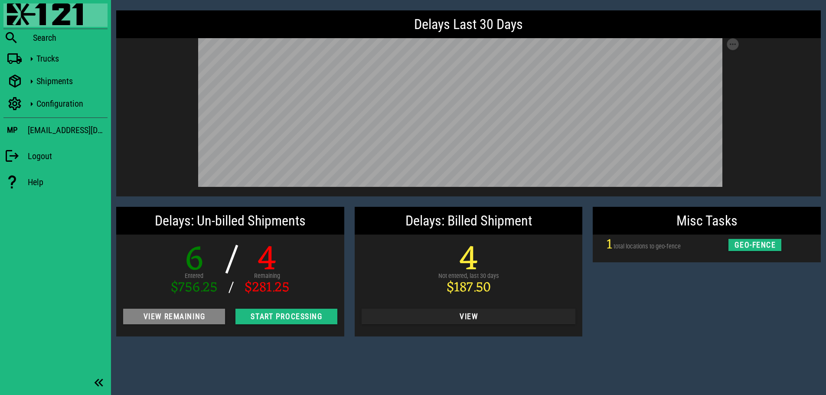
click at [174, 317] on span "View Remaining" at bounding box center [174, 316] width 88 height 9
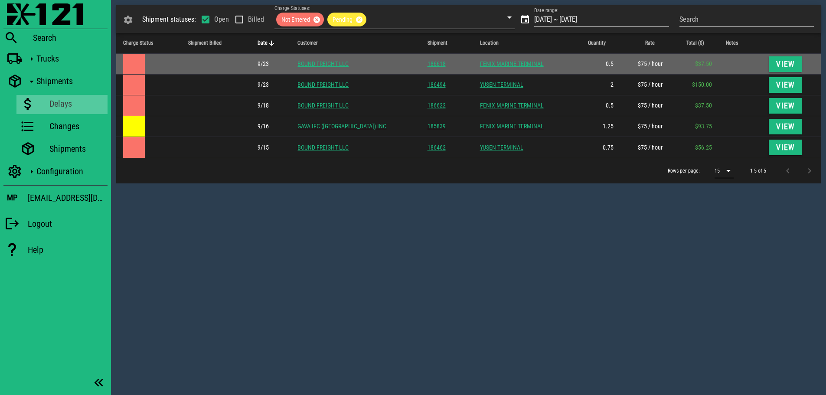
click at [346, 61] on link "BOUND FREIGHT LLC" at bounding box center [322, 63] width 51 height 7
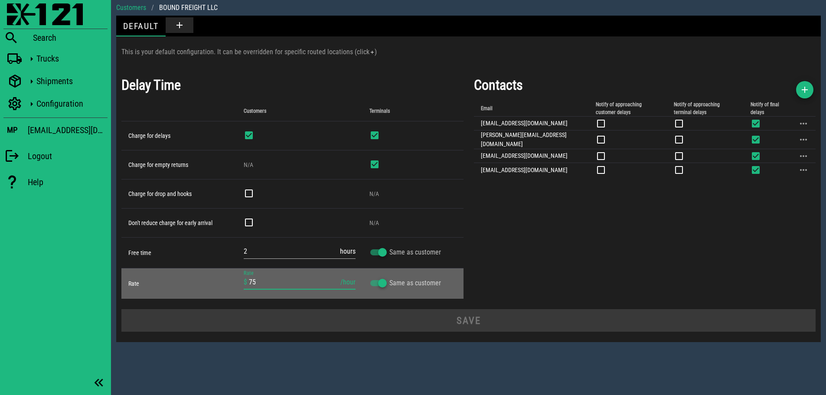
click at [295, 280] on input "75" at bounding box center [294, 282] width 90 height 14
type input "7"
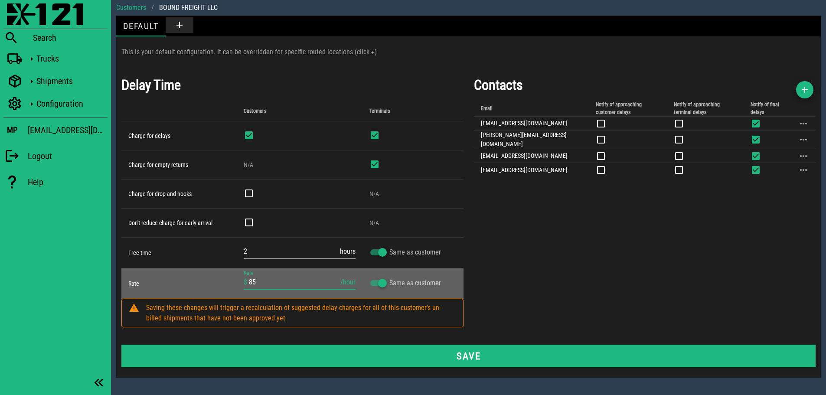
type input "85"
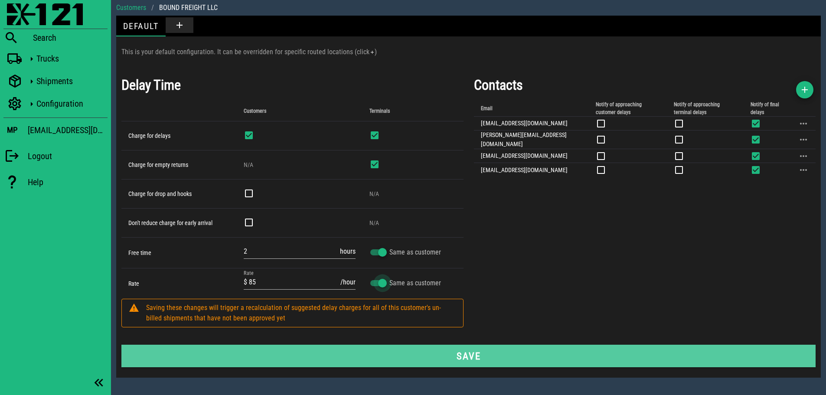
click at [475, 353] on span "Save" at bounding box center [468, 355] width 674 height 11
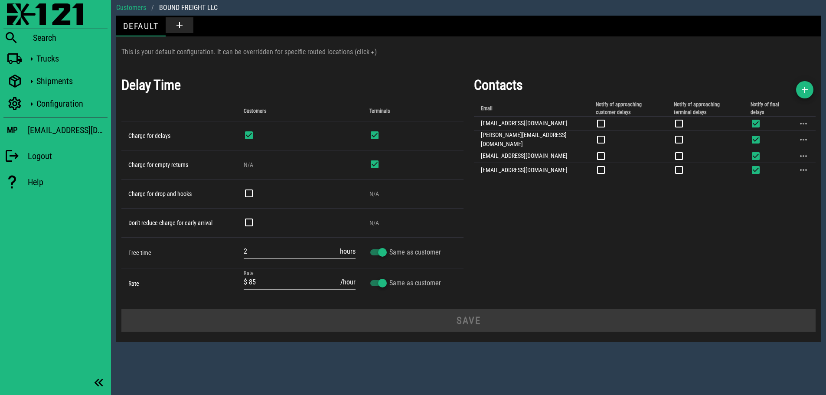
click at [618, 214] on div "Contacts Email Notify of approaching customer delays Notify of approaching term…" at bounding box center [645, 186] width 352 height 234
click at [20, 15] on img at bounding box center [45, 14] width 76 height 22
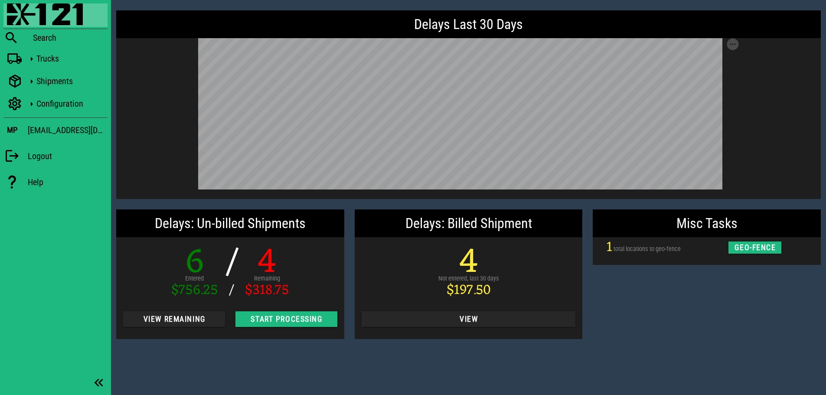
click at [680, 326] on div "Misc Tasks 1 total locations to geo-fence geo-fence" at bounding box center [706, 274] width 238 height 140
click at [688, 332] on div "Misc Tasks 1 total locations to geo-fence geo-fence" at bounding box center [706, 274] width 238 height 140
click at [247, 368] on div "Delays Last 30 Days Save as SVG Save as PNG Delays: Un-billed Shipments 6 Enter…" at bounding box center [468, 197] width 715 height 395
click at [23, 60] on div "Trucks" at bounding box center [55, 59] width 104 height 19
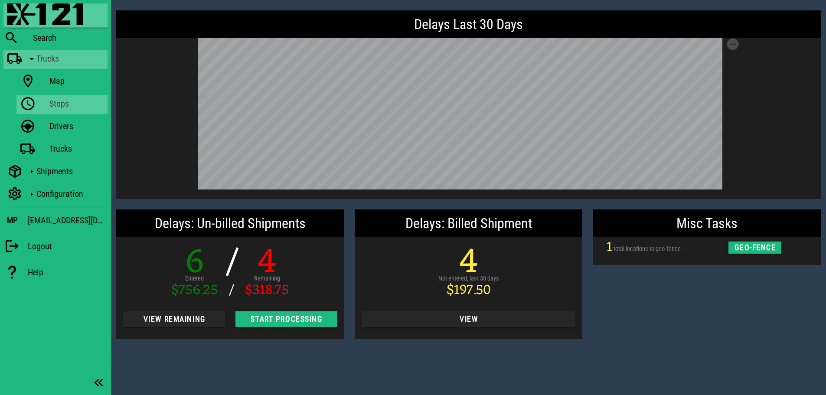
click at [43, 103] on link "Stops" at bounding box center [61, 104] width 91 height 19
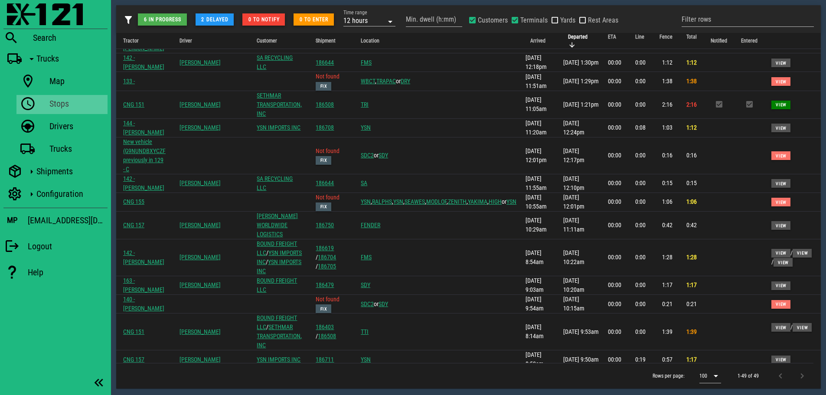
scroll to position [433, 0]
click at [693, 18] on input "Filter rows" at bounding box center [747, 20] width 132 height 14
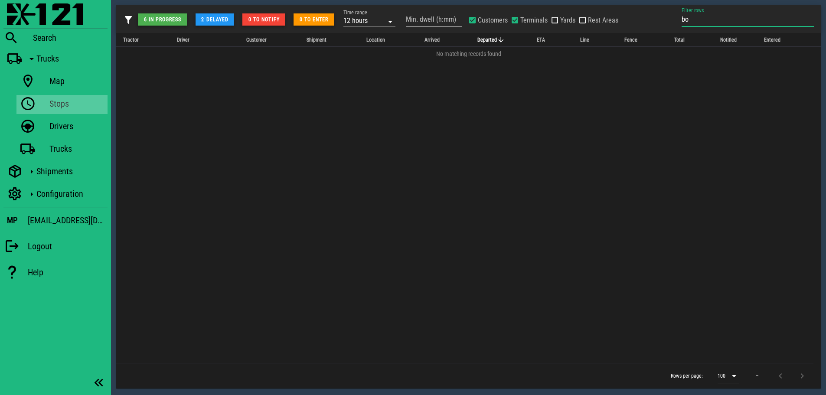
type input "b"
type input "c"
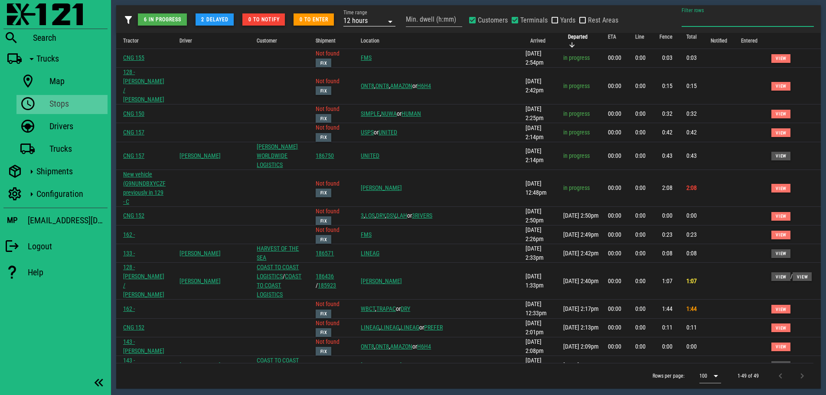
click at [380, 19] on div "12 hours" at bounding box center [363, 20] width 40 height 11
click at [365, 114] on div "3 days" at bounding box center [370, 113] width 38 height 7
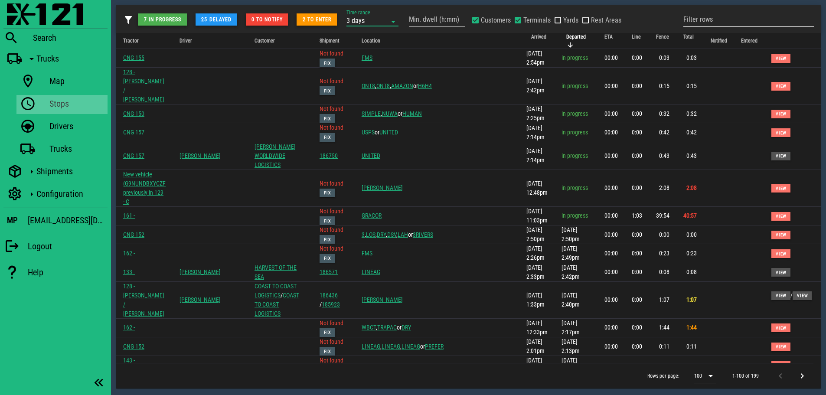
click at [721, 20] on input "Filter rows" at bounding box center [748, 20] width 130 height 14
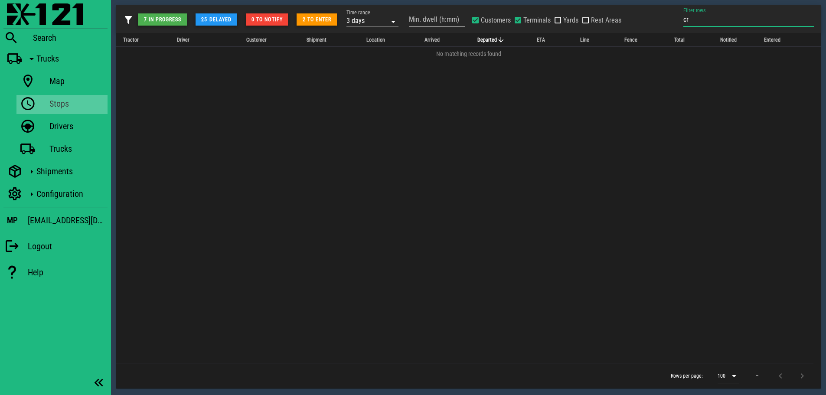
type input "c"
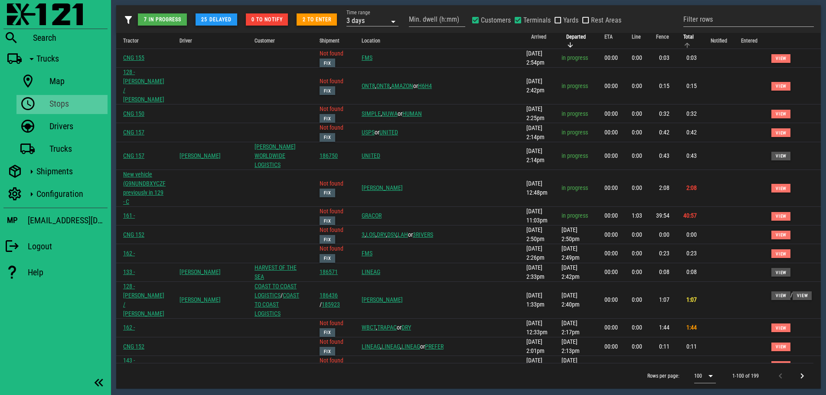
click at [683, 39] on span "Total" at bounding box center [688, 37] width 10 height 6
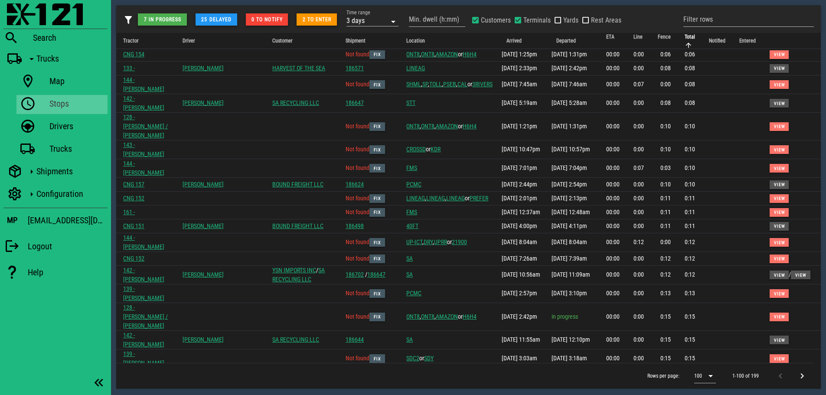
scroll to position [563, 0]
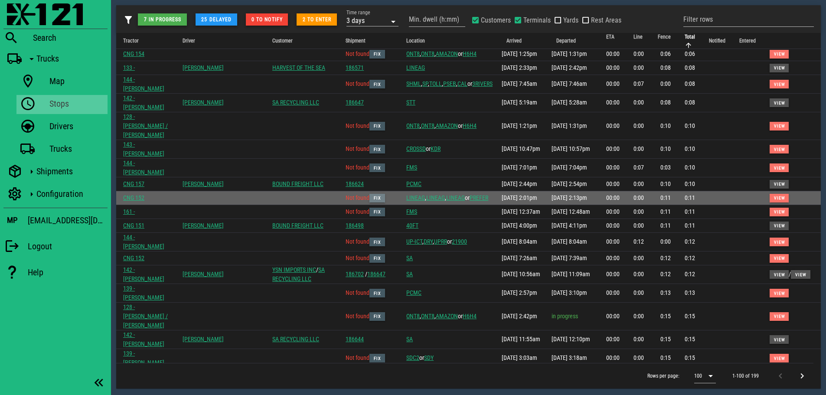
click at [381, 200] on span "Fix" at bounding box center [377, 197] width 8 height 5
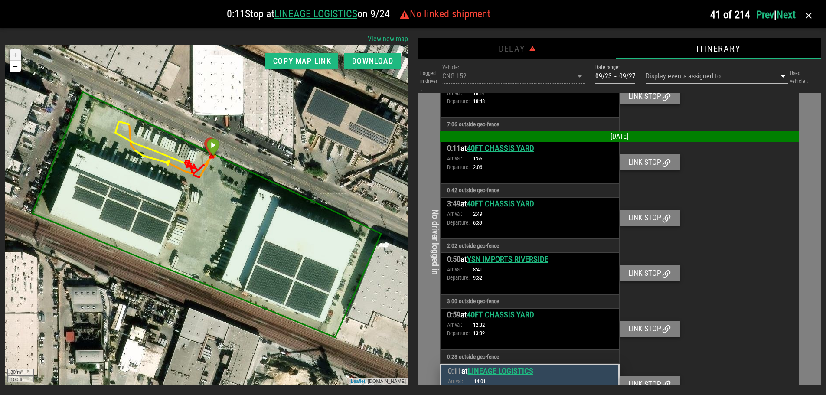
scroll to position [172, 0]
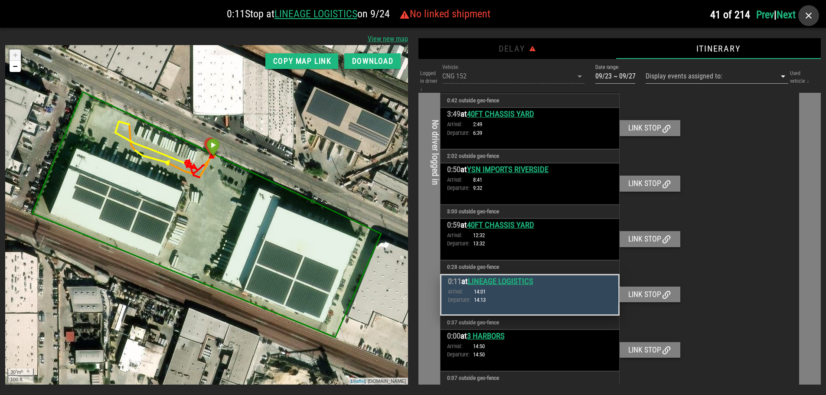
click at [812, 17] on icon "button" at bounding box center [808, 15] width 10 height 10
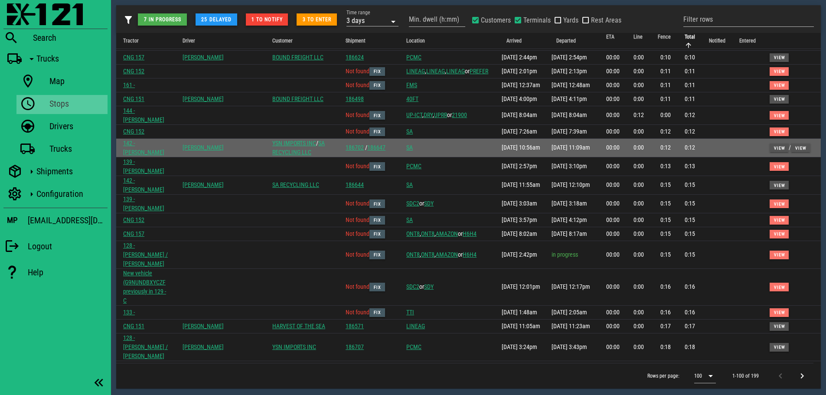
scroll to position [693, 0]
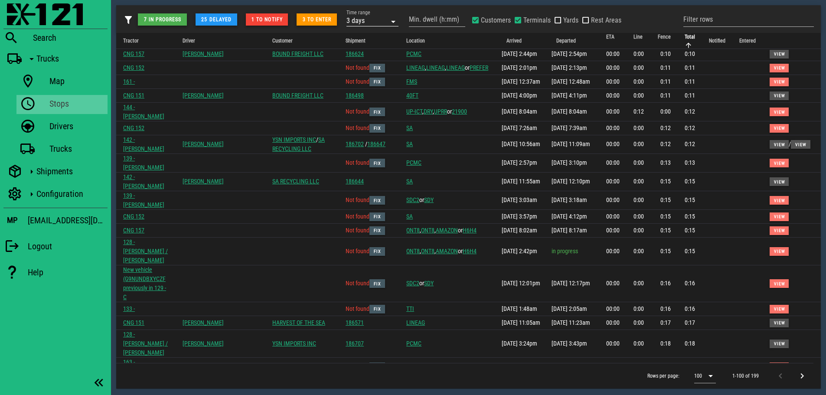
click at [373, 16] on div "3 days" at bounding box center [366, 20] width 40 height 11
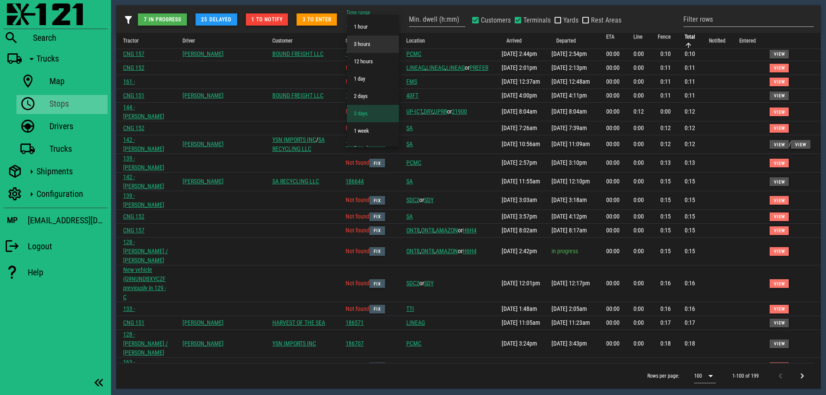
click at [369, 47] on div "3 hours" at bounding box center [373, 44] width 38 height 7
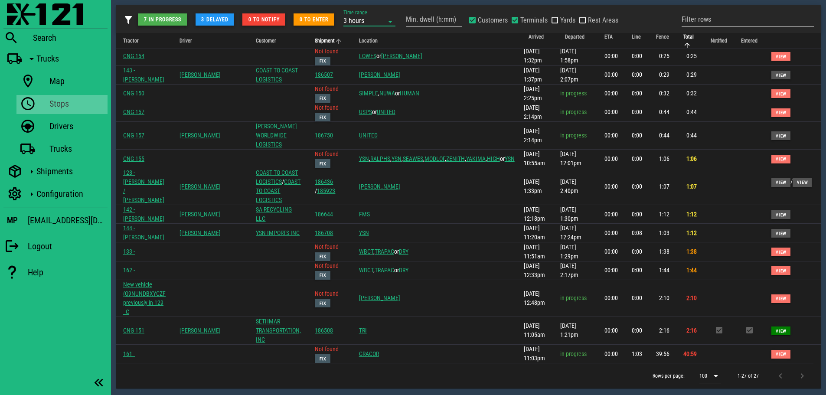
scroll to position [202, 0]
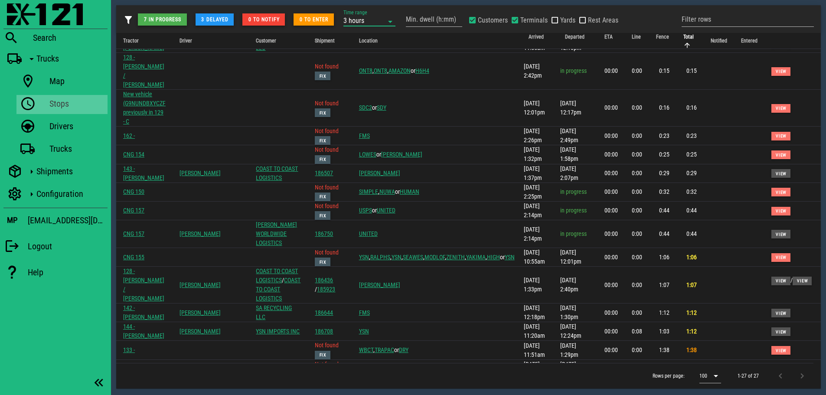
click at [375, 20] on div "3 hours" at bounding box center [363, 20] width 40 height 11
click at [365, 28] on div "1 hour" at bounding box center [370, 26] width 38 height 7
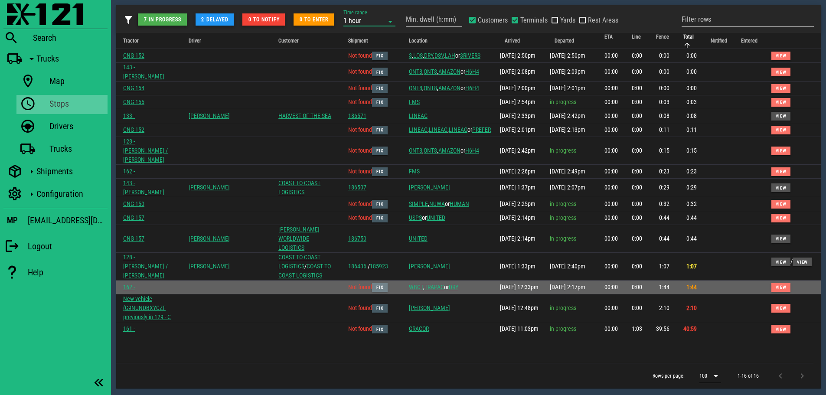
click at [384, 285] on span "Fix" at bounding box center [380, 287] width 8 height 5
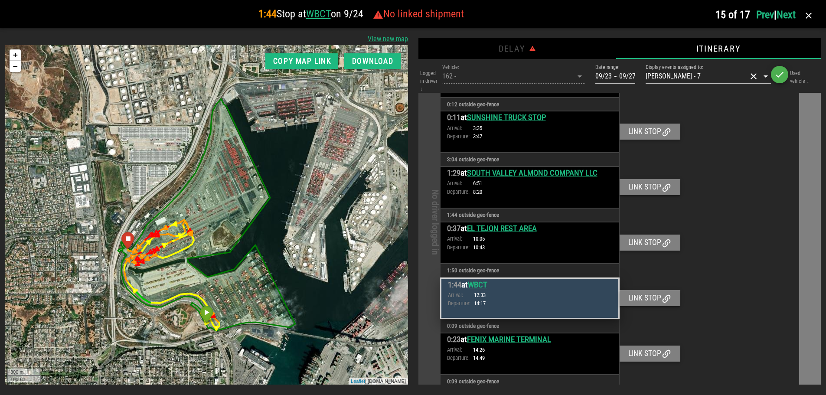
scroll to position [1035, 0]
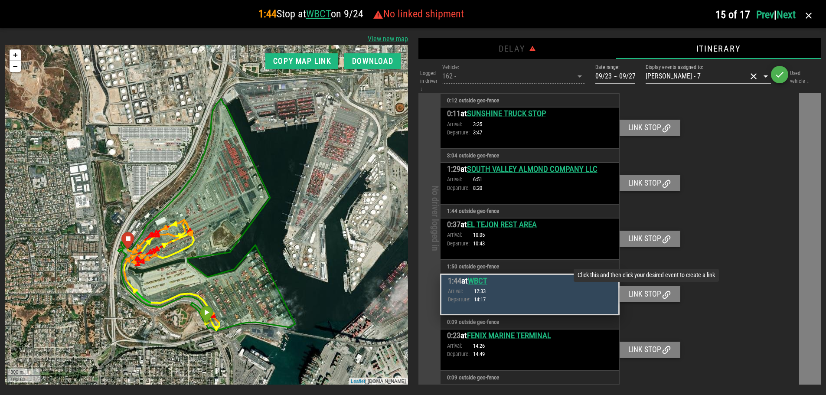
click at [643, 295] on div "Link stop" at bounding box center [649, 294] width 61 height 16
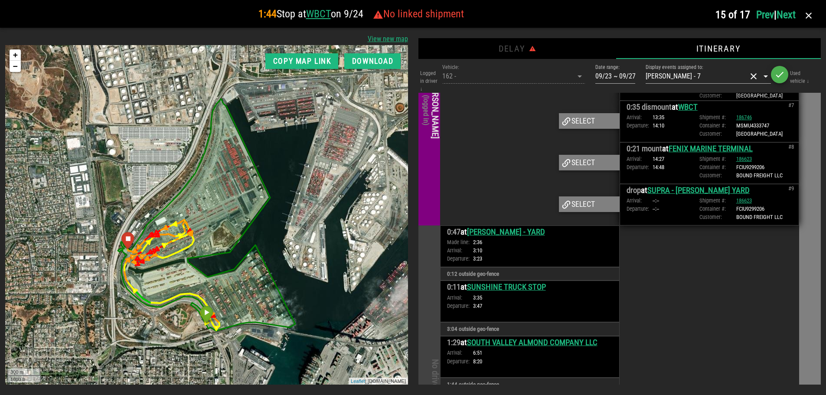
scroll to position [819, 0]
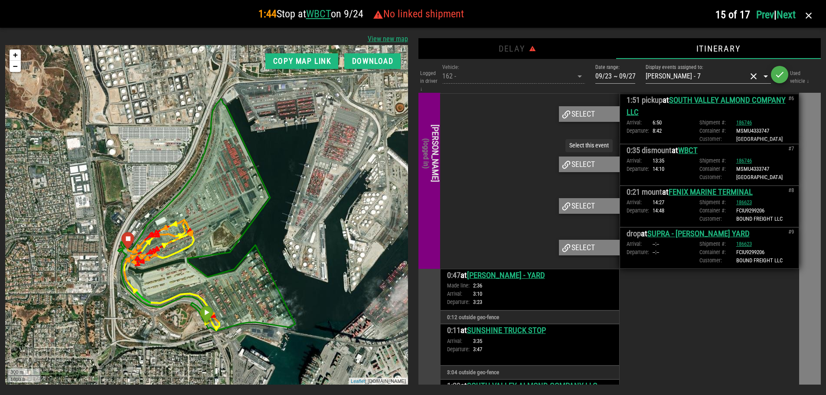
click at [583, 161] on div "Select" at bounding box center [589, 164] width 61 height 16
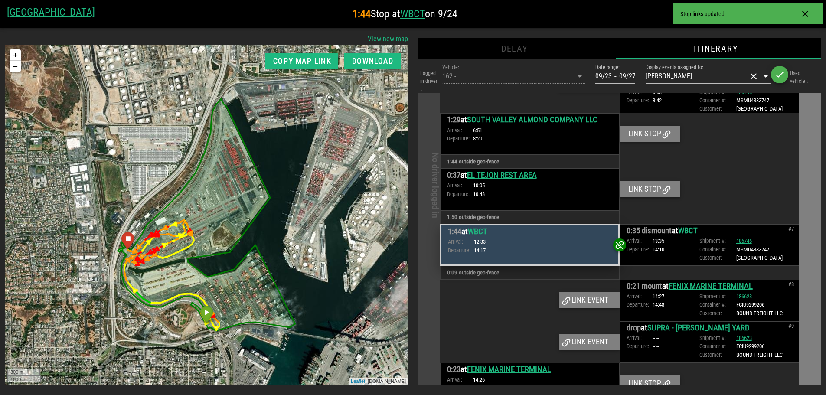
scroll to position [994, 0]
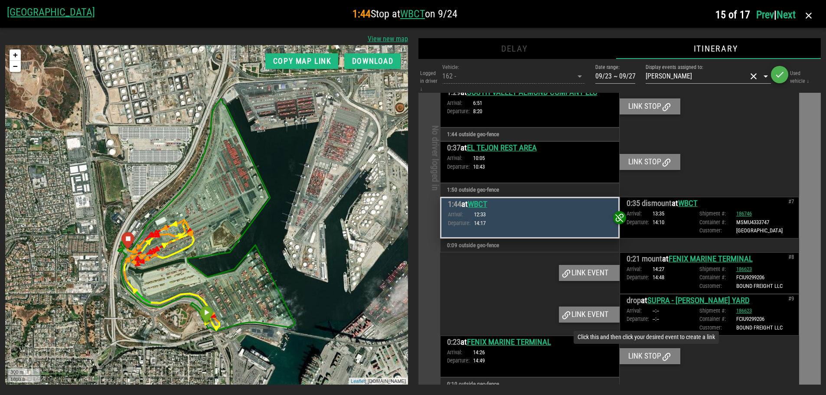
click at [641, 350] on div "Link stop" at bounding box center [649, 356] width 61 height 16
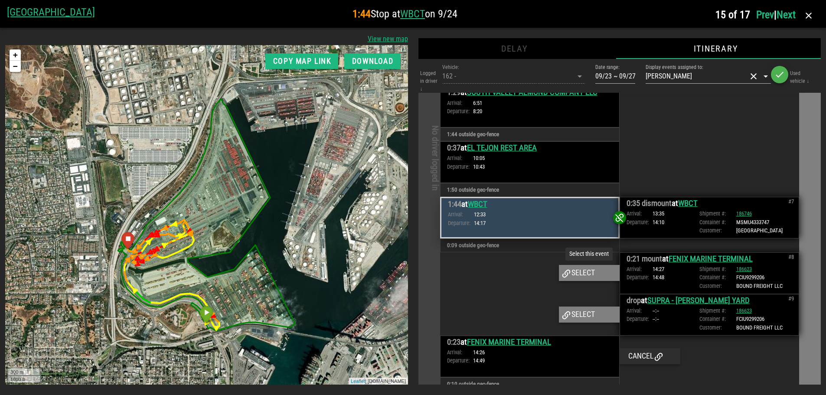
click at [590, 267] on div "Select" at bounding box center [589, 273] width 61 height 16
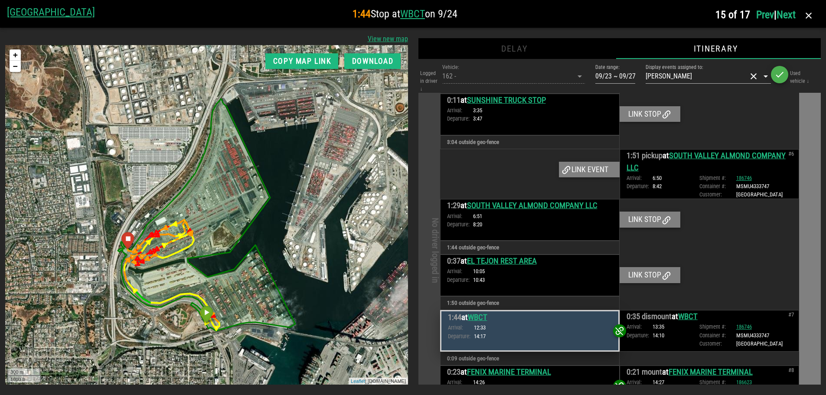
scroll to position [866, 0]
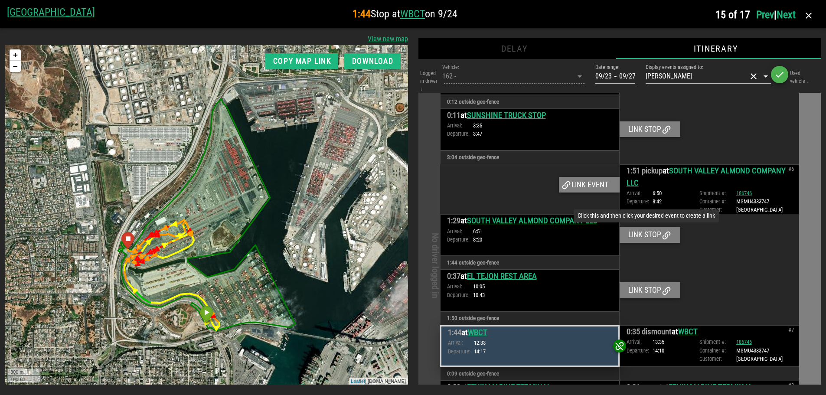
click at [654, 229] on div "Link stop" at bounding box center [649, 235] width 61 height 16
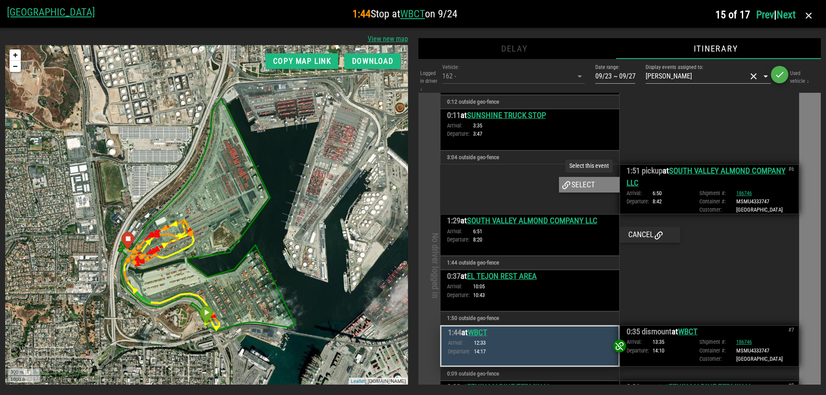
click at [579, 178] on div "Select" at bounding box center [589, 185] width 61 height 16
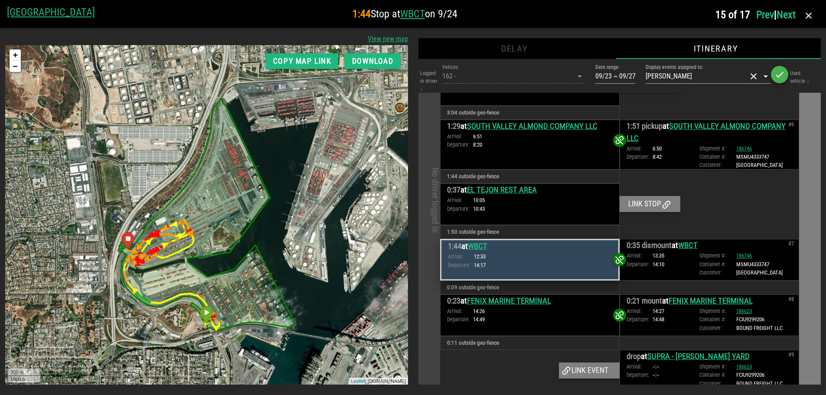
scroll to position [911, 0]
click at [810, 14] on icon "button" at bounding box center [808, 15] width 10 height 10
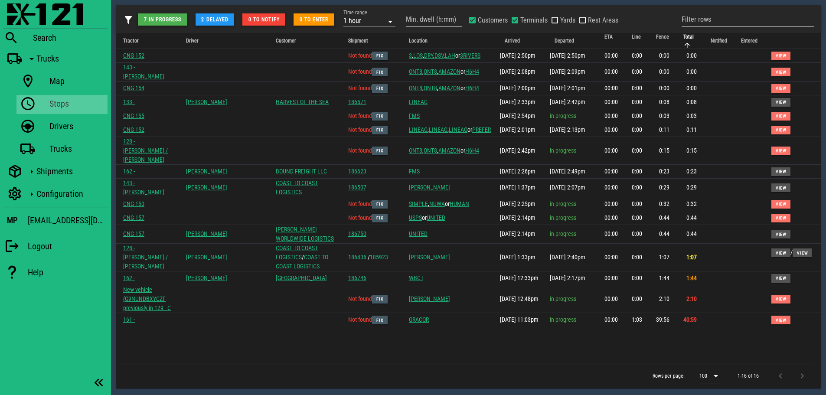
click at [459, 339] on div "Tractor Driver Customer Shipment Location Arrived Departed ETA Line Fence Total…" at bounding box center [468, 198] width 704 height 330
click at [459, 340] on div "Tractor Driver Customer Shipment Location Arrived Departed ETA Line Fence Total…" at bounding box center [468, 198] width 704 height 330
click at [370, 14] on div "7 in progress 2 delayed 0 to notify 0 to enter Time range 1 hour Min. dwell (h:…" at bounding box center [468, 24] width 704 height 28
click at [369, 24] on div "1 hour" at bounding box center [363, 20] width 40 height 11
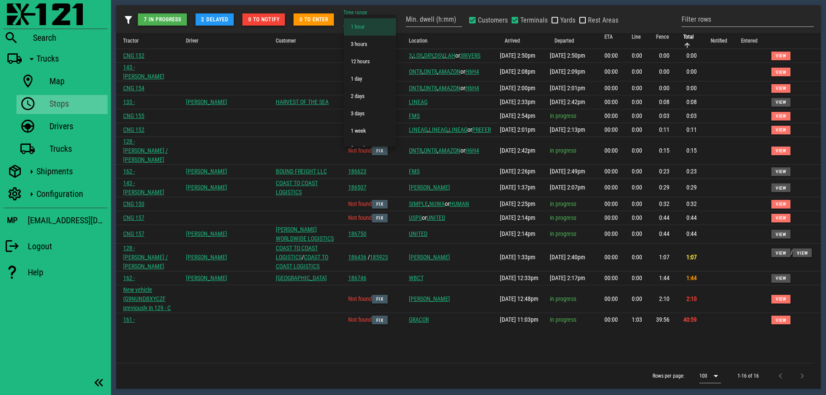
click at [498, 353] on div "Tractor Driver Customer Shipment Location Arrived Departed ETA Line Fence Total…" at bounding box center [468, 198] width 704 height 330
click at [431, 358] on div "Tractor Driver Customer Shipment Location Arrived Departed ETA Line Fence Total…" at bounding box center [468, 198] width 704 height 330
click at [410, 336] on div "Tractor Driver Customer Shipment Location Arrived Departed ETA Line Fence Total…" at bounding box center [468, 198] width 704 height 330
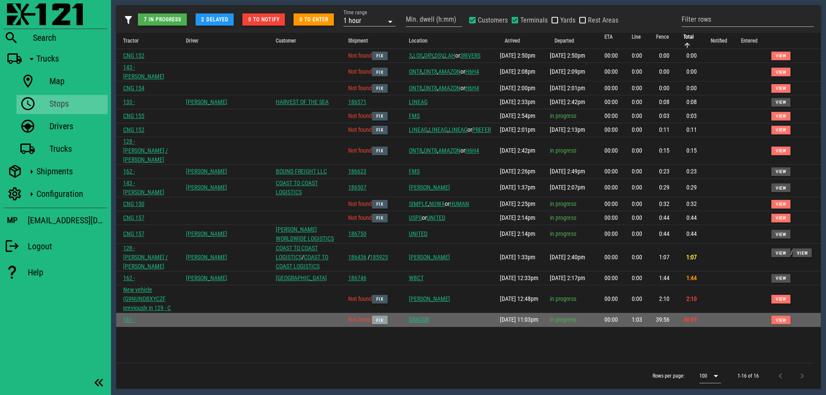
click at [384, 318] on span "Fix" at bounding box center [380, 320] width 8 height 5
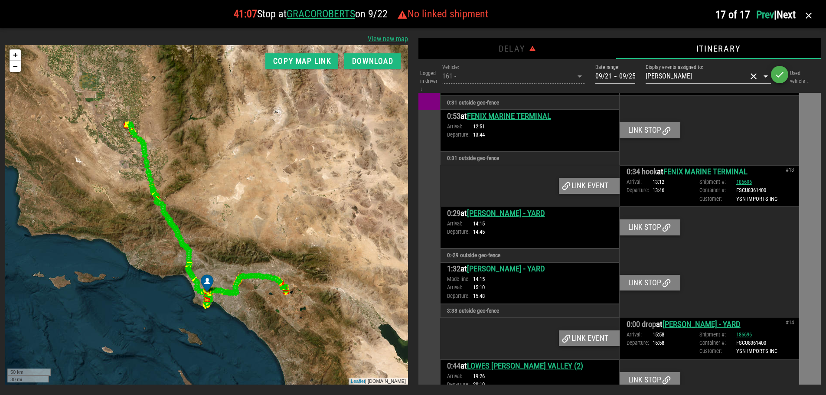
scroll to position [1400, 0]
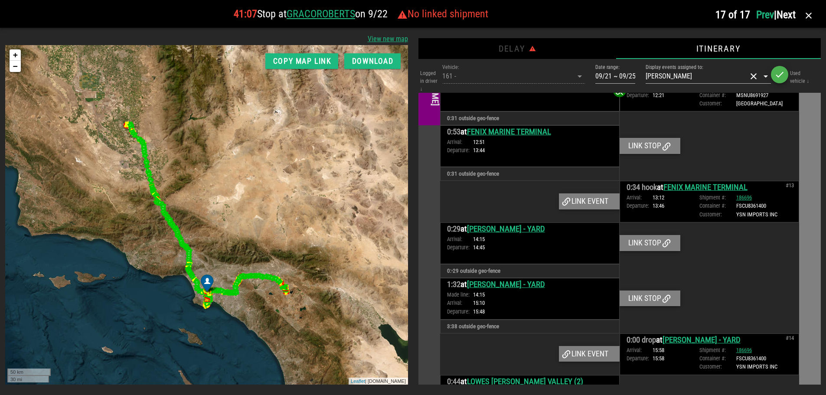
click at [739, 259] on div "0:29 at [PERSON_NAME] - YARD Arrival: 14:15 Departure: 14:45 Link stop 0:-29 ou…" at bounding box center [619, 249] width 359 height 55
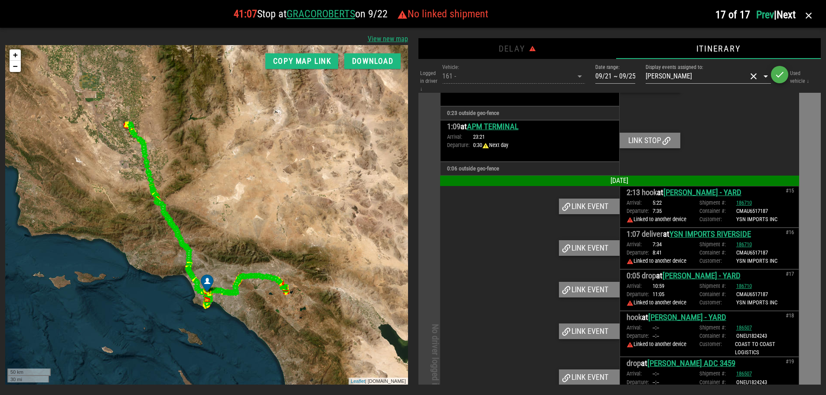
scroll to position [1704, 0]
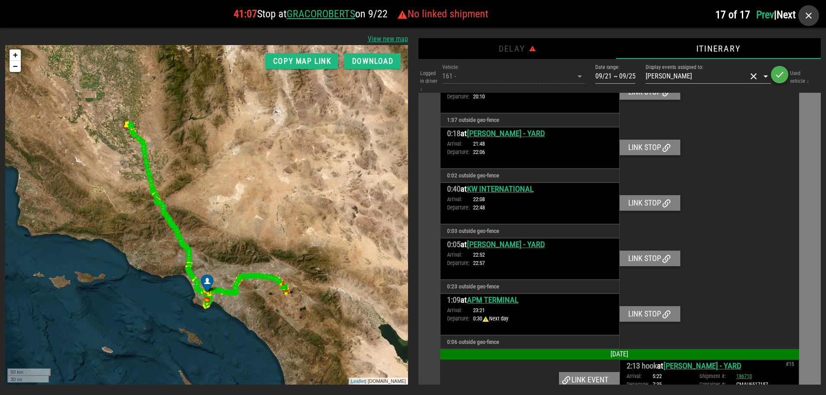
click at [809, 20] on icon "button" at bounding box center [808, 15] width 10 height 10
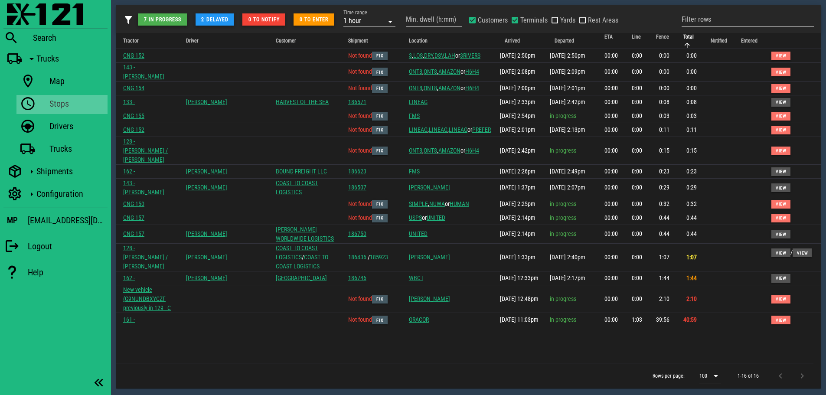
click at [382, 22] on div "1 hour" at bounding box center [363, 20] width 40 height 11
click at [517, 20] on div at bounding box center [515, 20] width 12 height 12
checkbox input "false"
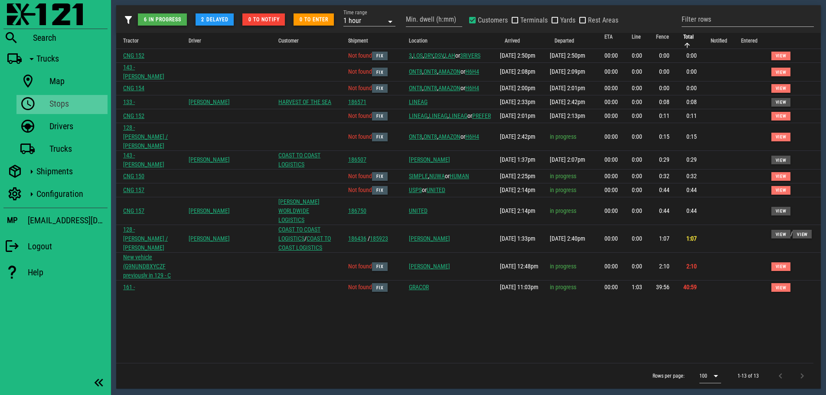
click at [418, 315] on div "Tractor Driver Customer Shipment Location Arrived Departed ETA Line Fence Total…" at bounding box center [468, 198] width 704 height 330
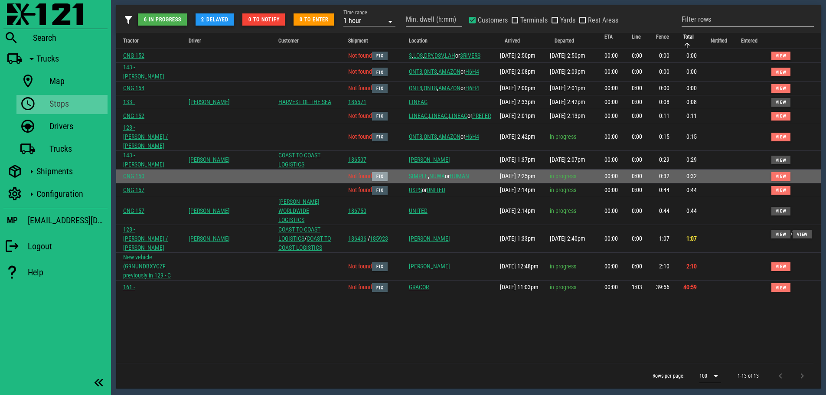
click at [384, 179] on span "Fix" at bounding box center [380, 176] width 8 height 5
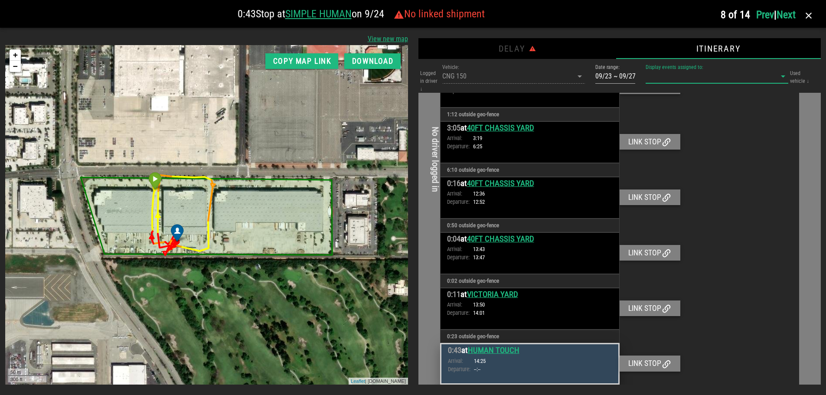
click at [747, 75] on input "Display events assigned to:" at bounding box center [704, 76] width 118 height 14
type input "[PERSON_NAME]"
click at [709, 98] on div "[PERSON_NAME]" at bounding box center [716, 97] width 129 height 8
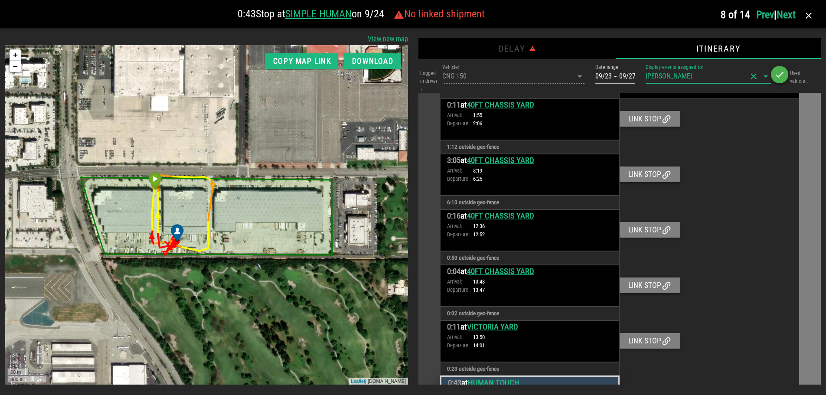
scroll to position [834, 0]
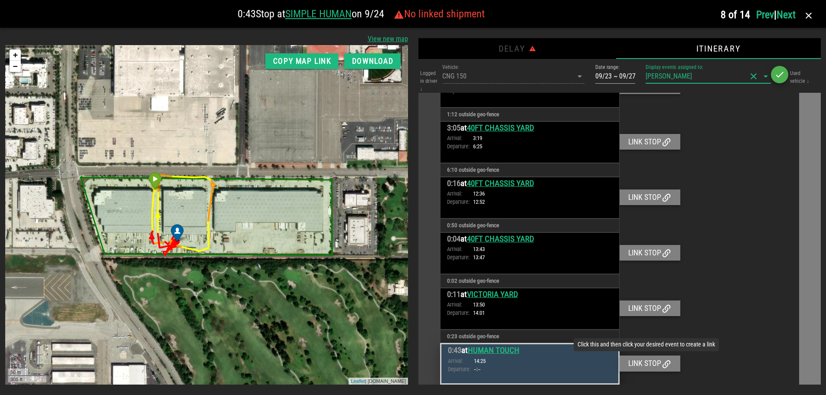
click at [654, 363] on div "Link stop" at bounding box center [649, 363] width 61 height 16
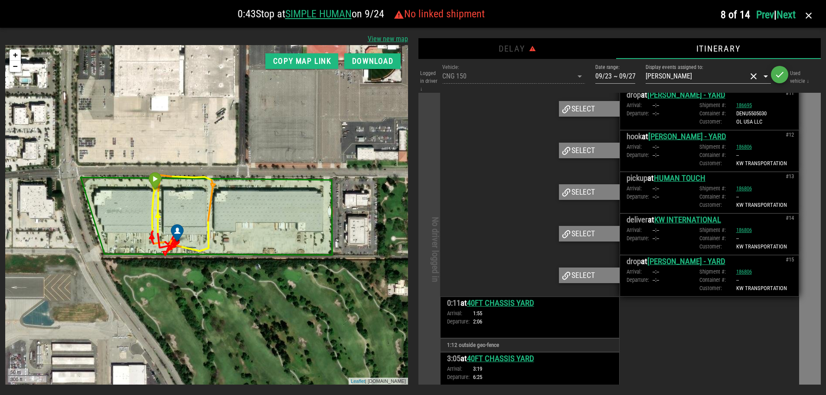
scroll to position [574, 0]
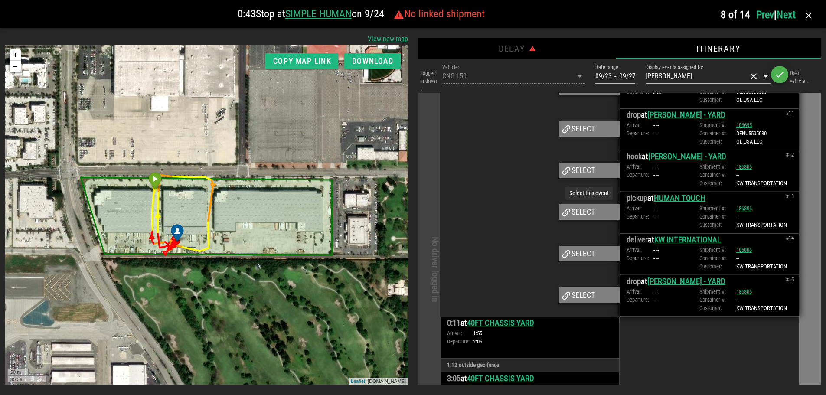
click at [584, 220] on div "Select" at bounding box center [589, 212] width 61 height 16
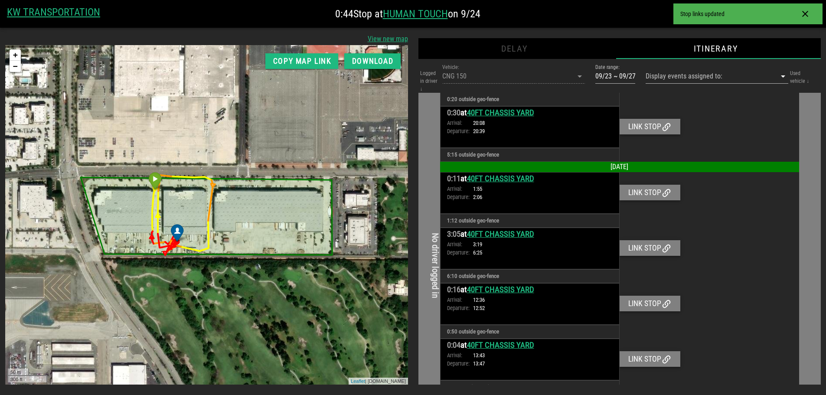
scroll to position [0, 0]
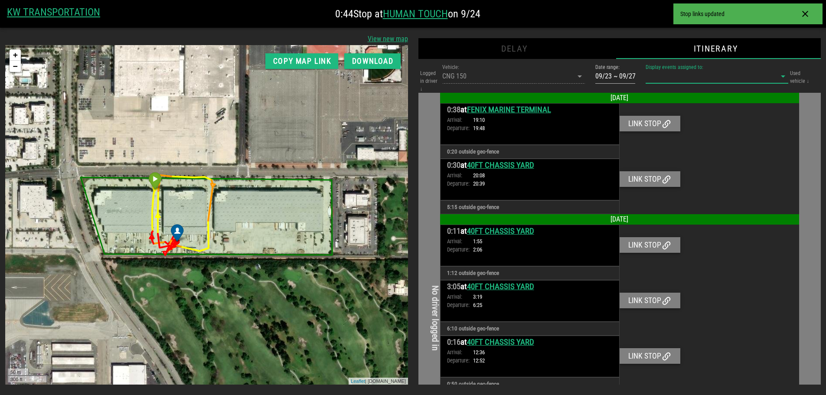
click at [702, 75] on input "Display events assigned to:" at bounding box center [704, 76] width 118 height 14
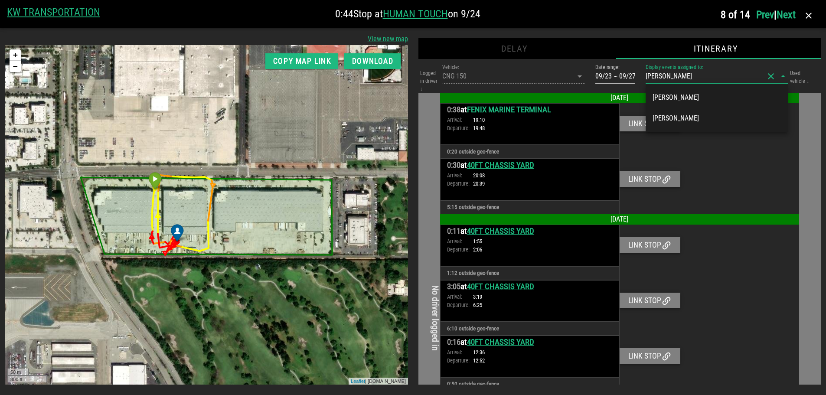
type input "[PERSON_NAME]"
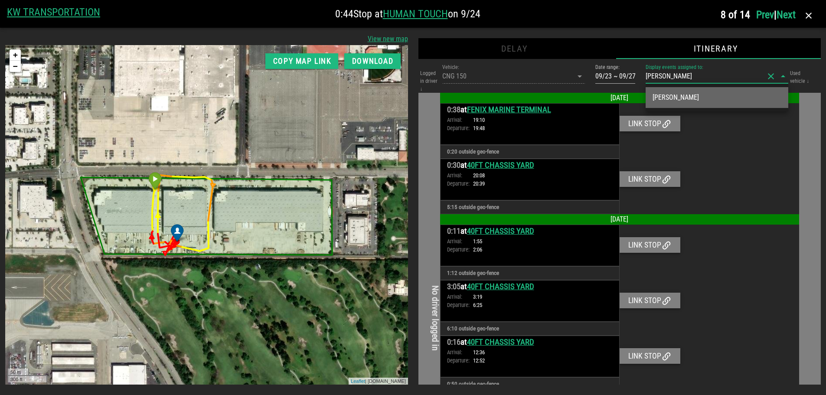
click at [709, 94] on div "[PERSON_NAME]" at bounding box center [716, 97] width 129 height 8
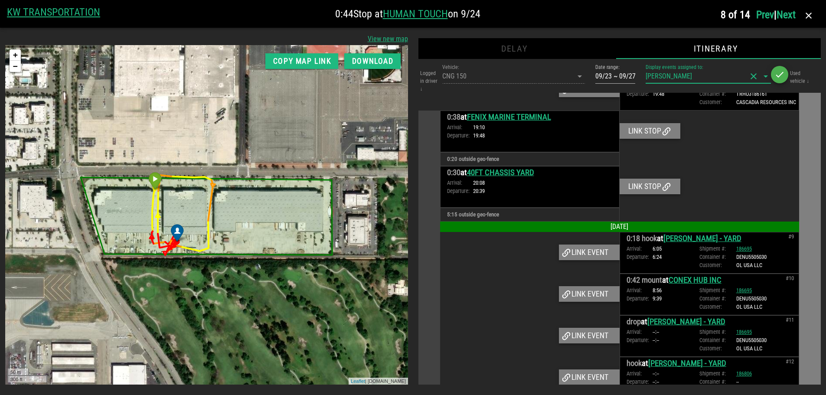
scroll to position [359, 0]
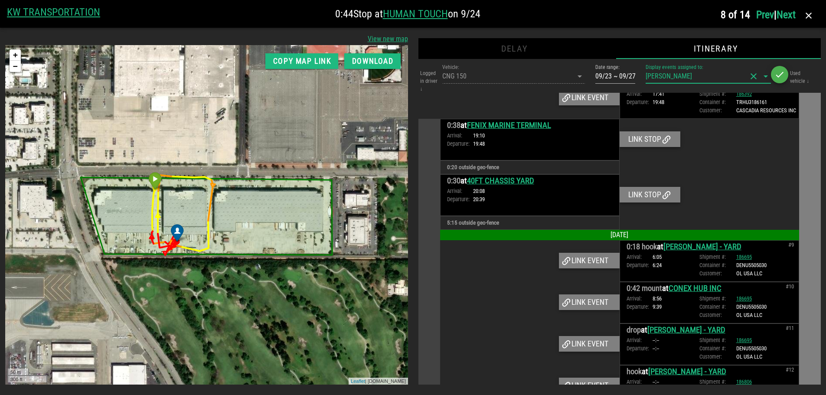
click at [531, 71] on div "Logged in driver ↓ Vehicle: CNG 150 Date range: 09/23 ~ 09/27 Display events as…" at bounding box center [619, 77] width 403 height 30
click at [528, 75] on div "Logged in driver ↓ Vehicle: CNG 150 Date range: 09/23 ~ 09/27 Display events as…" at bounding box center [619, 77] width 403 height 30
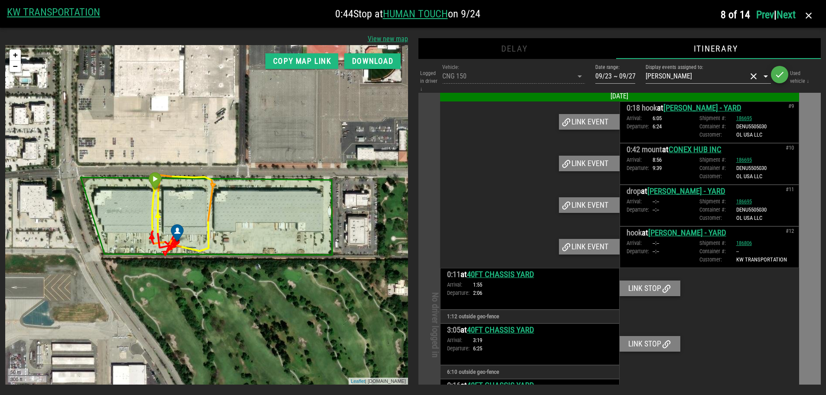
scroll to position [532, 0]
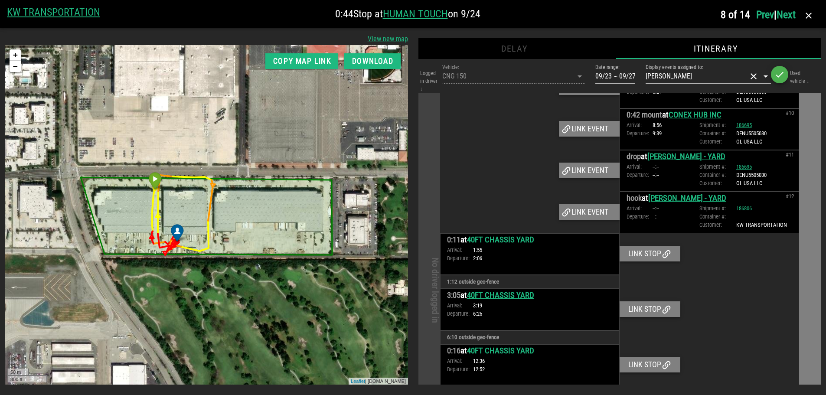
click at [491, 166] on div at bounding box center [529, 171] width 179 height 42
click at [812, 14] on icon "button" at bounding box center [808, 15] width 10 height 10
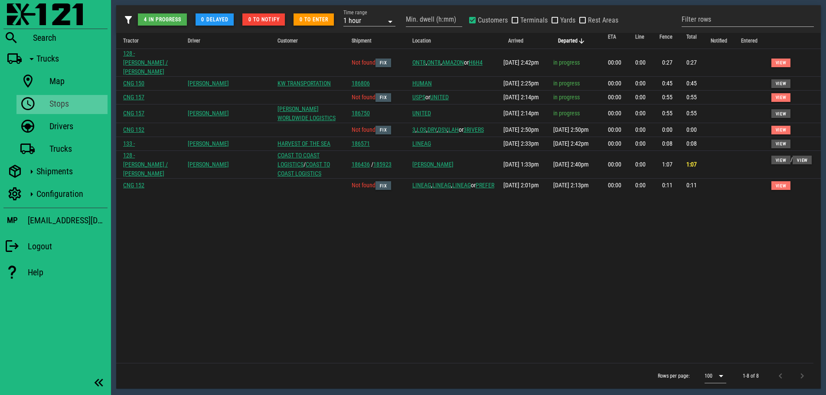
click at [484, 247] on div "Tractor Driver Customer Shipment Location Arrived Departed ETA Line Fence Total…" at bounding box center [468, 198] width 704 height 330
click at [56, 102] on div "Stops" at bounding box center [76, 103] width 55 height 10
click at [334, 244] on div "Tractor Driver Customer Shipment Location Arrived Departed ETA Line Fence Total…" at bounding box center [468, 198] width 704 height 330
click at [348, 225] on div "Tractor Driver Customer Shipment Location Arrived Departed ETA Line Fence Total…" at bounding box center [468, 198] width 704 height 330
click at [428, 228] on div "Tractor Driver Customer Shipment Location Arrived Departed ETA Line Fence Total…" at bounding box center [468, 198] width 704 height 330
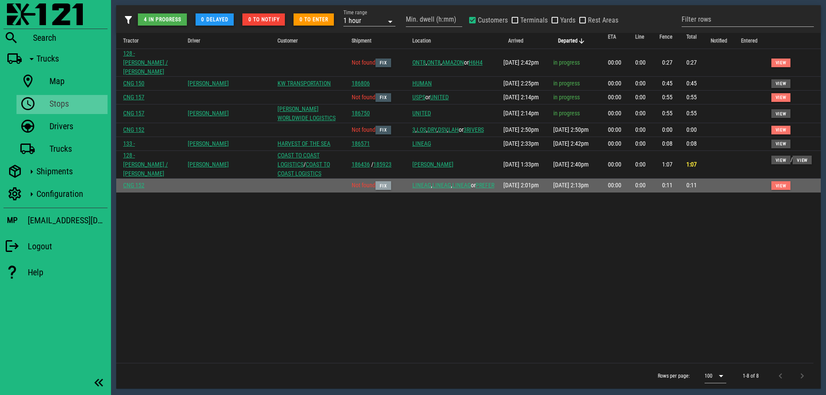
click at [387, 184] on span "Fix" at bounding box center [383, 185] width 8 height 5
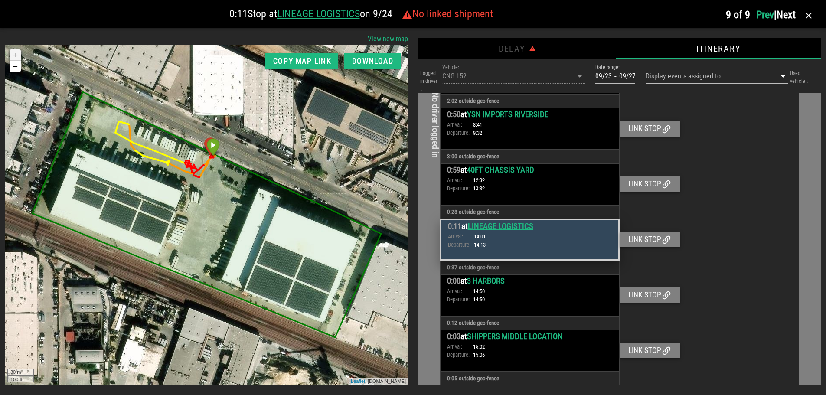
scroll to position [228, 0]
click at [679, 77] on input "Display events assigned to:" at bounding box center [704, 76] width 118 height 14
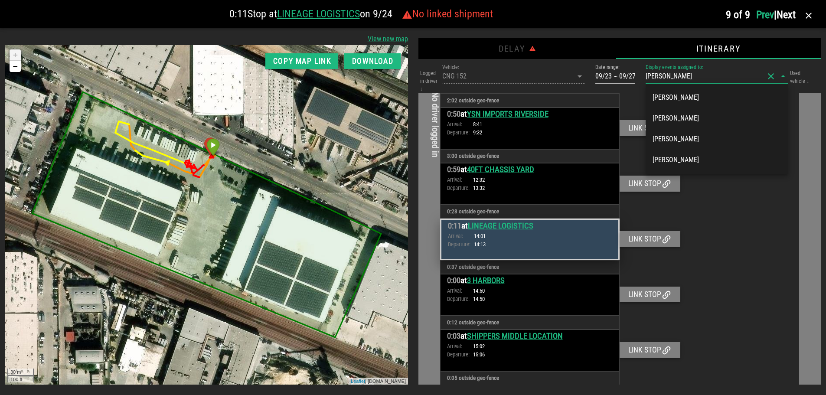
type input "armando"
click at [691, 154] on div "Armando Molina" at bounding box center [716, 159] width 129 height 19
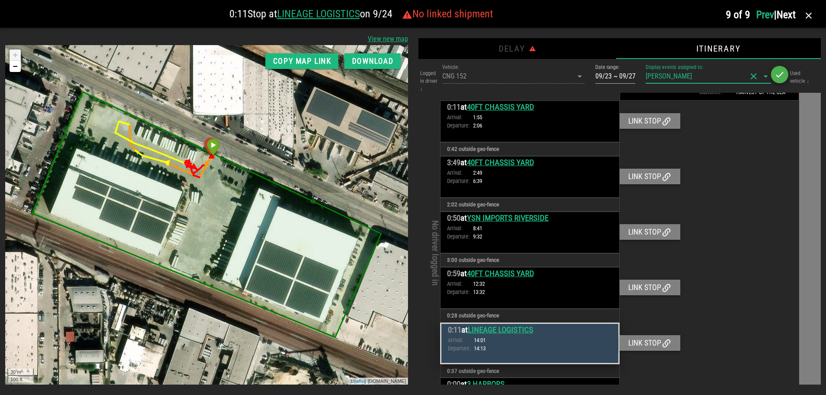
scroll to position [726, 0]
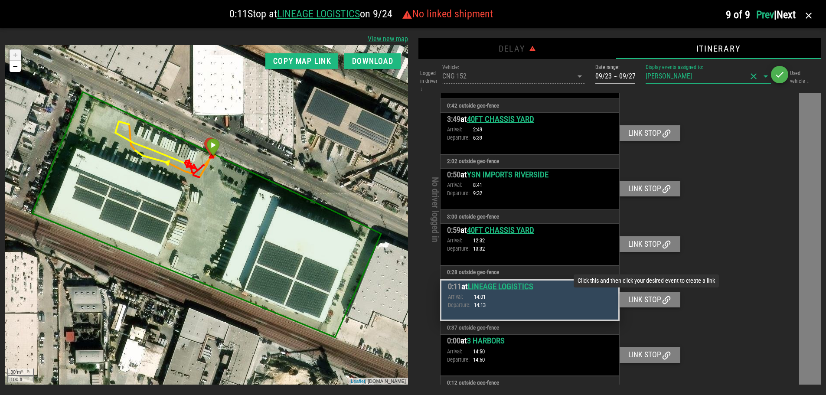
click at [654, 292] on div "Link stop" at bounding box center [649, 300] width 61 height 16
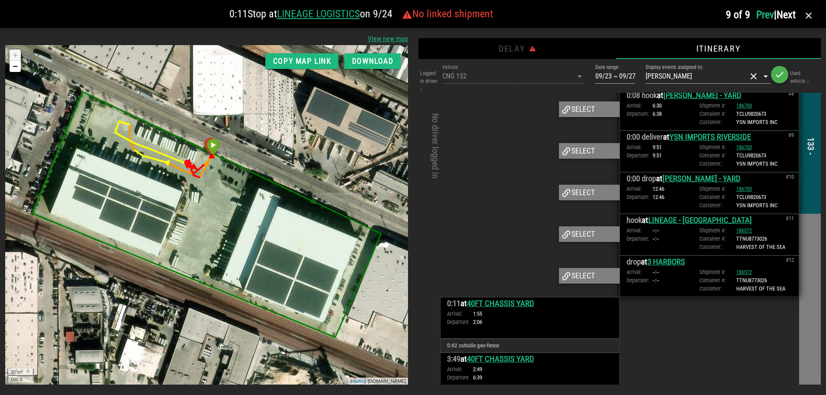
scroll to position [465, 0]
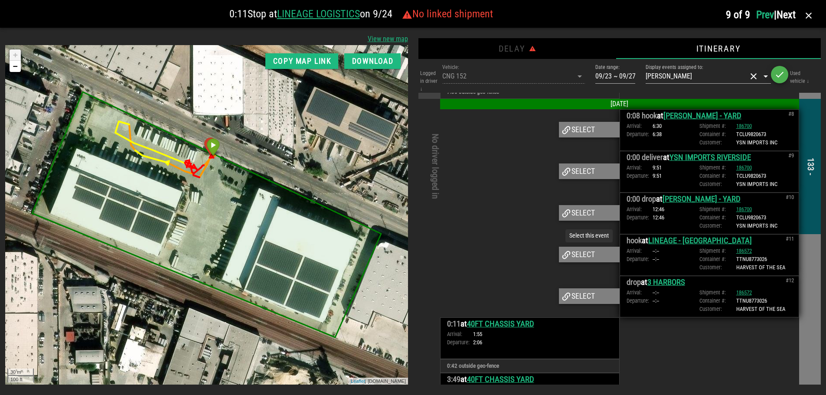
click at [586, 247] on div "Select" at bounding box center [589, 255] width 61 height 16
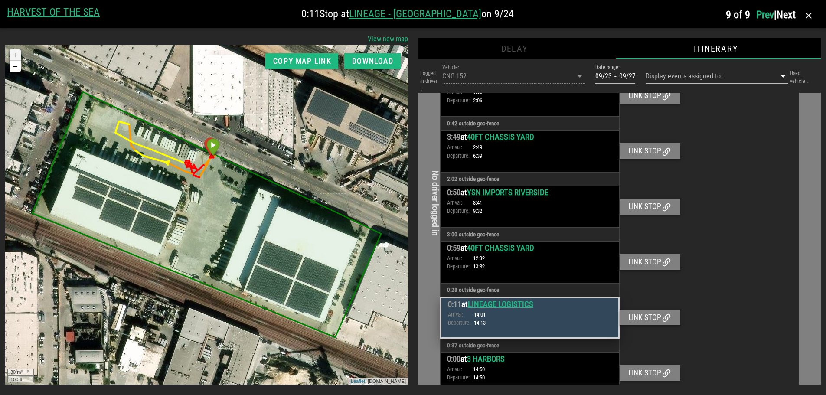
scroll to position [217, 0]
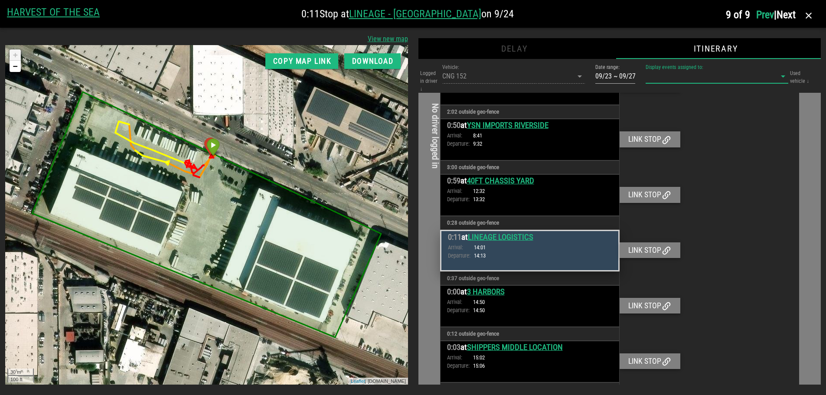
click at [690, 74] on input "Display events assigned to:" at bounding box center [704, 76] width 118 height 14
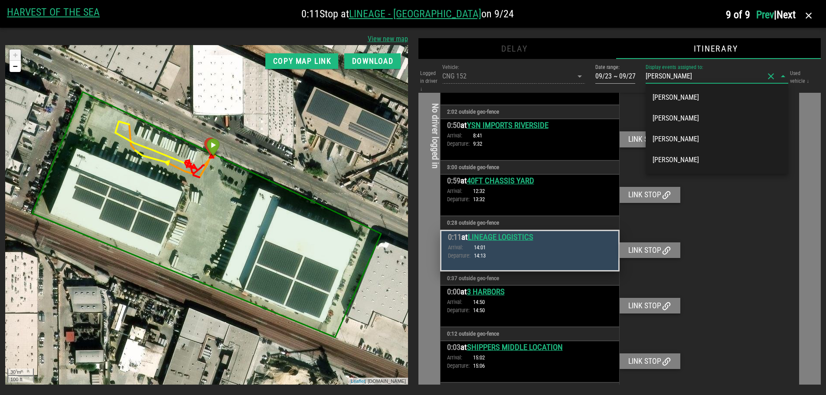
type input "armando"
click at [707, 157] on div "Armando Molina" at bounding box center [716, 160] width 129 height 8
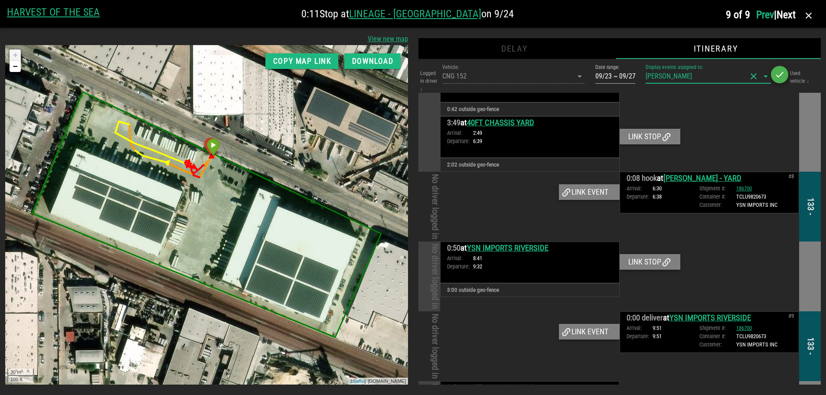
scroll to position [534, 0]
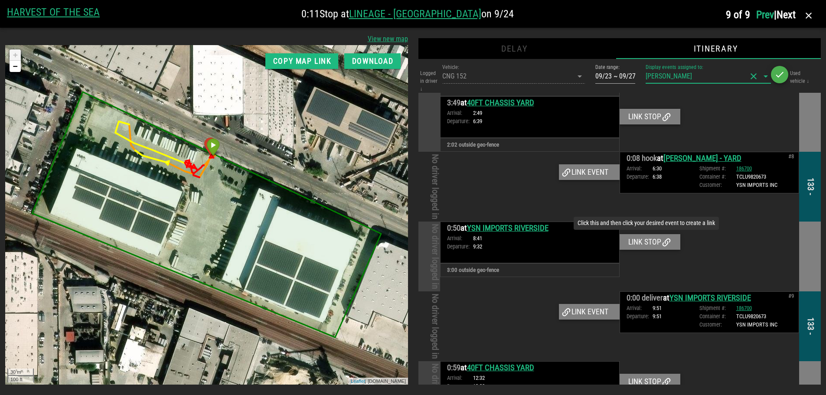
click at [646, 234] on div "Link stop" at bounding box center [649, 242] width 61 height 16
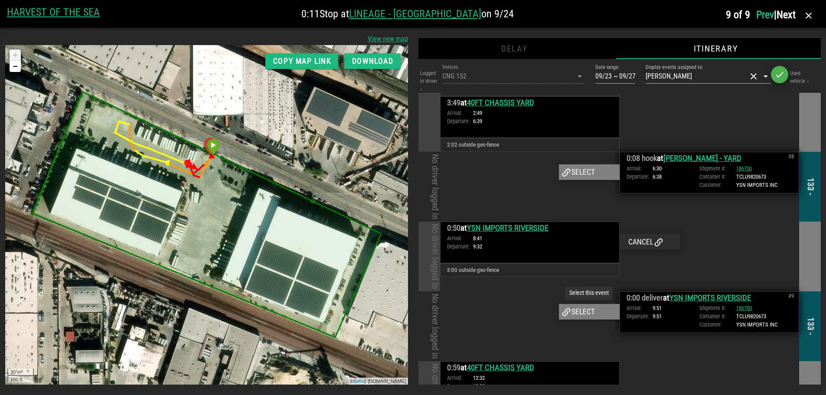
click at [582, 304] on div "Select" at bounding box center [589, 312] width 61 height 16
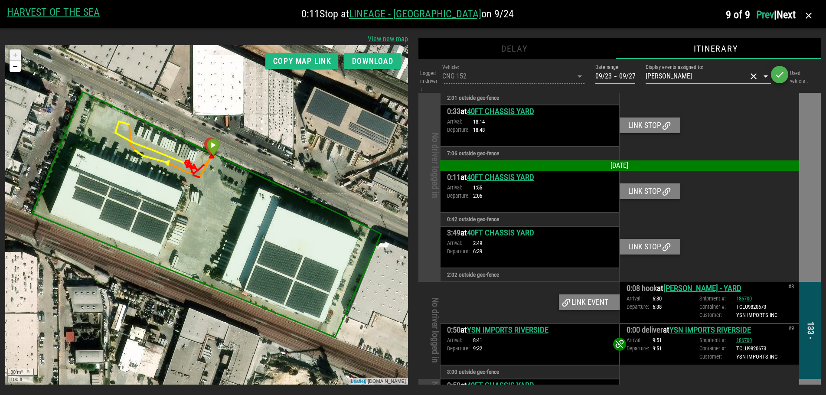
scroll to position [447, 0]
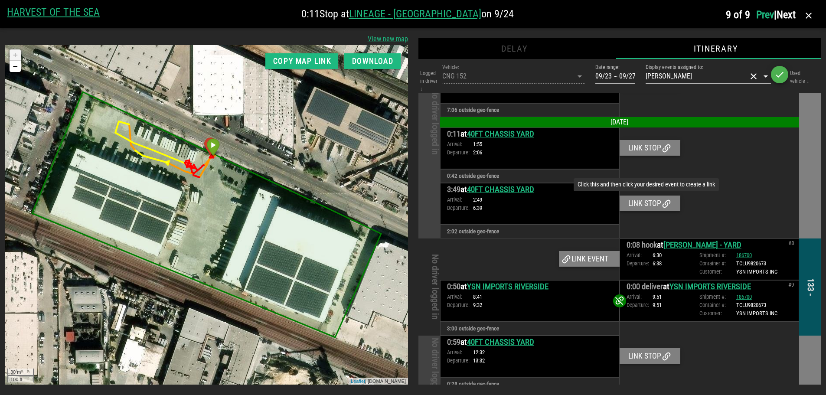
click at [661, 199] on icon at bounding box center [666, 204] width 10 height 10
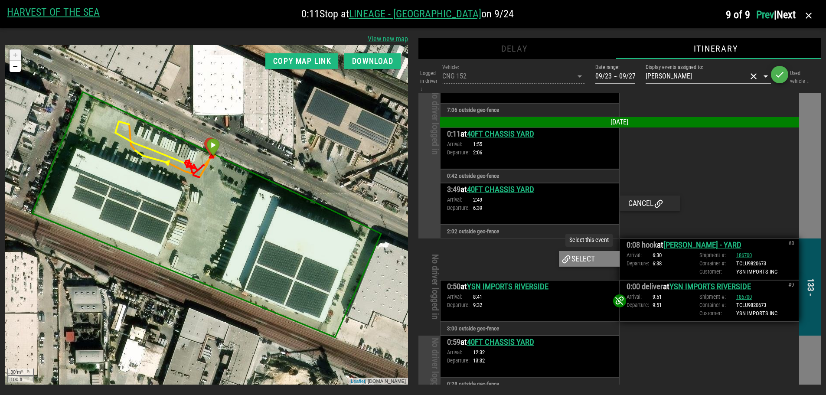
click at [602, 251] on div "Select" at bounding box center [589, 259] width 61 height 16
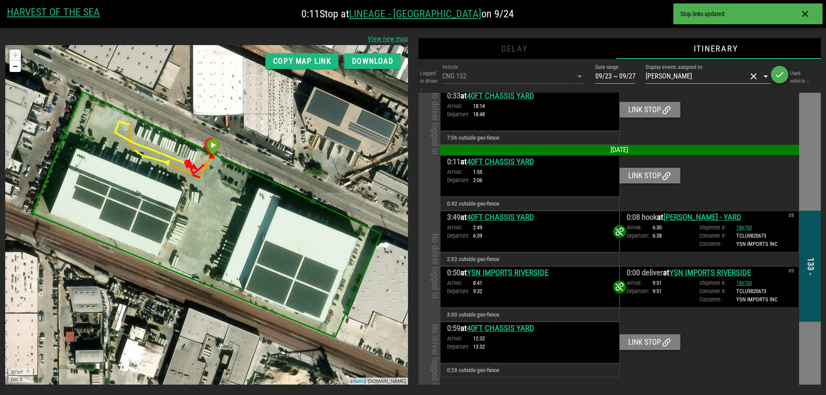
scroll to position [463, 0]
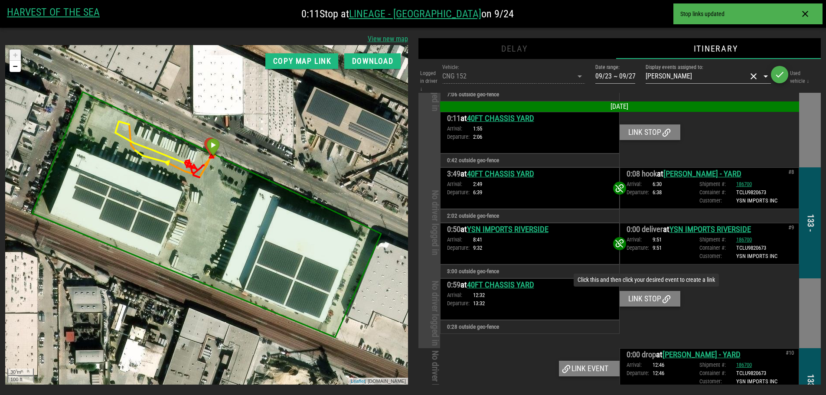
click at [645, 291] on div "Link stop" at bounding box center [649, 299] width 61 height 16
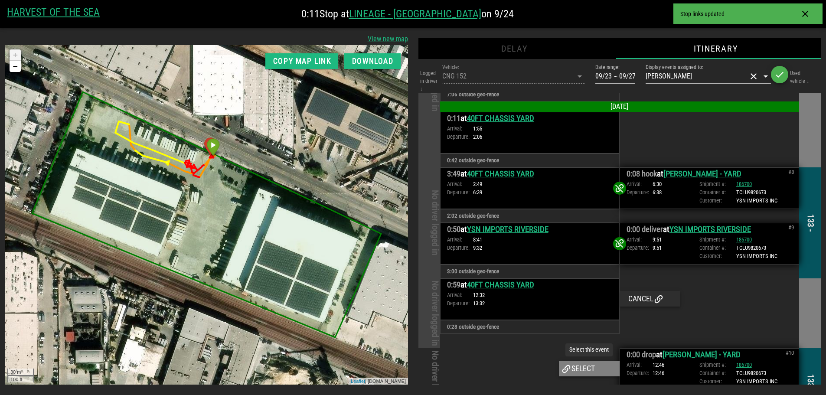
click at [586, 361] on div "Select" at bounding box center [589, 369] width 61 height 16
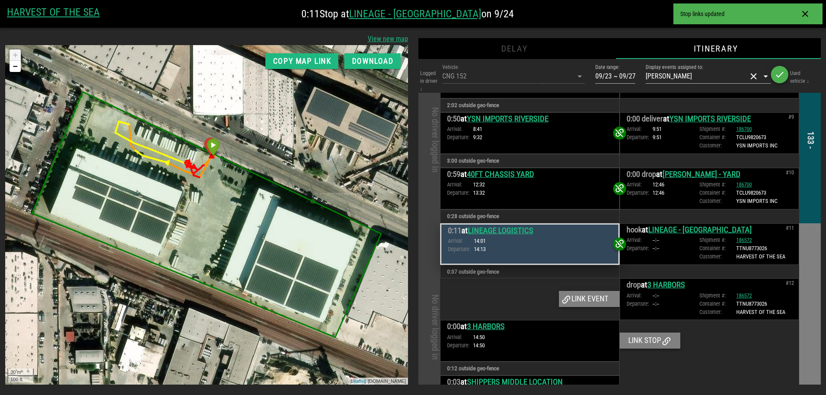
scroll to position [593, 0]
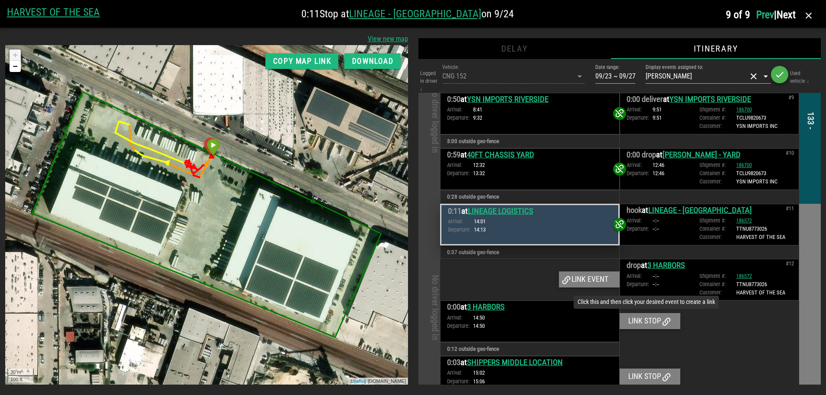
click at [648, 313] on div "Link stop" at bounding box center [649, 321] width 61 height 16
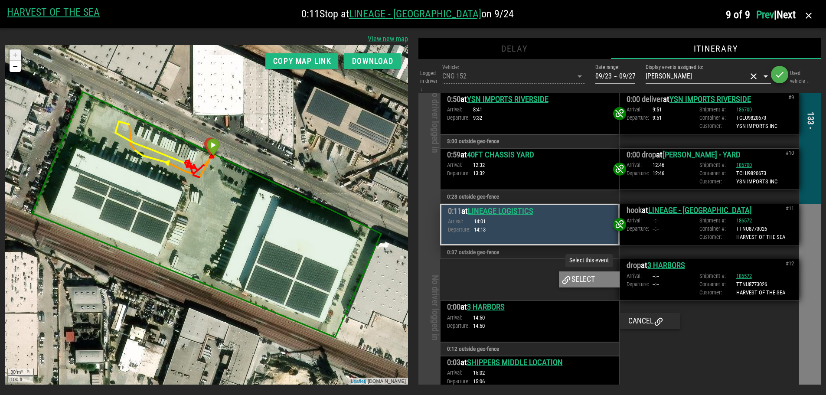
click at [600, 271] on div "Select" at bounding box center [589, 279] width 61 height 16
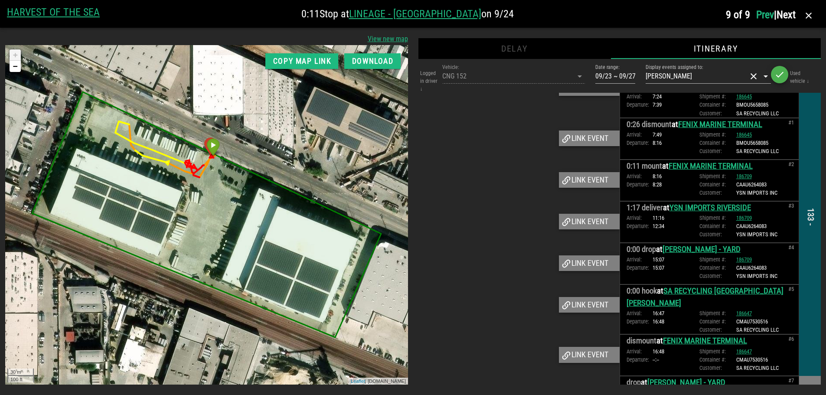
scroll to position [0, 0]
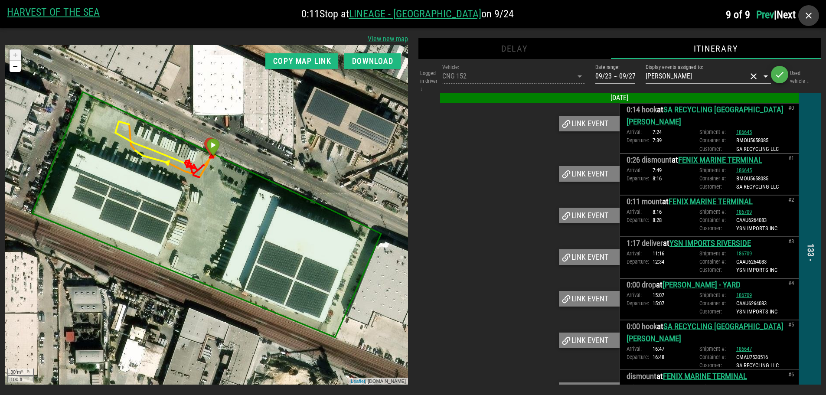
click at [809, 17] on icon "button" at bounding box center [808, 15] width 10 height 10
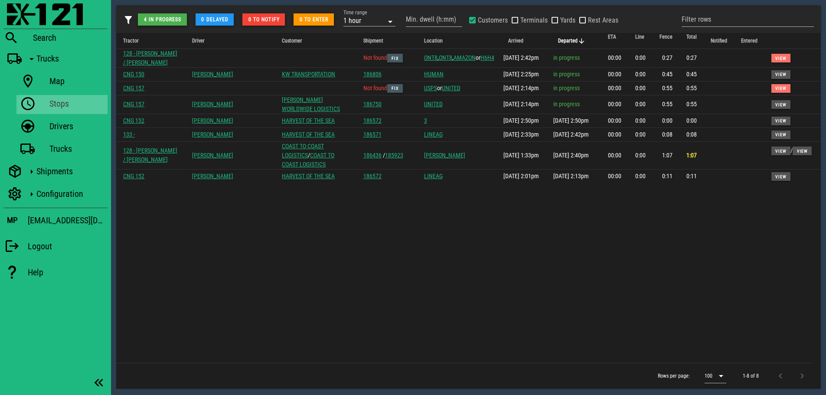
click at [407, 239] on div "Tractor Driver Customer Shipment Location Arrived Departed ETA Line Fence Total…" at bounding box center [468, 198] width 704 height 330
click at [378, 16] on div "1 hour" at bounding box center [363, 20] width 40 height 11
click at [365, 79] on div "1 day" at bounding box center [370, 78] width 38 height 7
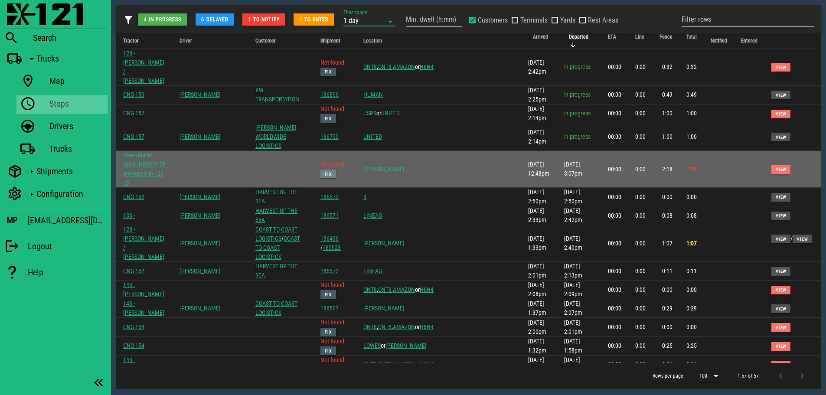
click at [336, 169] on button "Fix" at bounding box center [328, 173] width 16 height 9
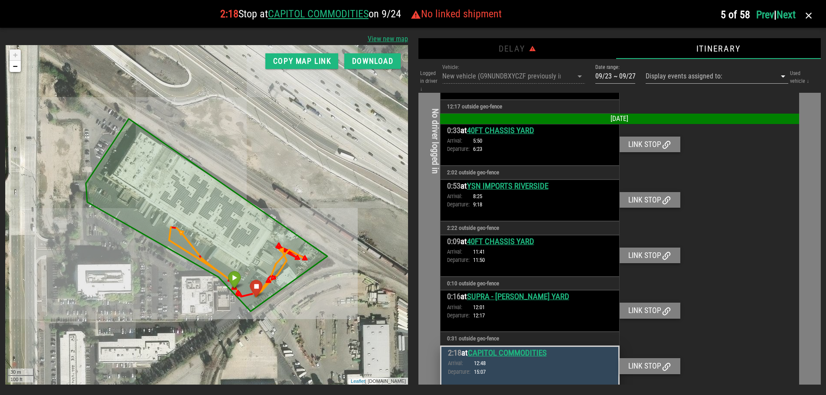
scroll to position [228, 0]
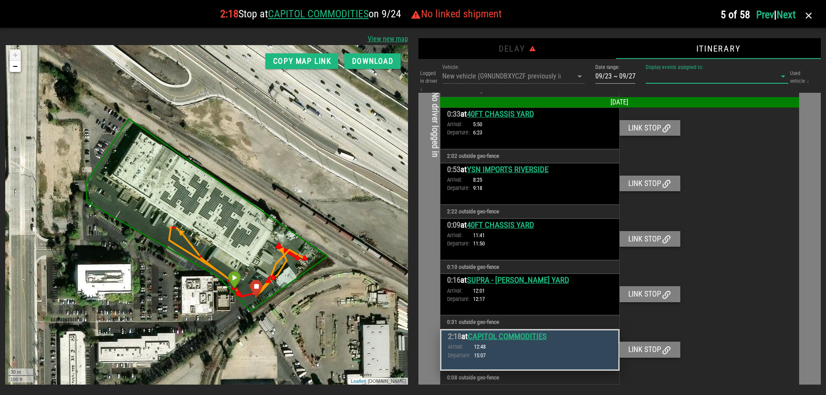
click at [713, 76] on input "Display events assigned to:" at bounding box center [704, 76] width 118 height 14
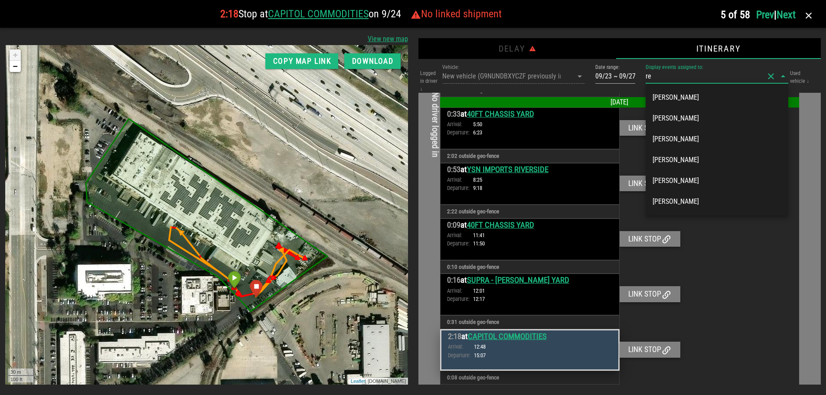
type input "r"
type input "jose"
click at [697, 182] on div "Jose Zelaya" at bounding box center [716, 180] width 129 height 8
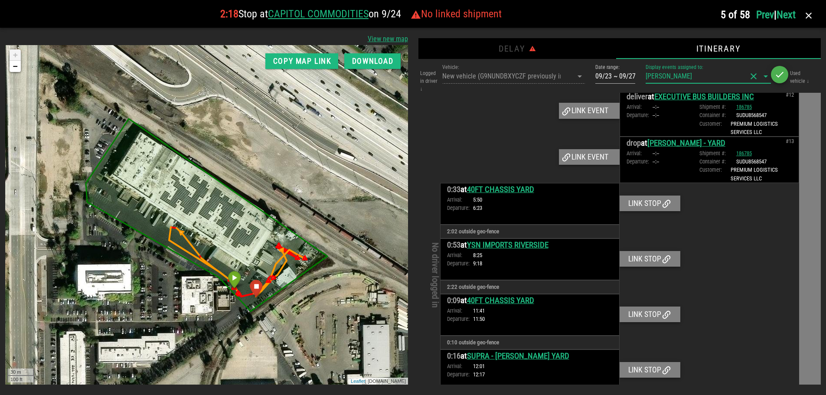
scroll to position [867, 0]
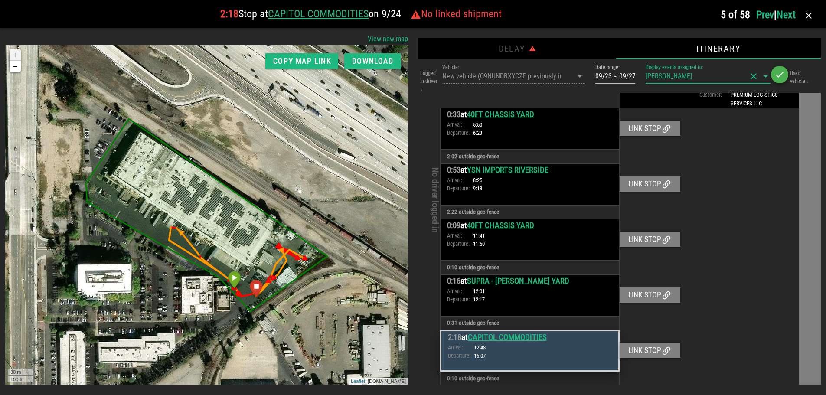
click at [522, 76] on div "Logged in driver ↓ Vehicle: New vehicle (G9NUNDBXYCZF previously in 129 - C Dat…" at bounding box center [619, 77] width 403 height 30
click at [585, 71] on div "Date range: 09/23 ~ 09/27" at bounding box center [615, 77] width 61 height 30
click at [567, 76] on div "Logged in driver ↓ Vehicle: New vehicle (G9NUNDBXYCZF previously in 129 - C Dat…" at bounding box center [619, 77] width 403 height 30
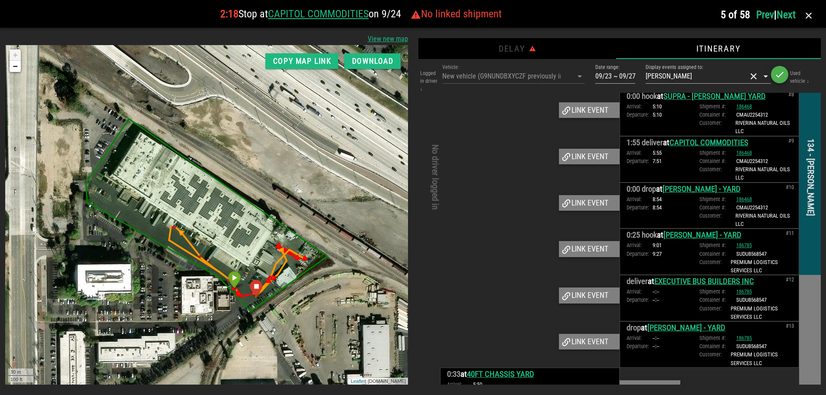
scroll to position [607, 0]
click at [810, 13] on icon "button" at bounding box center [808, 15] width 10 height 10
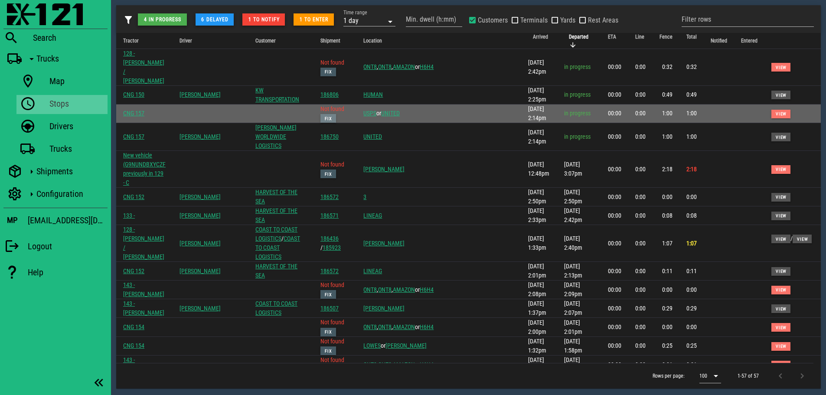
click at [332, 116] on span "Fix" at bounding box center [328, 118] width 8 height 5
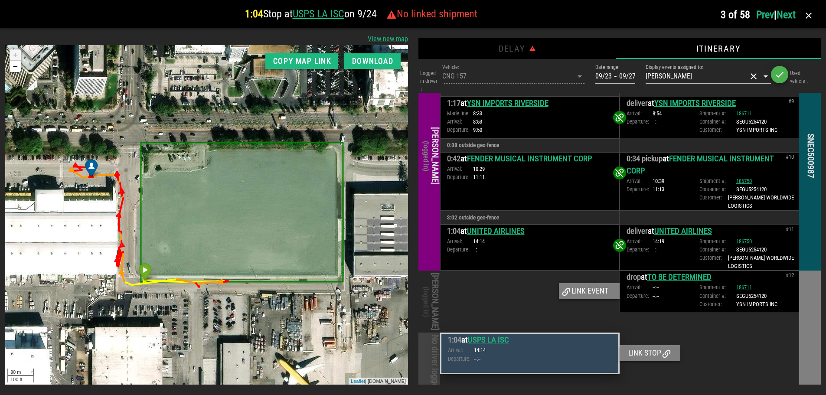
scroll to position [678, 0]
click at [807, 13] on icon "button" at bounding box center [808, 15] width 10 height 10
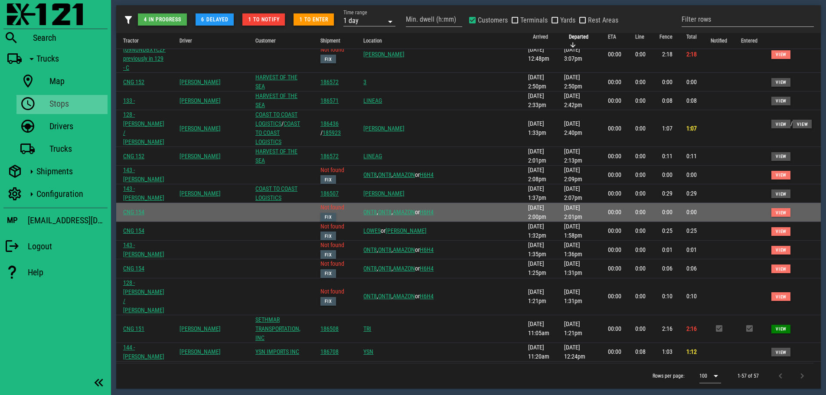
scroll to position [130, 0]
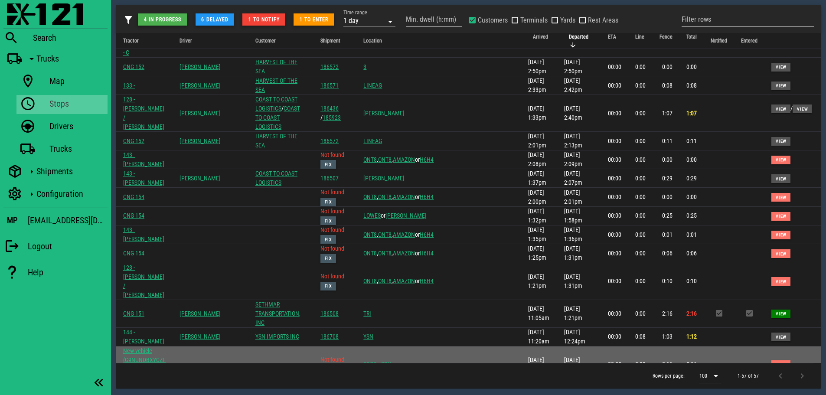
click at [332, 367] on span "Fix" at bounding box center [328, 369] width 8 height 5
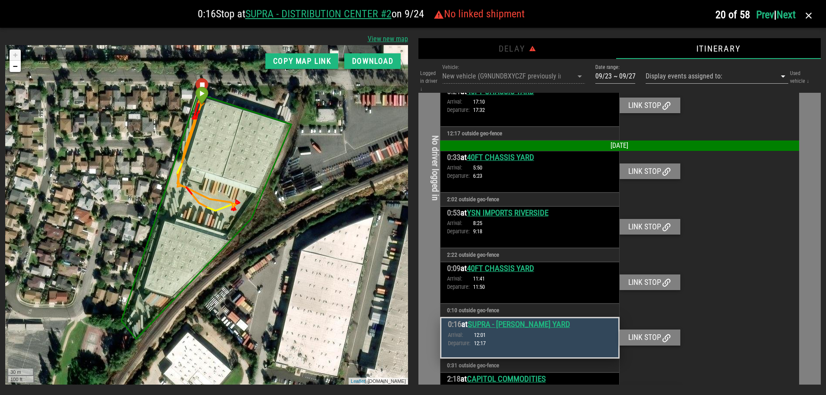
scroll to position [228, 0]
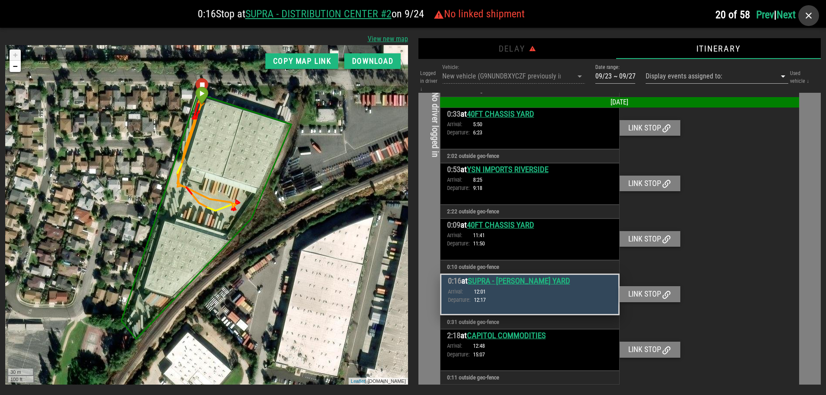
click at [808, 17] on icon "button" at bounding box center [808, 15] width 10 height 10
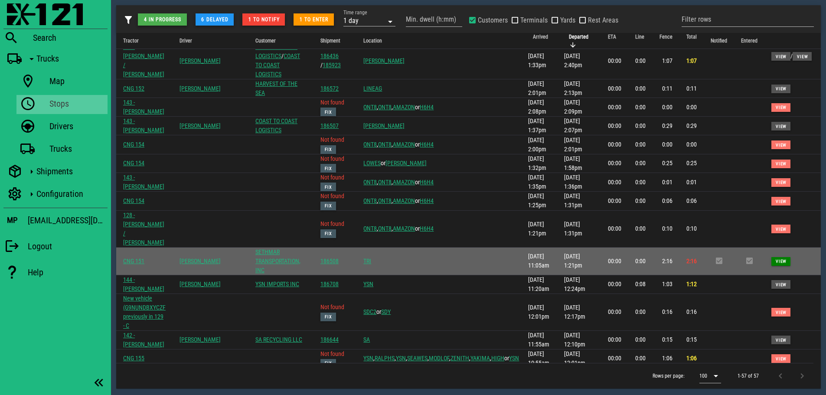
scroll to position [217, 0]
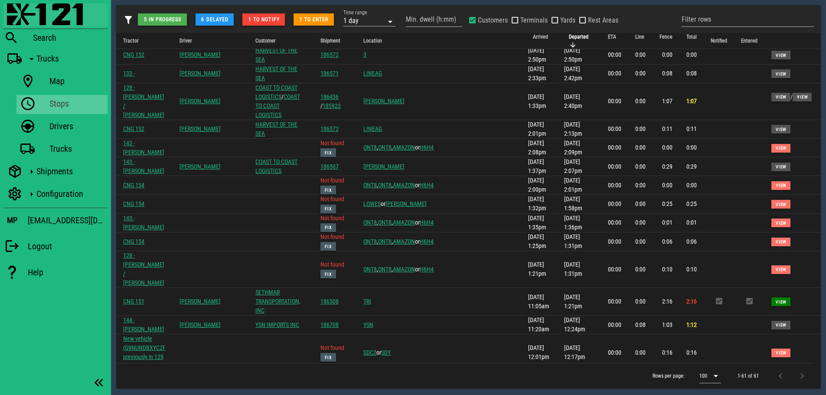
click at [25, 10] on img at bounding box center [45, 14] width 76 height 22
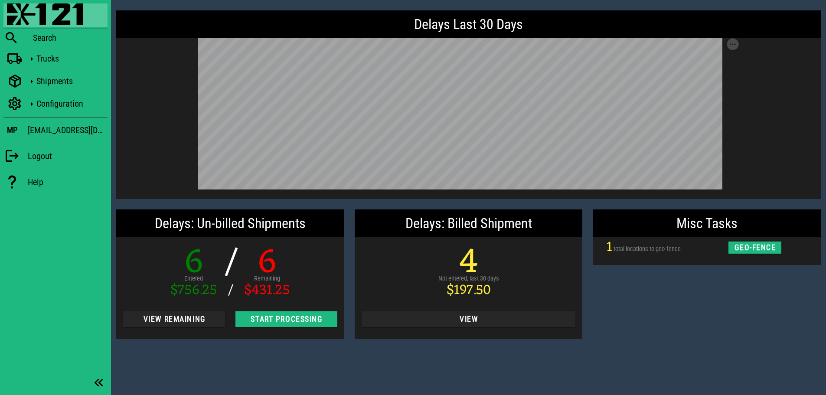
click at [692, 326] on div "Misc Tasks 1 total locations to geo-fence geo-fence" at bounding box center [706, 274] width 238 height 140
click at [277, 355] on div "Delays Last 30 Days Save as SVG Save as PNG Delays: Un-billed Shipments 6 Enter…" at bounding box center [468, 197] width 715 height 395
click at [182, 322] on span "View Remaining" at bounding box center [174, 319] width 88 height 9
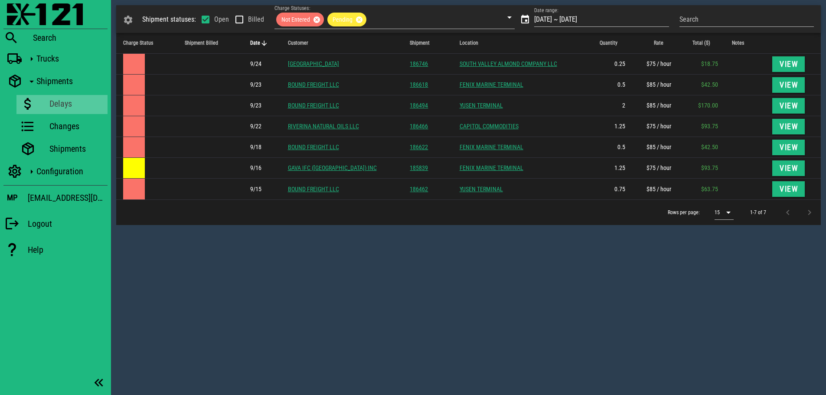
click at [436, 248] on div "Shipment statuses: Open Billed Charge Statuses: Not Entered Pending Date range:…" at bounding box center [468, 197] width 715 height 395
